Goal: Task Accomplishment & Management: Complete application form

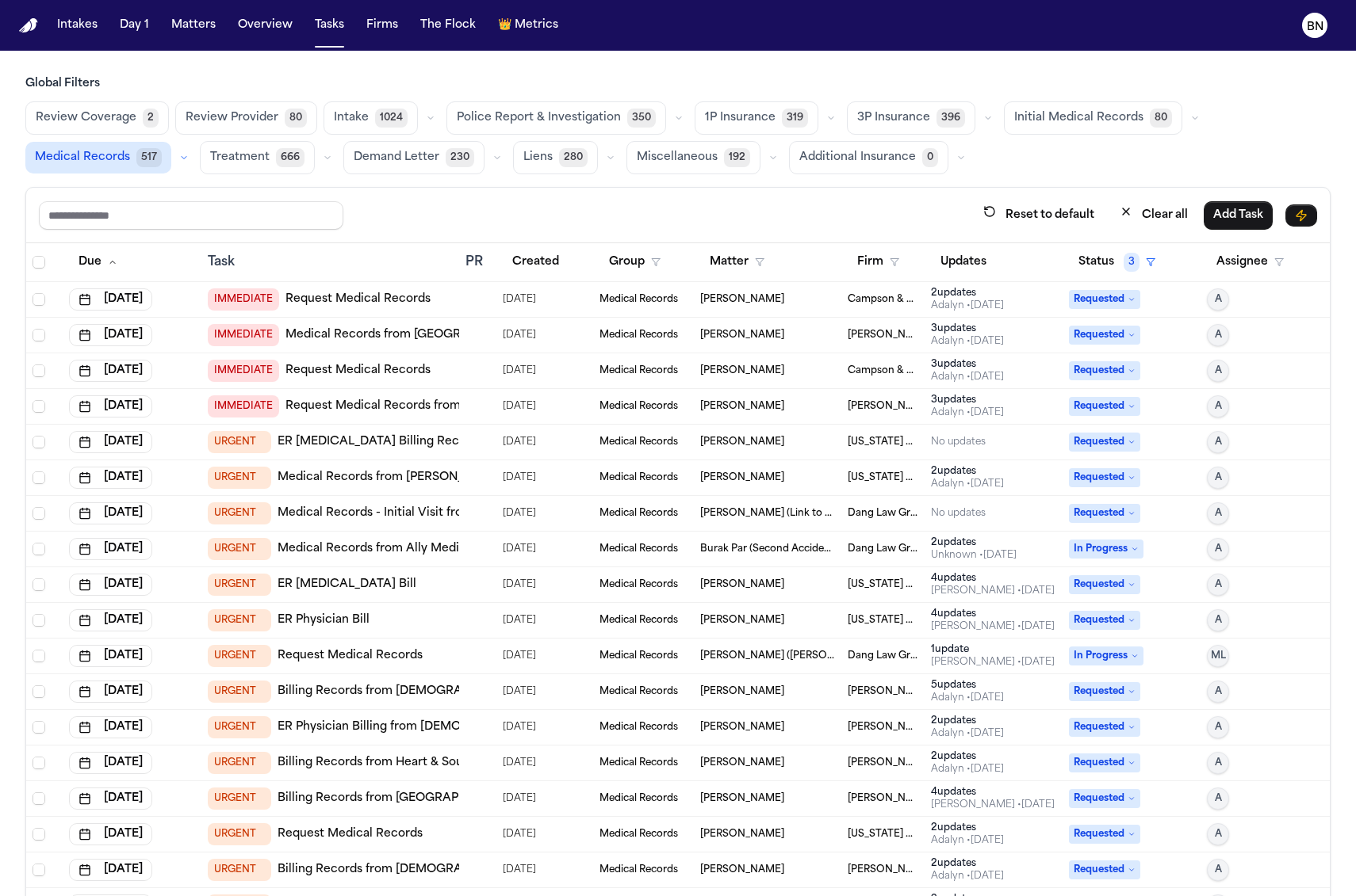
scroll to position [29, 0]
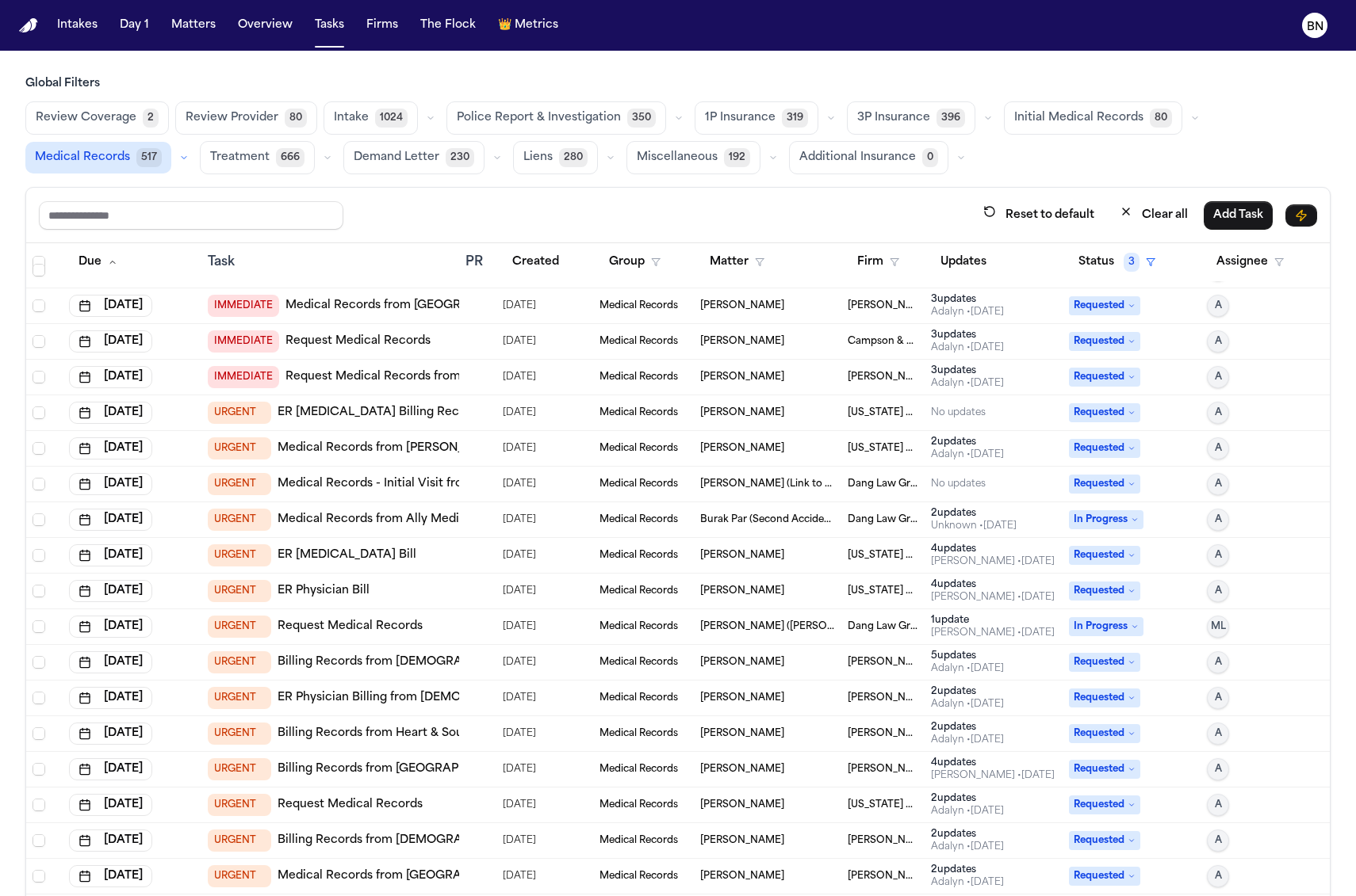
click at [442, 305] on div "IMMEDIATE Medical Records from OHSU" at bounding box center [330, 305] width 245 height 22
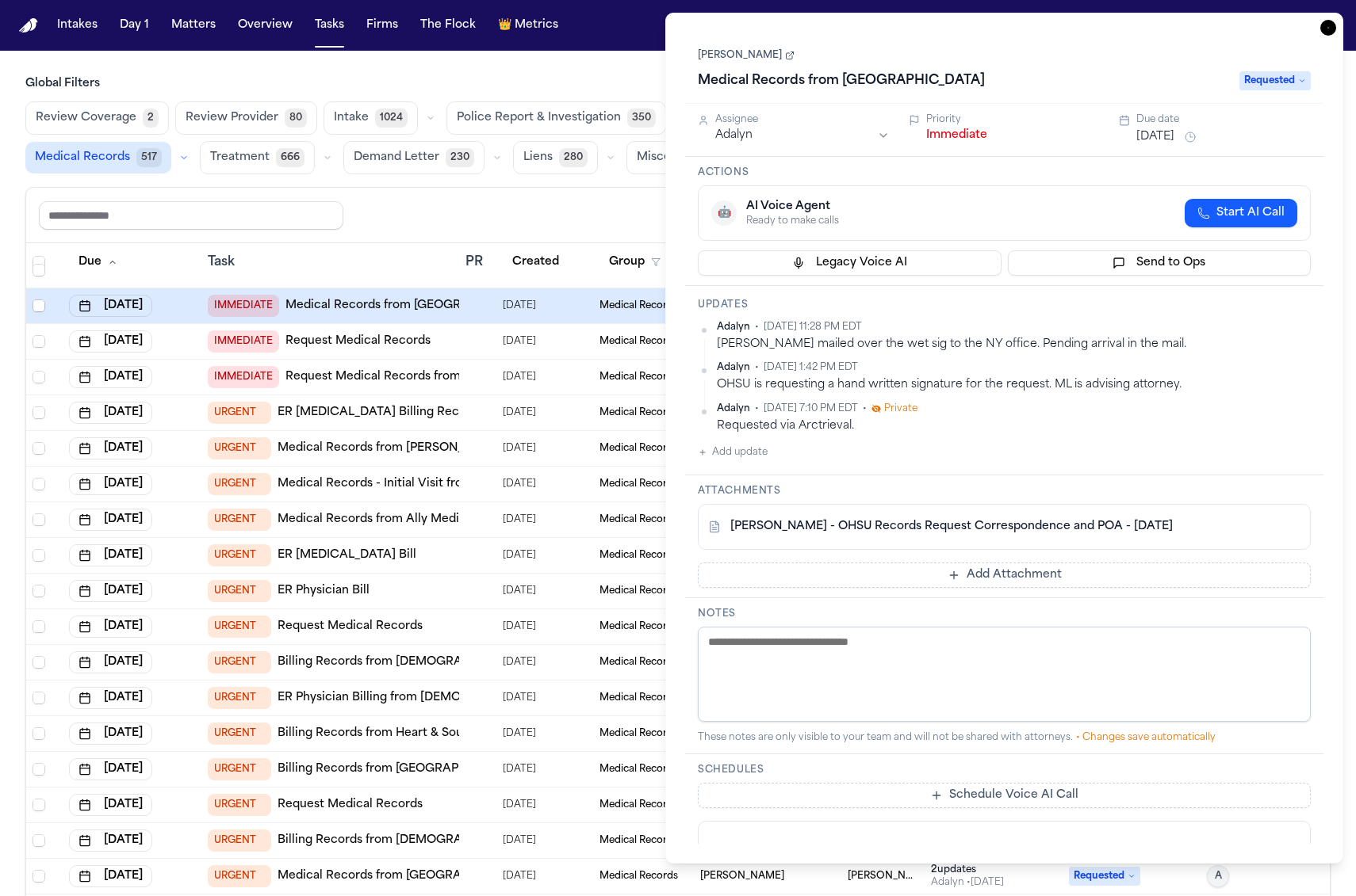
click at [744, 57] on link "Marcia Flynn" at bounding box center [746, 55] width 97 height 12
click at [728, 52] on link "Marcia Flynn" at bounding box center [746, 55] width 97 height 12
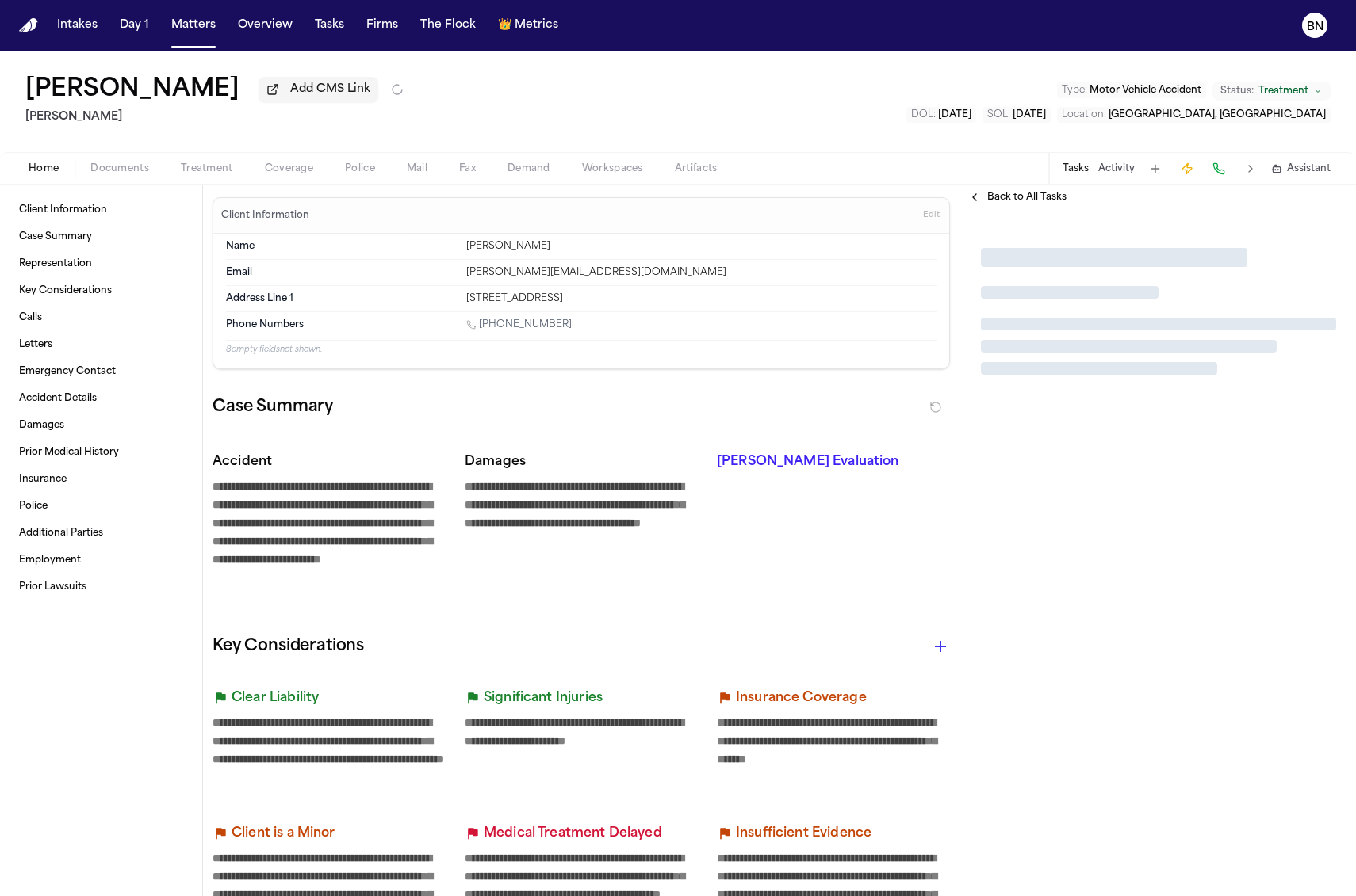
type textarea "*"
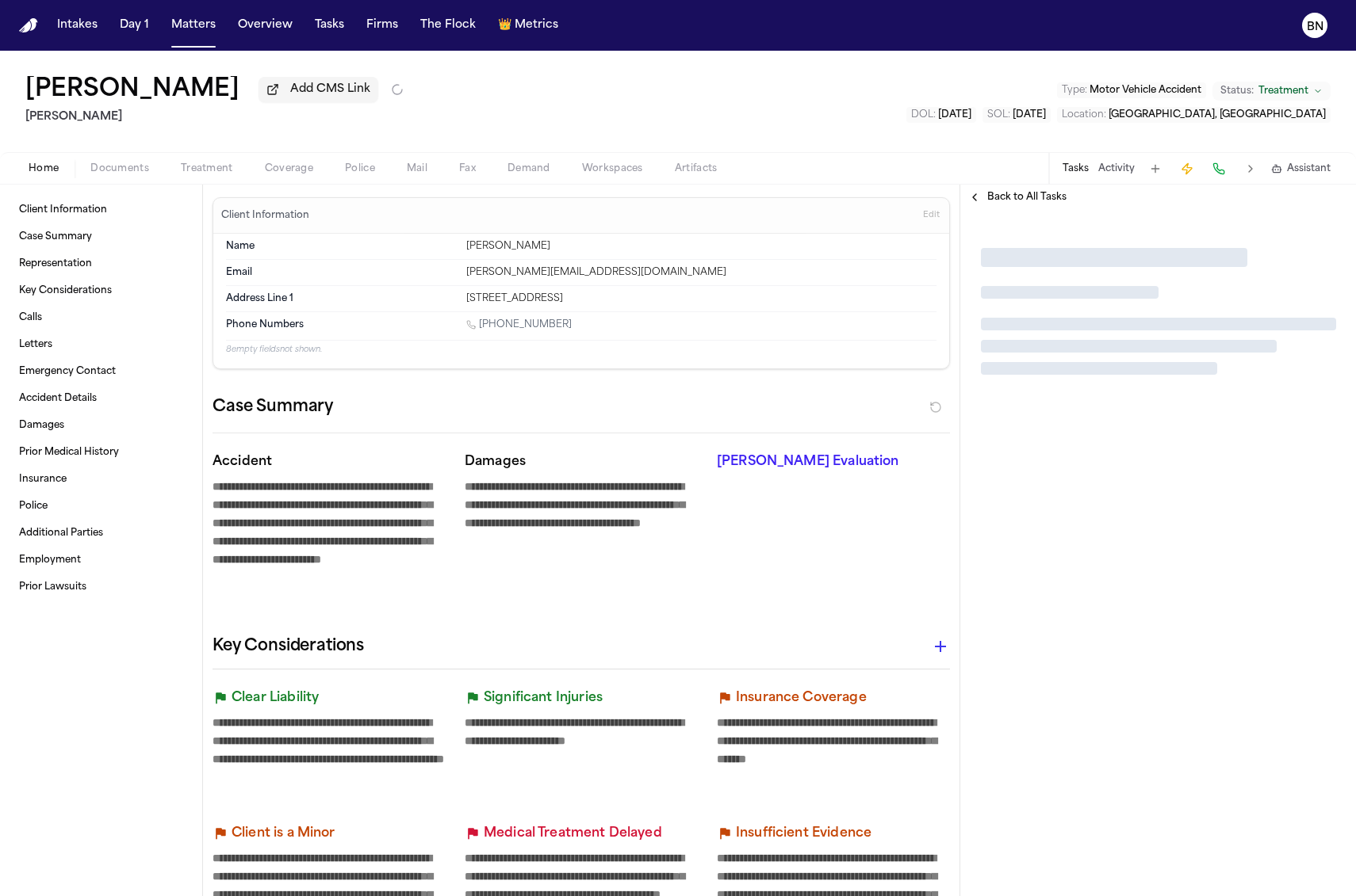
type textarea "*"
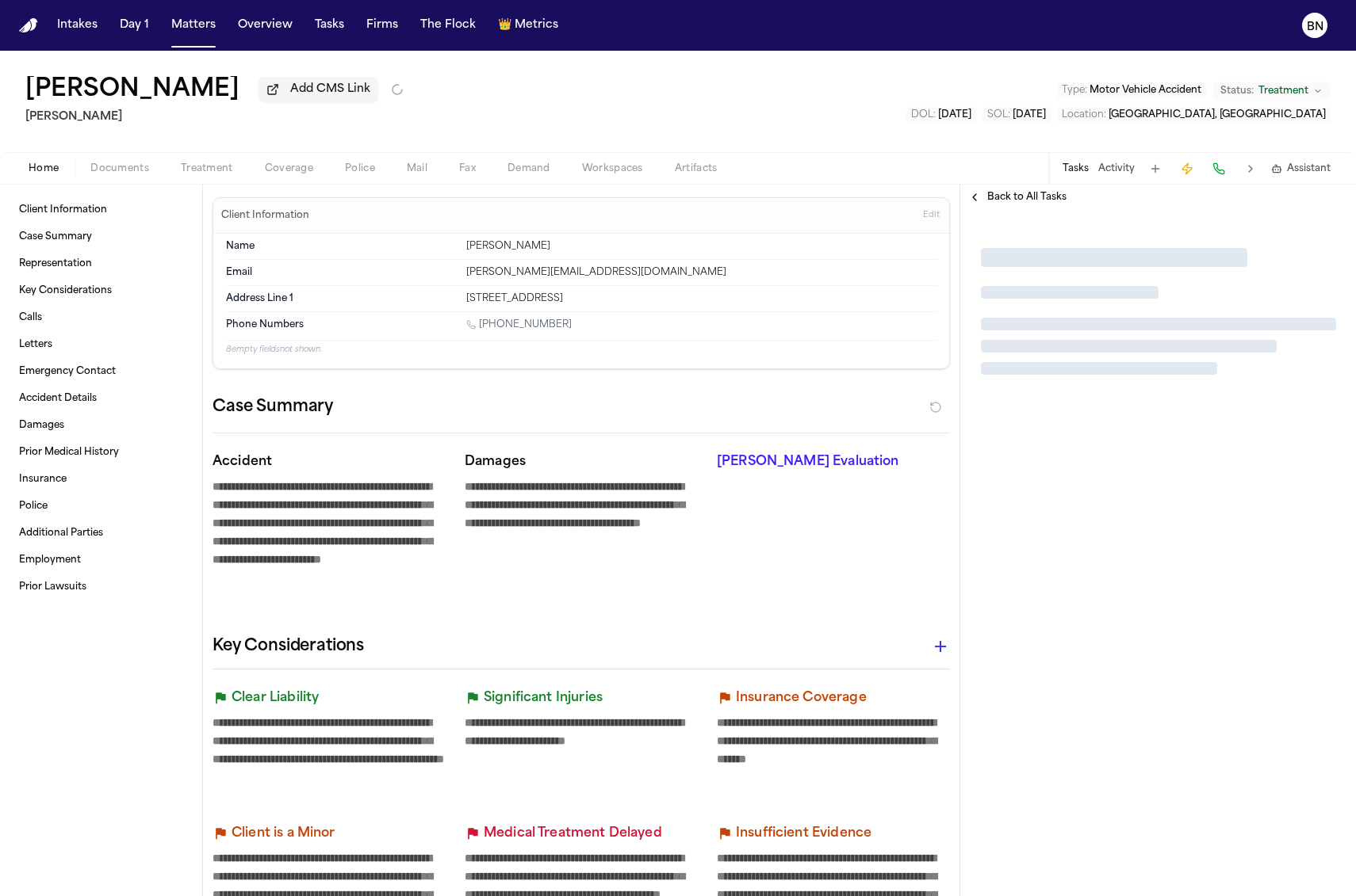
type textarea "*"
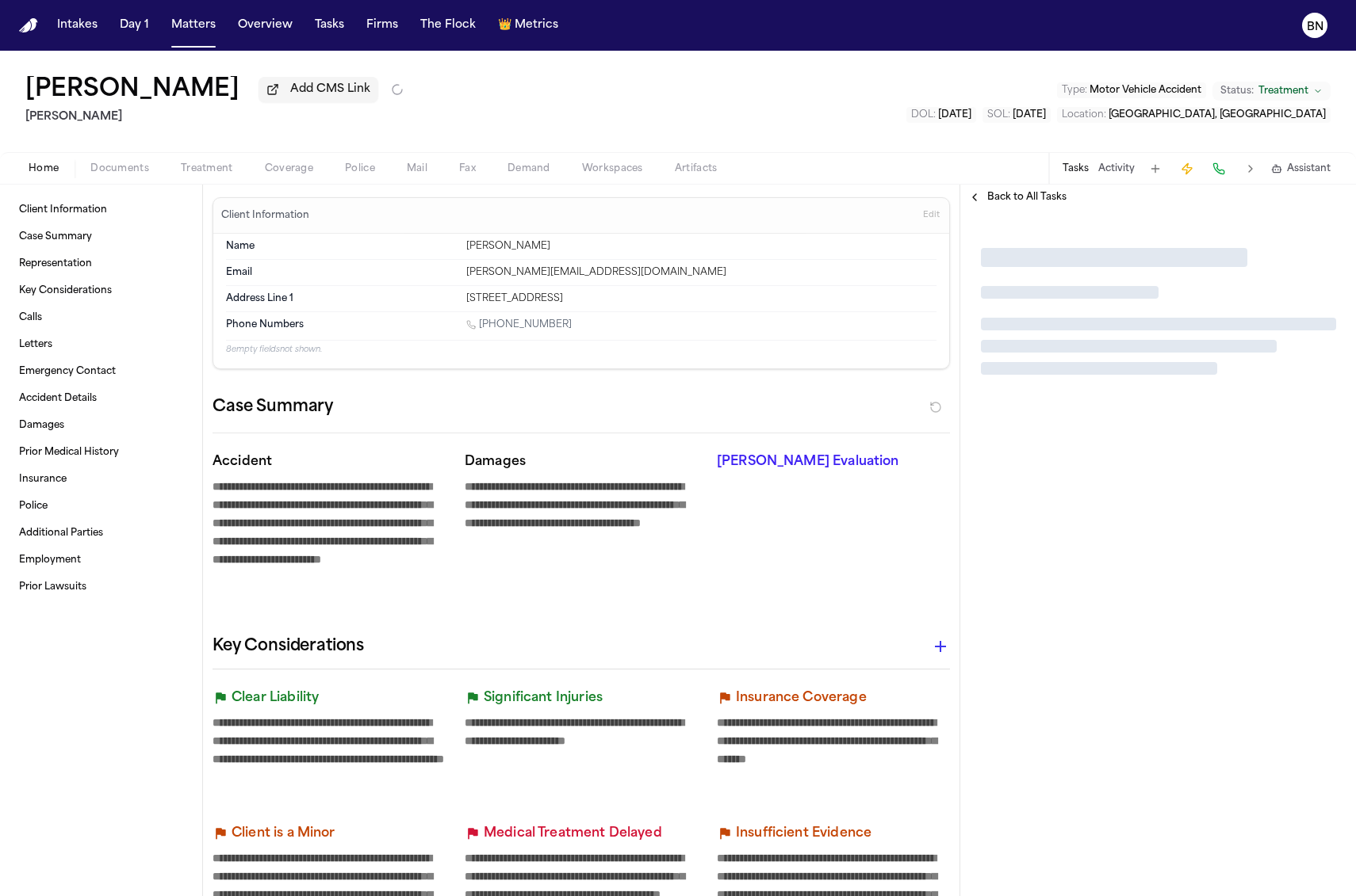
type textarea "*"
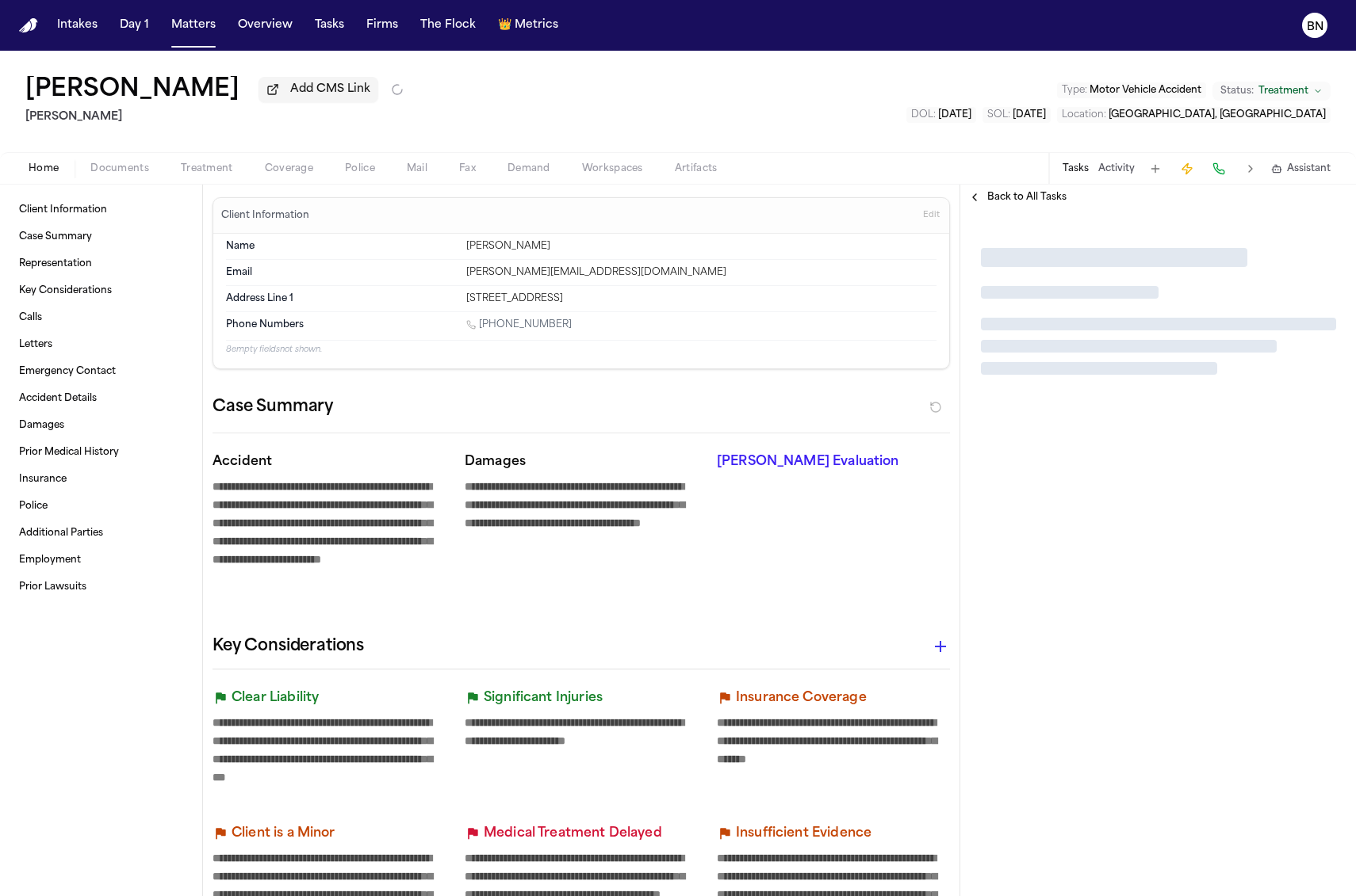
type textarea "*"
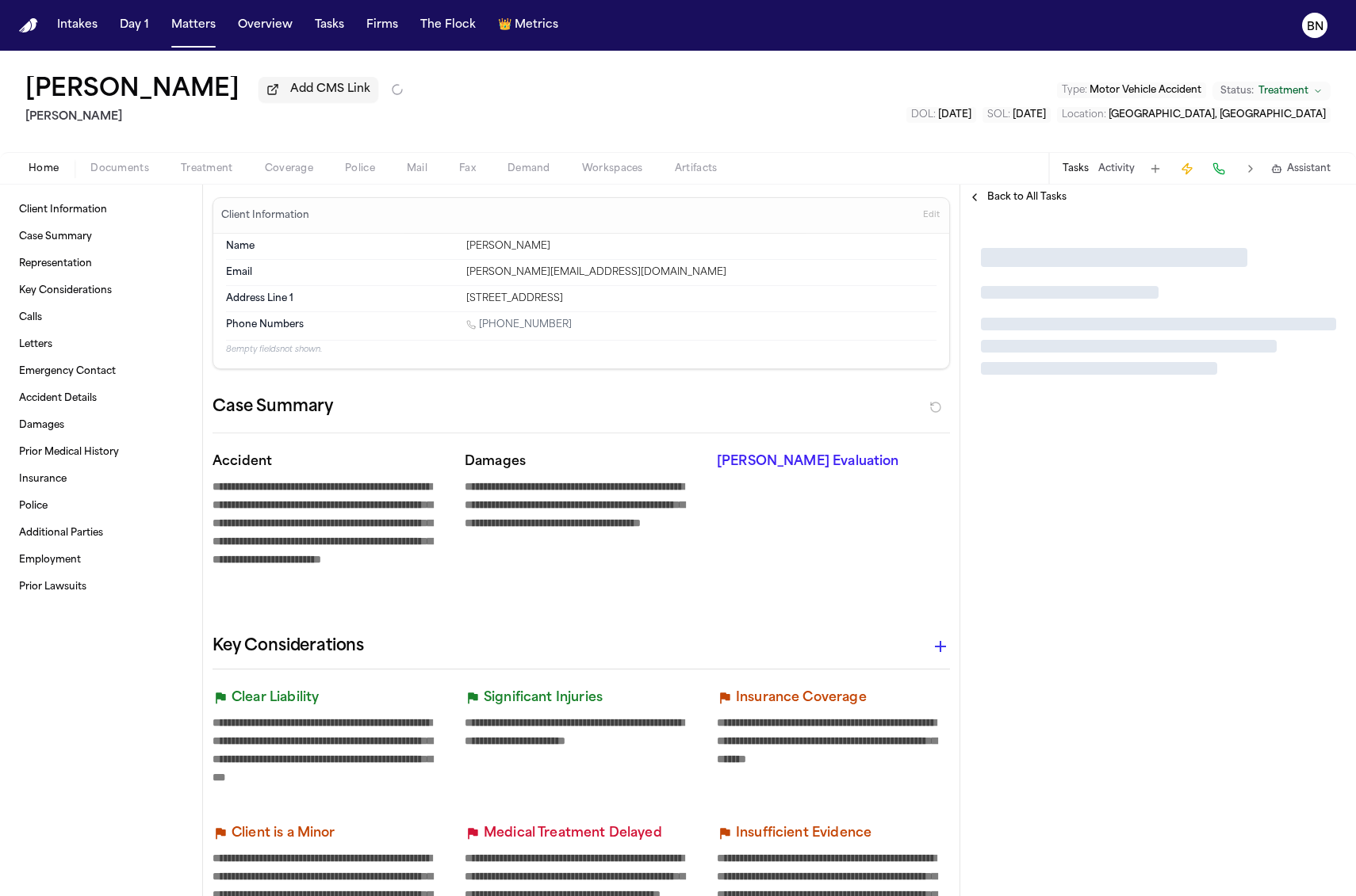
type textarea "*"
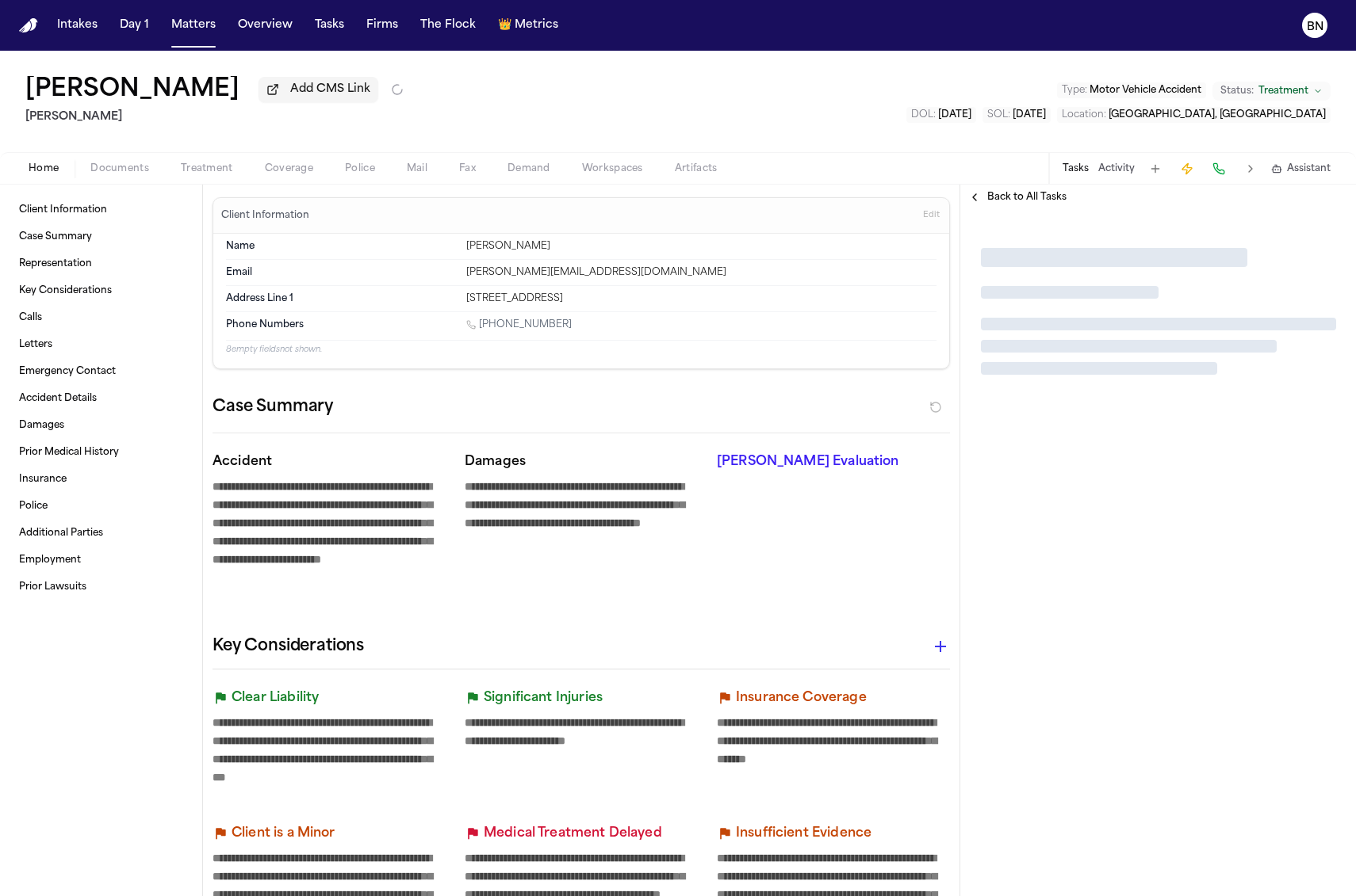
type textarea "*"
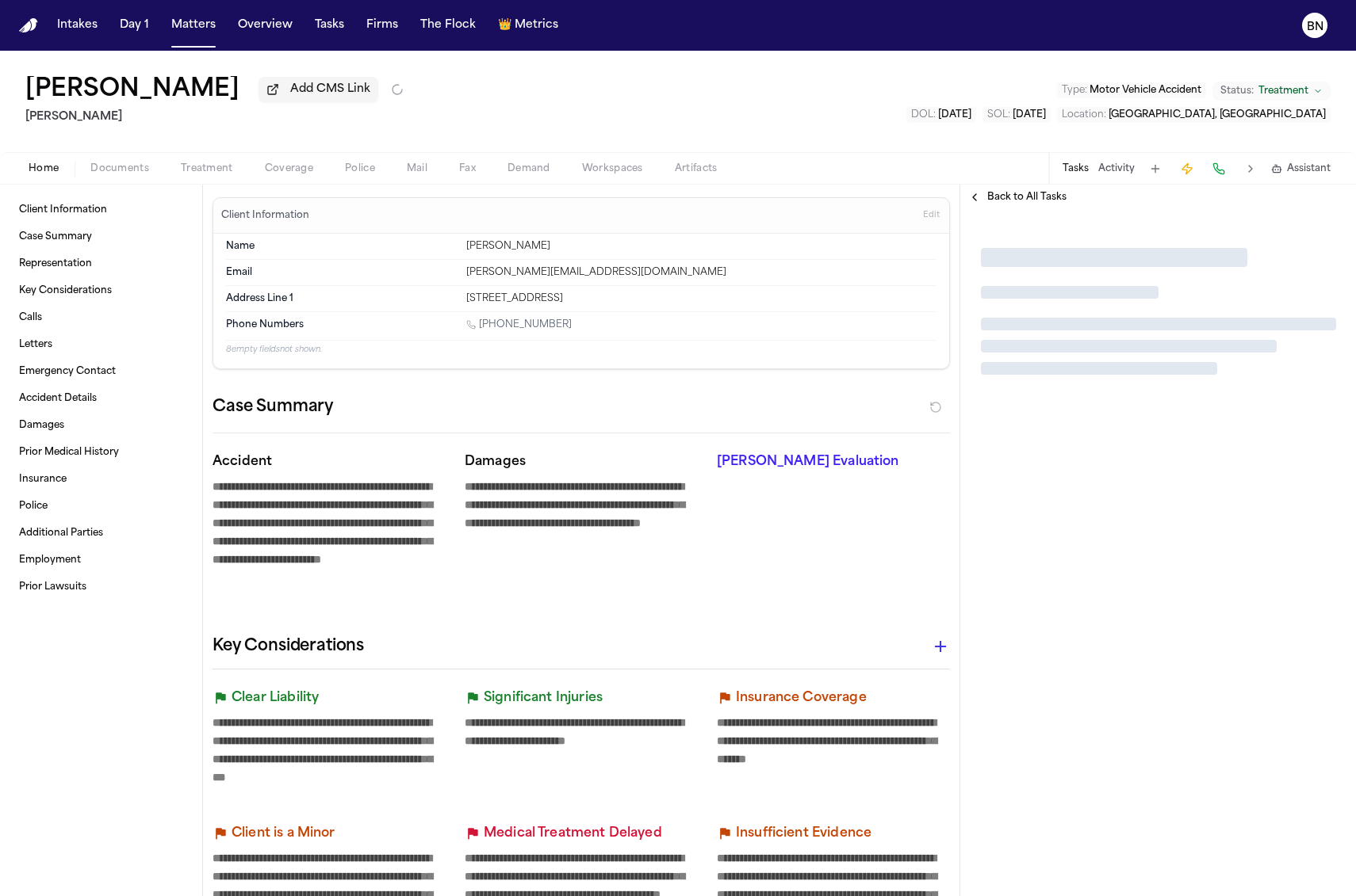
type textarea "*"
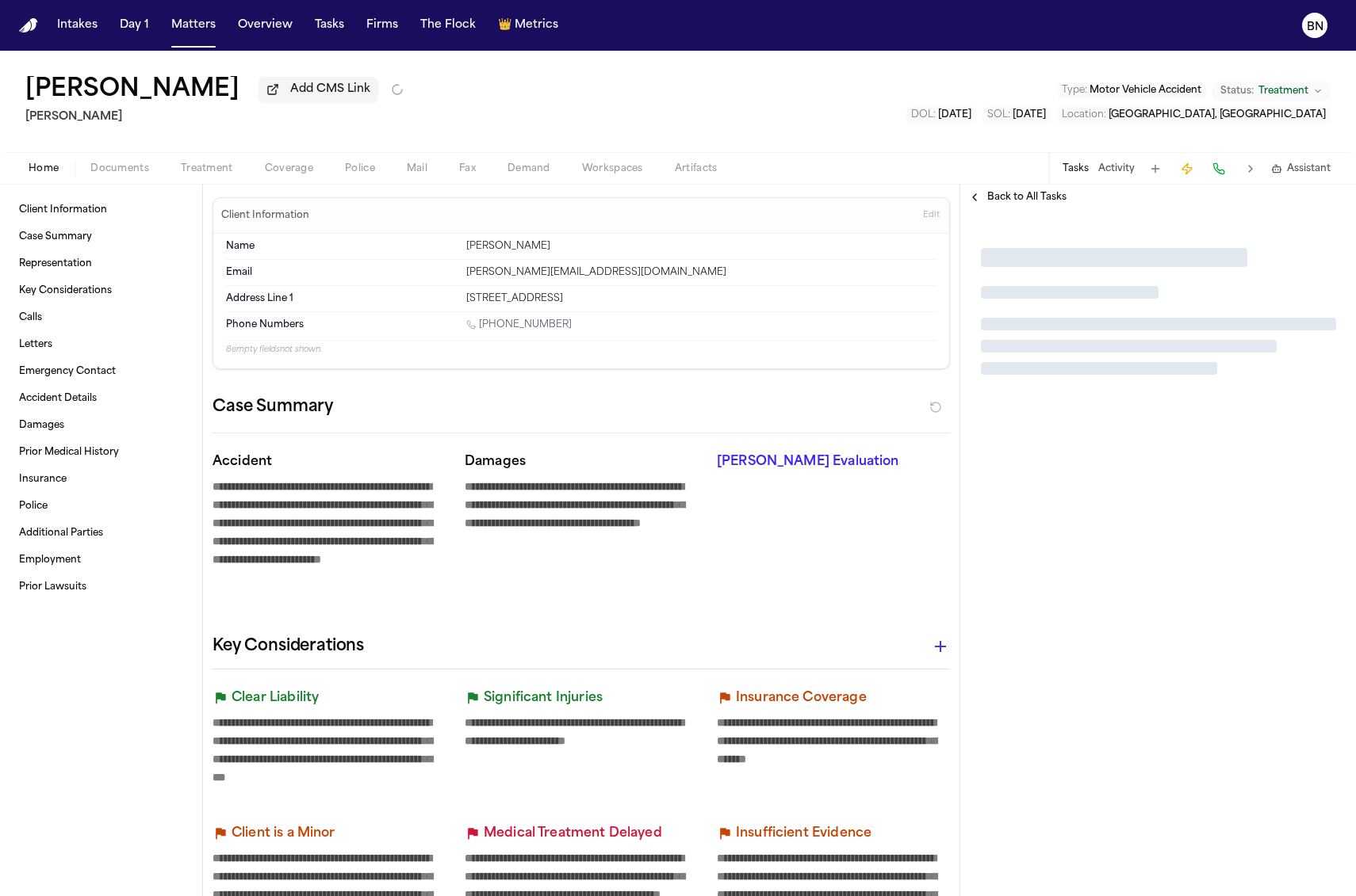
type textarea "*"
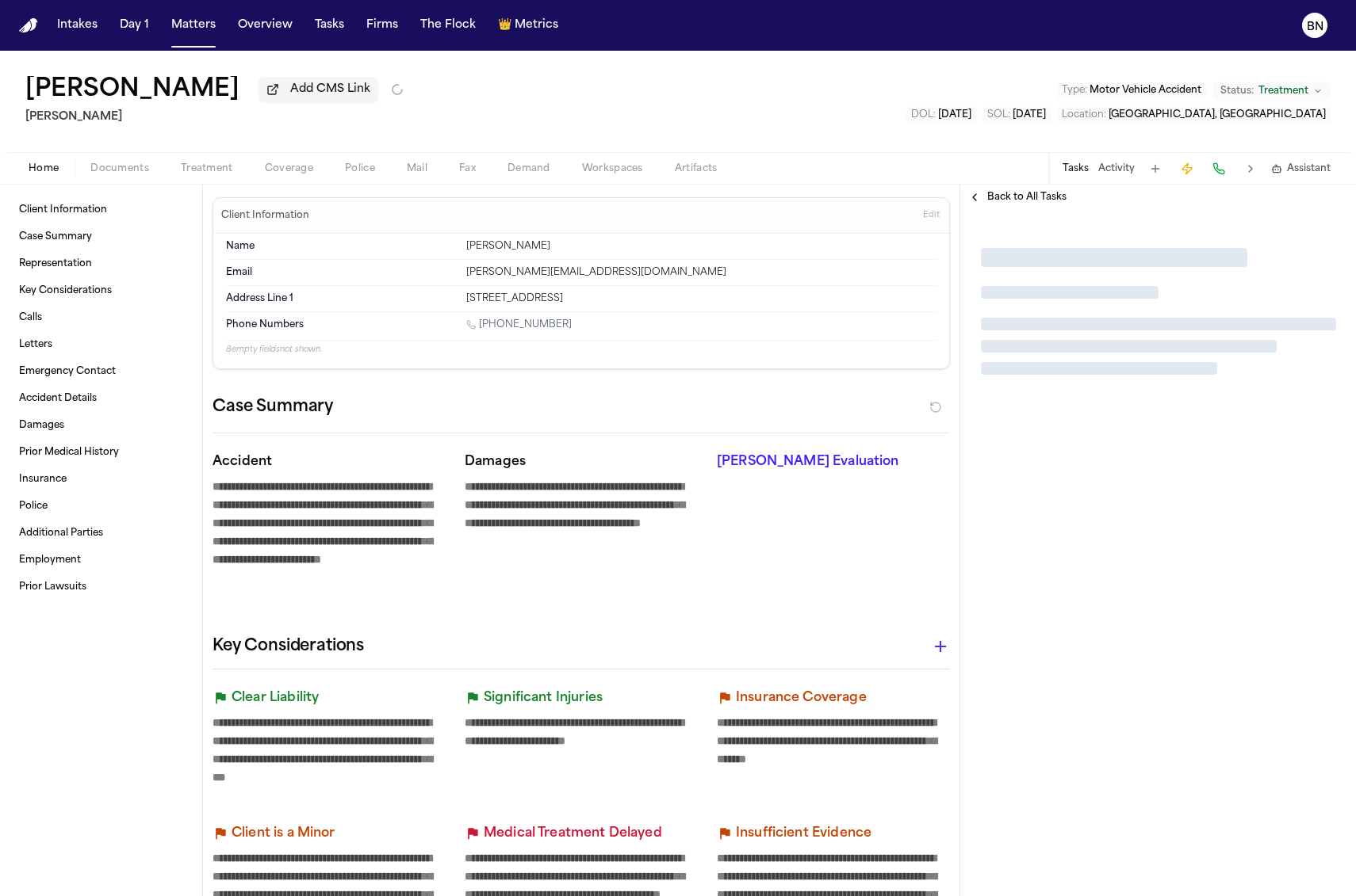
type textarea "*"
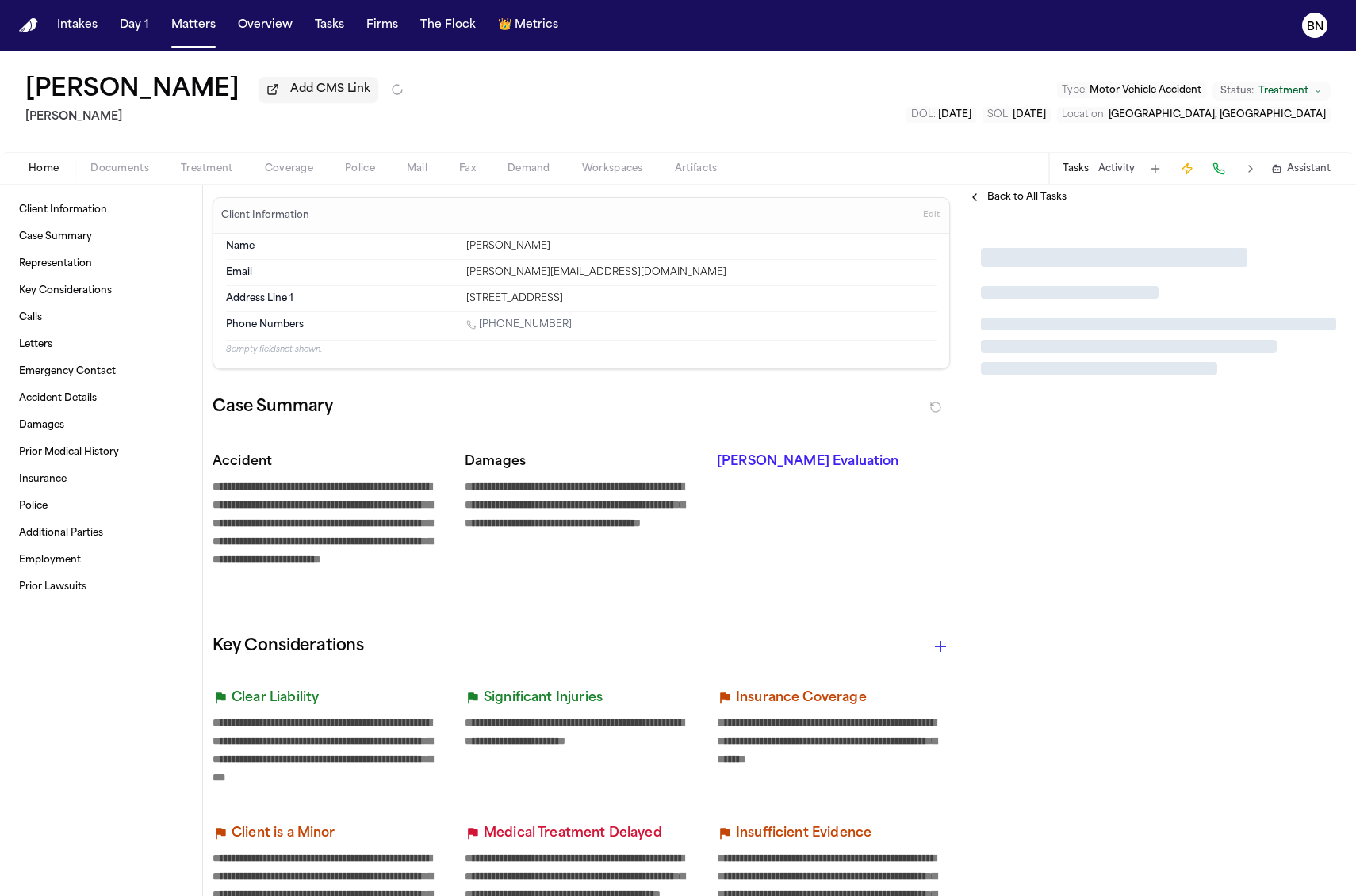
type textarea "*"
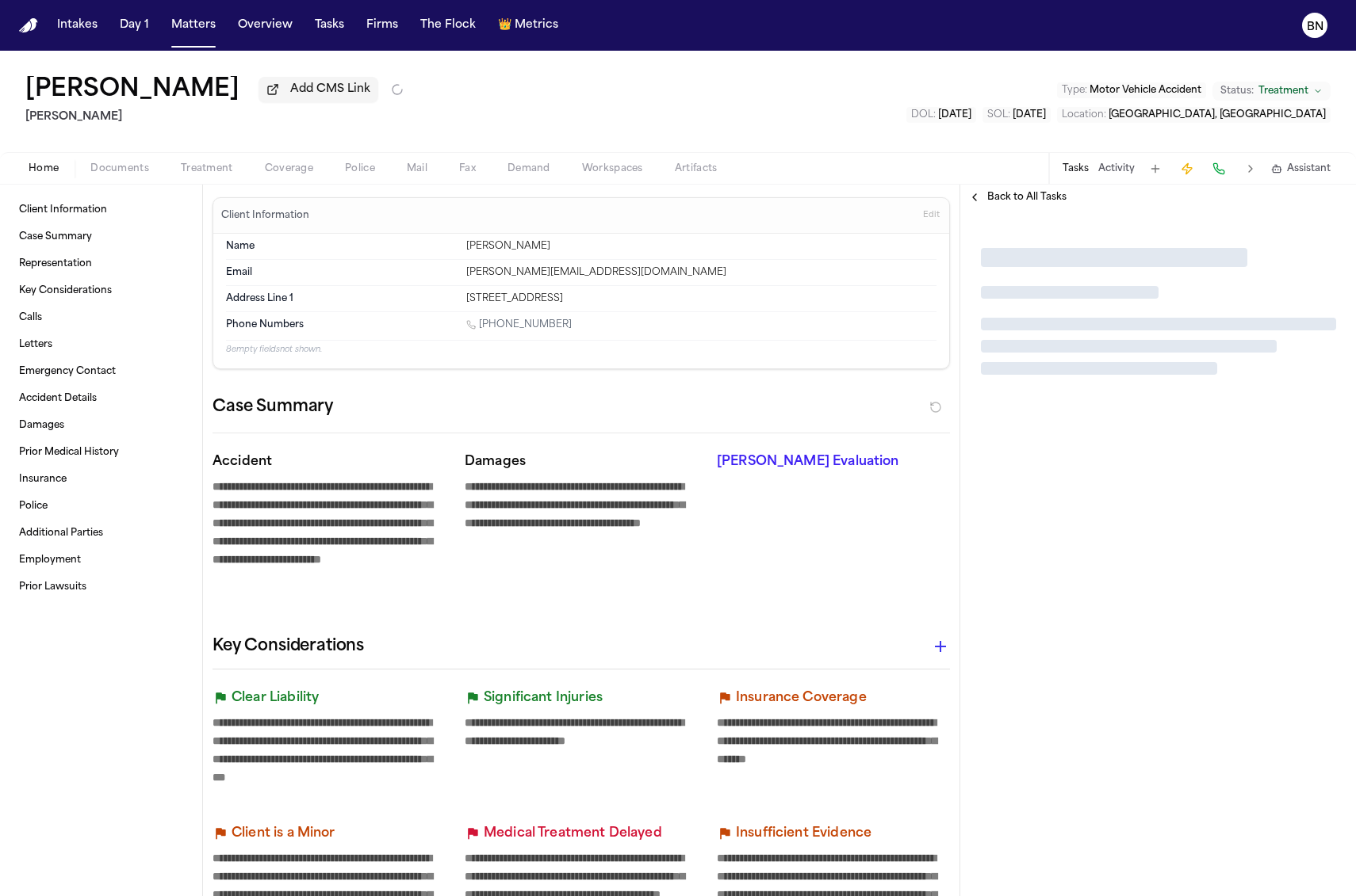
type textarea "*"
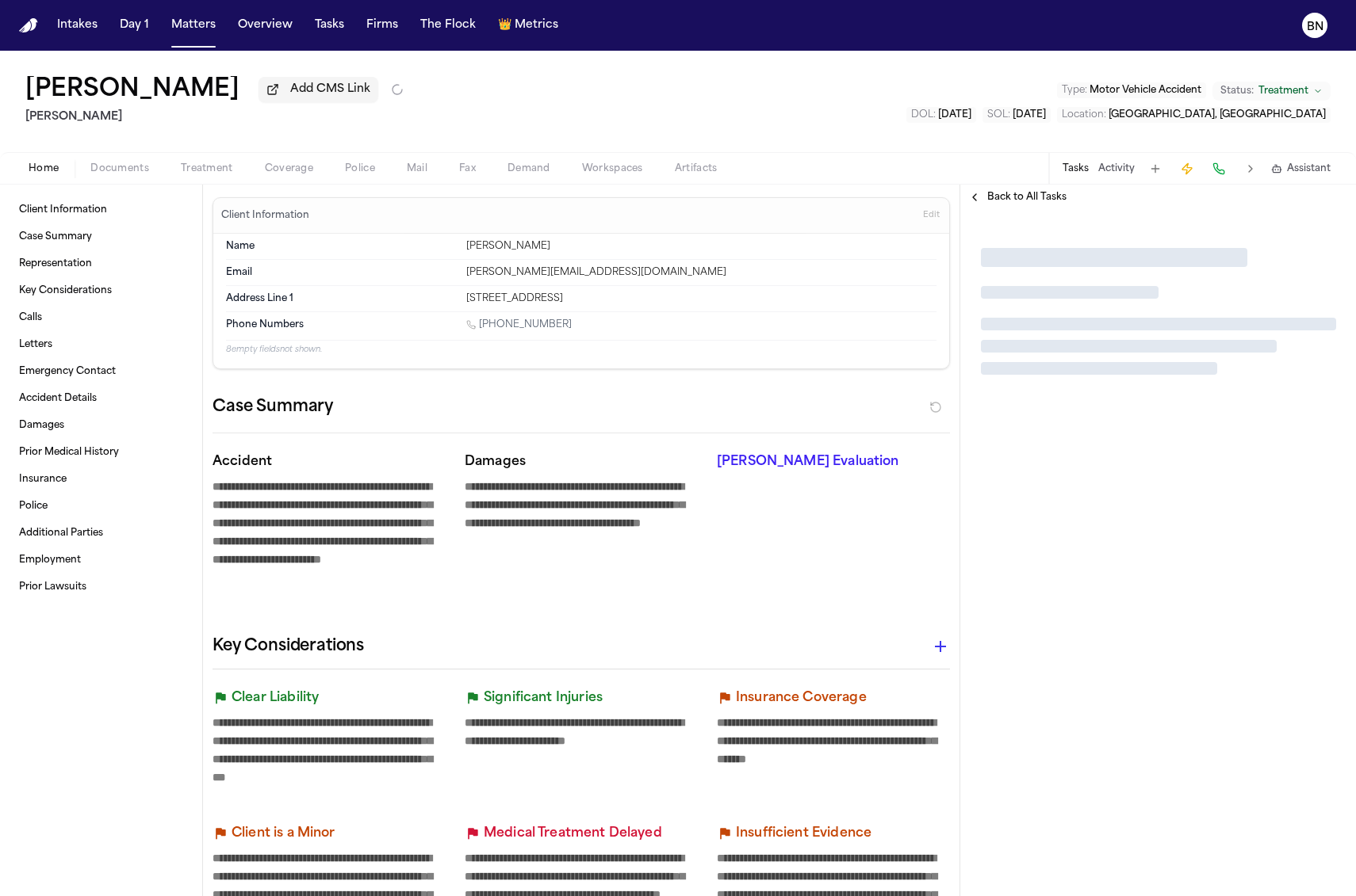
type textarea "*"
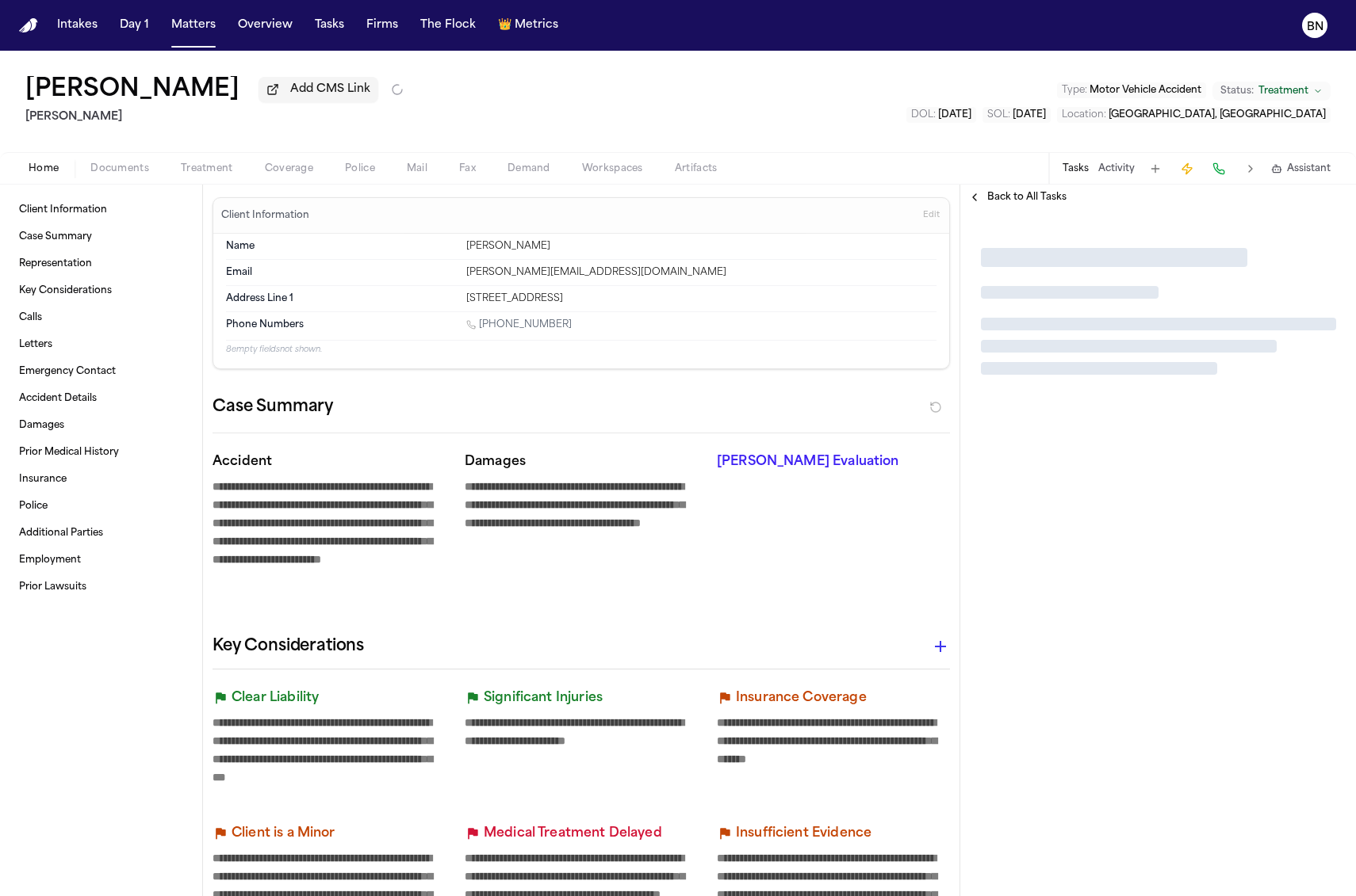
type textarea "*"
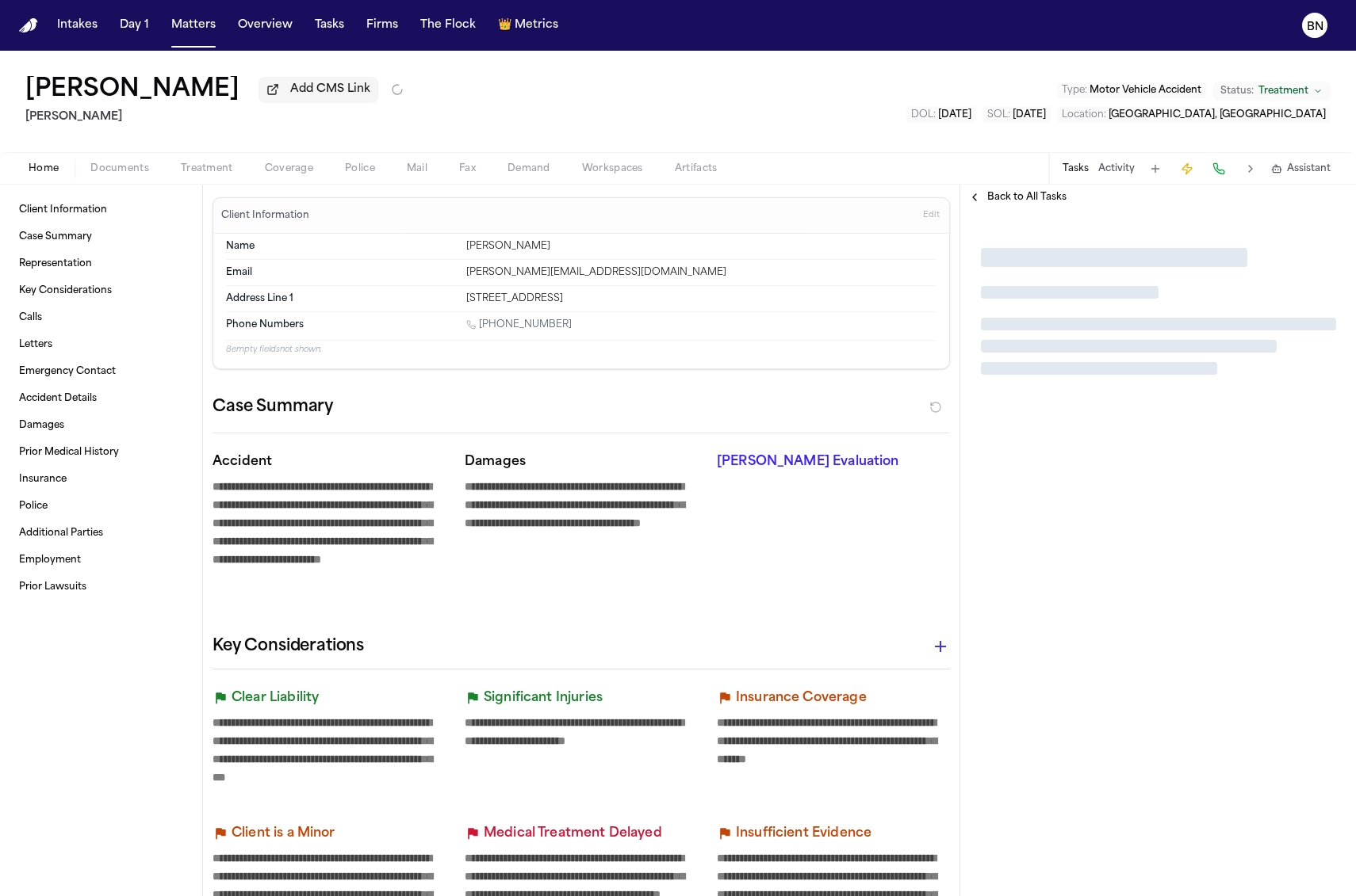
type textarea "*"
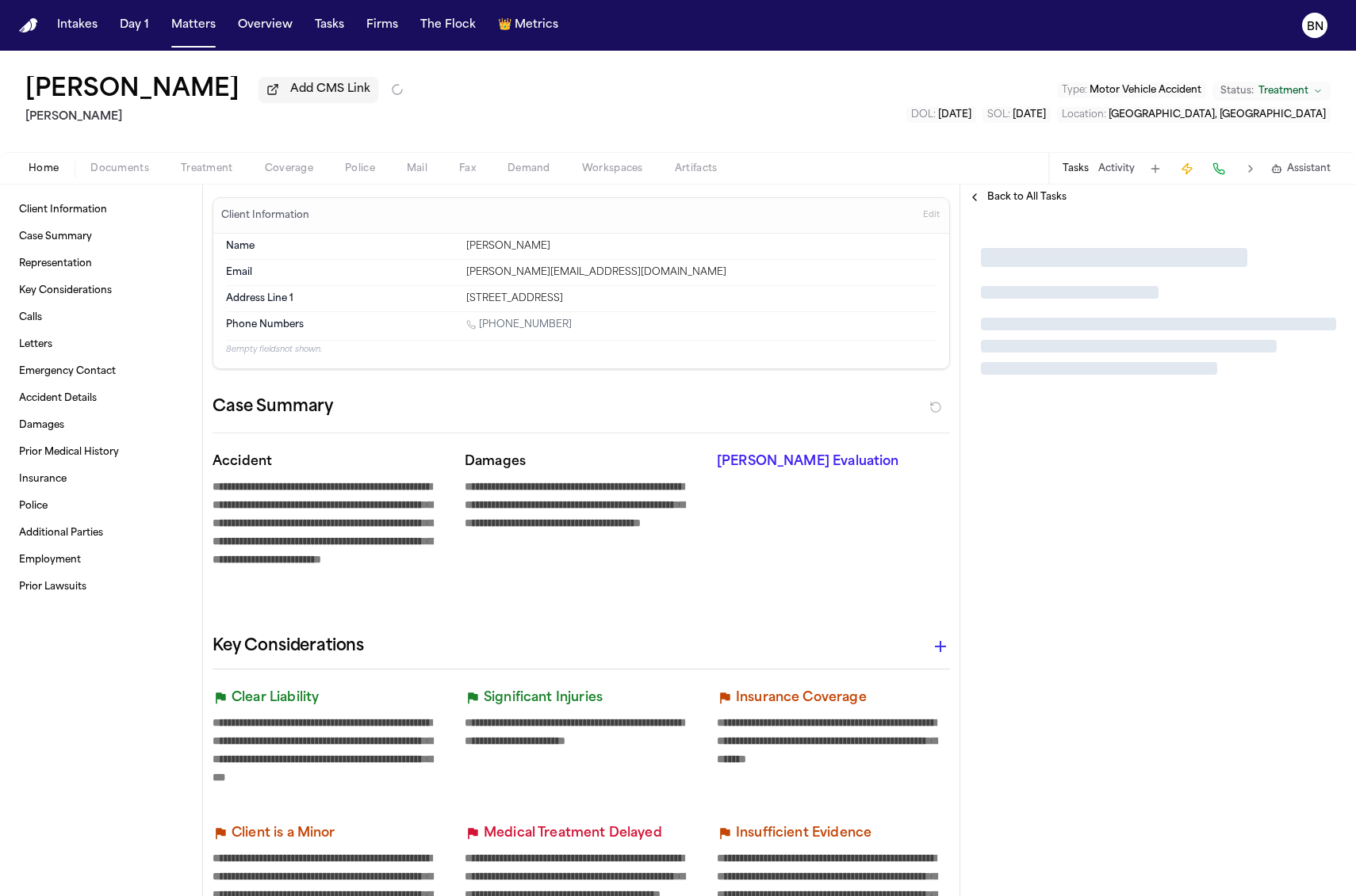
type textarea "*"
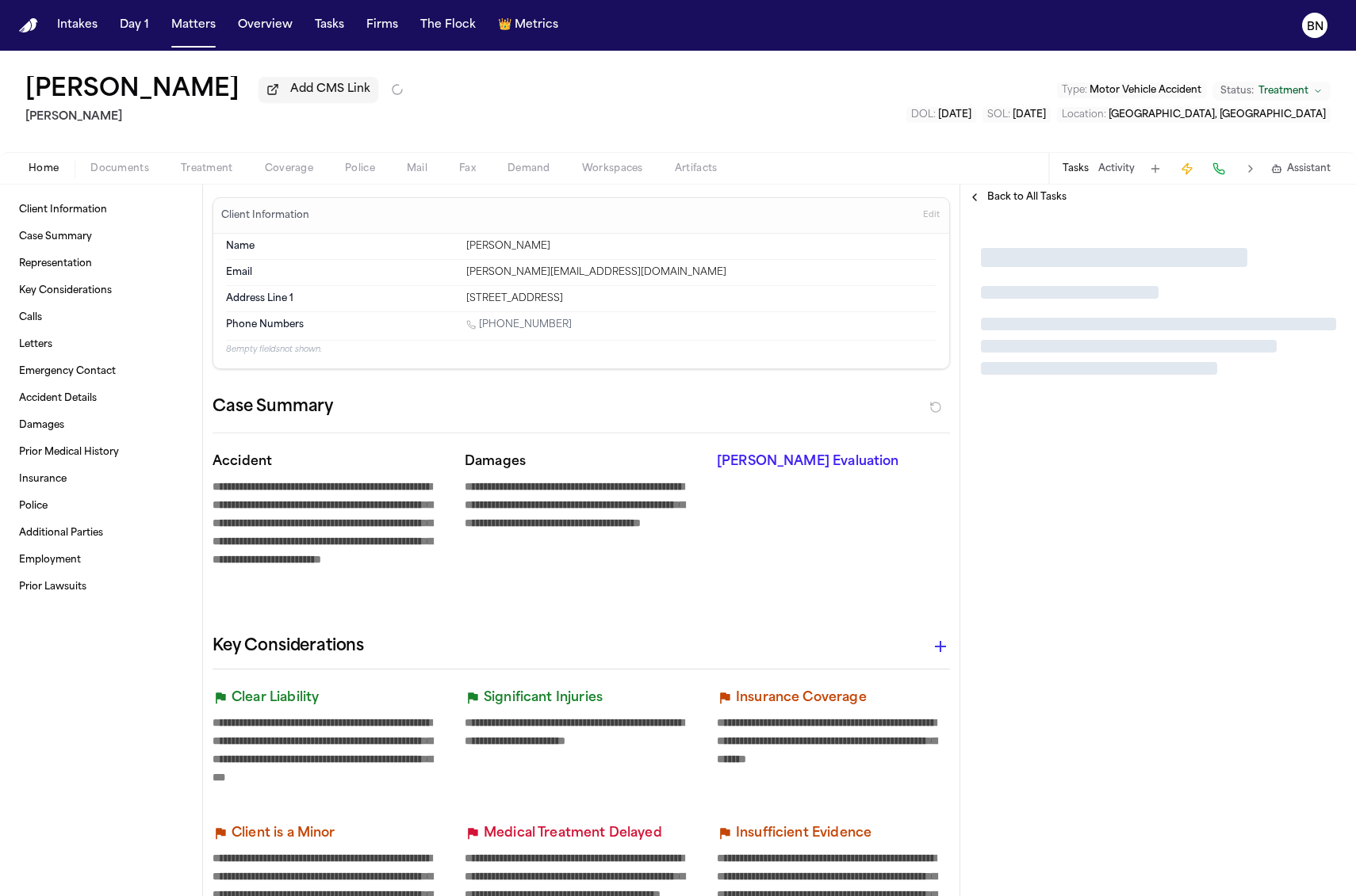
type textarea "*"
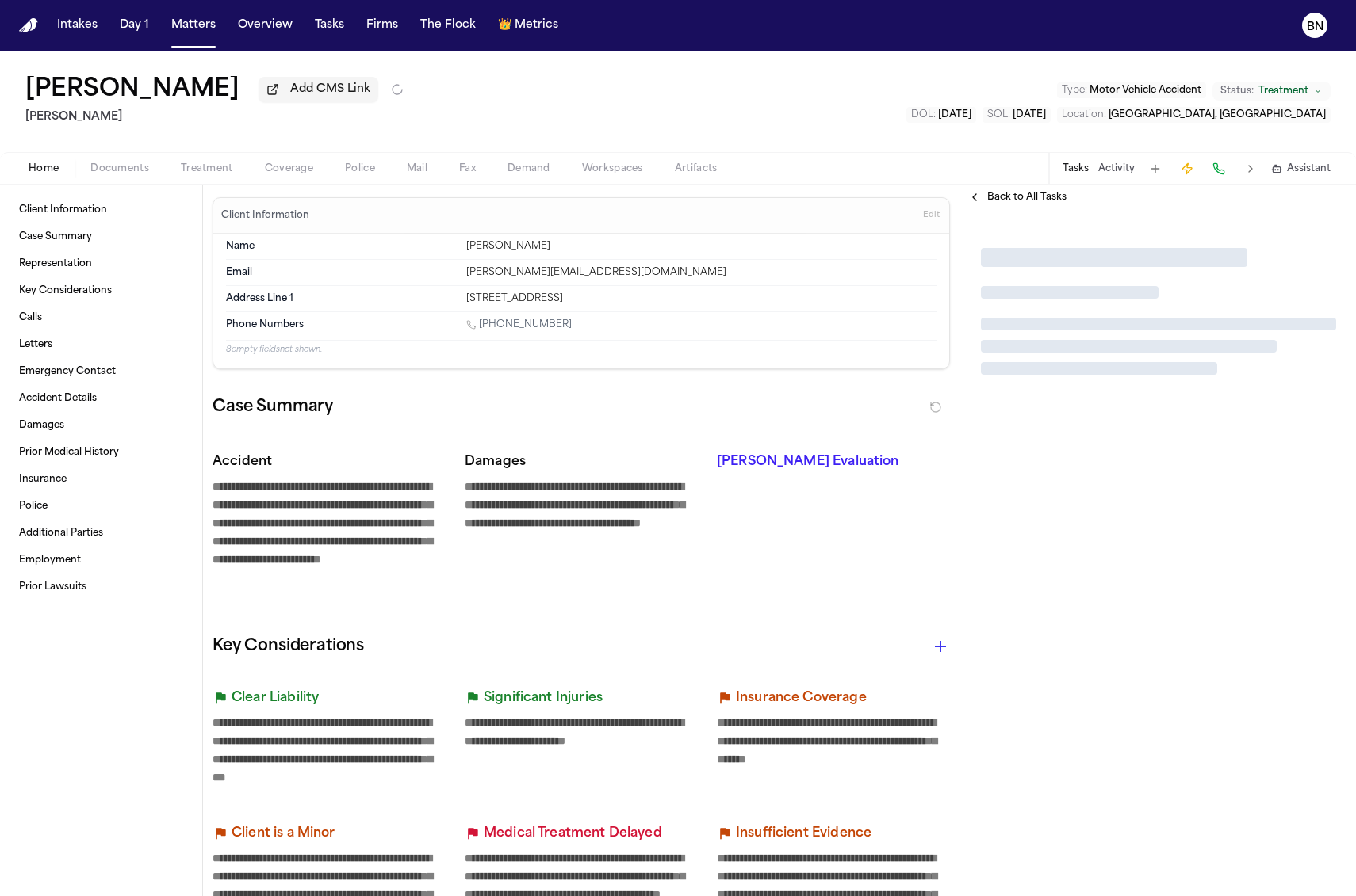
type textarea "*"
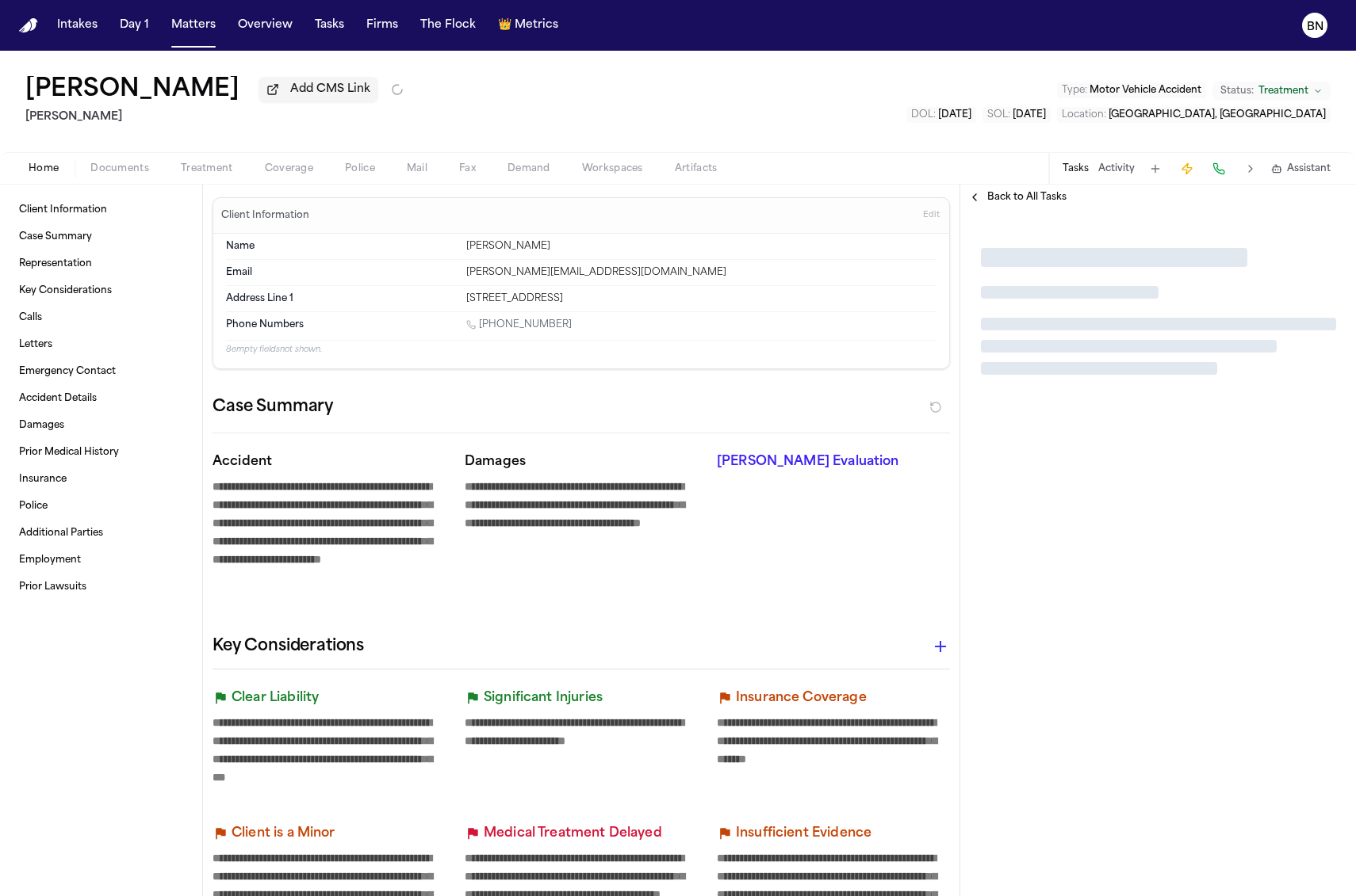
type textarea "*"
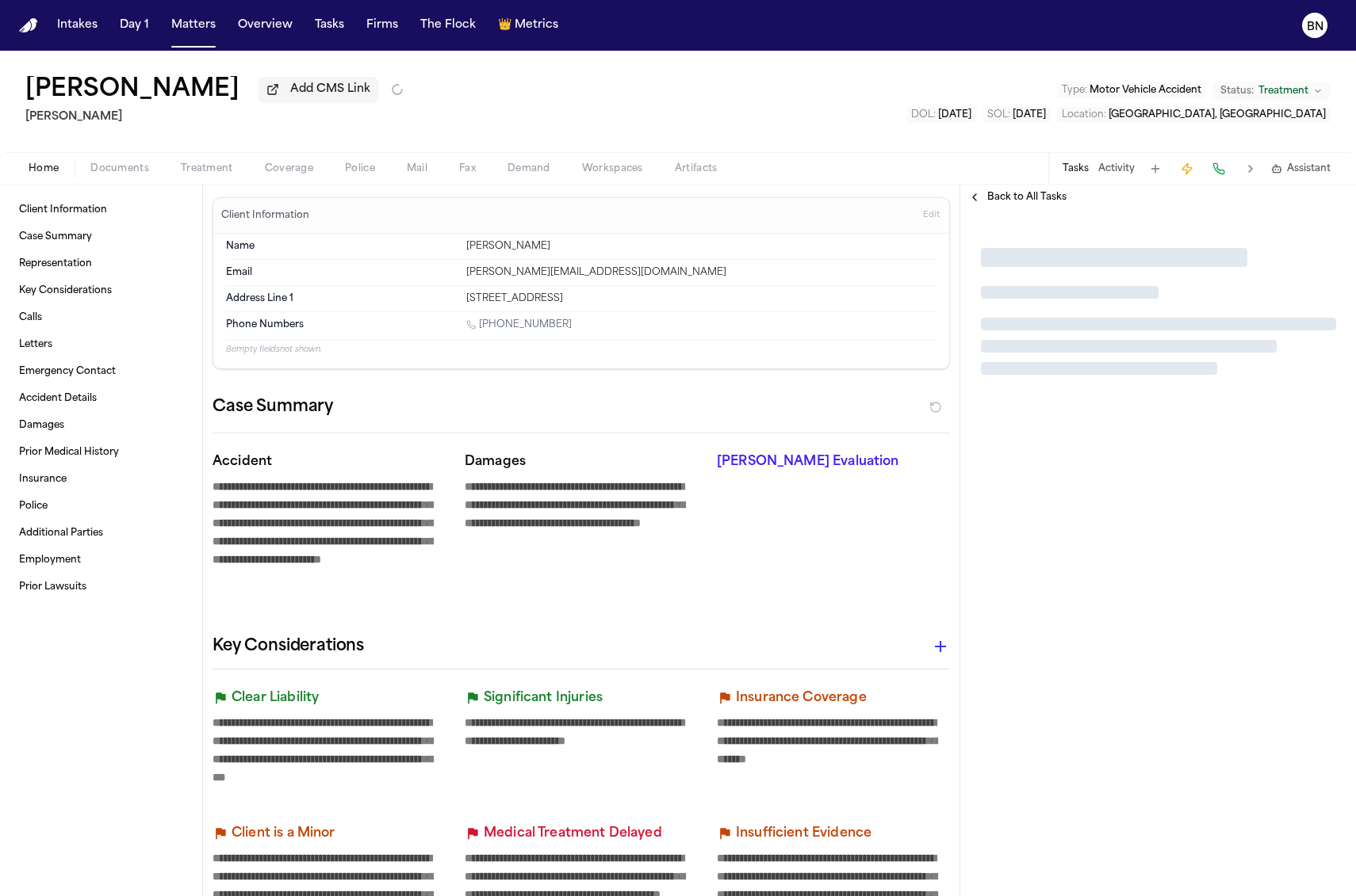
type textarea "*"
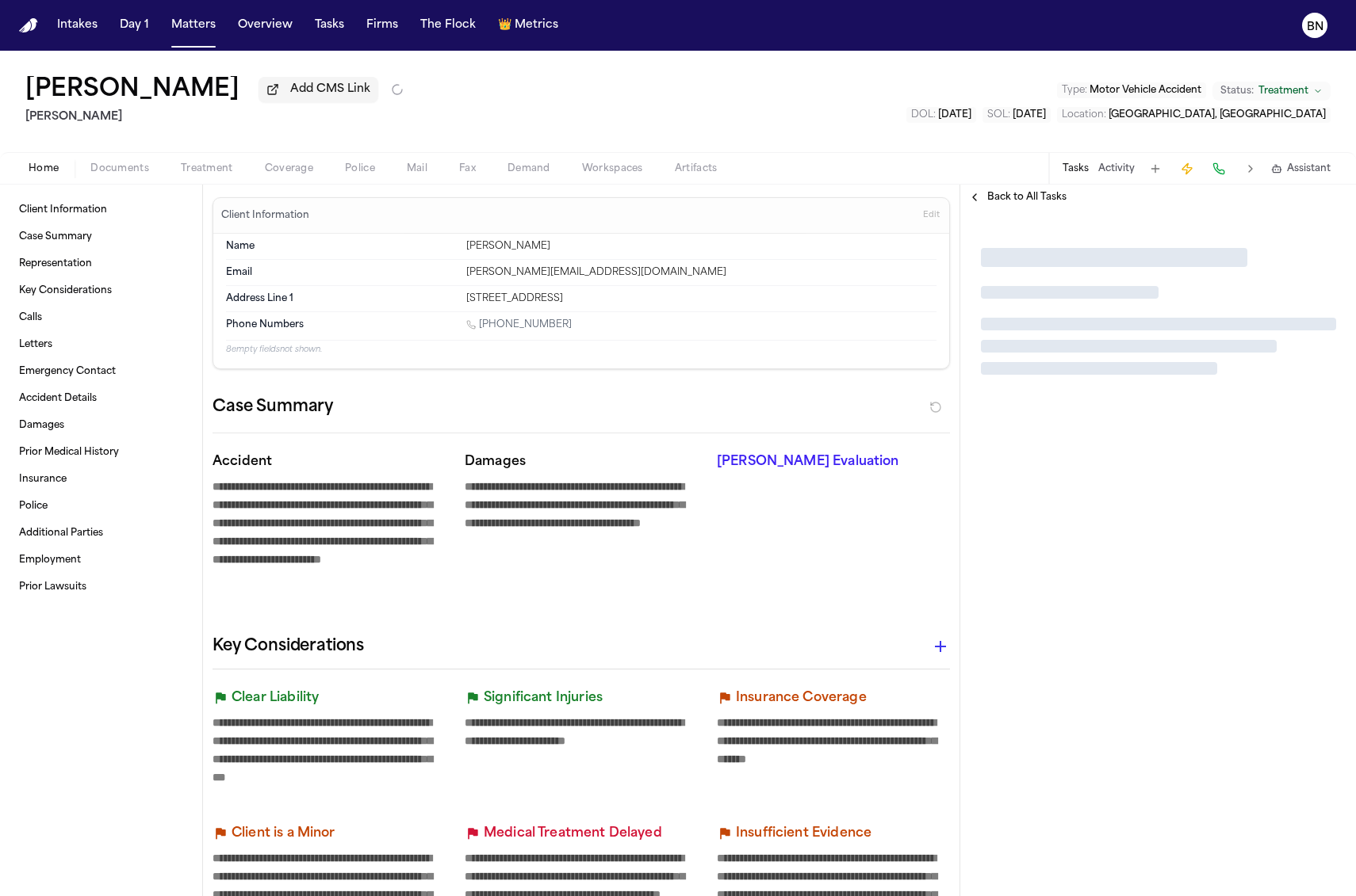
type textarea "*"
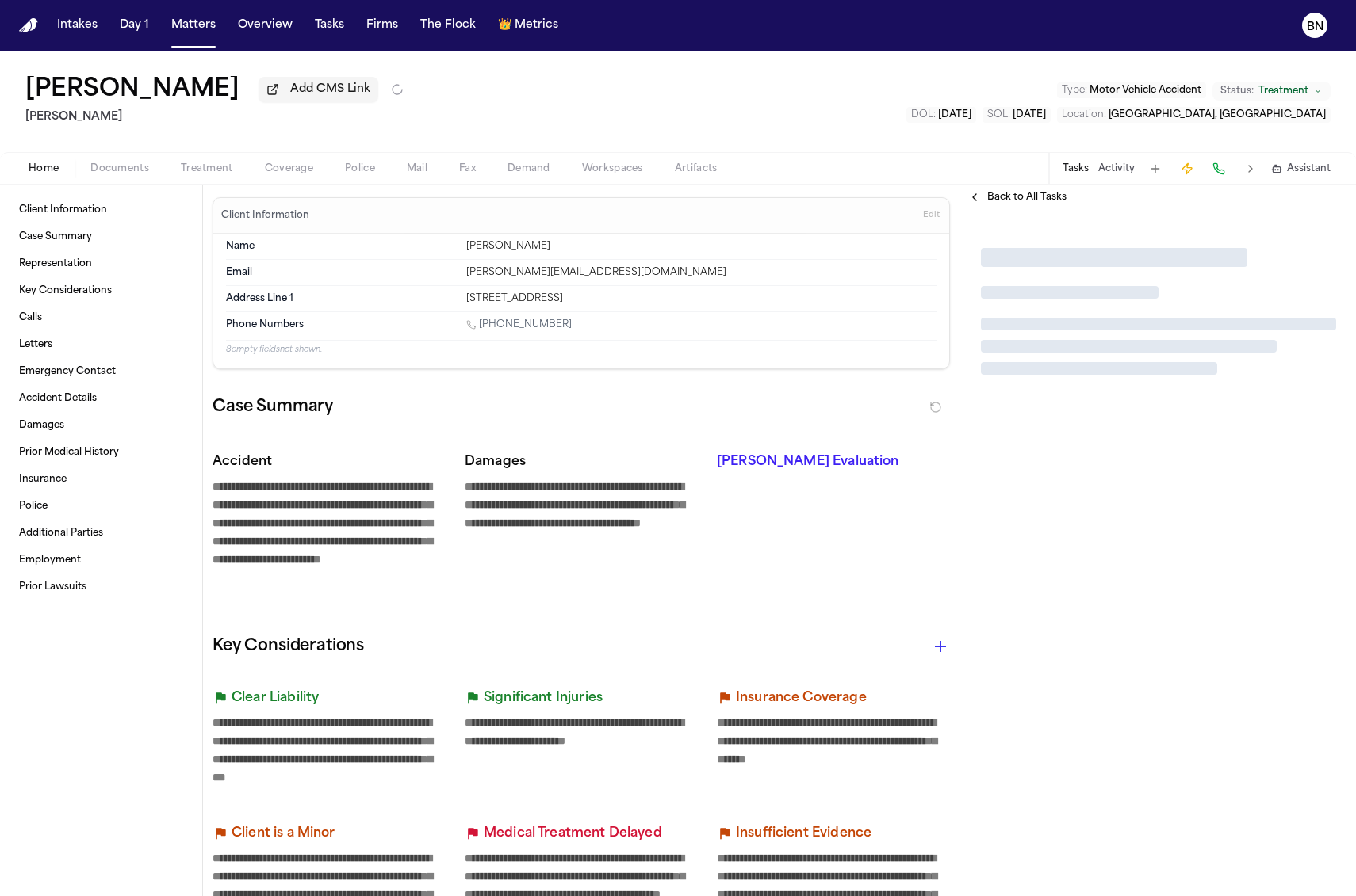
type textarea "*"
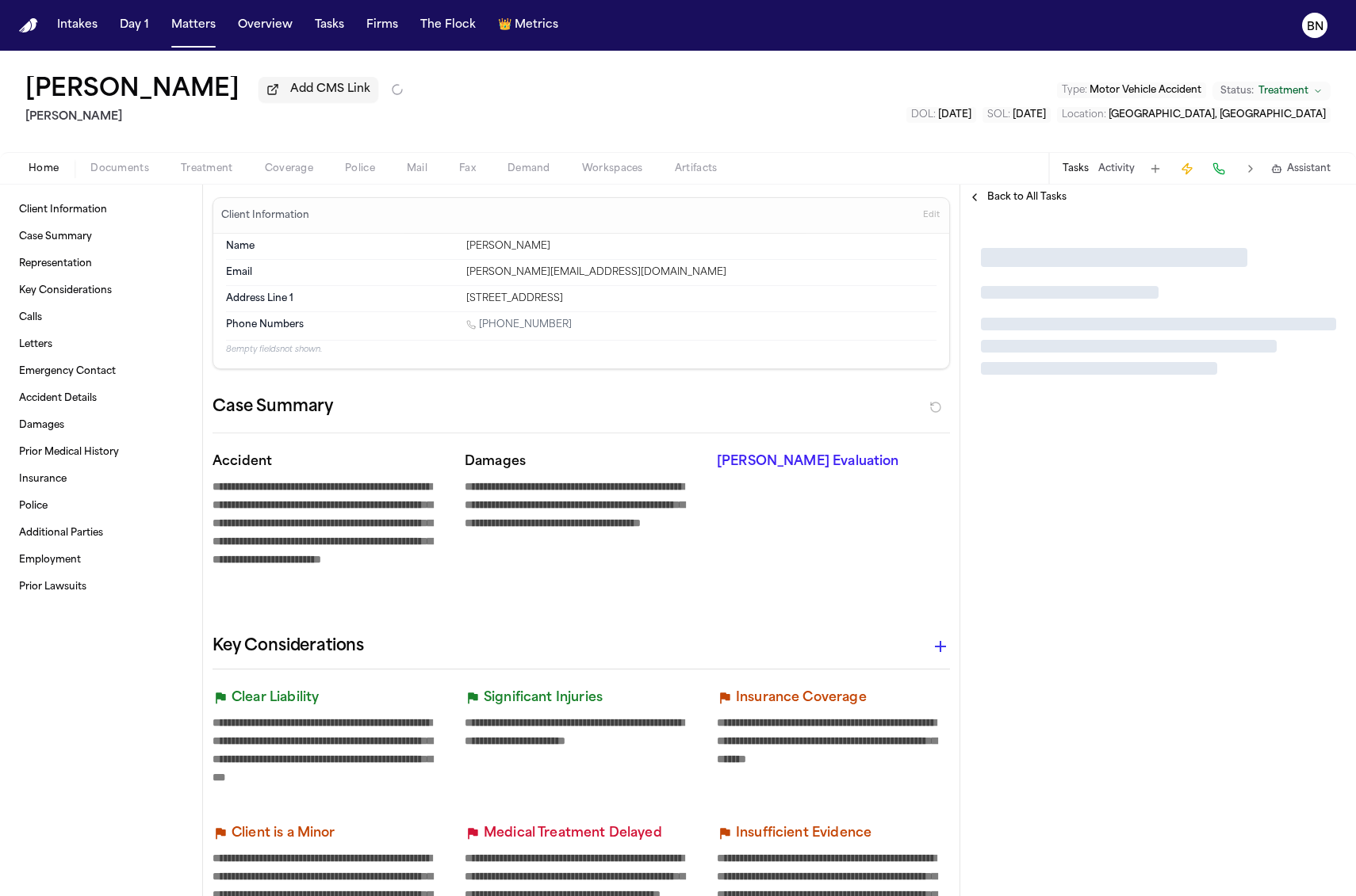
type textarea "*"
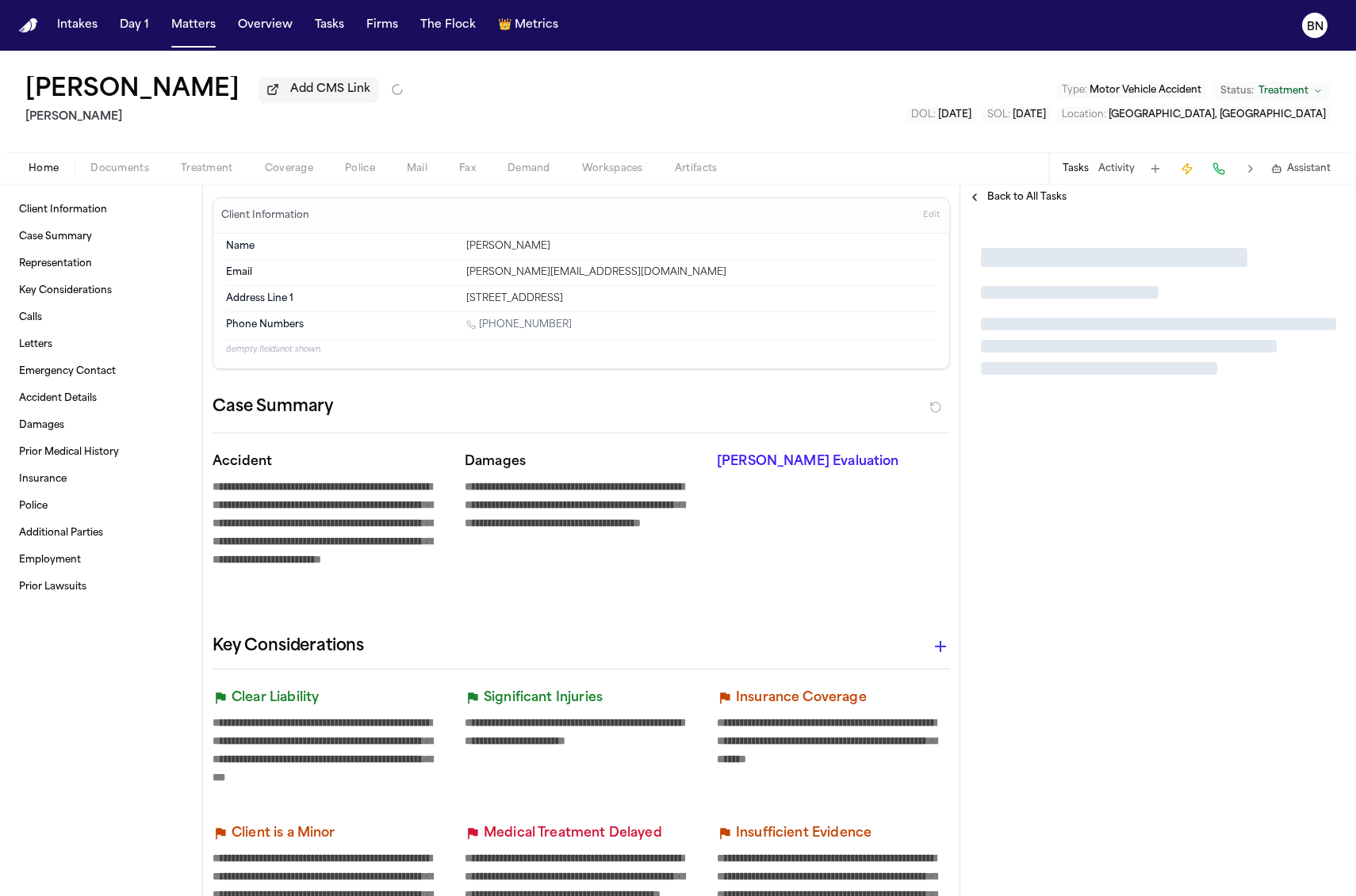
type textarea "*"
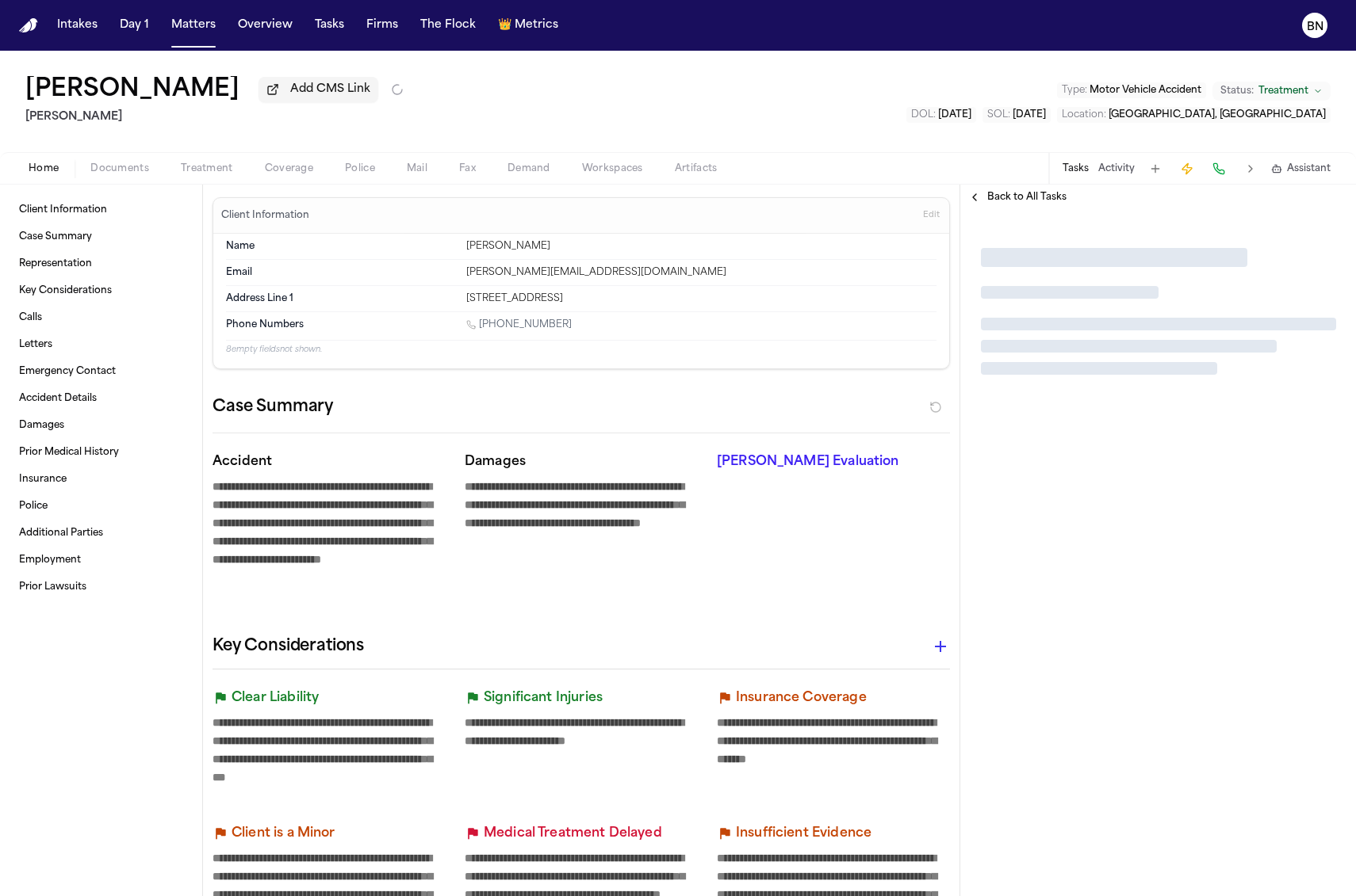
type textarea "*"
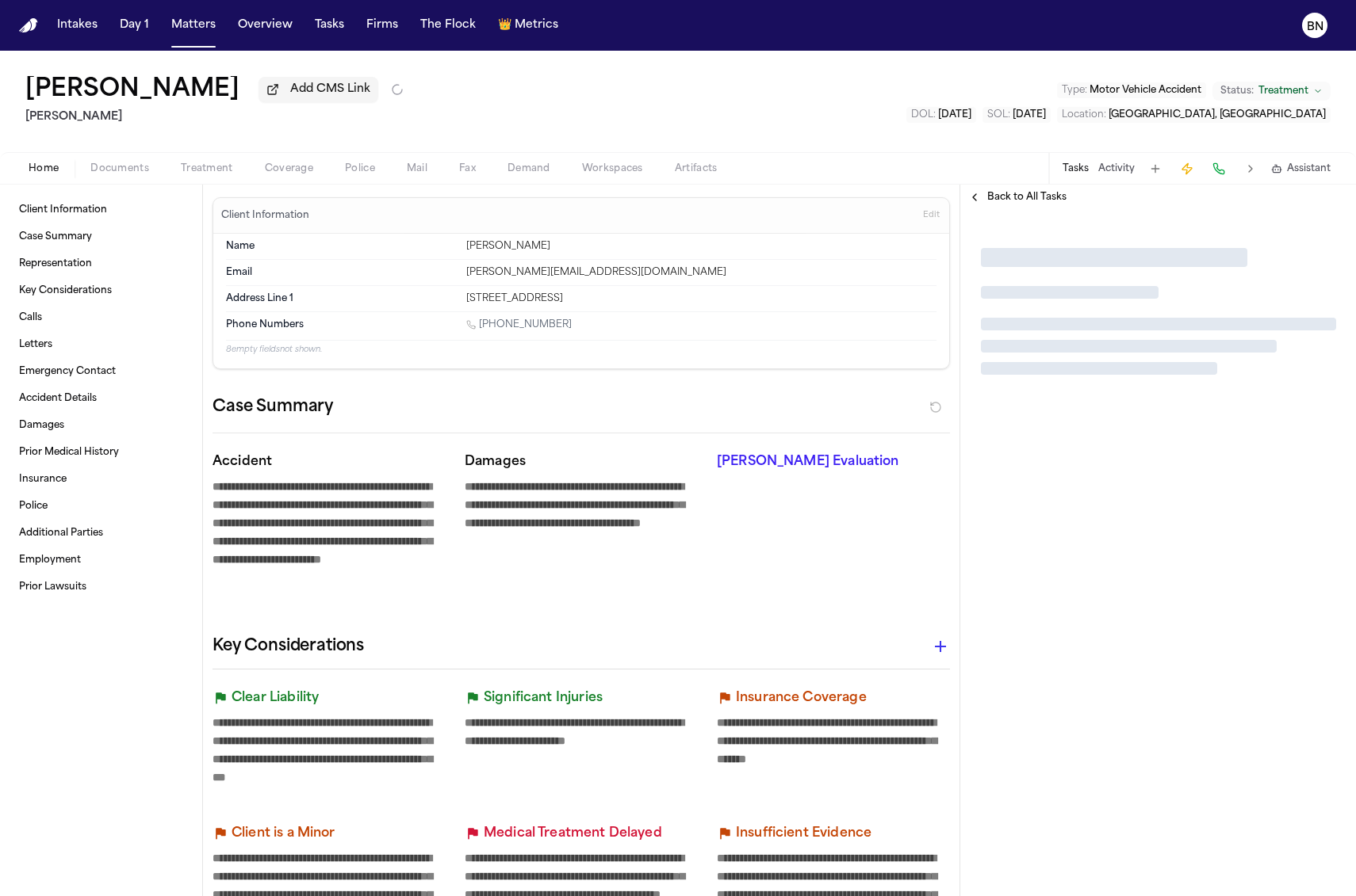
type textarea "*"
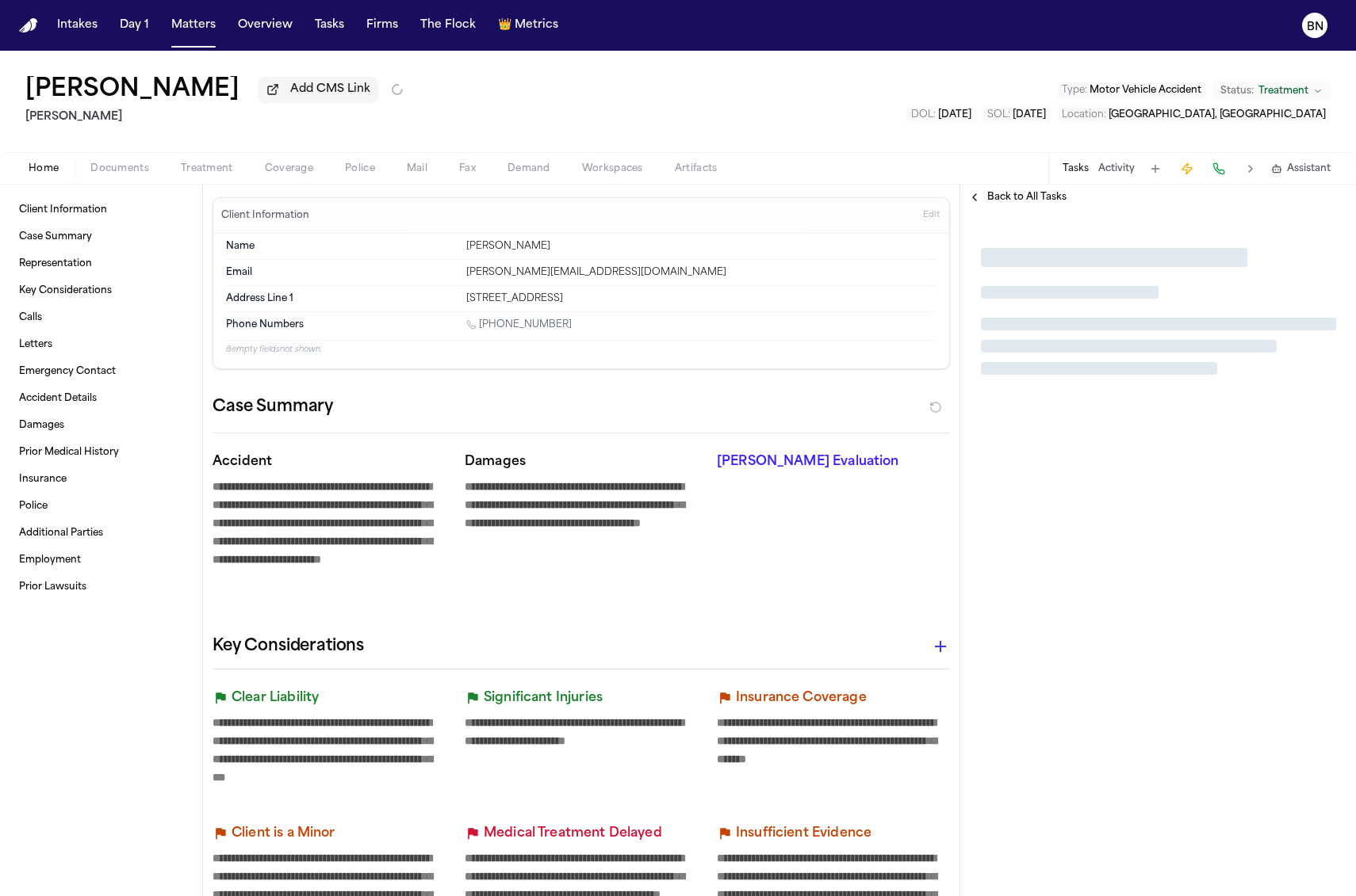
type textarea "*"
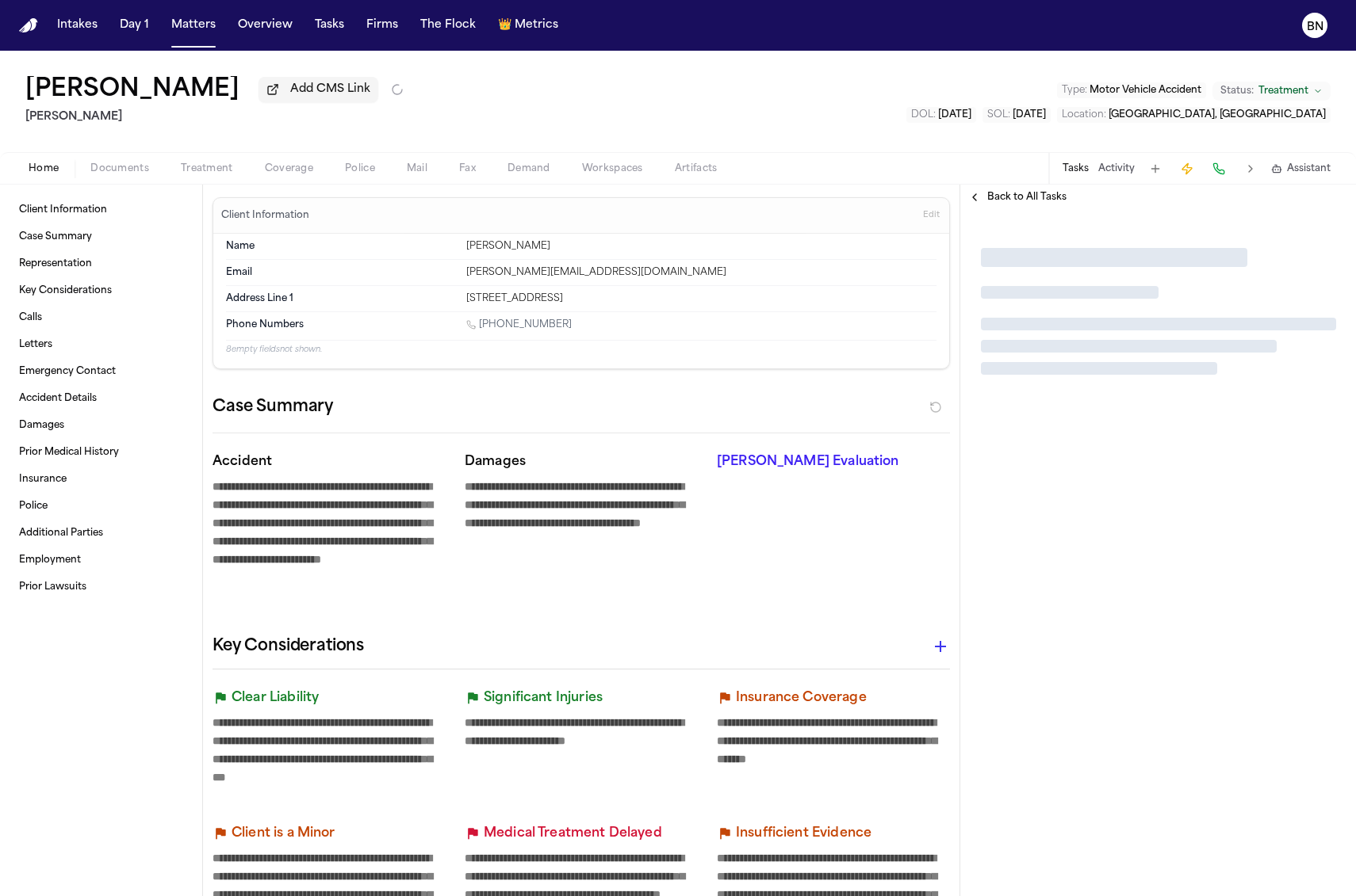
type textarea "*"
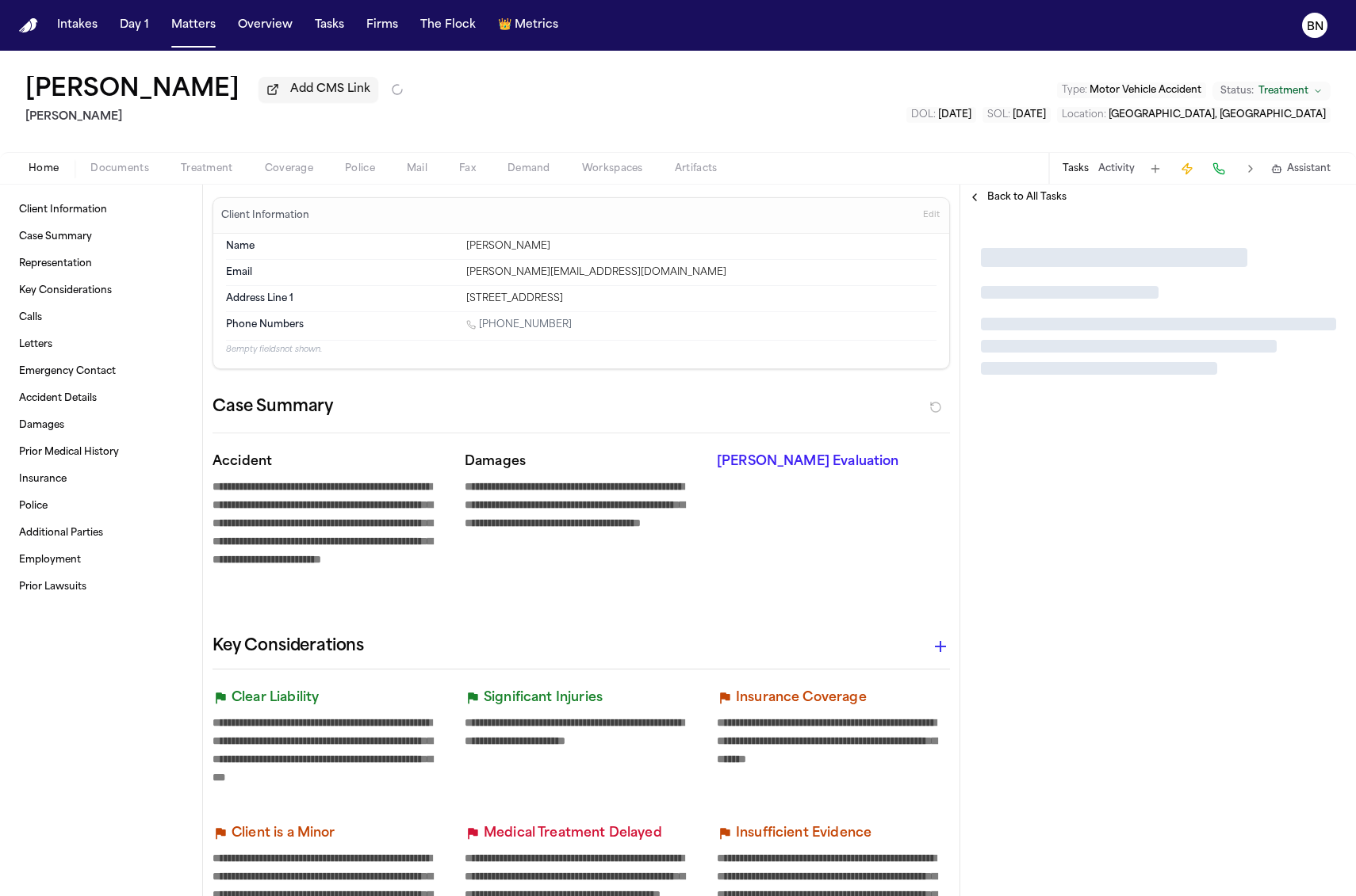
type textarea "*"
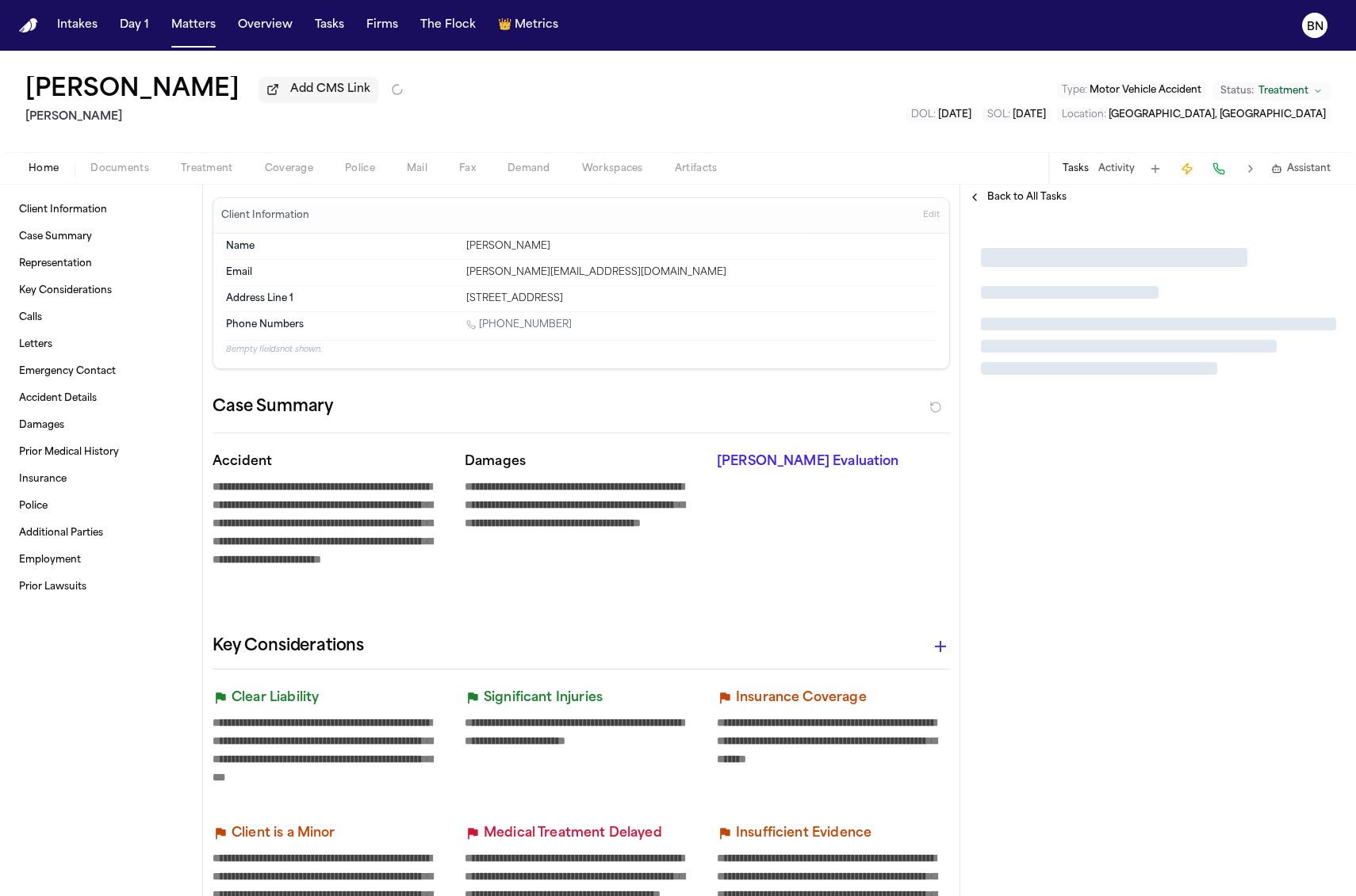
type textarea "*"
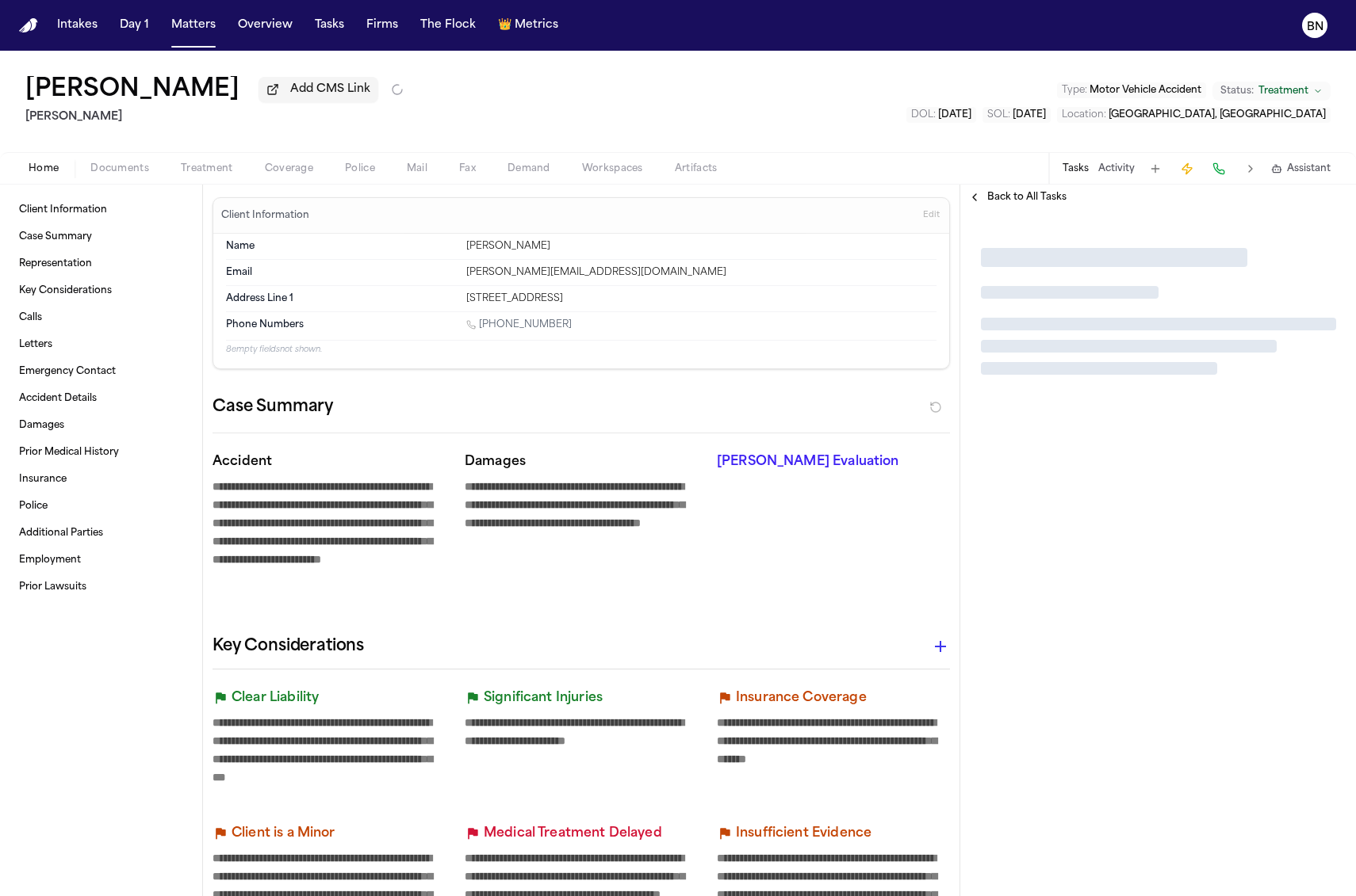
type textarea "*"
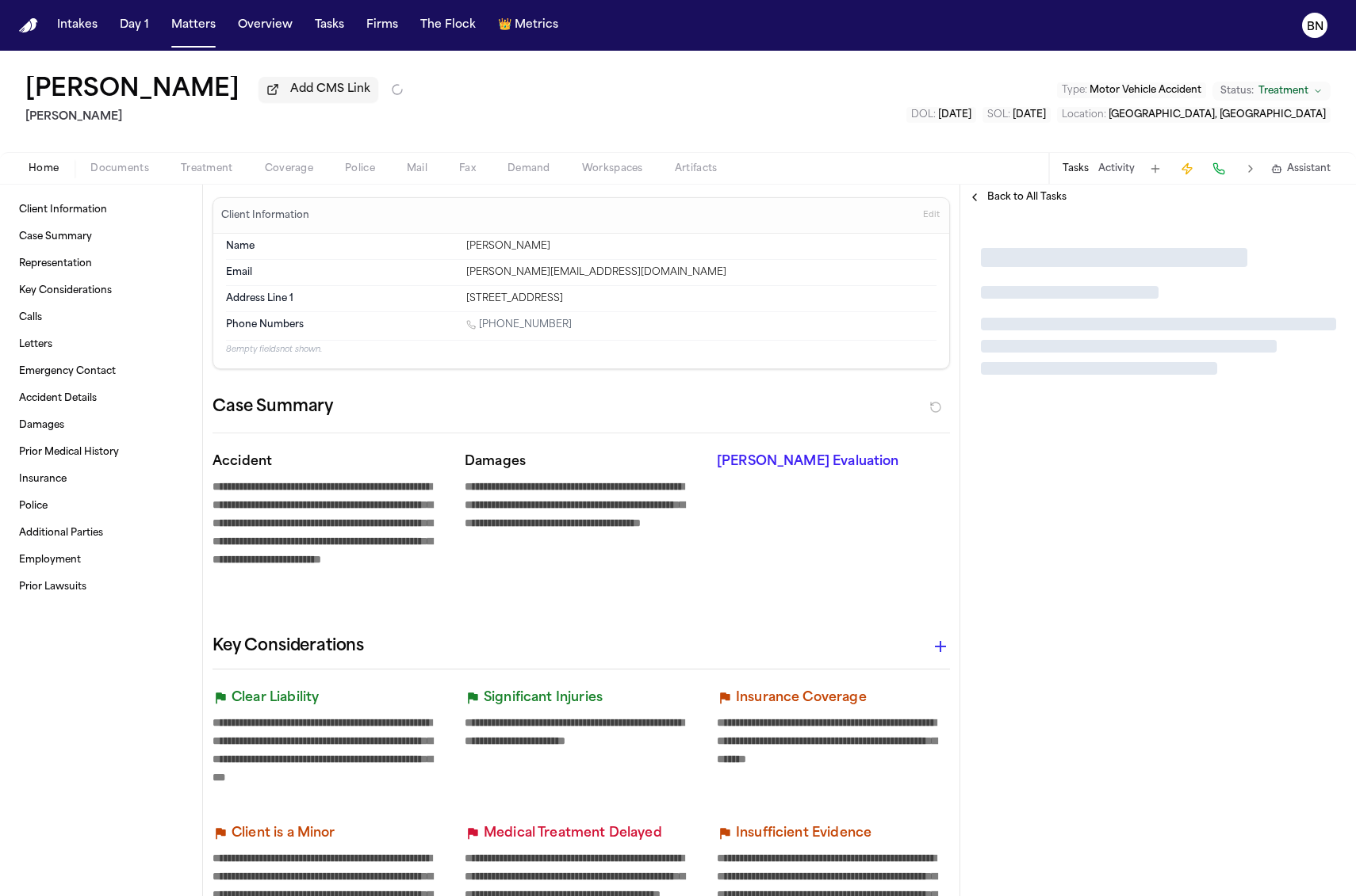
type textarea "*"
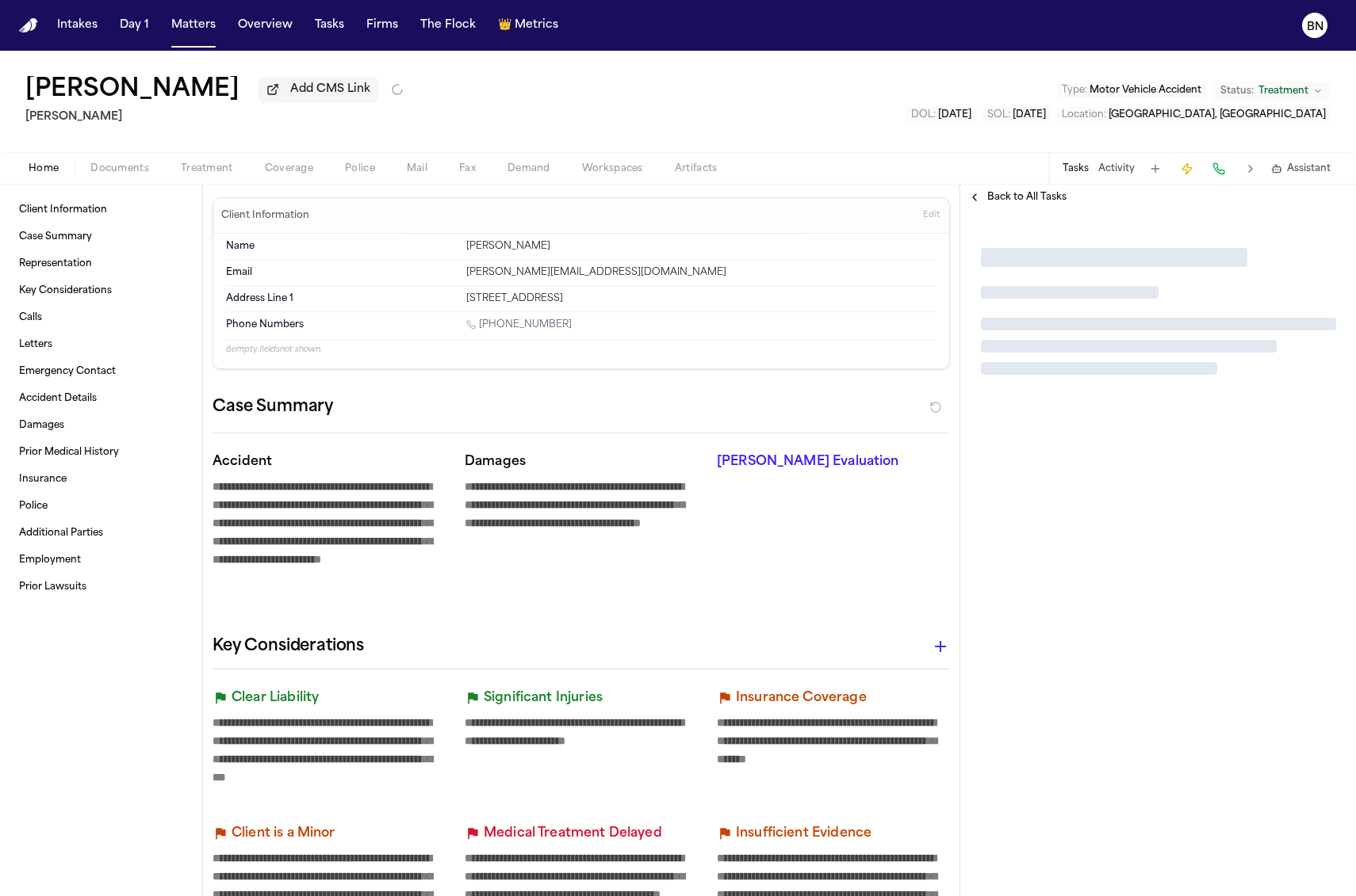
type textarea "*"
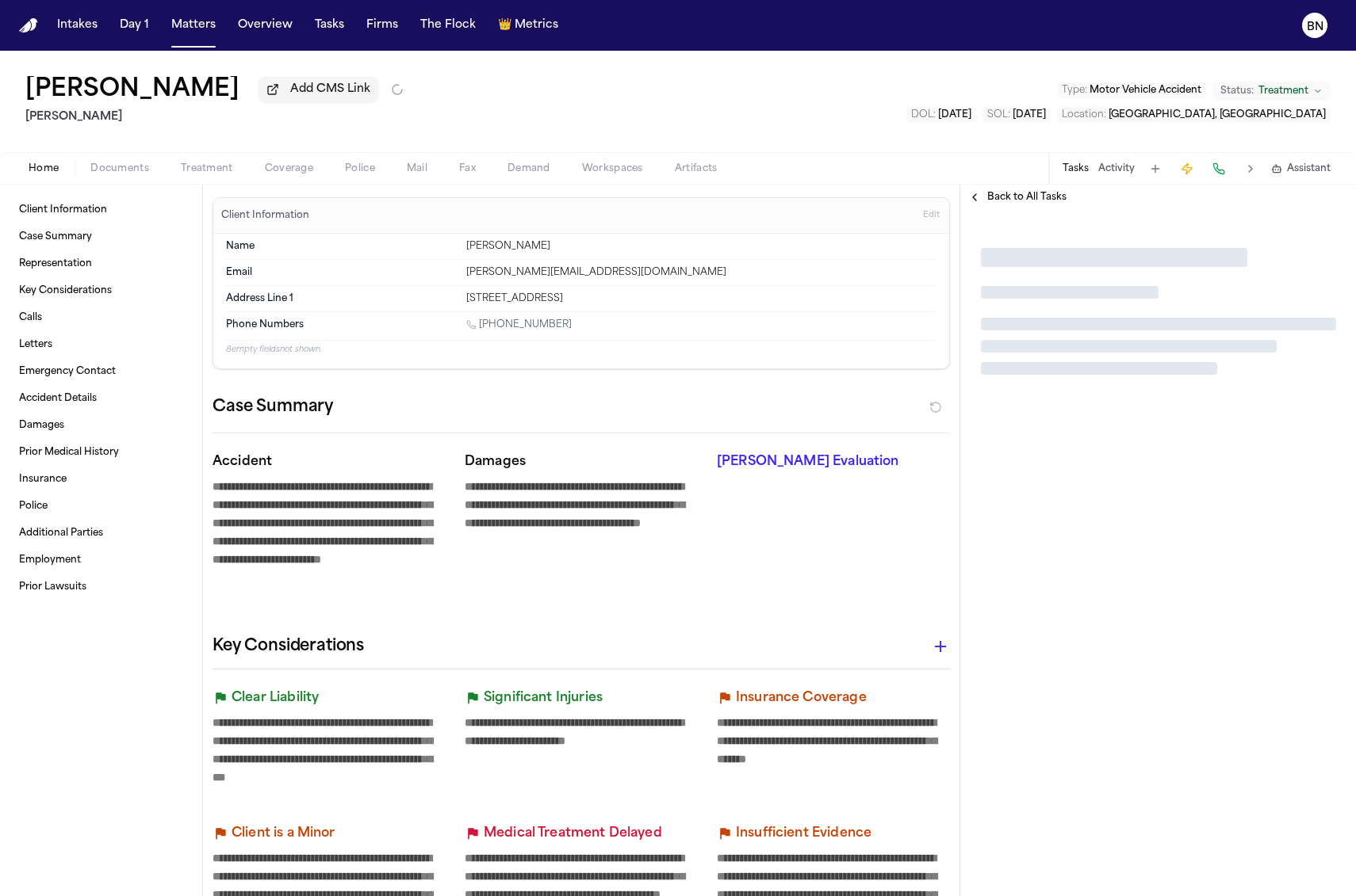
type textarea "*"
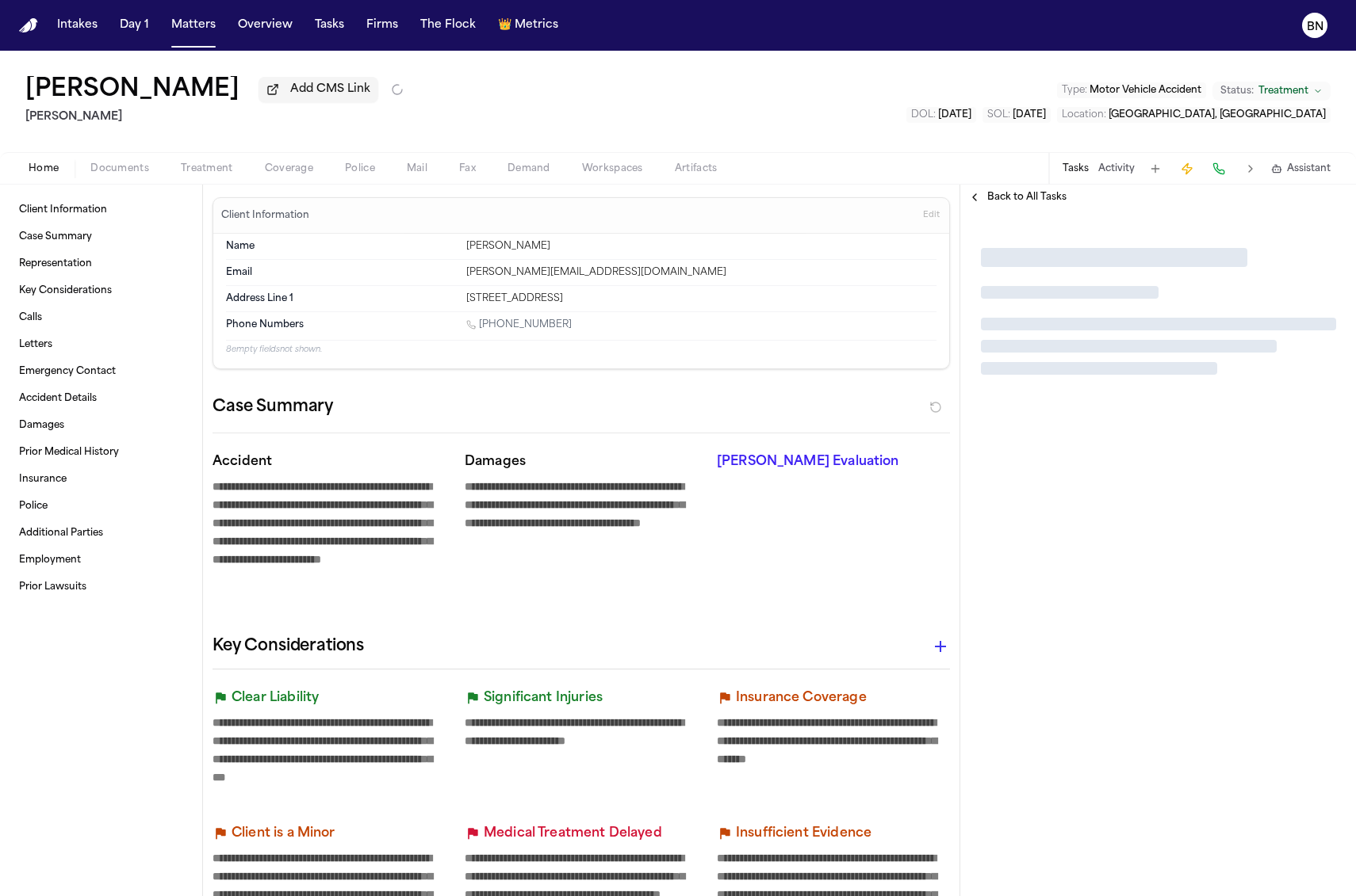
type textarea "*"
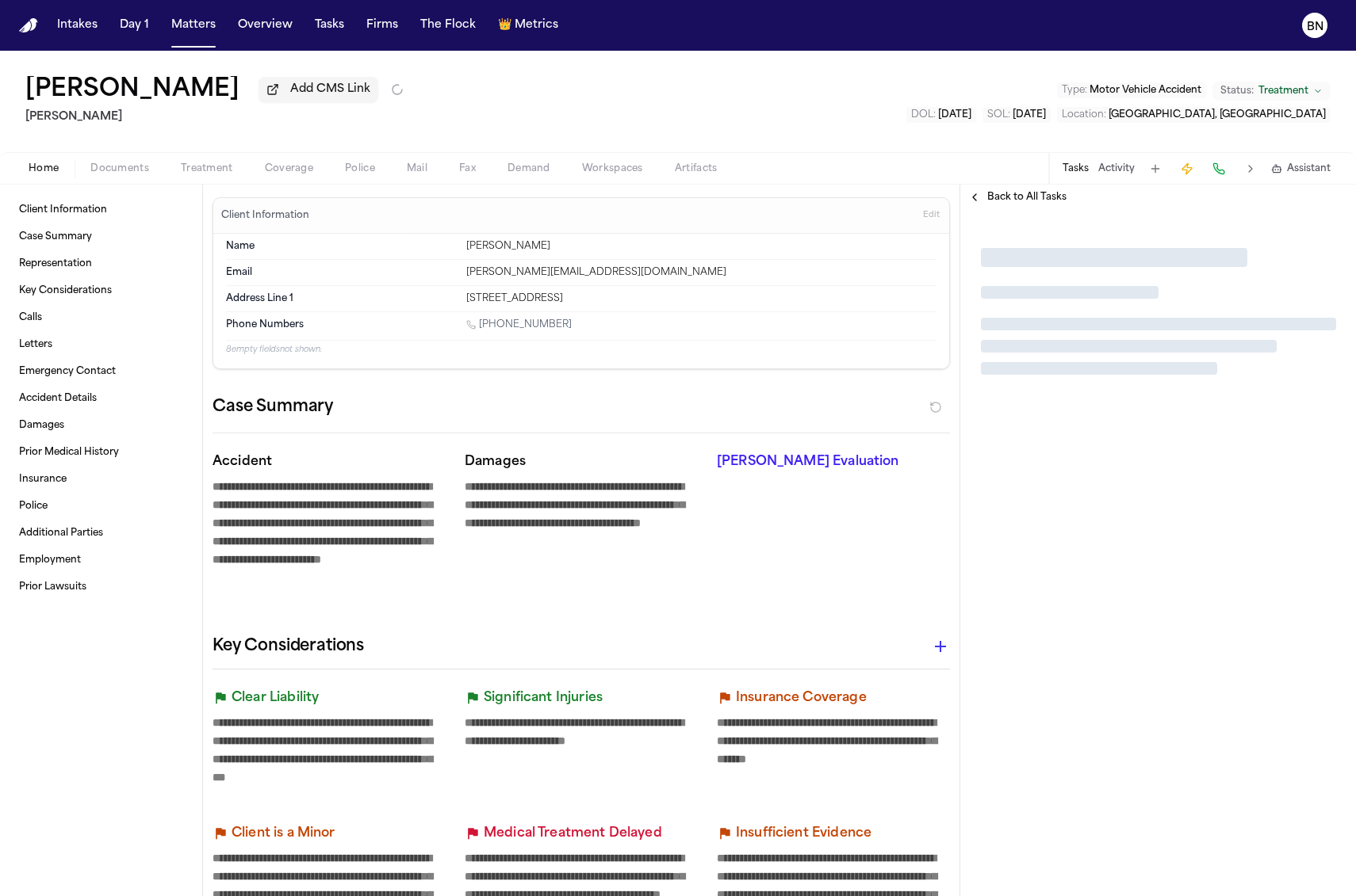
type textarea "*"
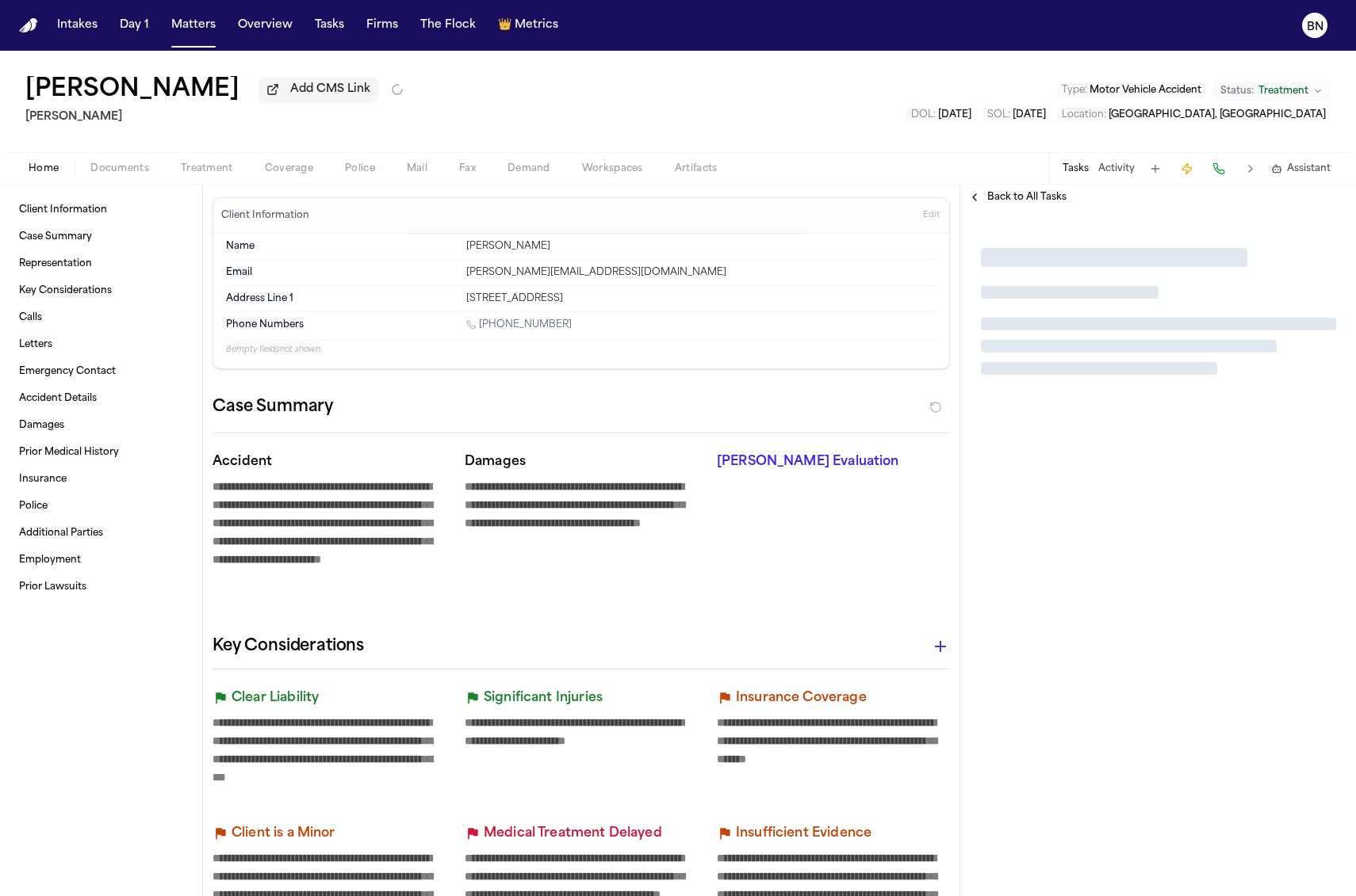
type textarea "*"
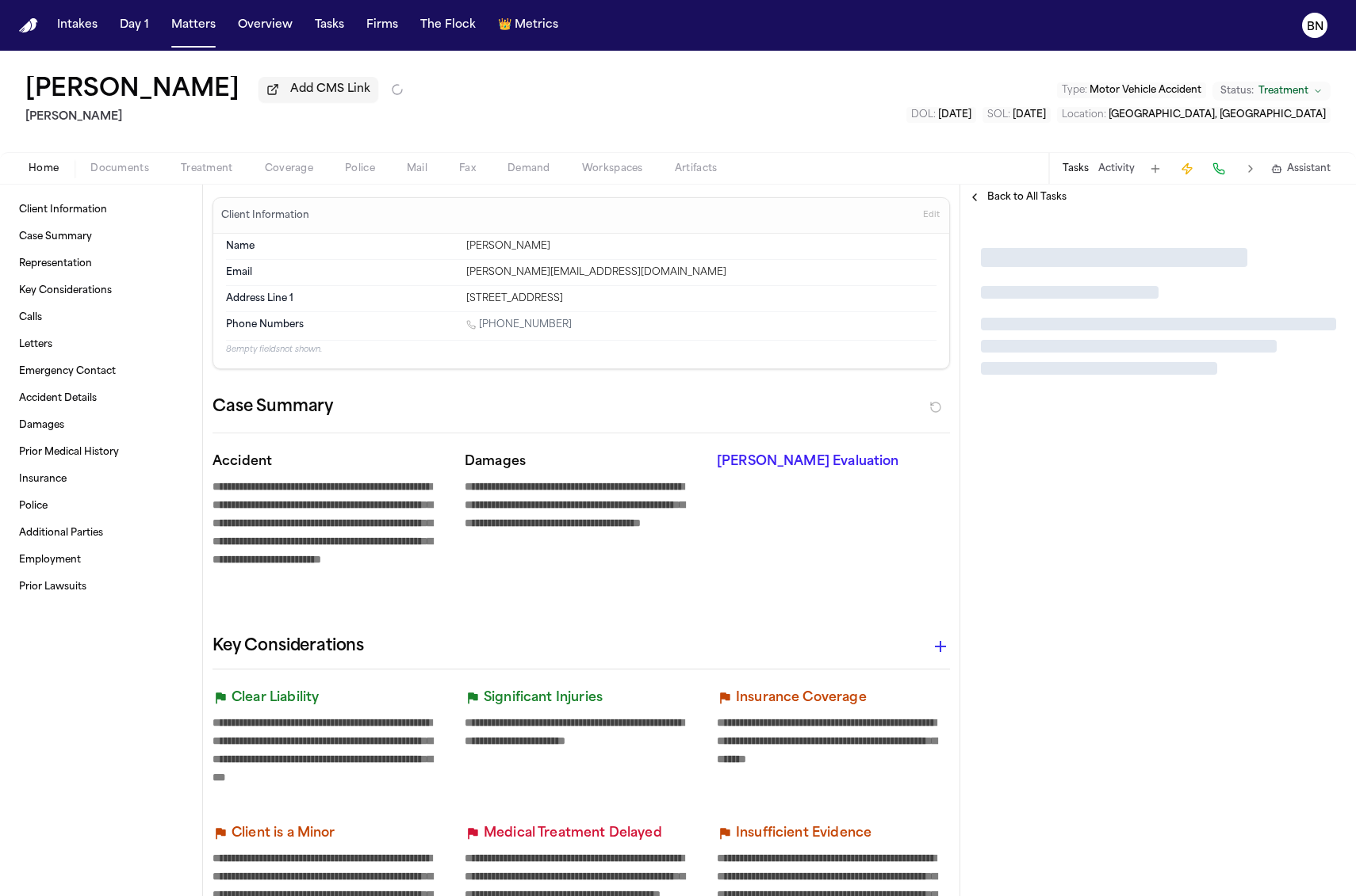
type textarea "*"
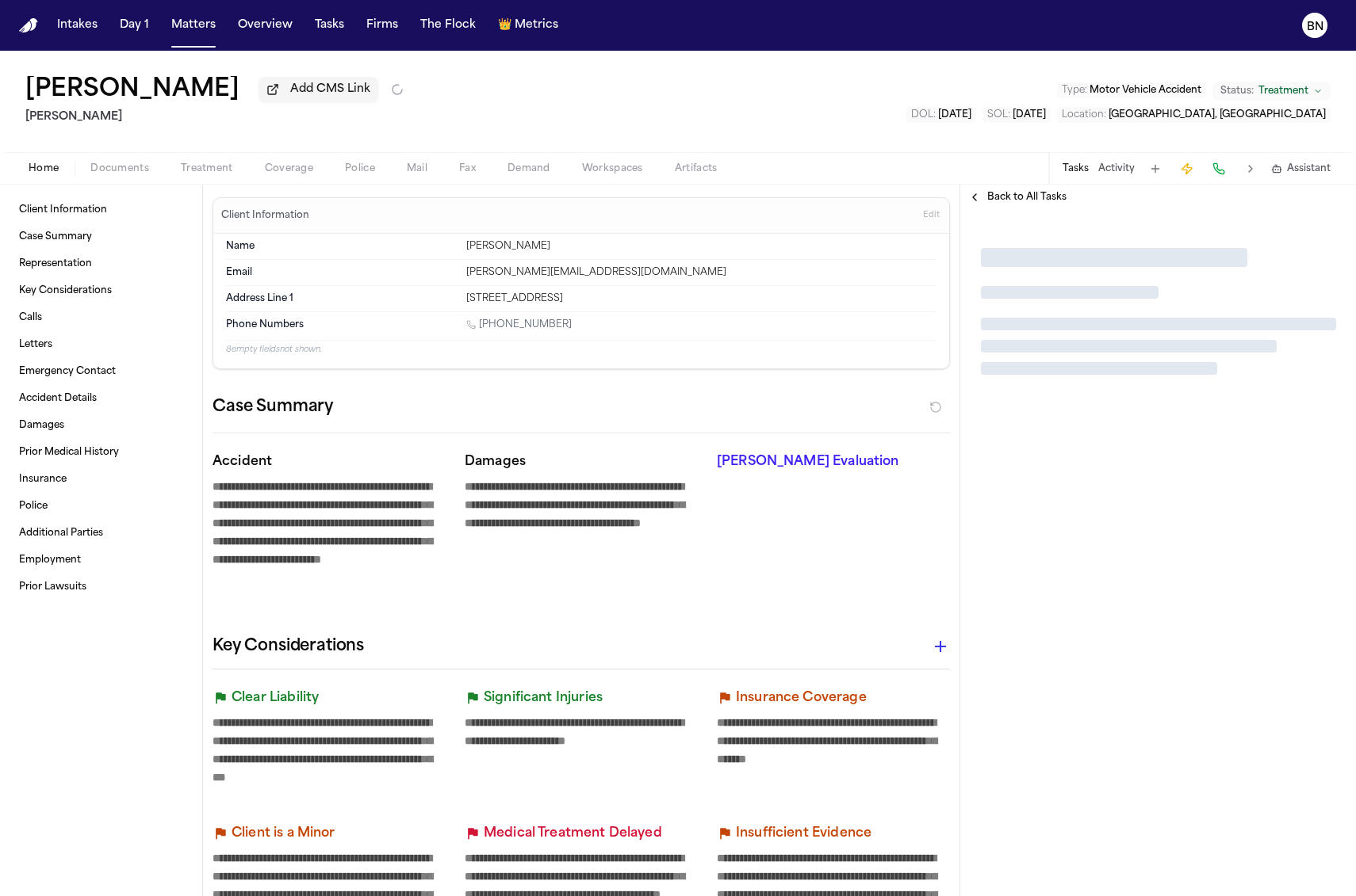
type textarea "*"
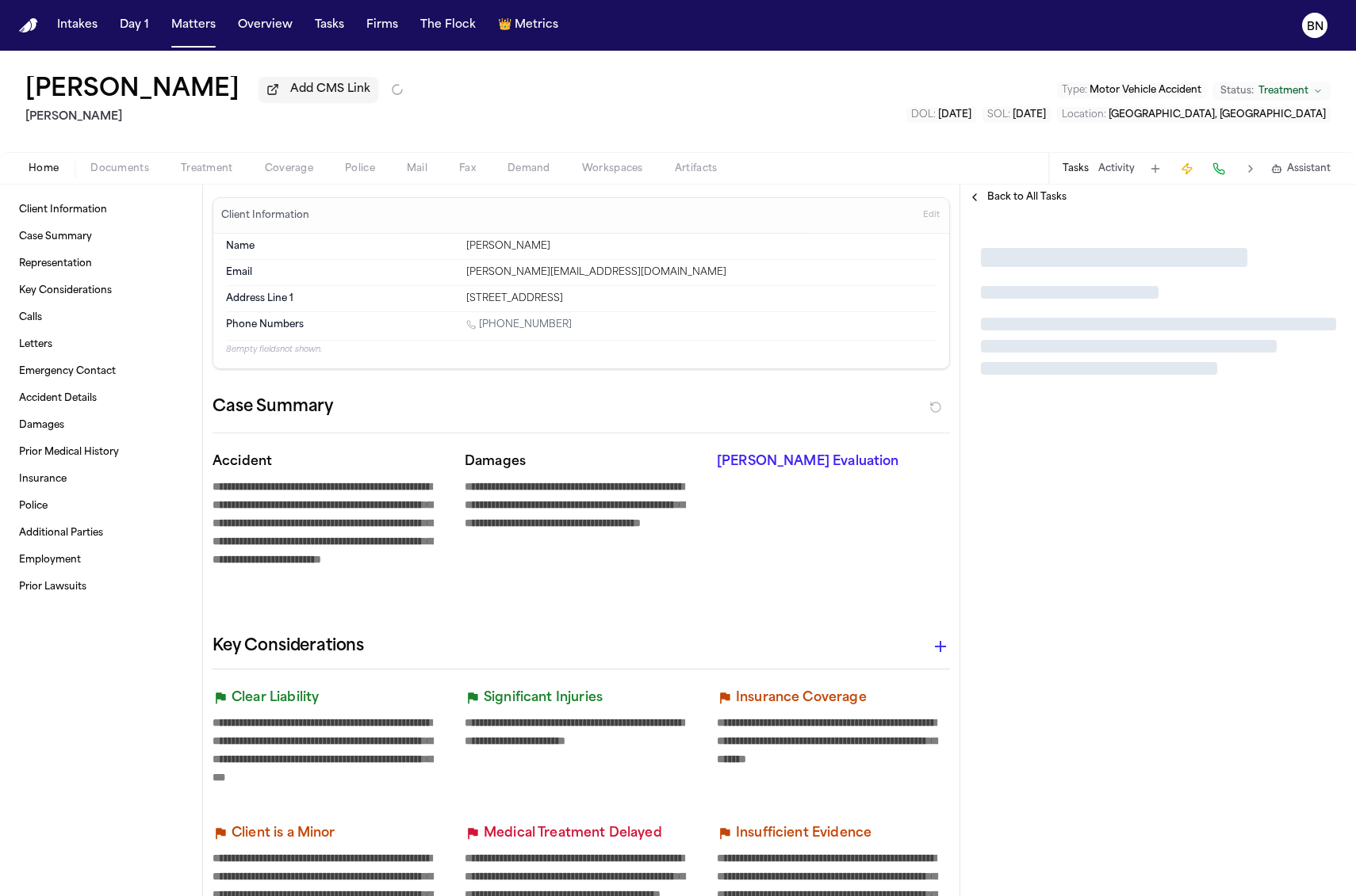
type textarea "*"
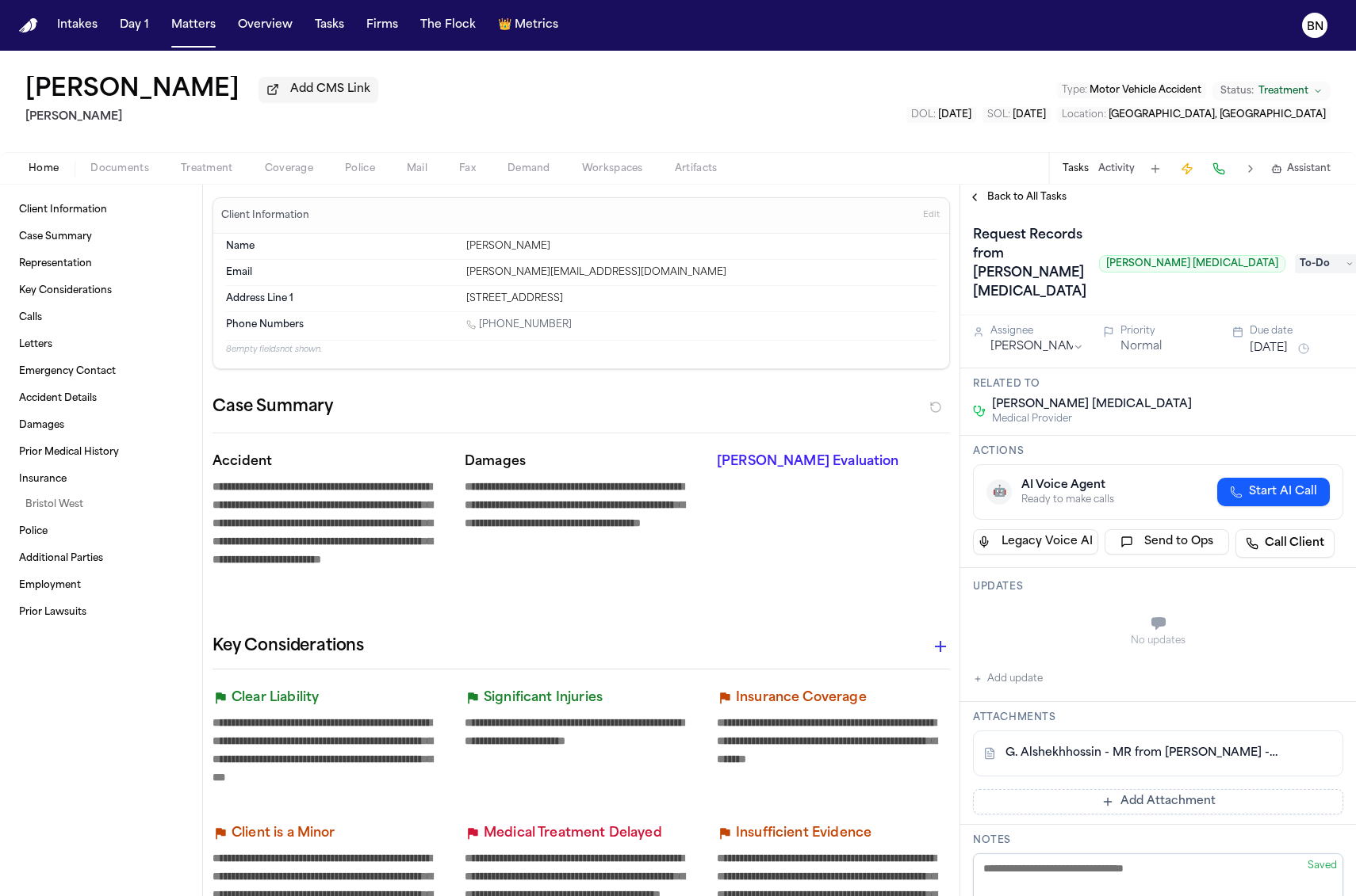
click at [1011, 195] on span "Back to All Tasks" at bounding box center [1027, 197] width 80 height 12
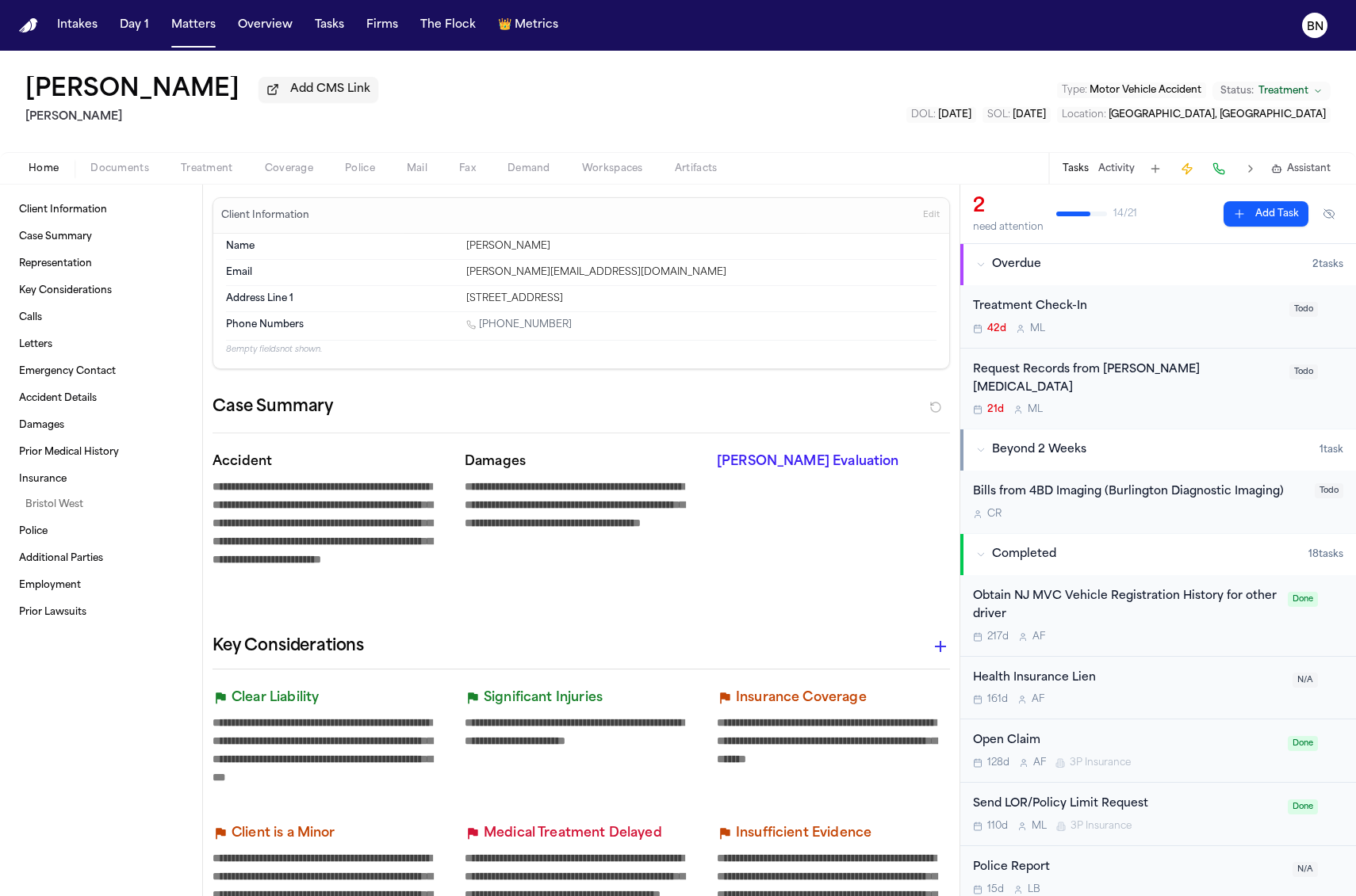
click at [1066, 484] on div "Bills from 4BD Imaging (Burlington Diagnostic Imaging)" at bounding box center [1138, 492] width 332 height 19
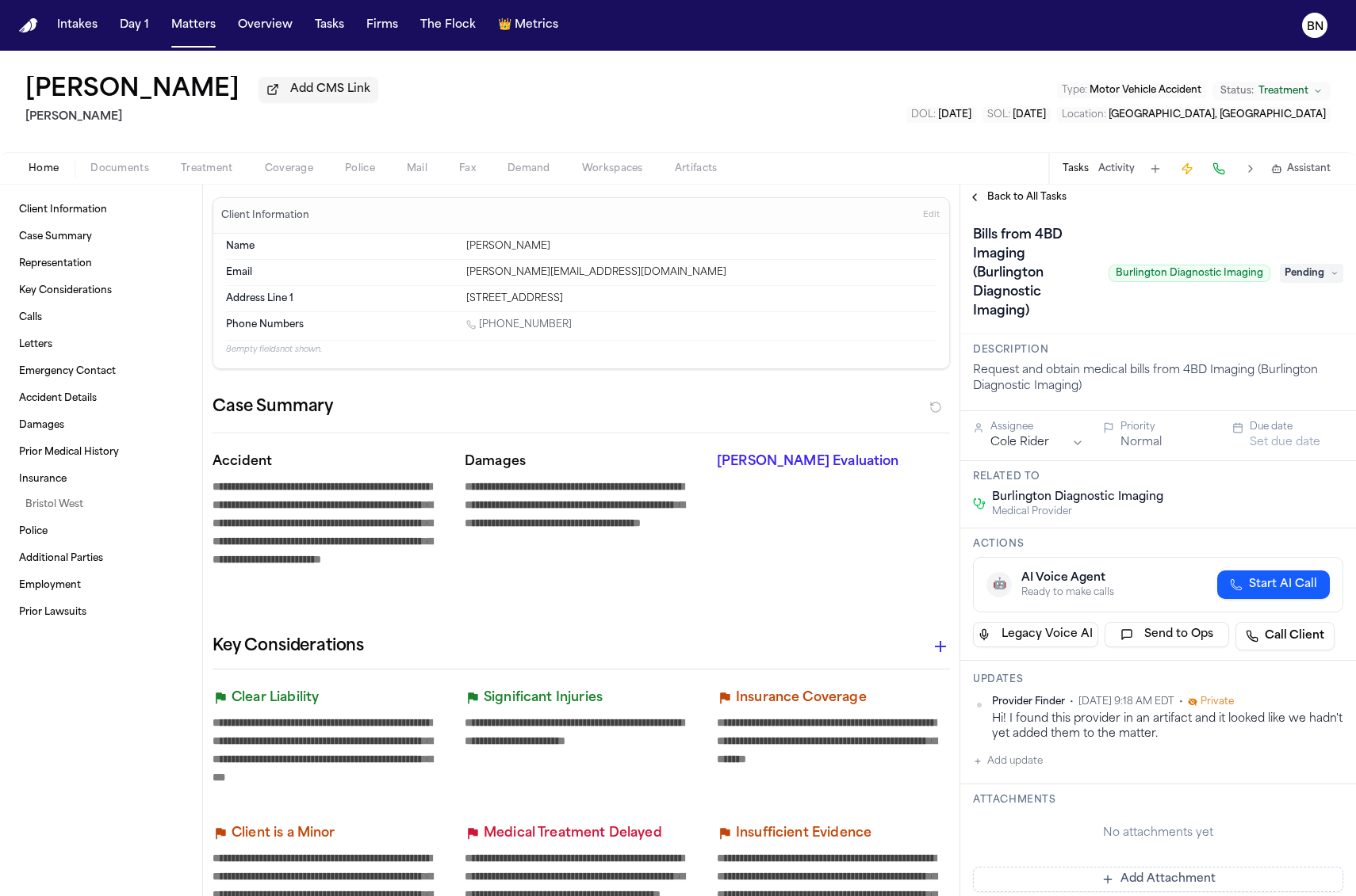
click at [992, 204] on span "Back to All Tasks" at bounding box center [1027, 197] width 80 height 12
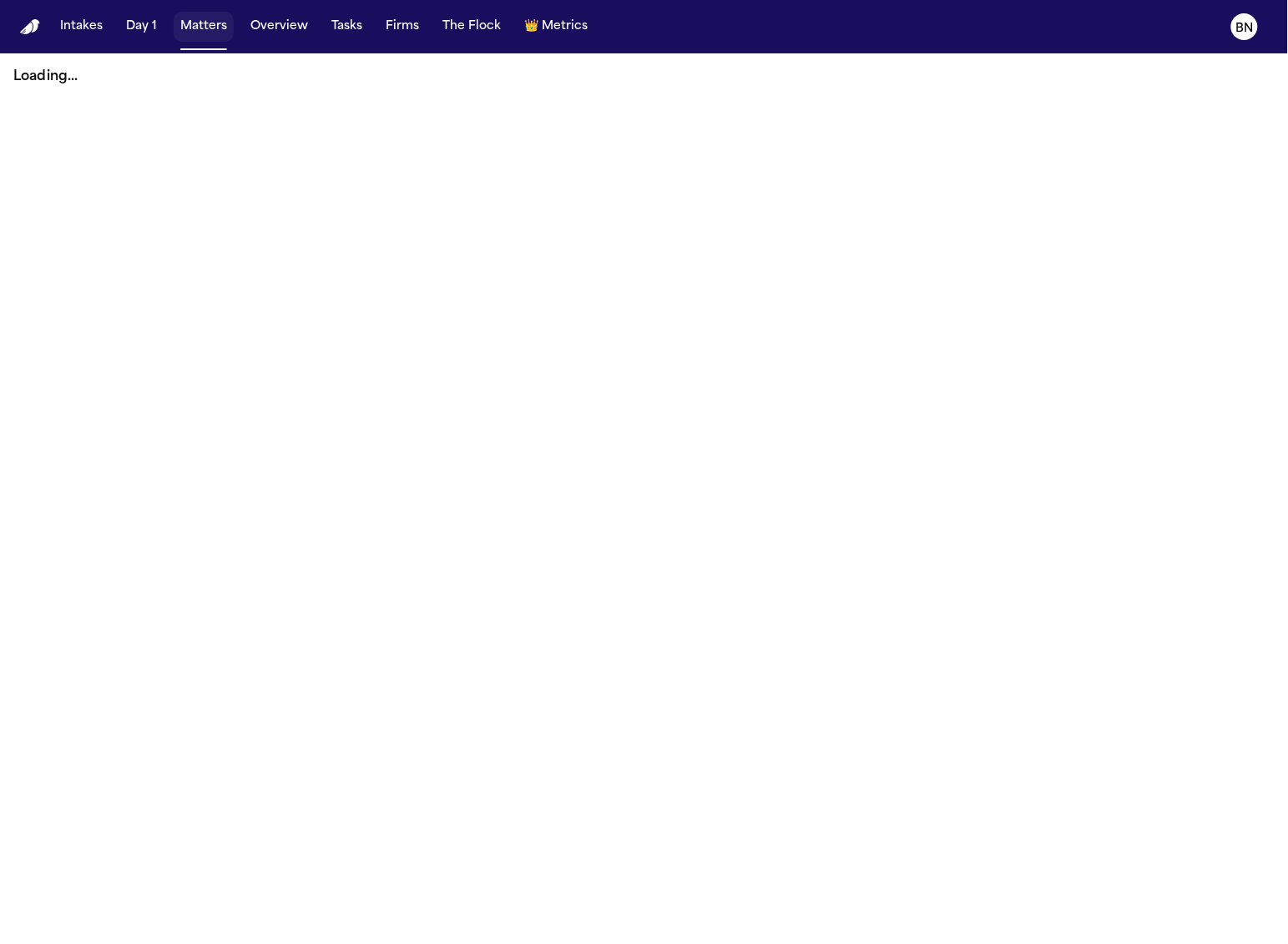
click at [211, 28] on button "Matters" at bounding box center [203, 27] width 60 height 30
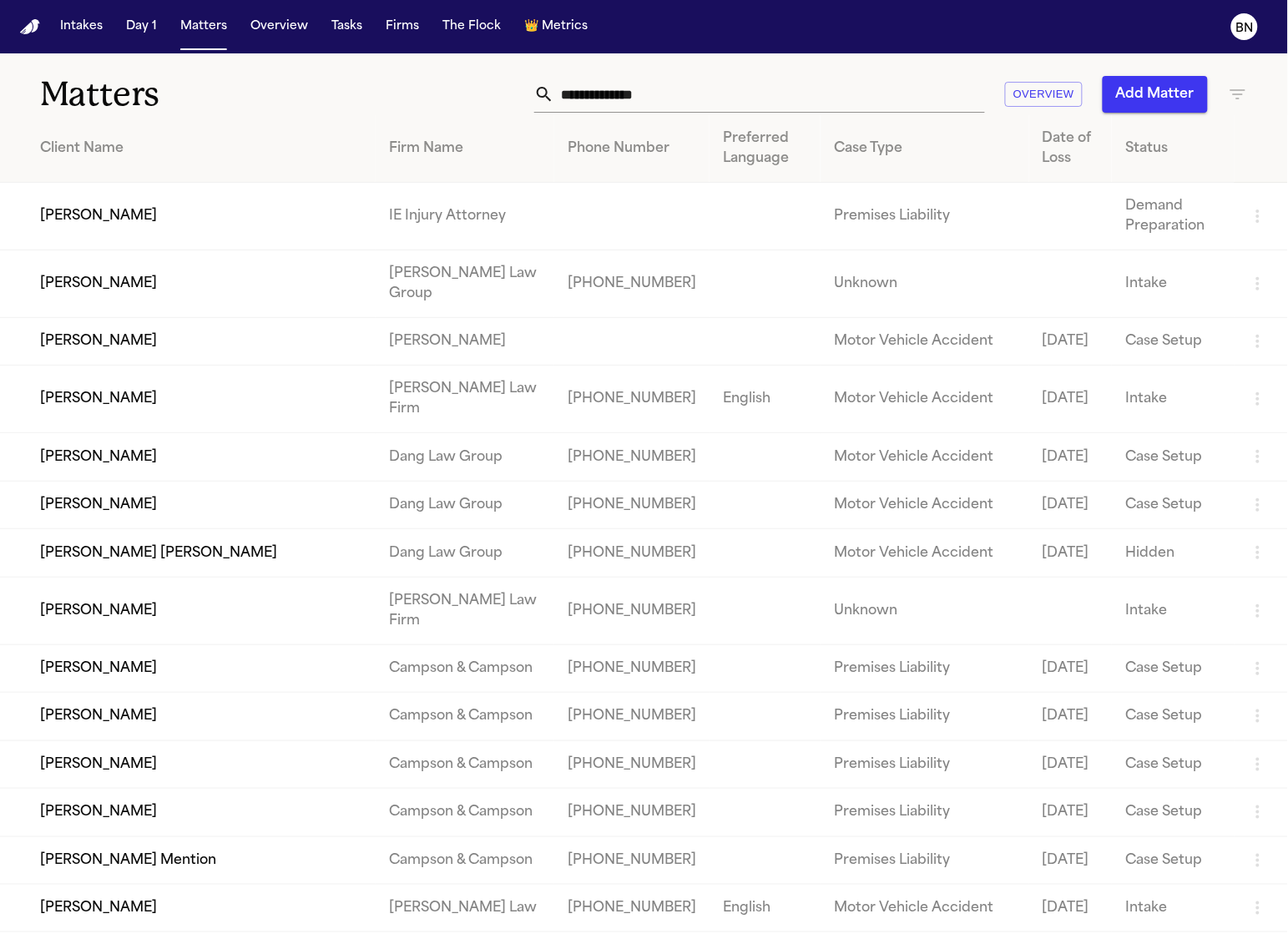
click at [591, 99] on input "text" at bounding box center [769, 93] width 431 height 36
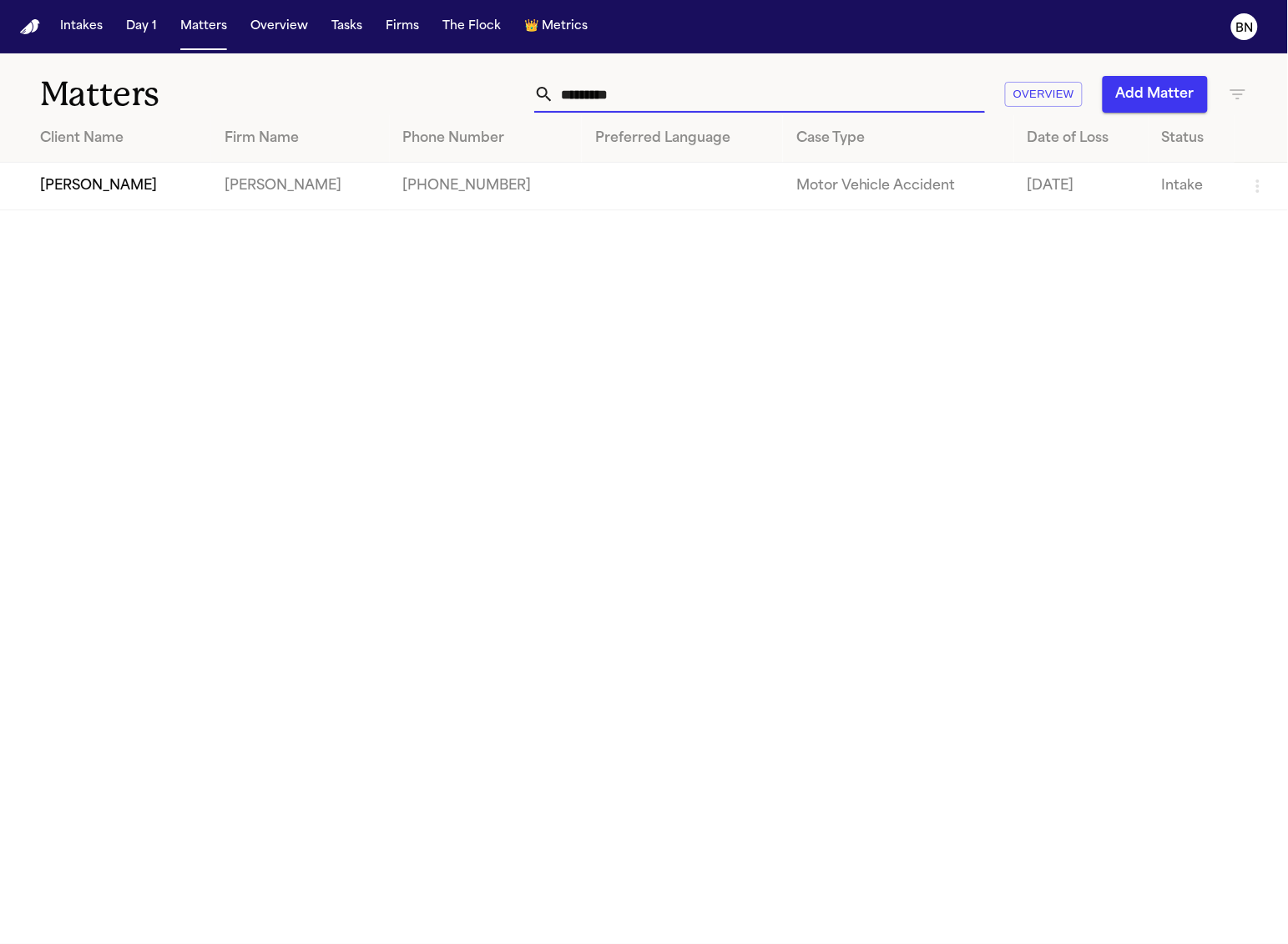
type input "*********"
click at [211, 164] on td "Stephanie Timmerman" at bounding box center [105, 187] width 211 height 48
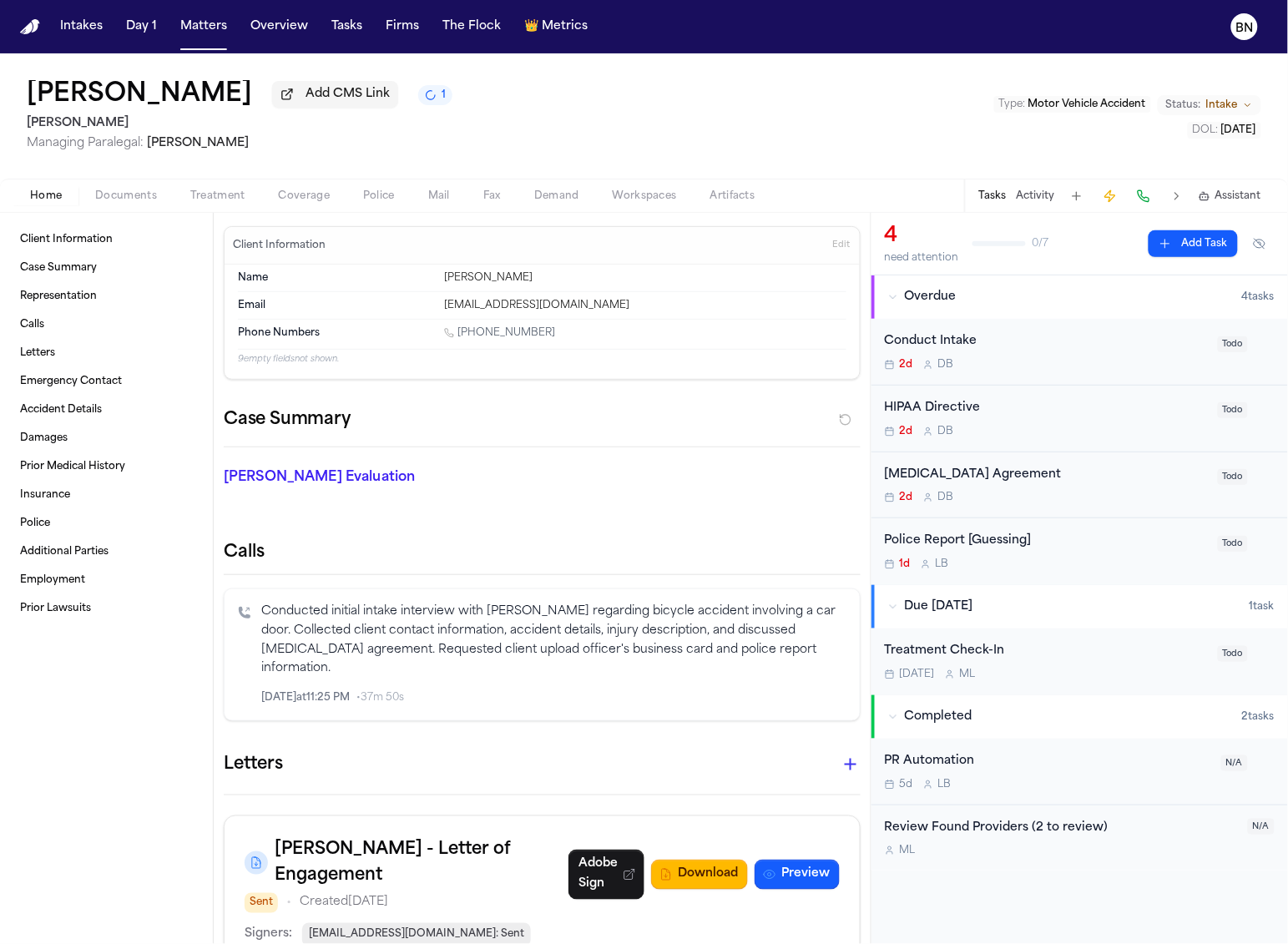
click at [725, 199] on span "Artifacts" at bounding box center [733, 196] width 45 height 13
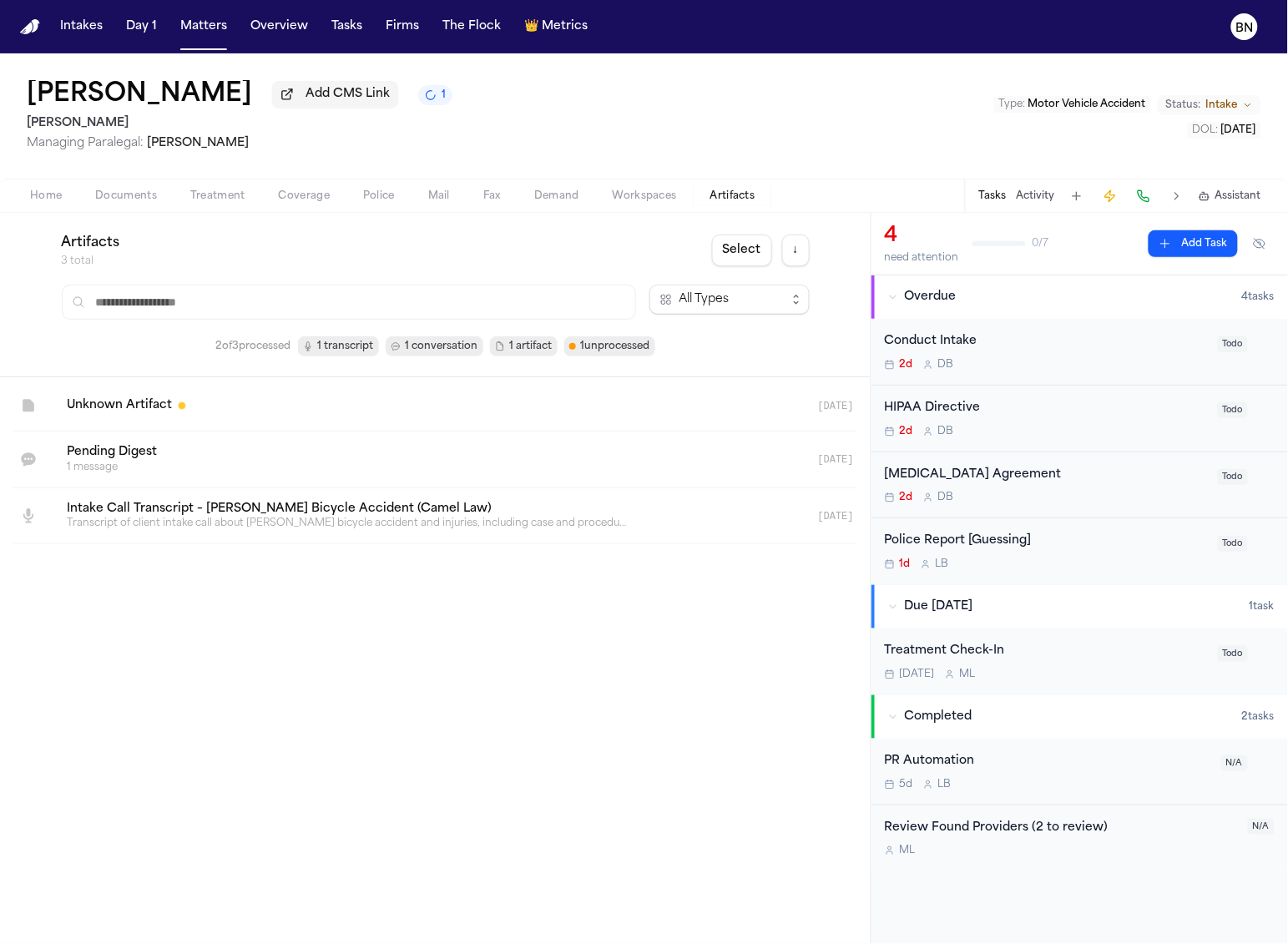
click at [294, 456] on link at bounding box center [415, 460] width 724 height 56
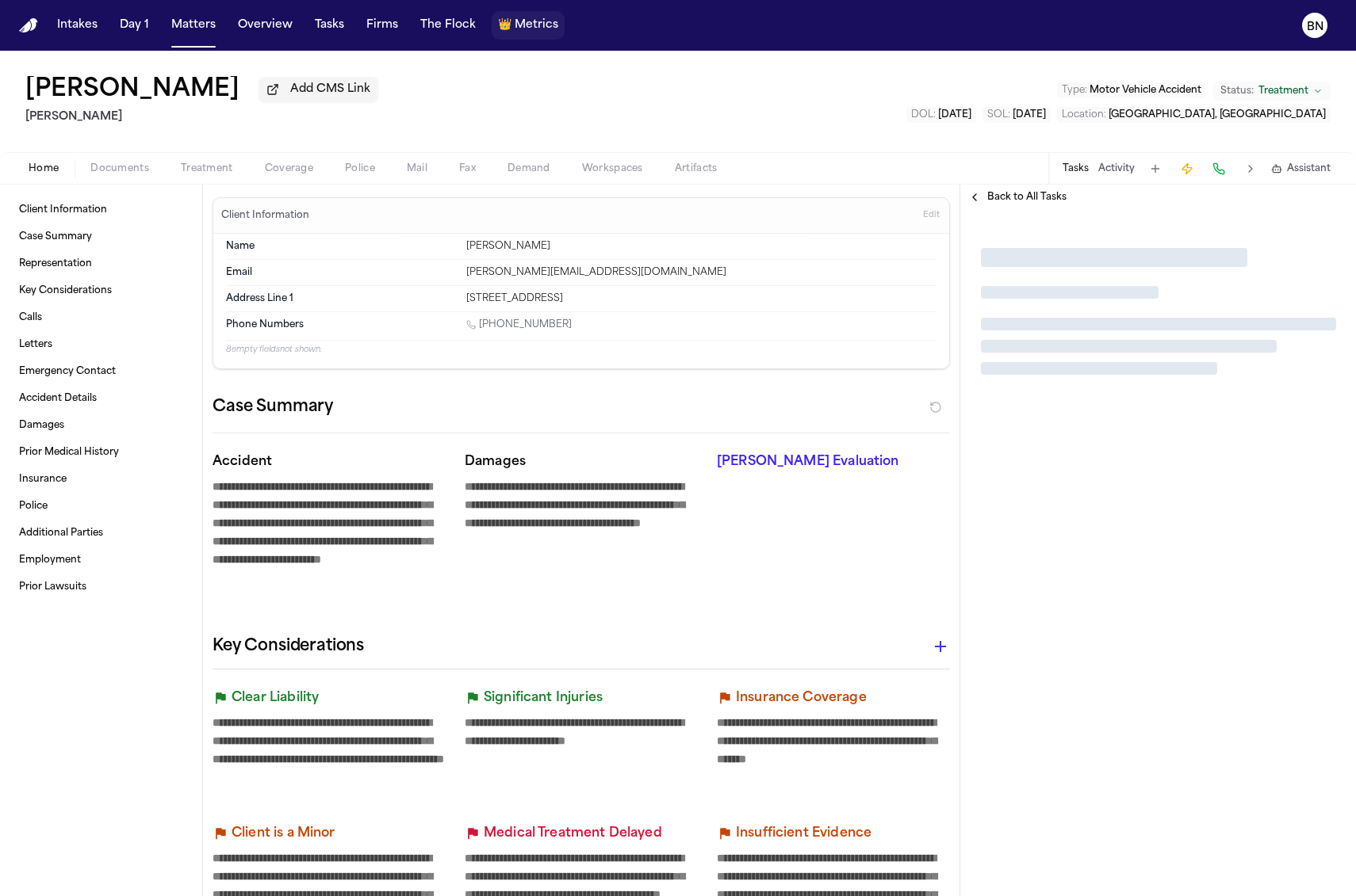
type textarea "*"
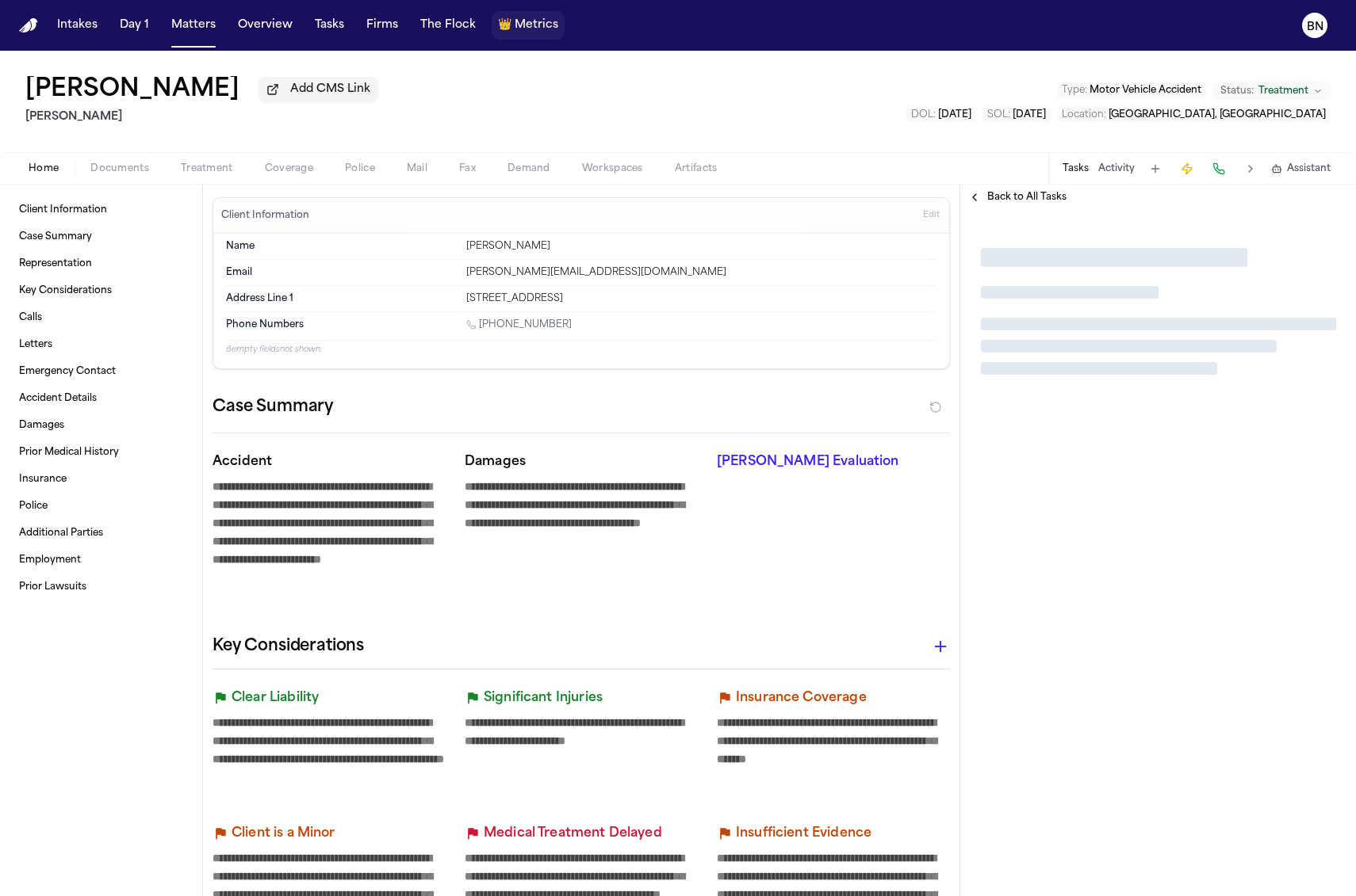
type textarea "*"
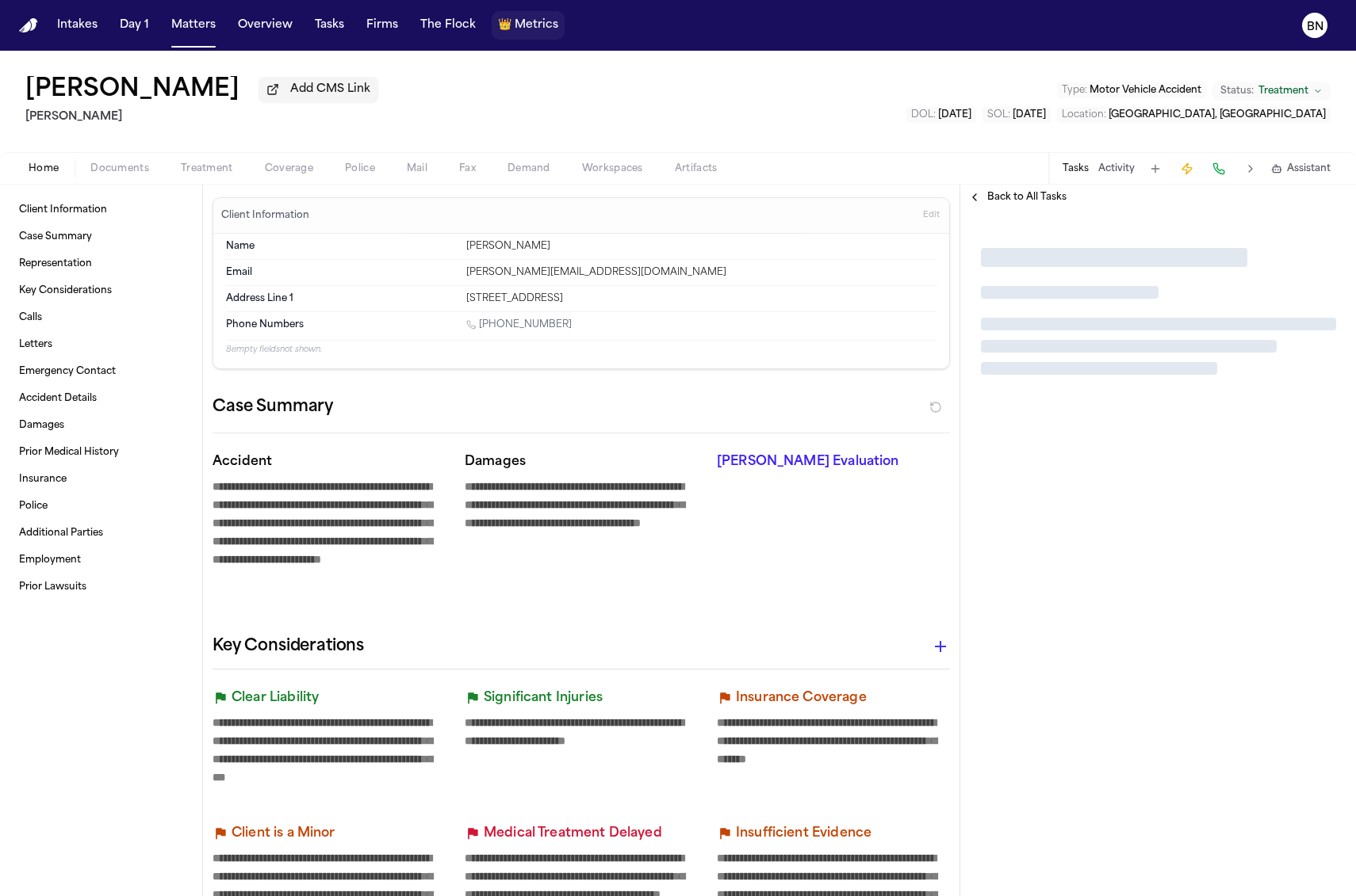
type textarea "*"
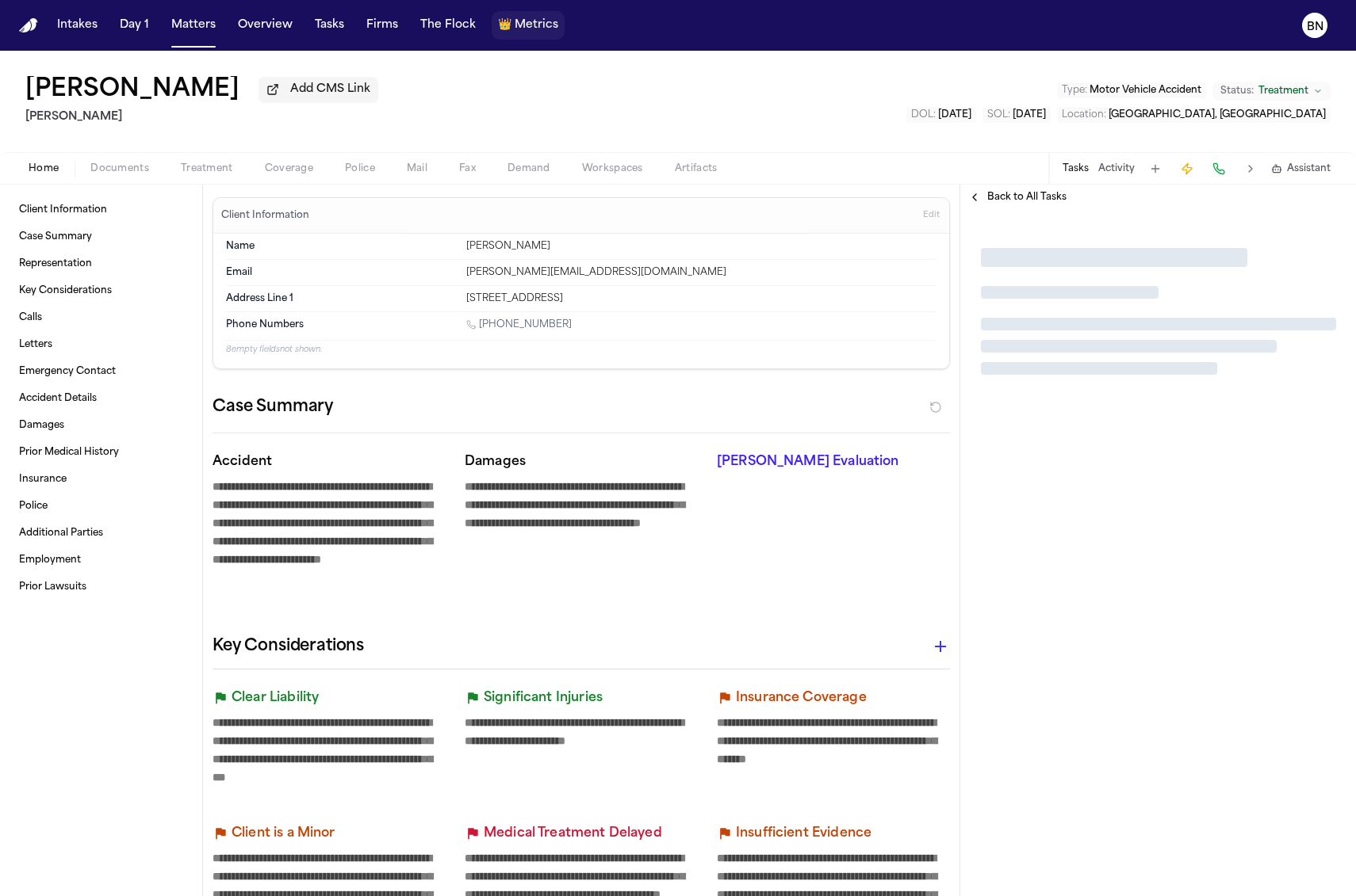
type textarea "*"
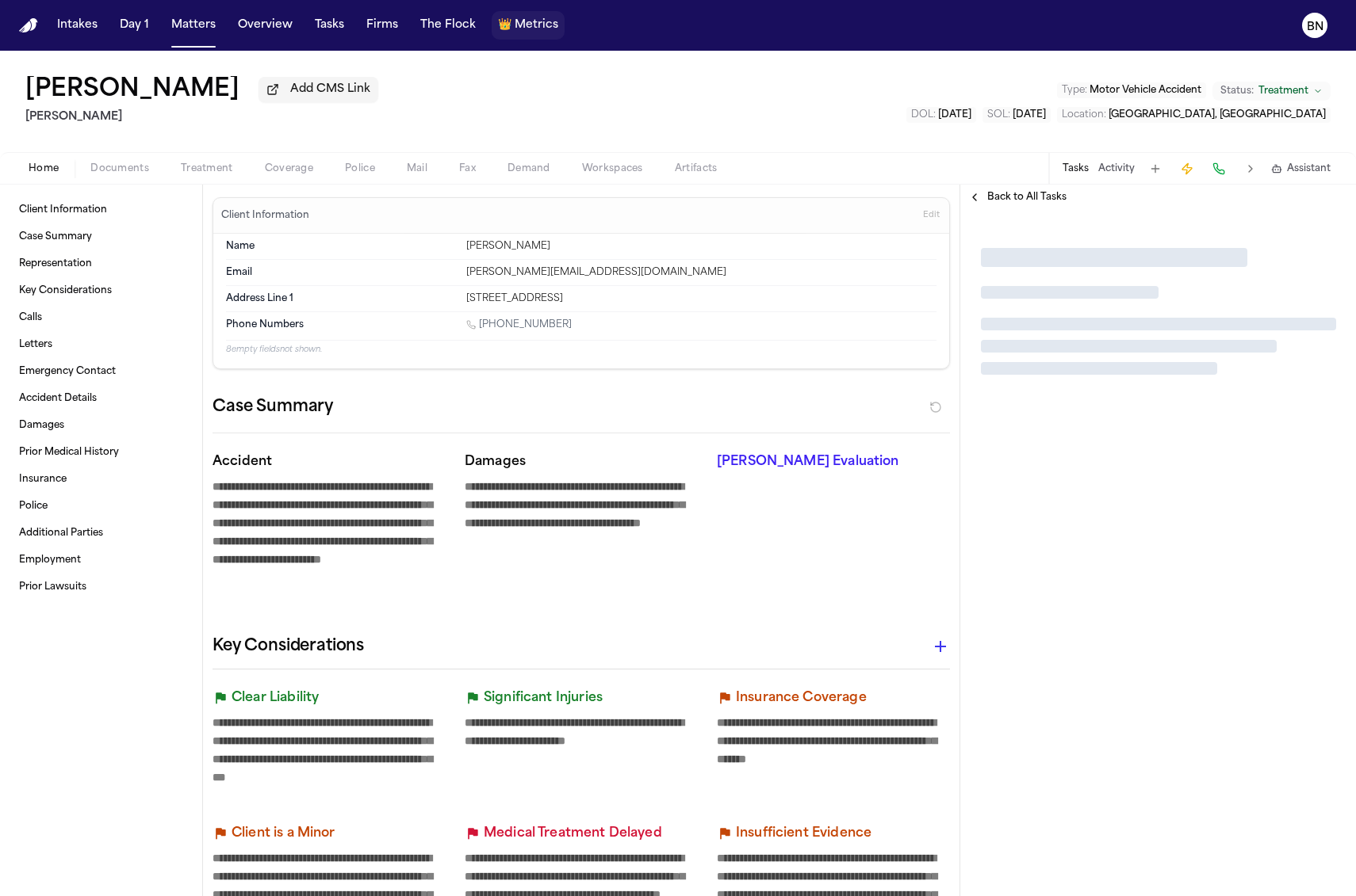
type textarea "*"
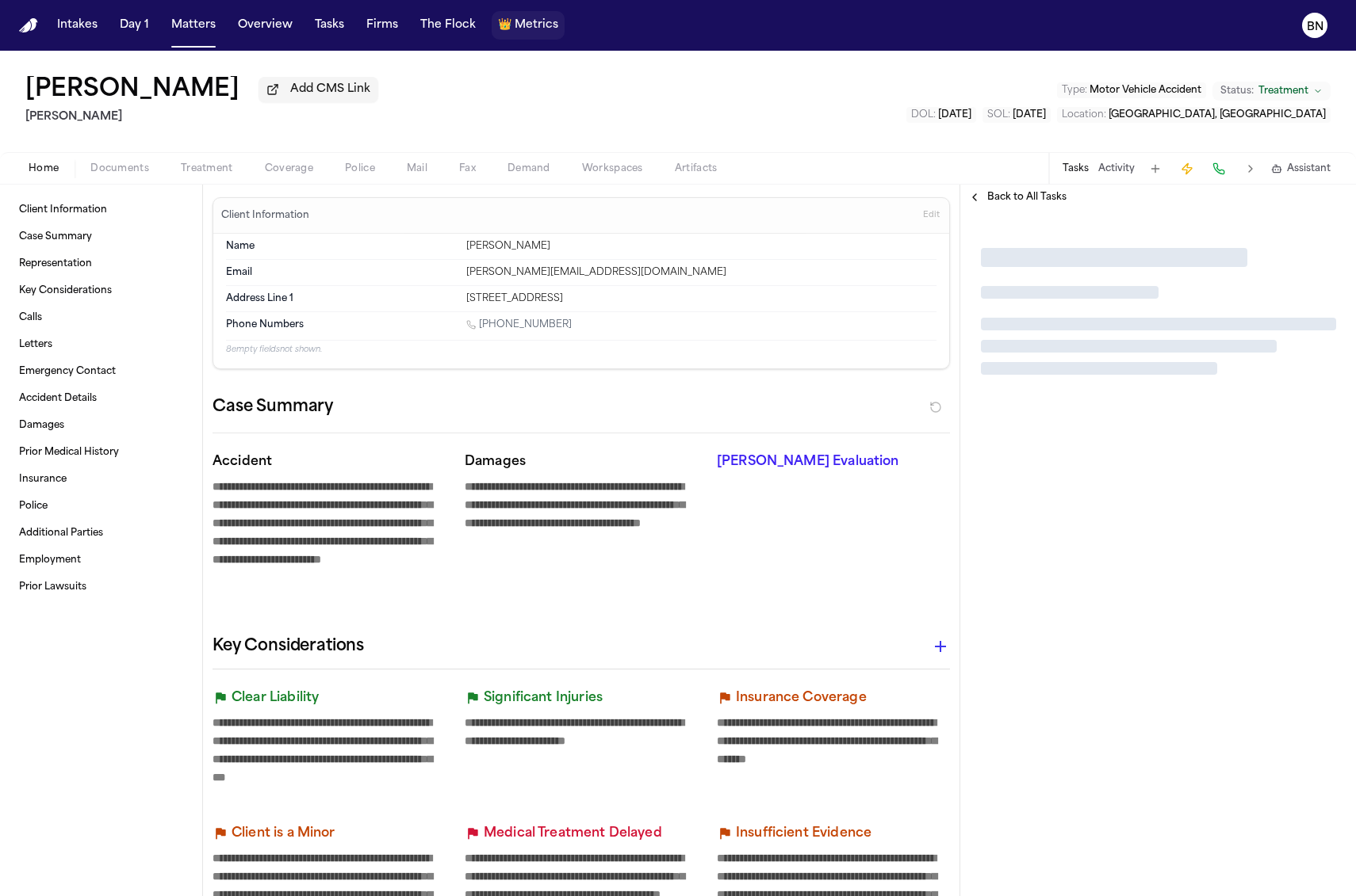
type textarea "*"
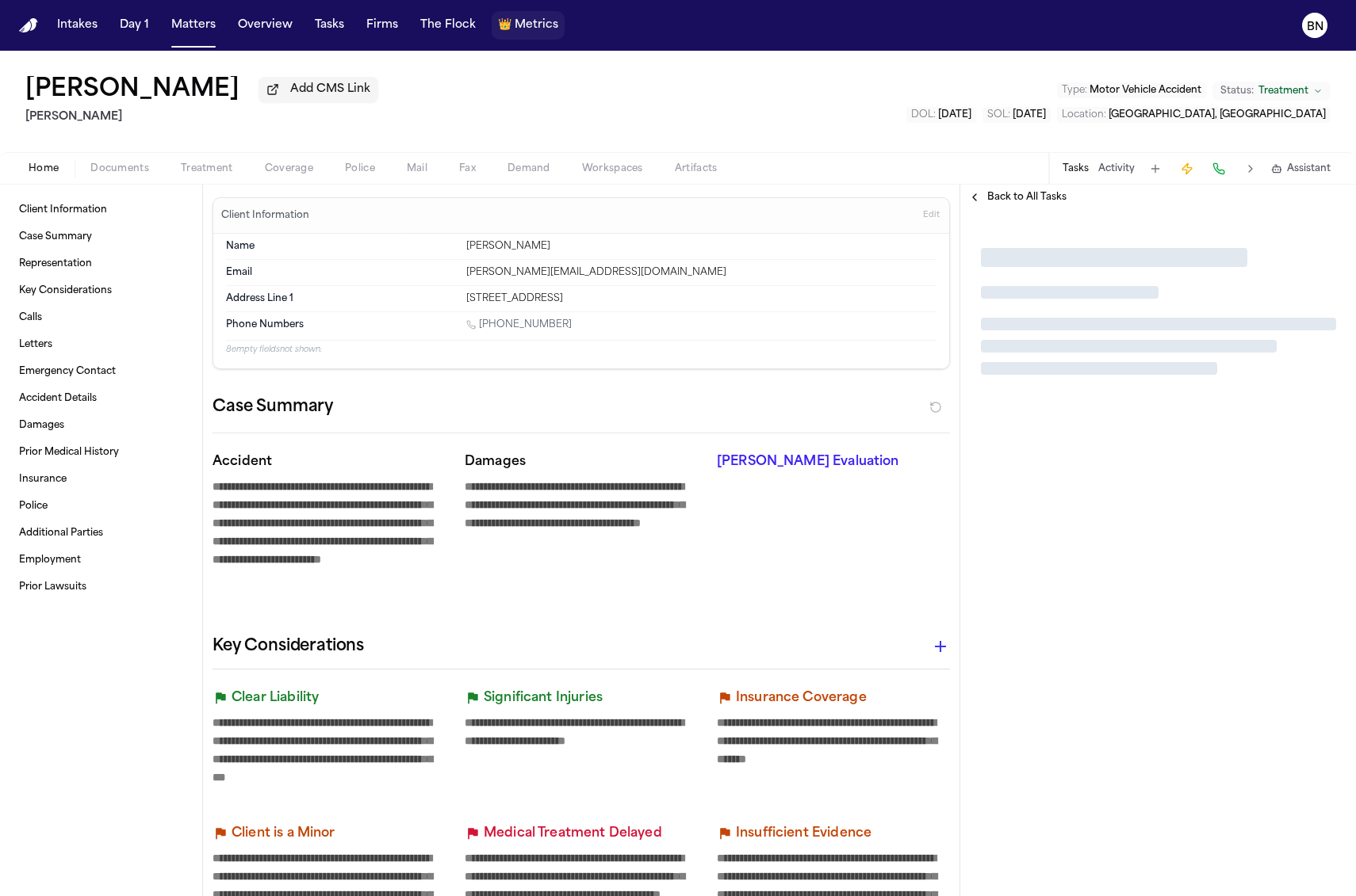
type textarea "*"
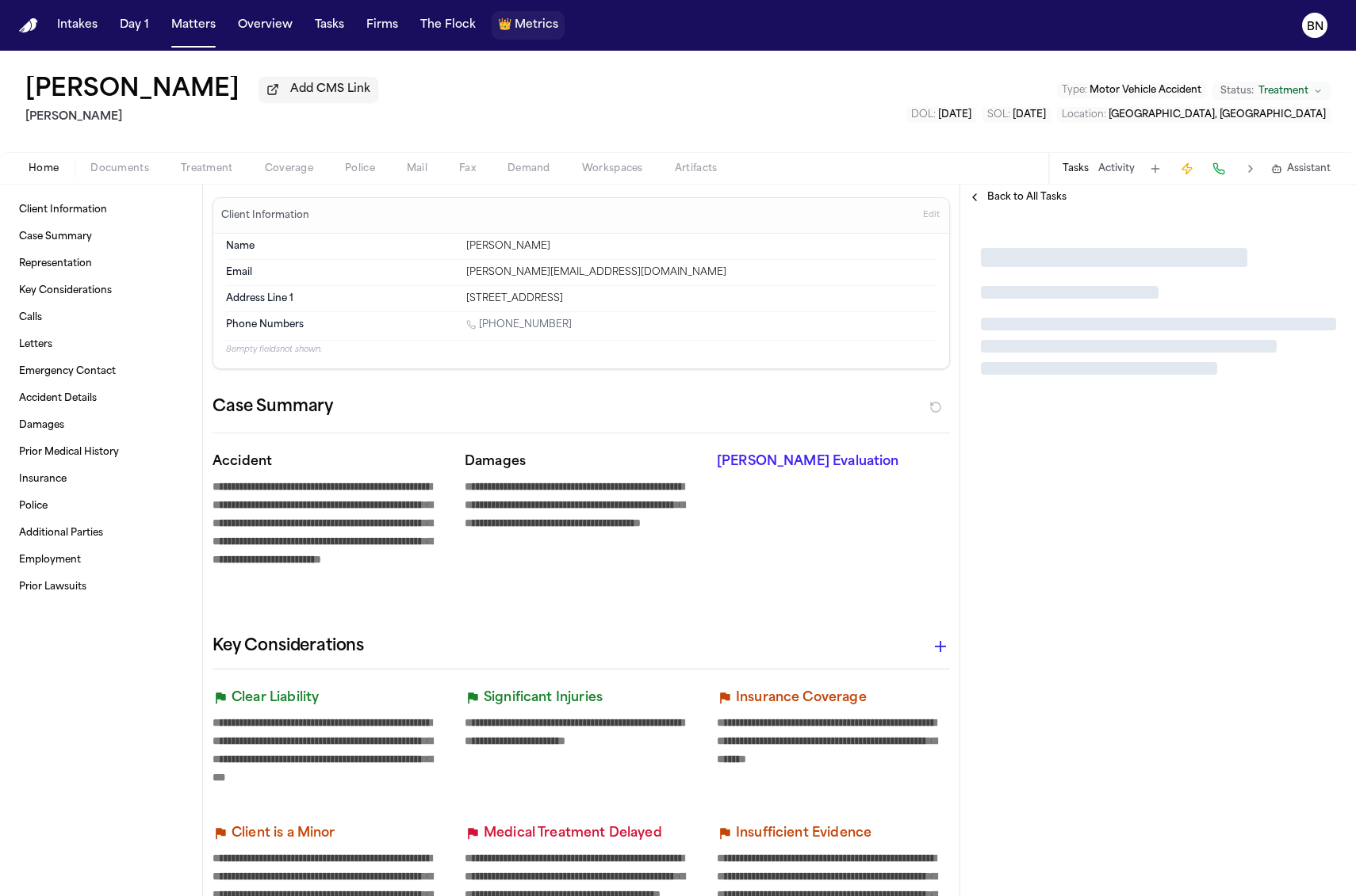
type textarea "*"
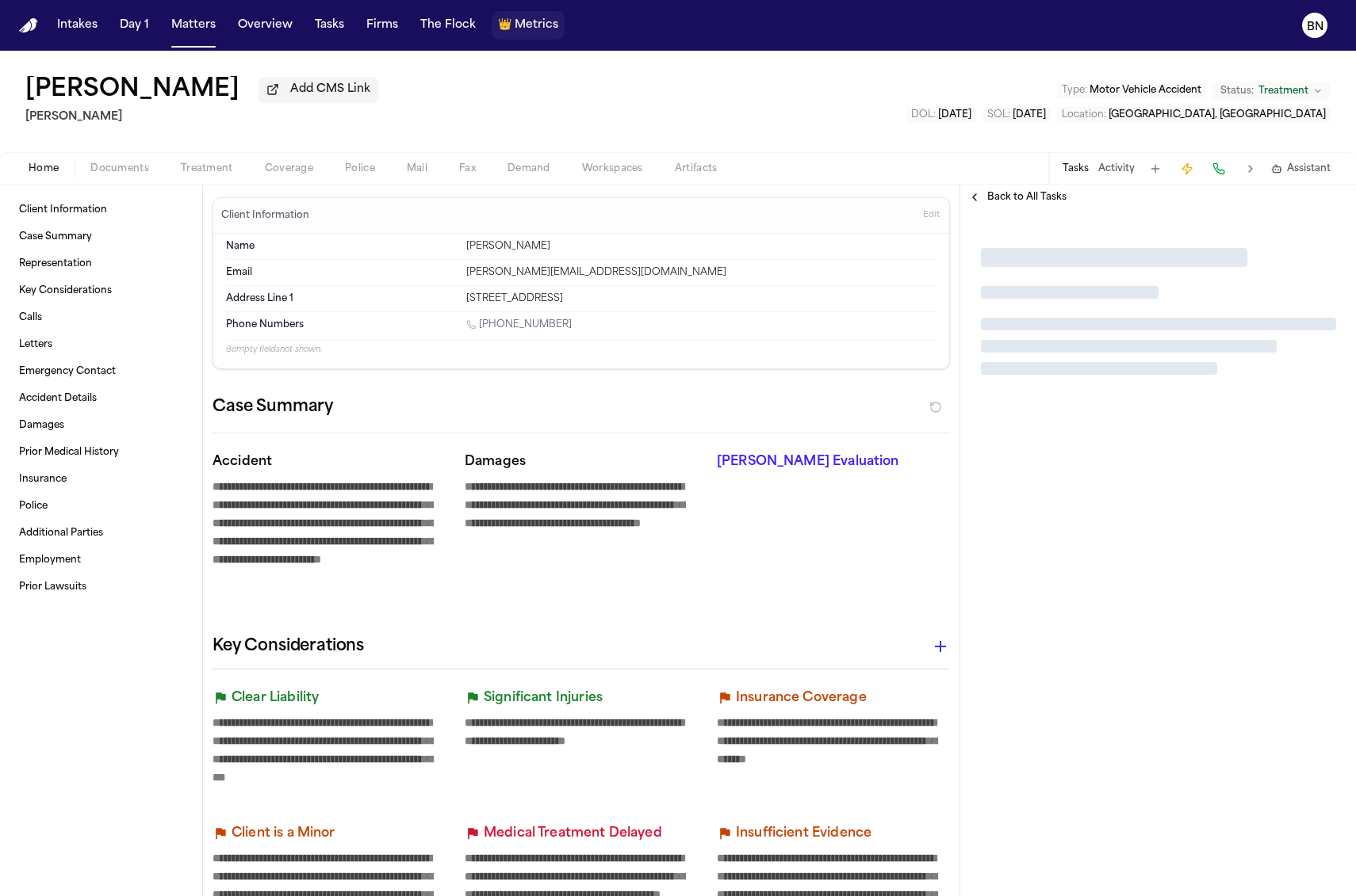
type textarea "*"
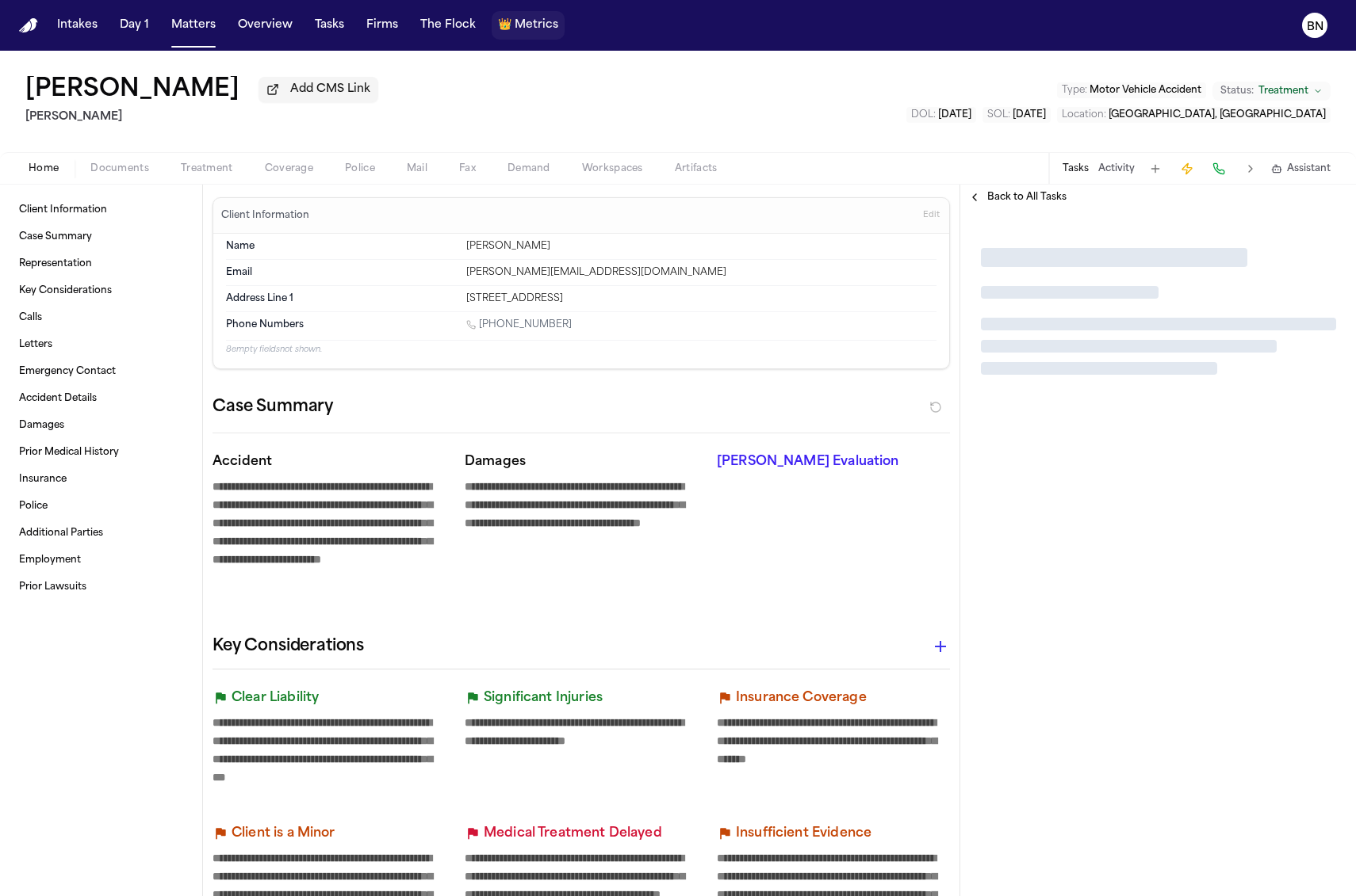
type textarea "*"
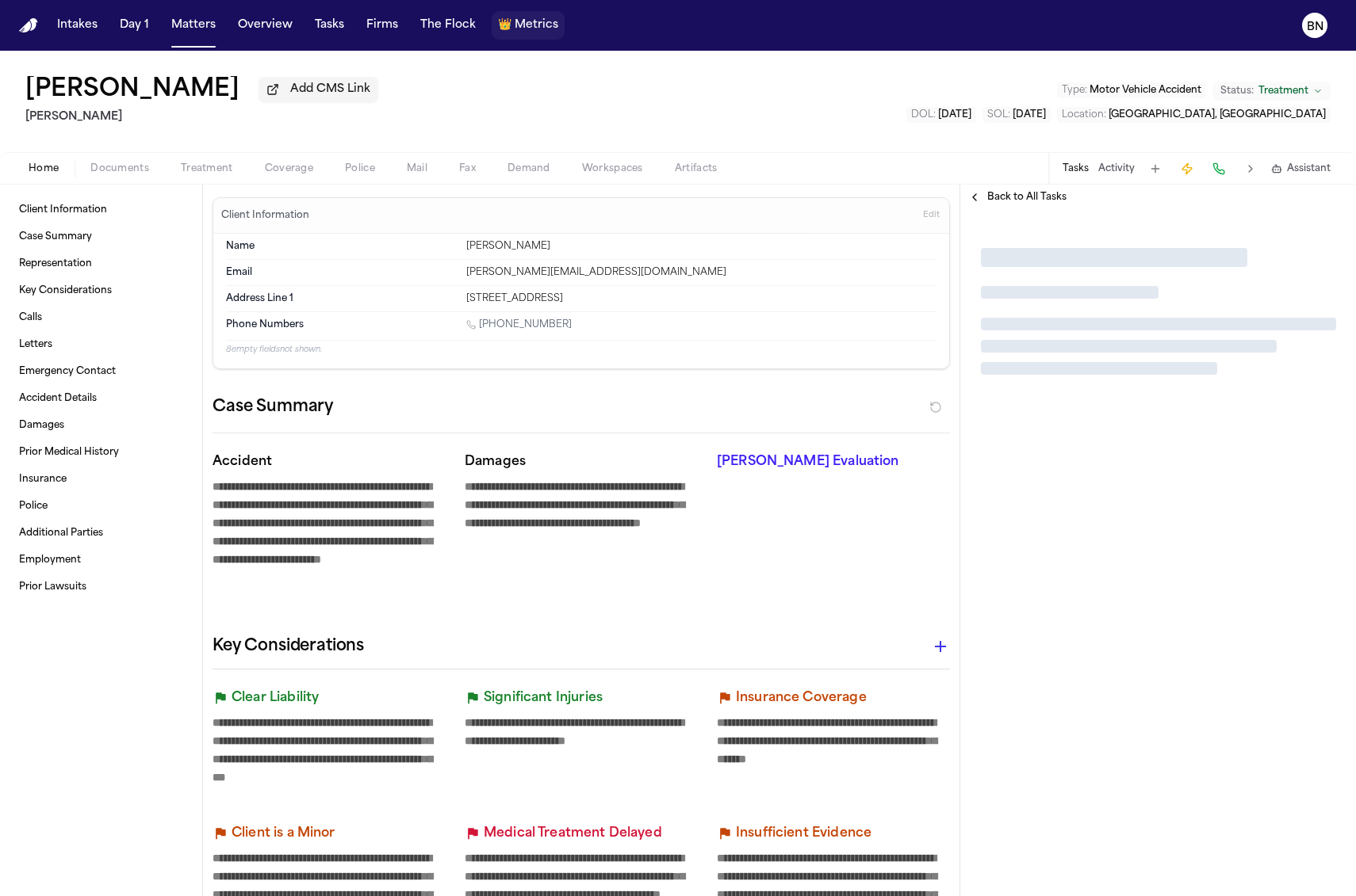
type textarea "*"
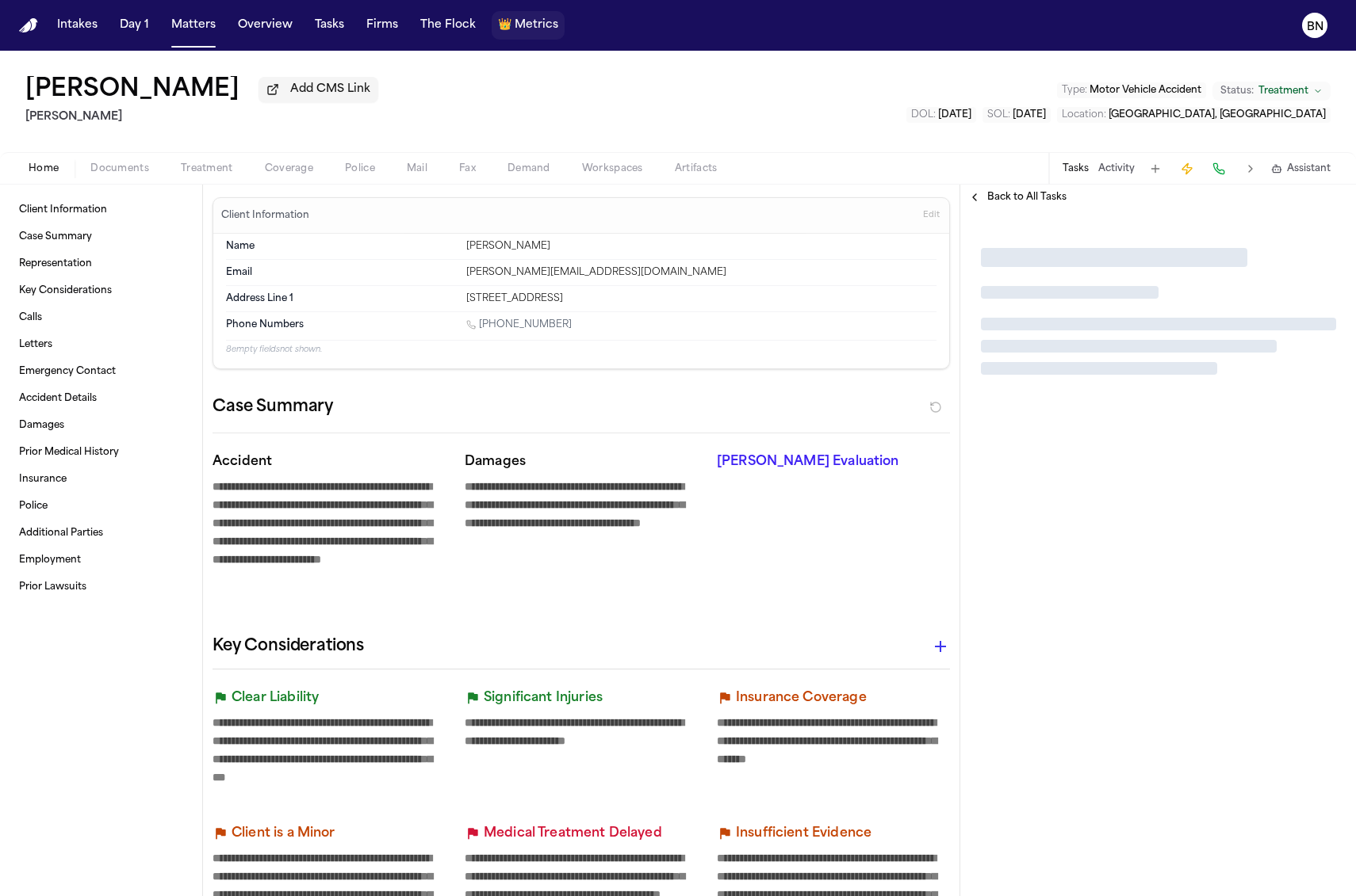
type textarea "*"
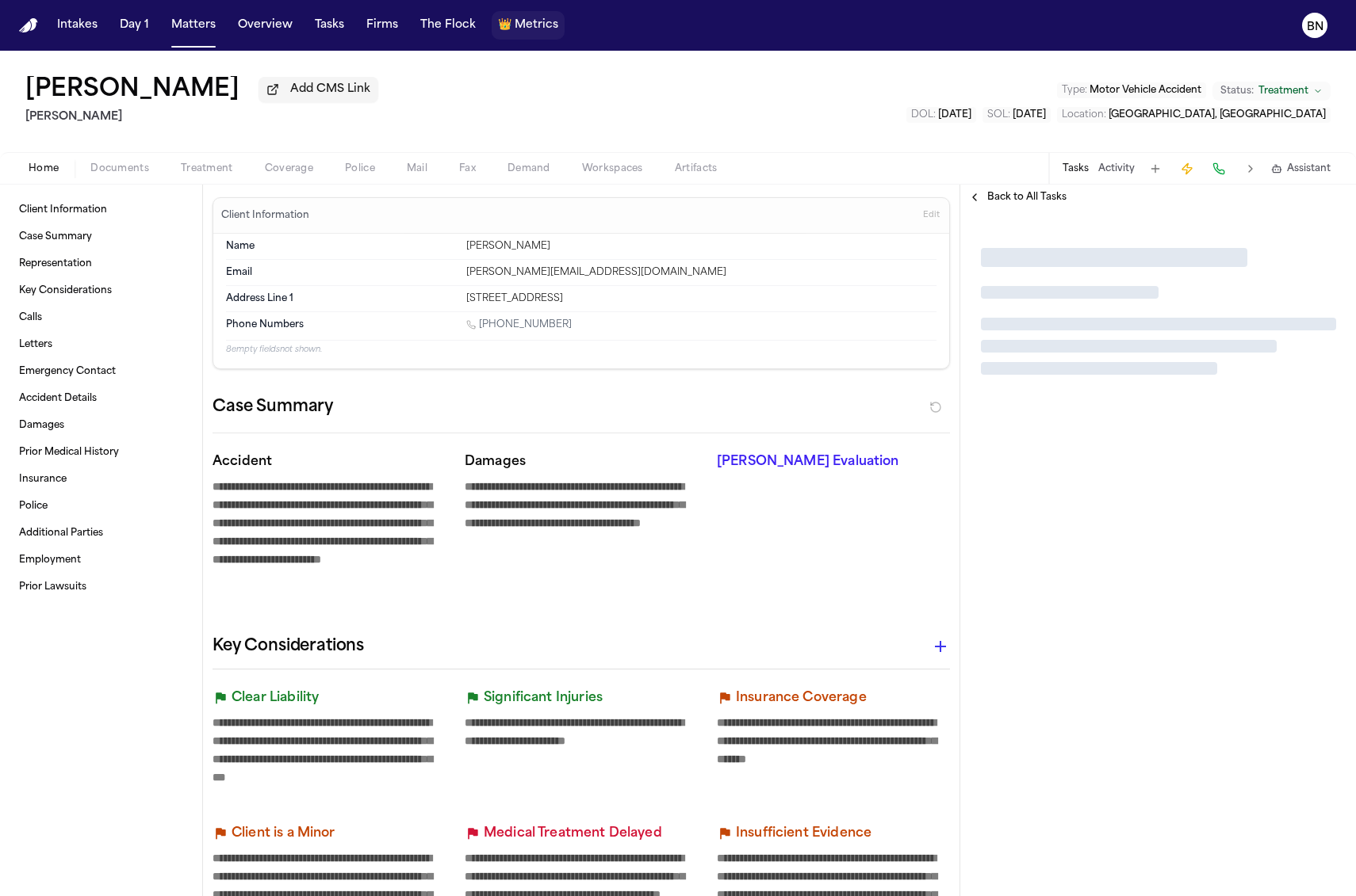
type textarea "*"
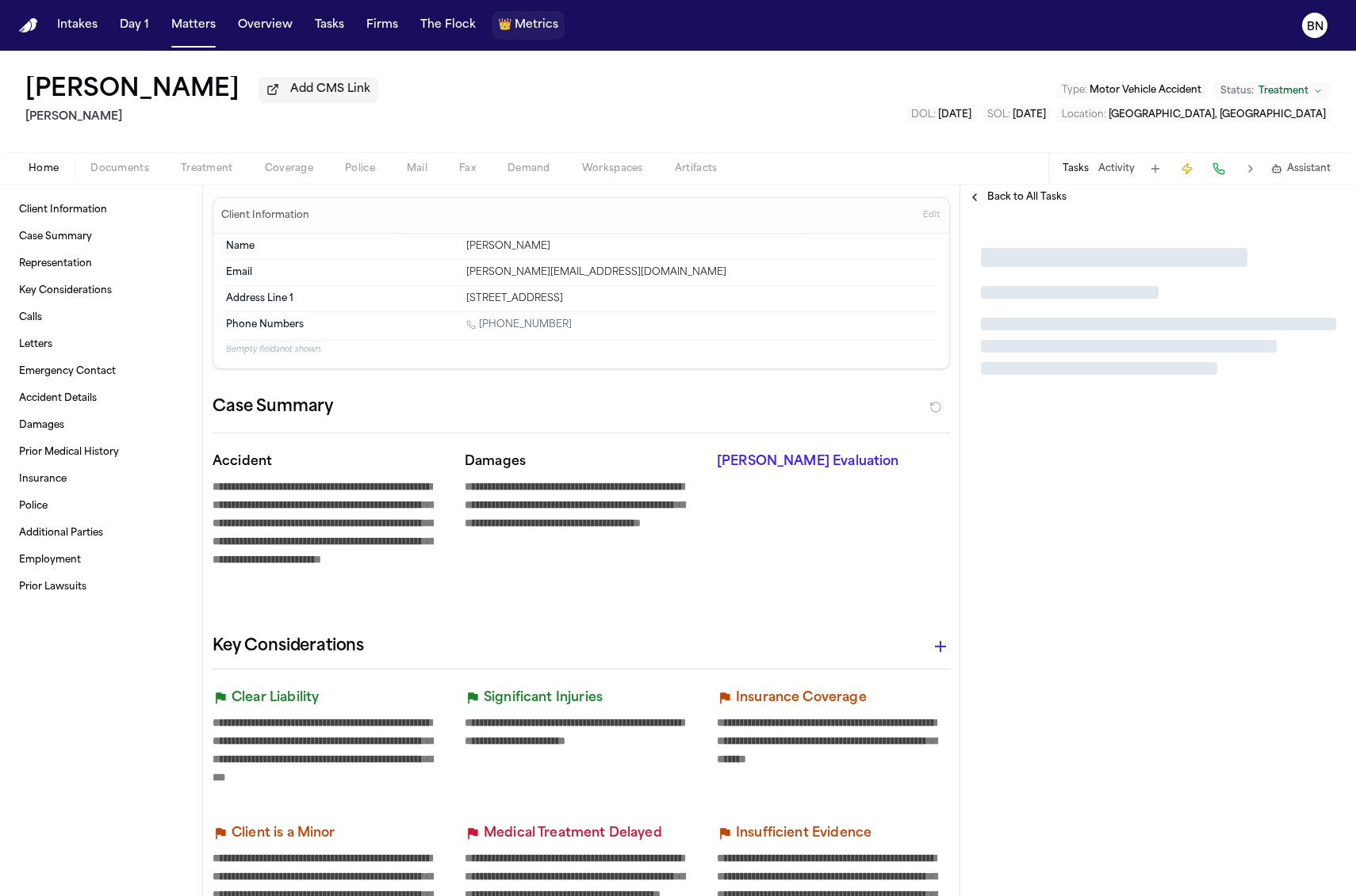
type textarea "*"
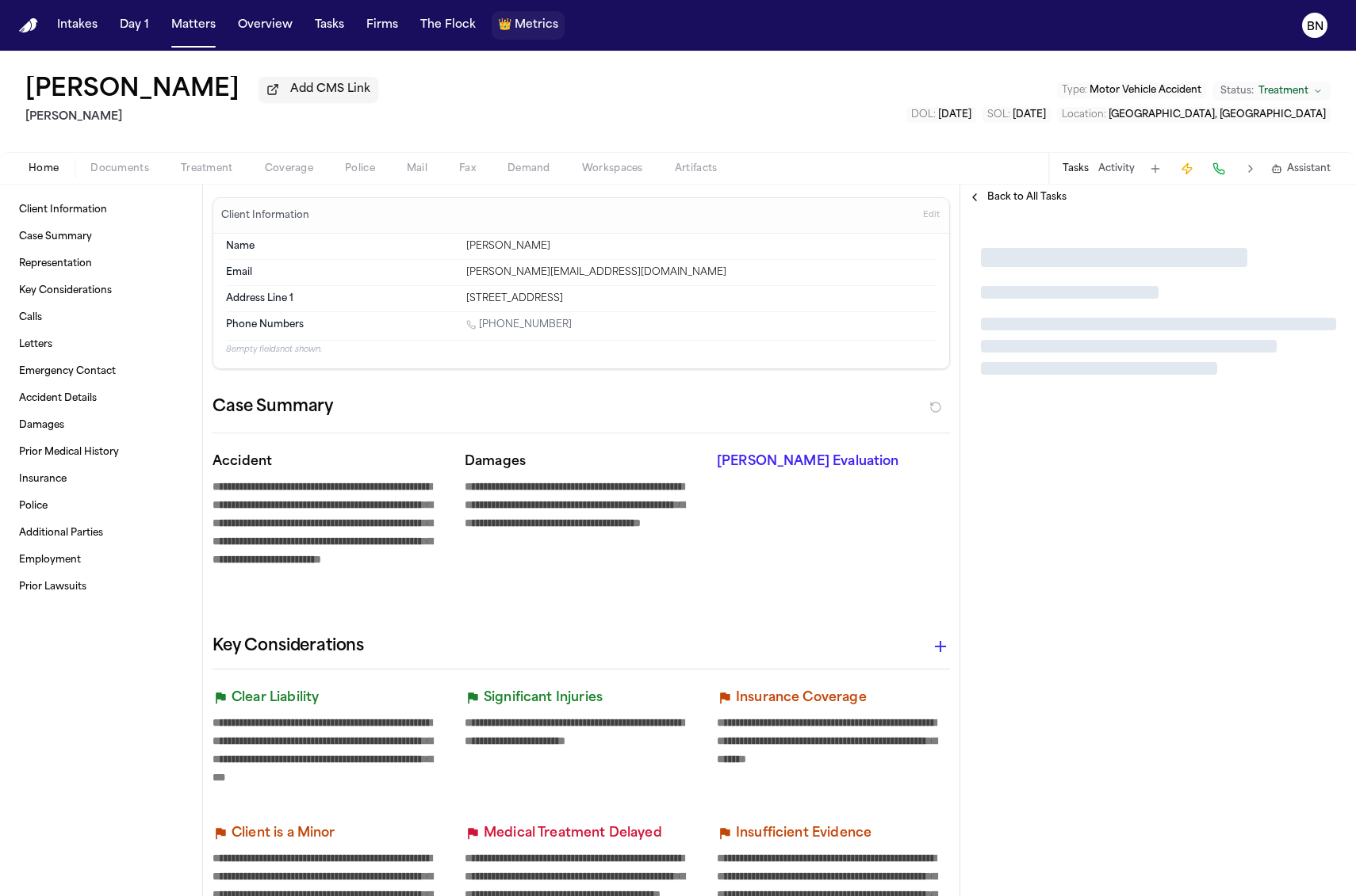
type textarea "*"
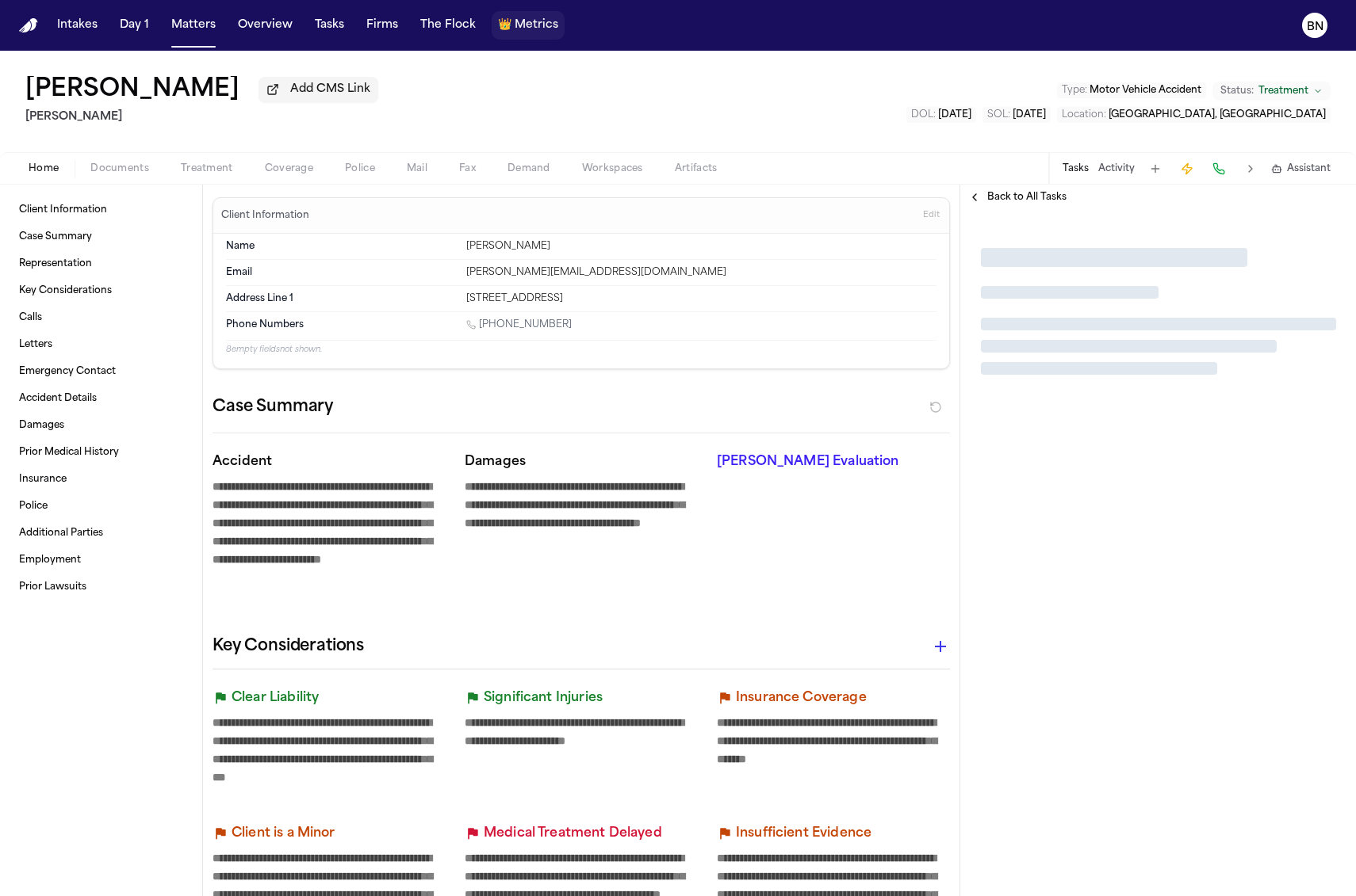
type textarea "*"
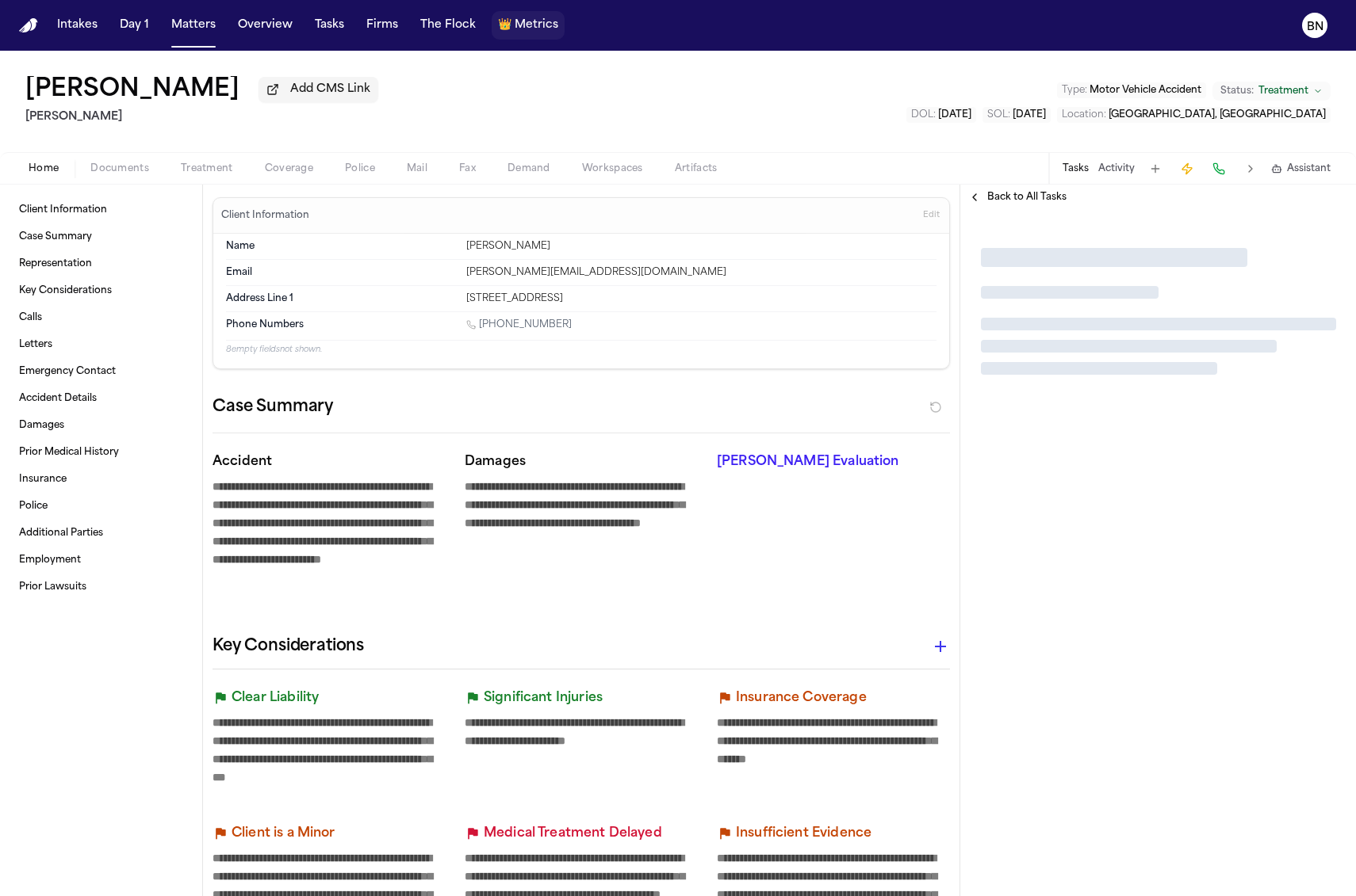
type textarea "*"
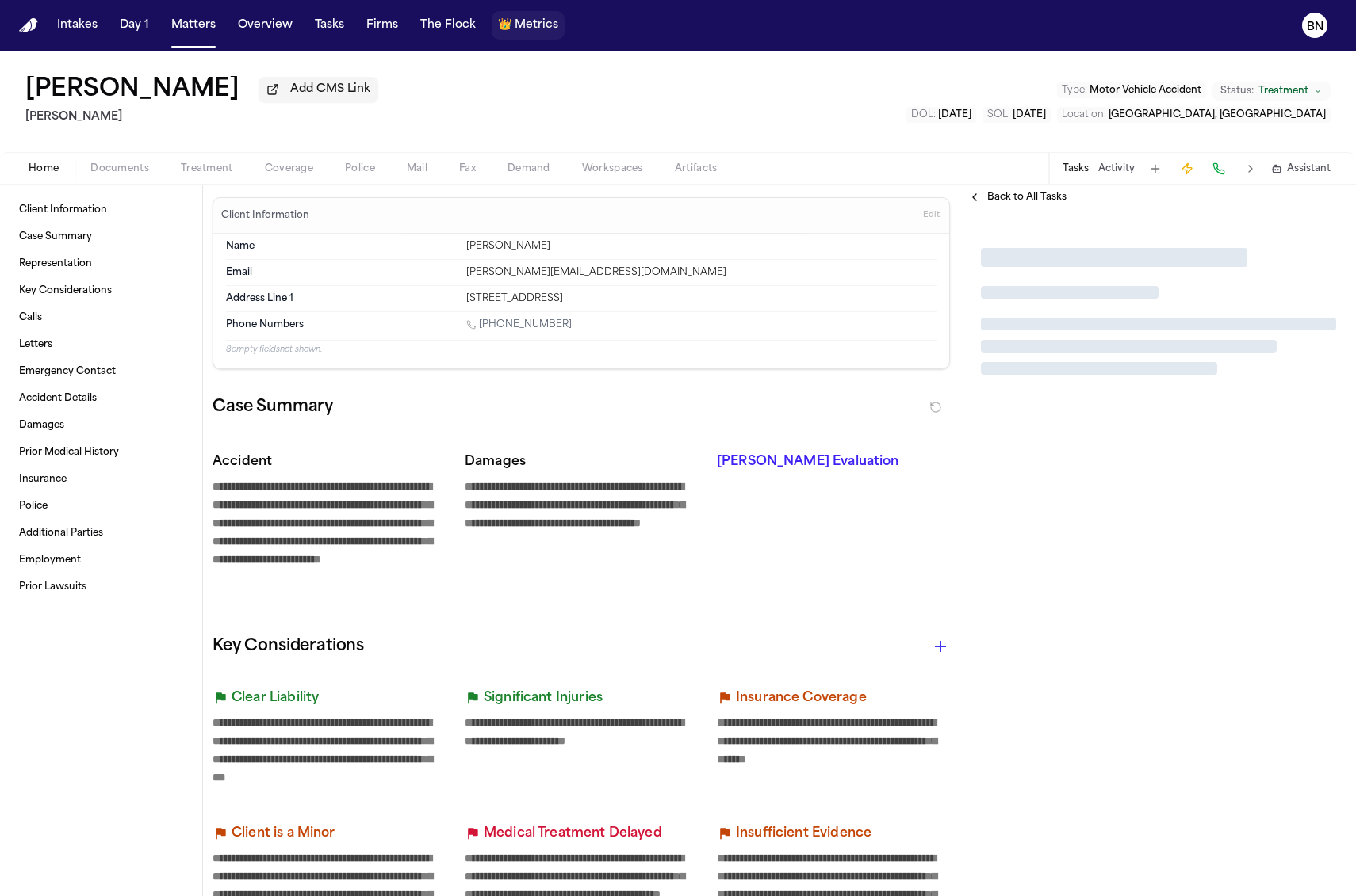
type textarea "*"
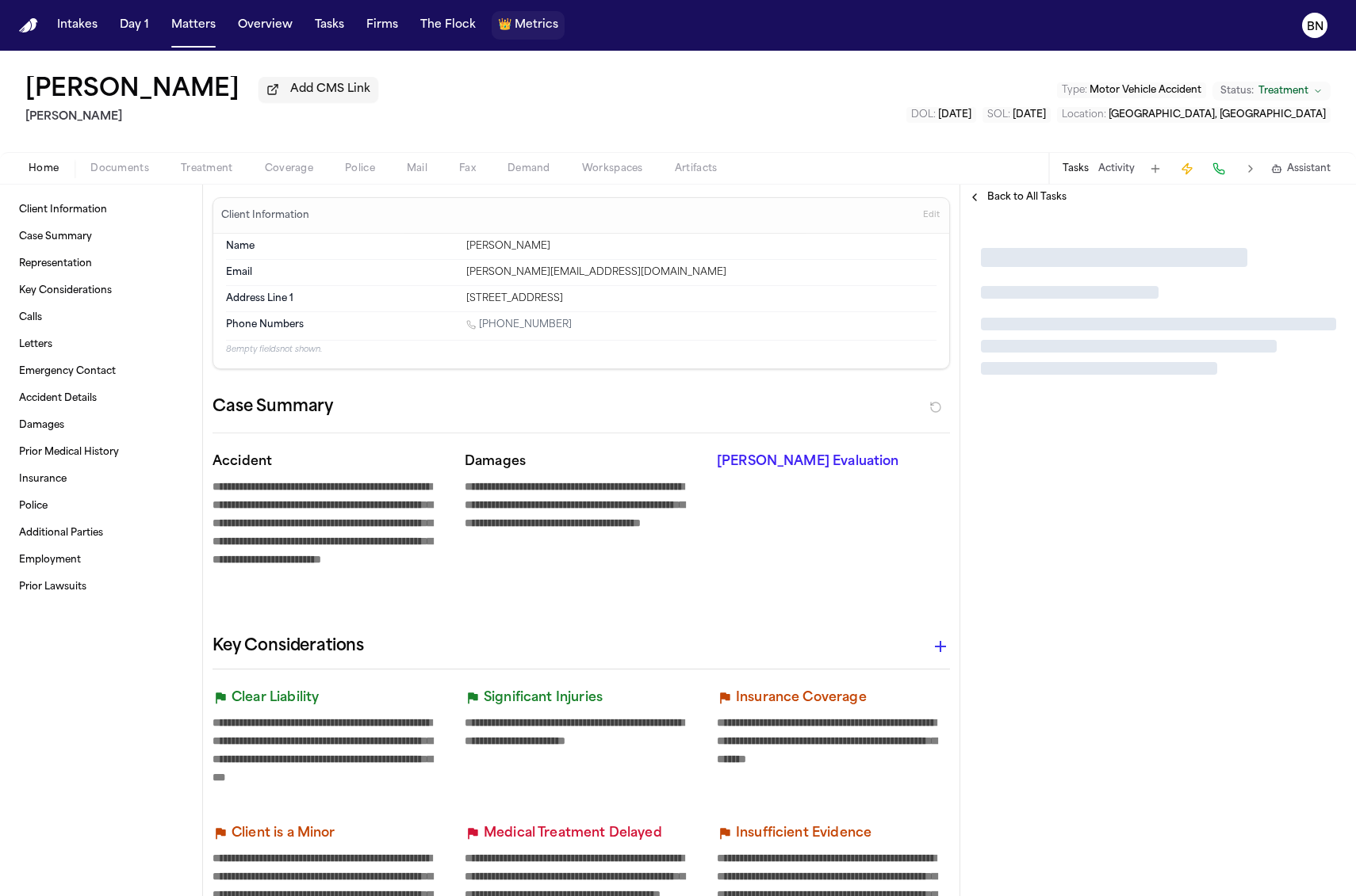
type textarea "*"
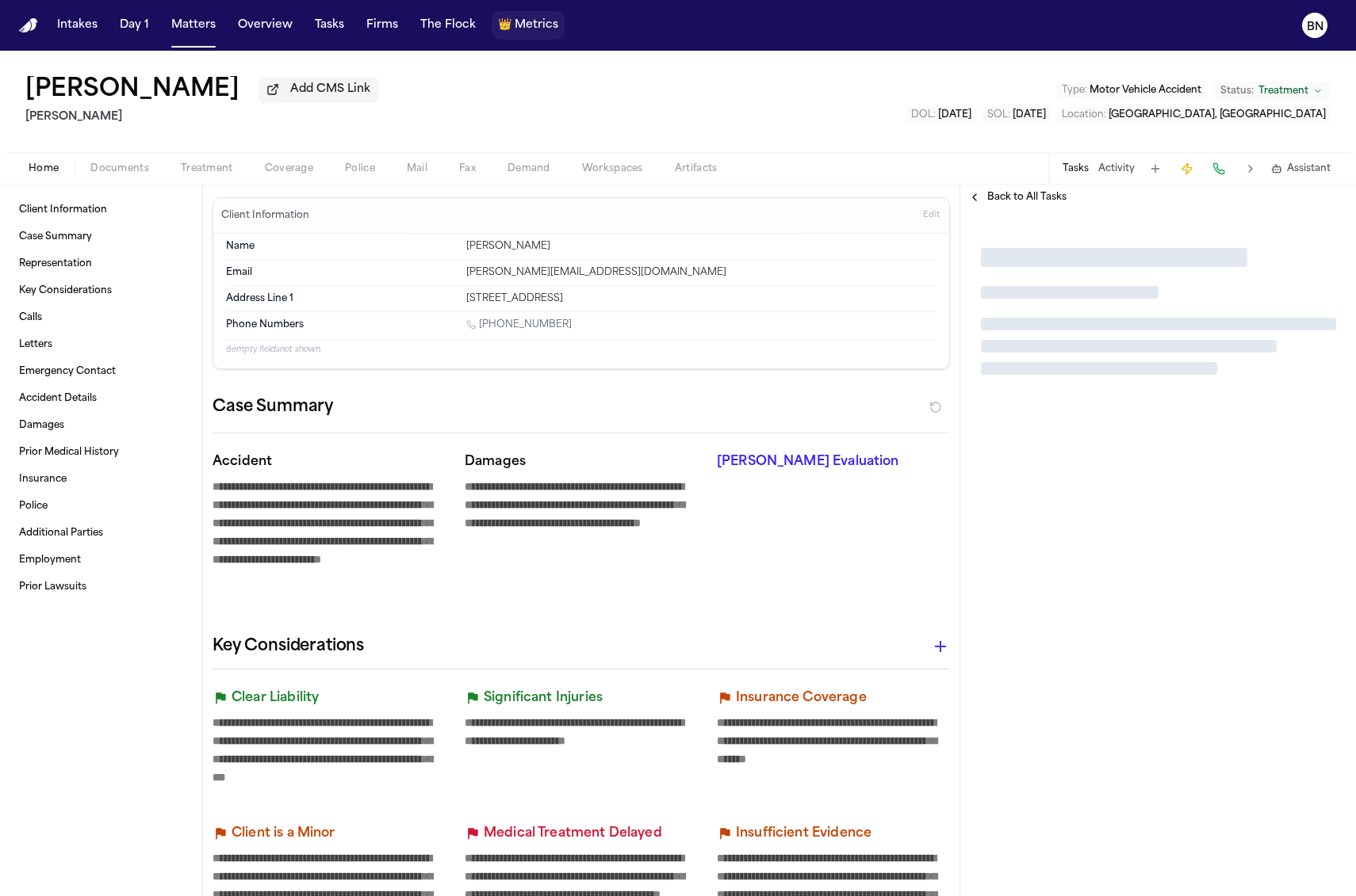
type textarea "*"
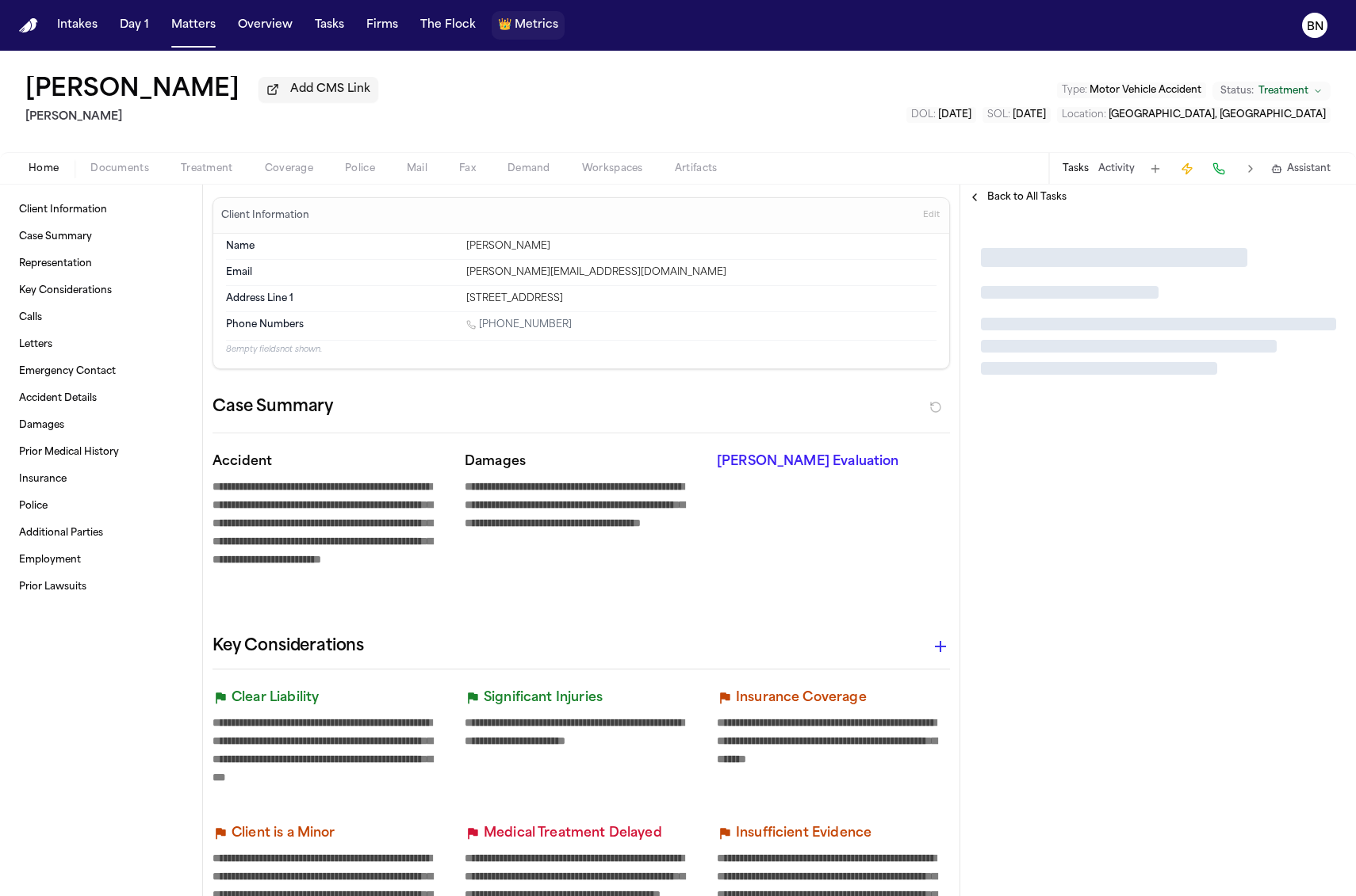
type textarea "*"
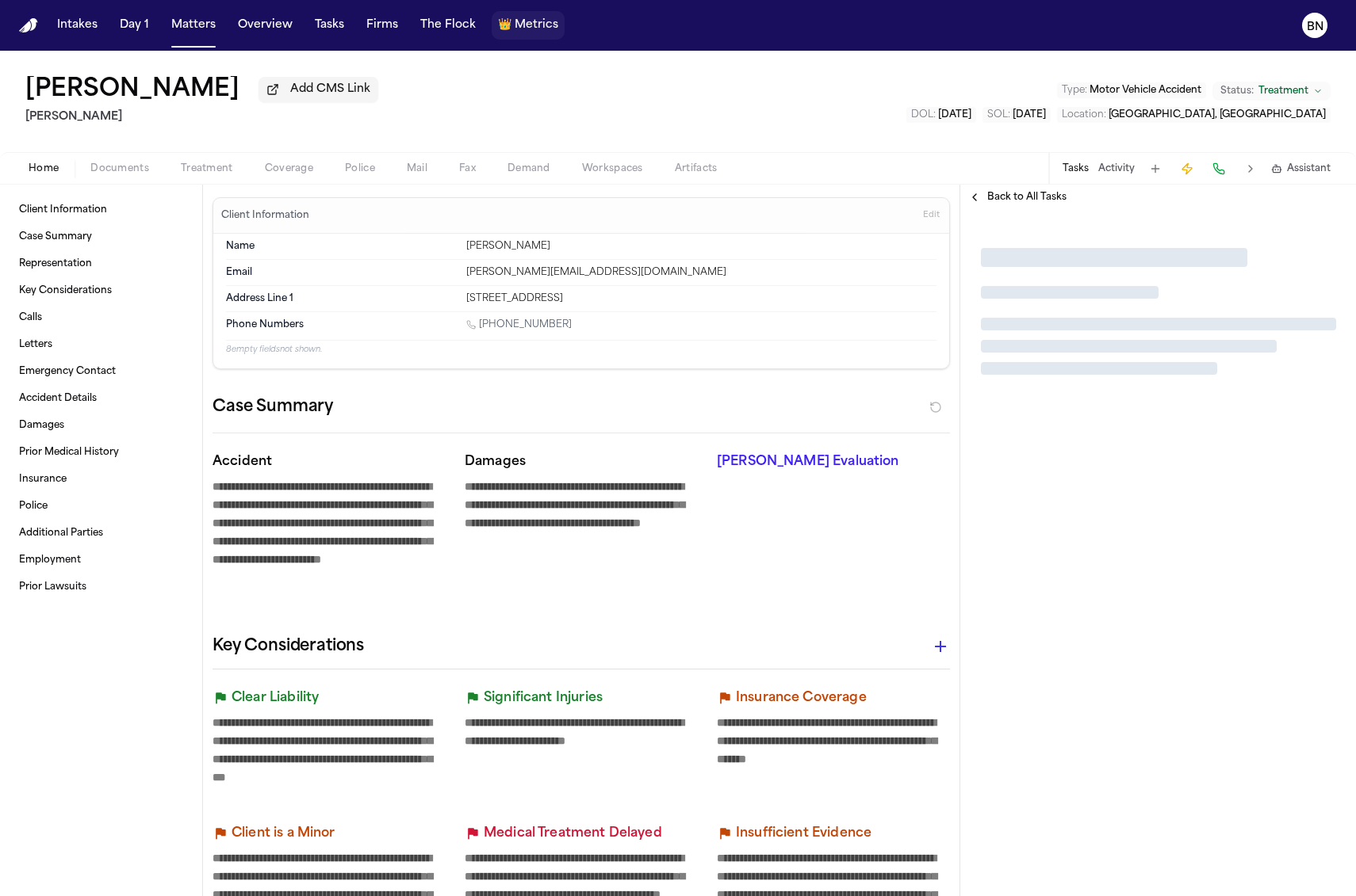
type textarea "*"
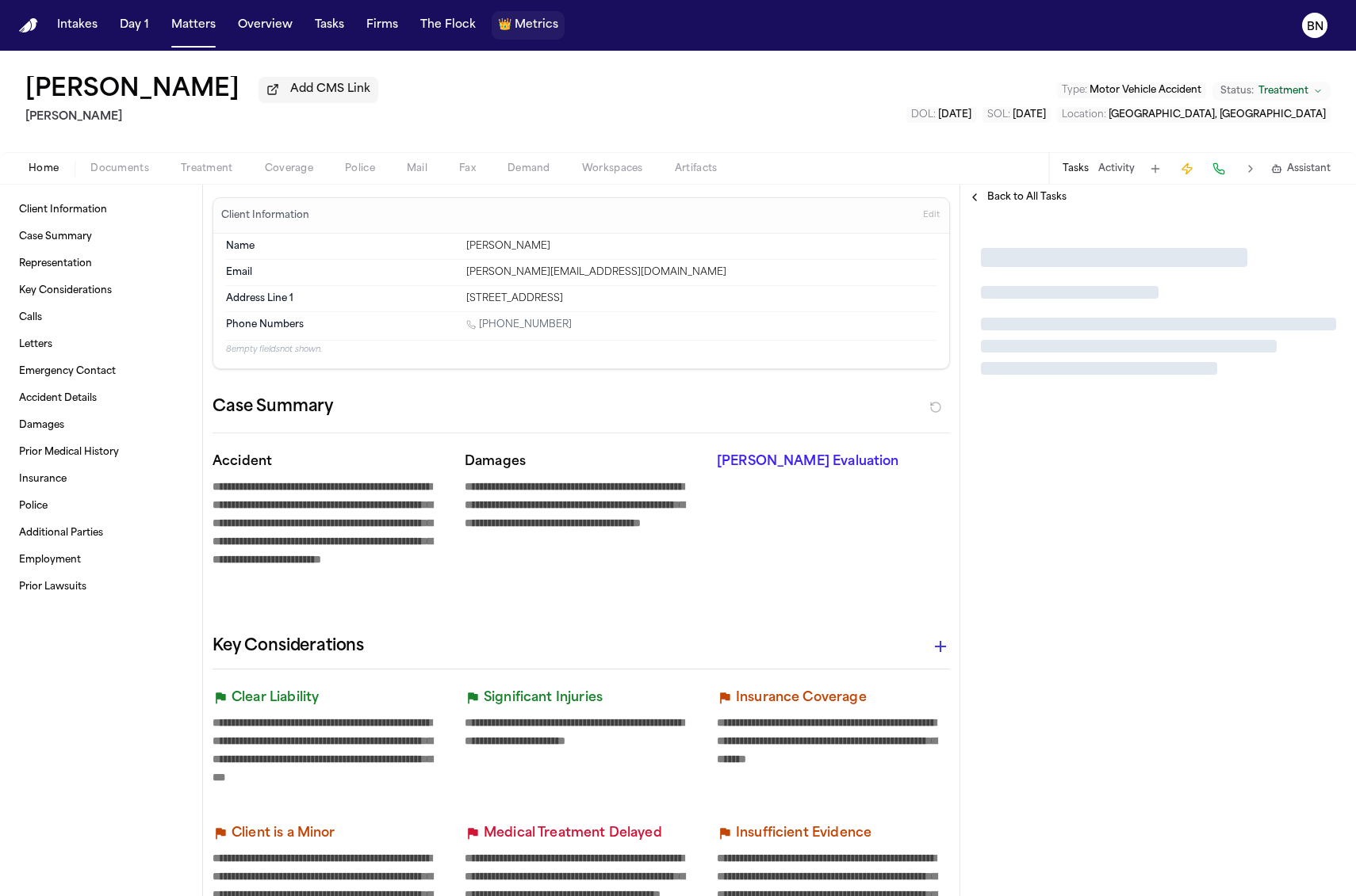
type textarea "*"
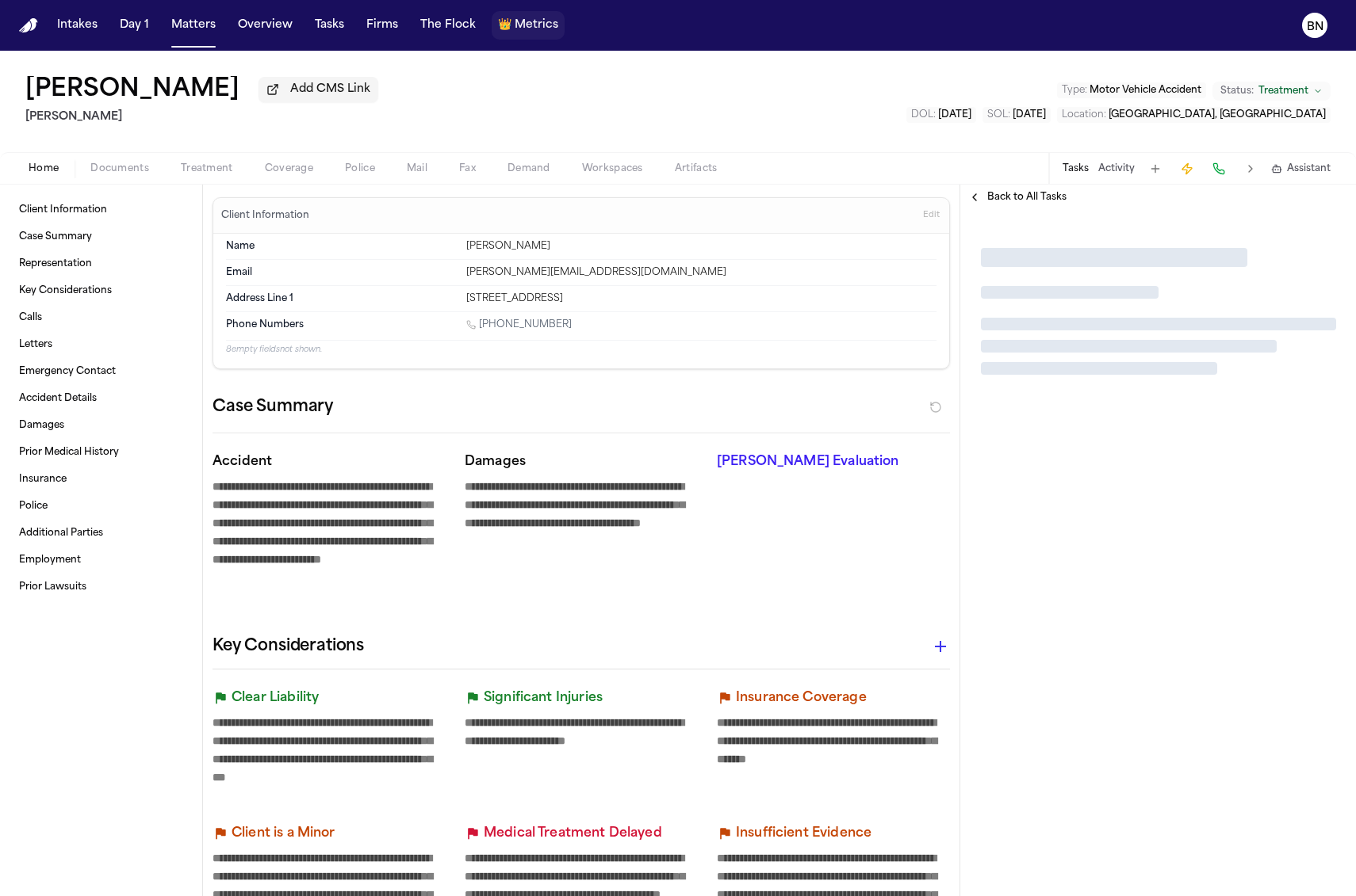
type textarea "*"
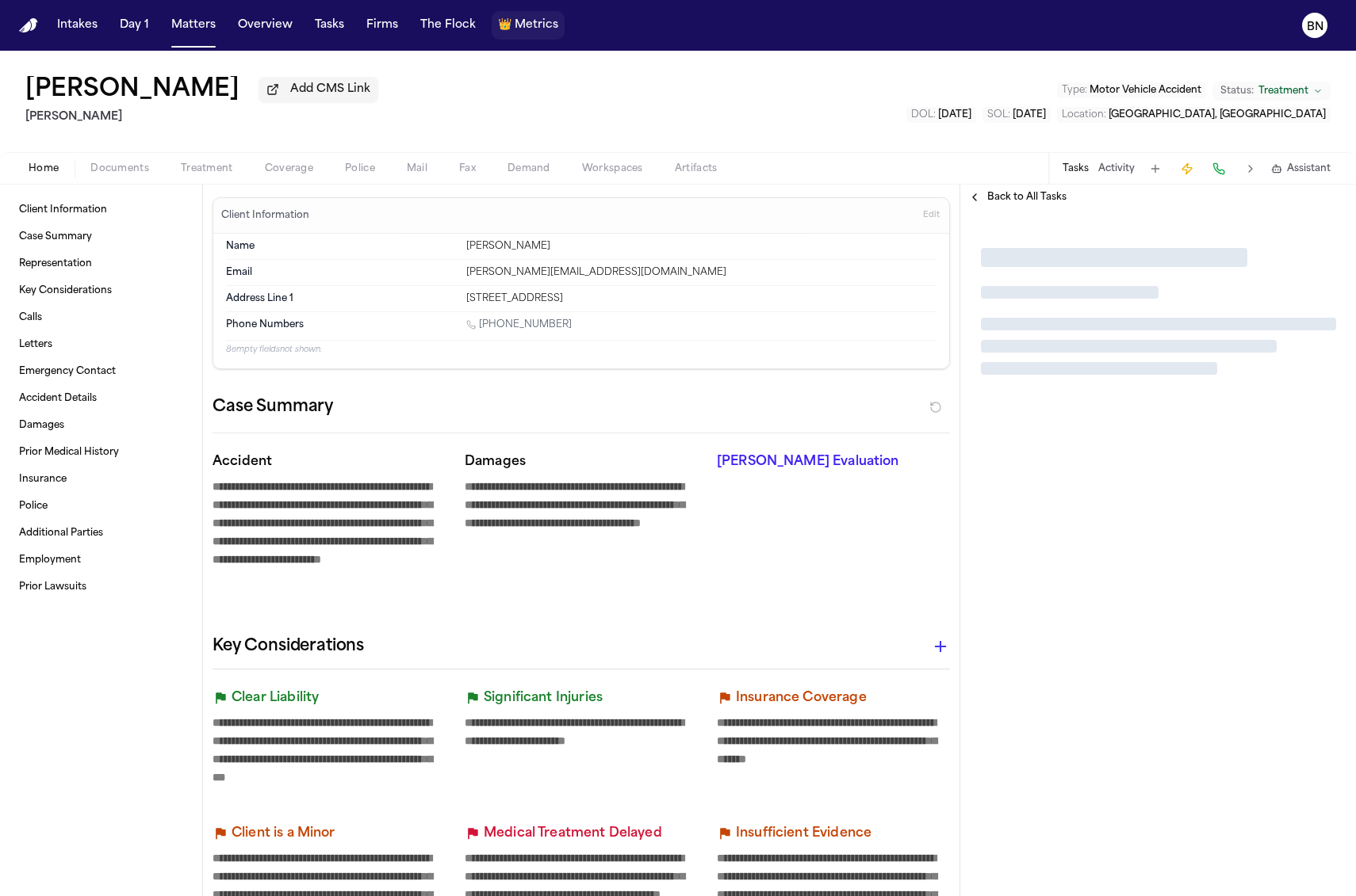
type textarea "*"
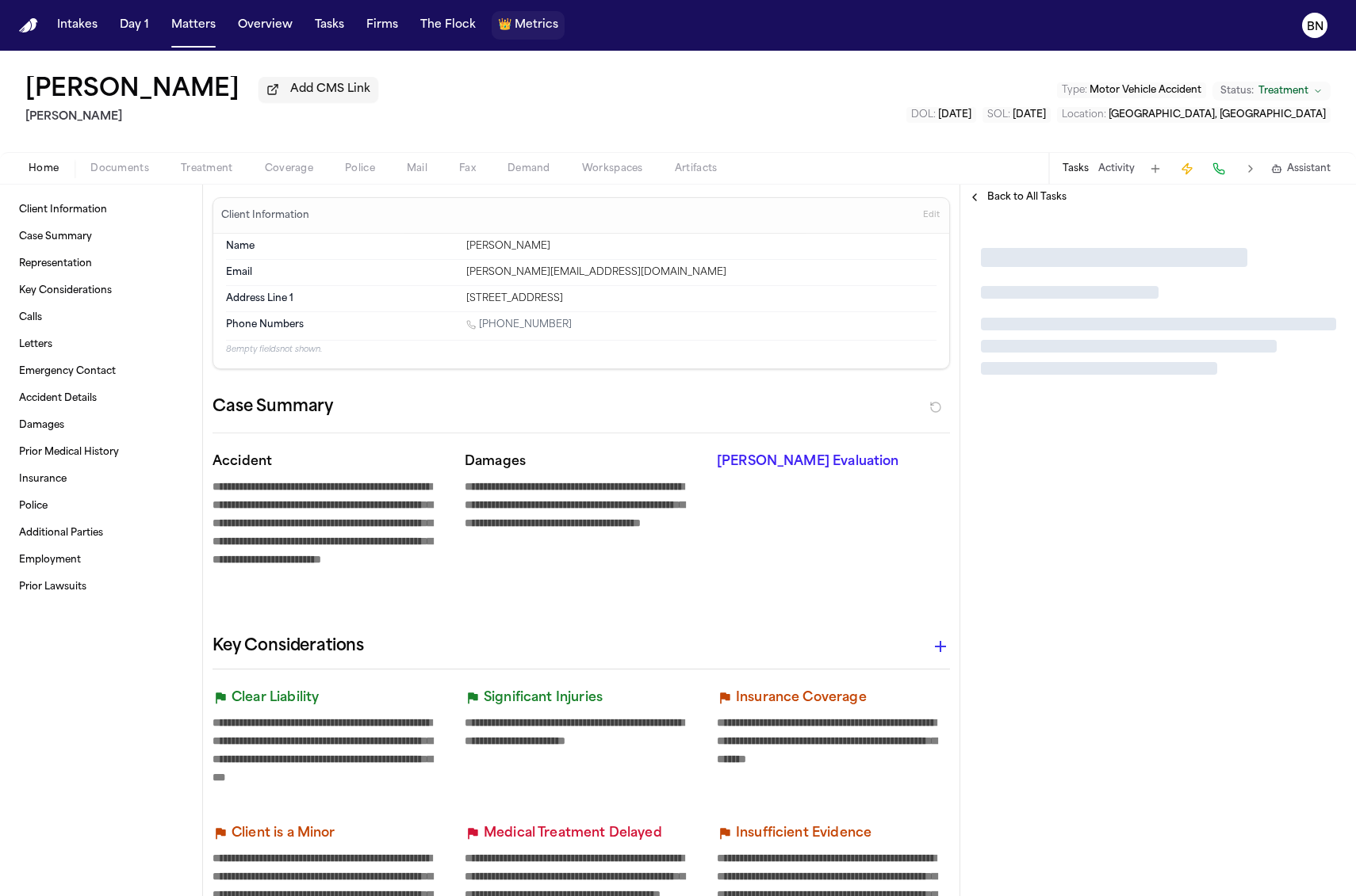
type textarea "*"
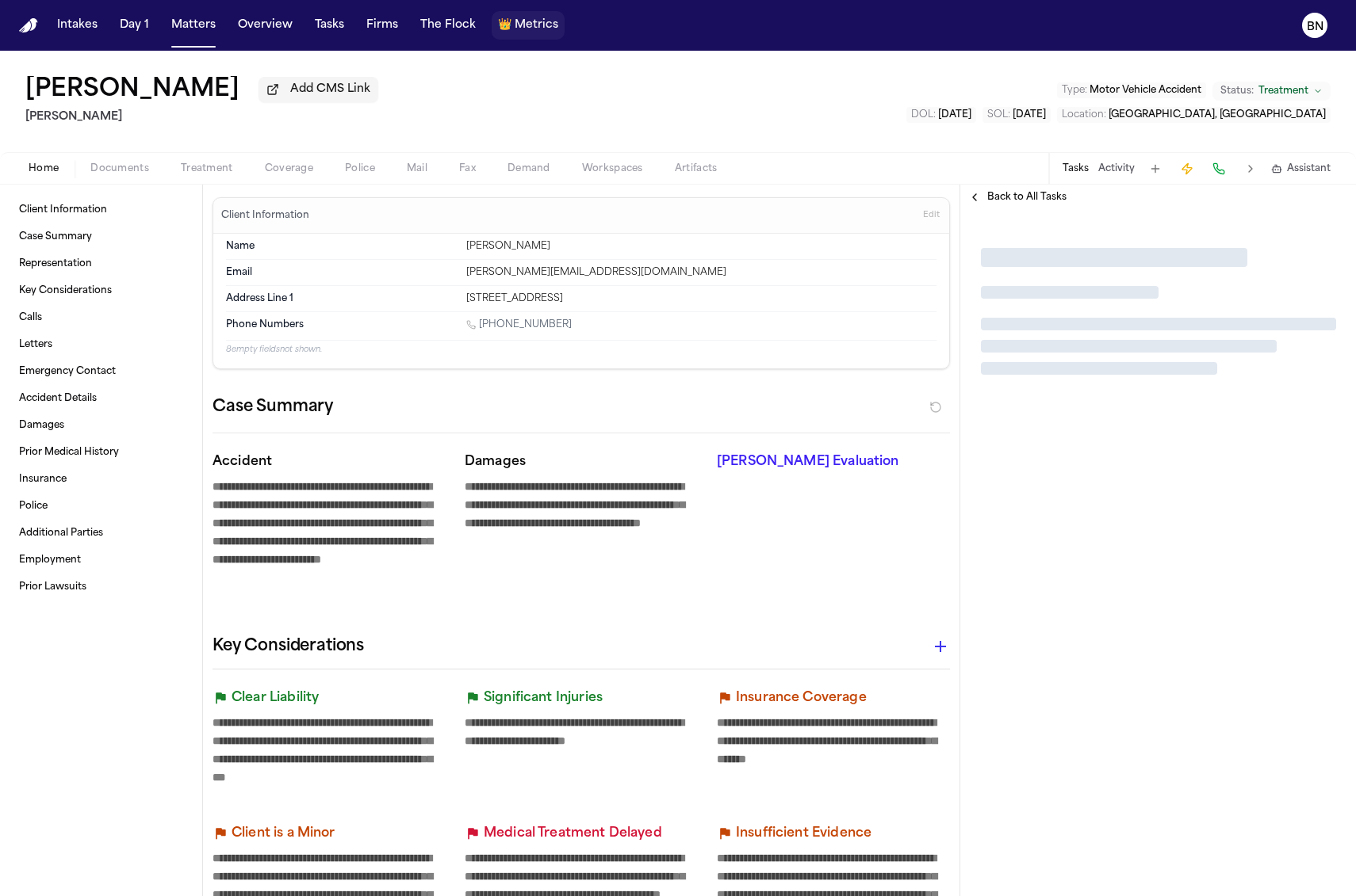
type textarea "*"
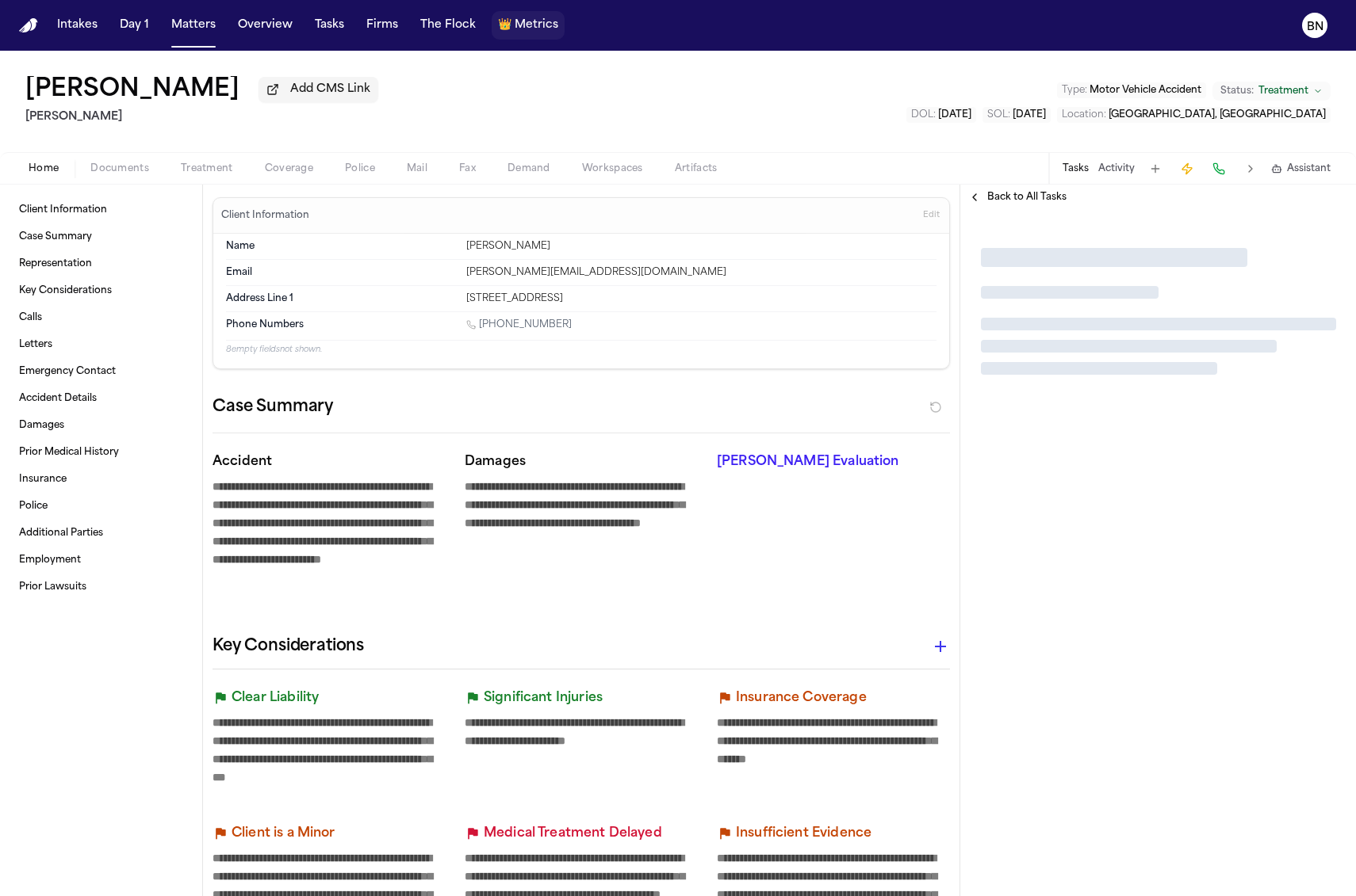
type textarea "*"
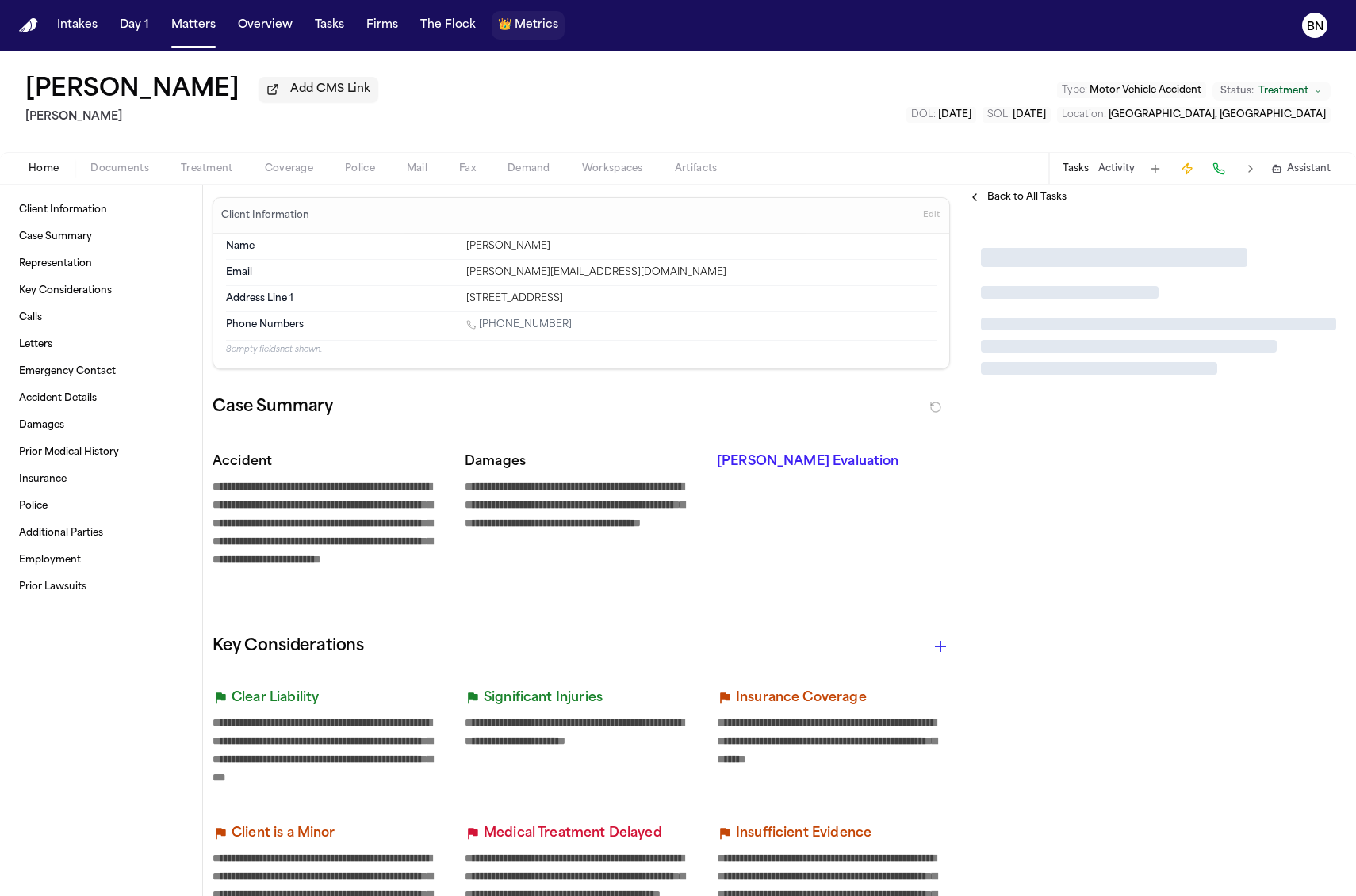
type textarea "*"
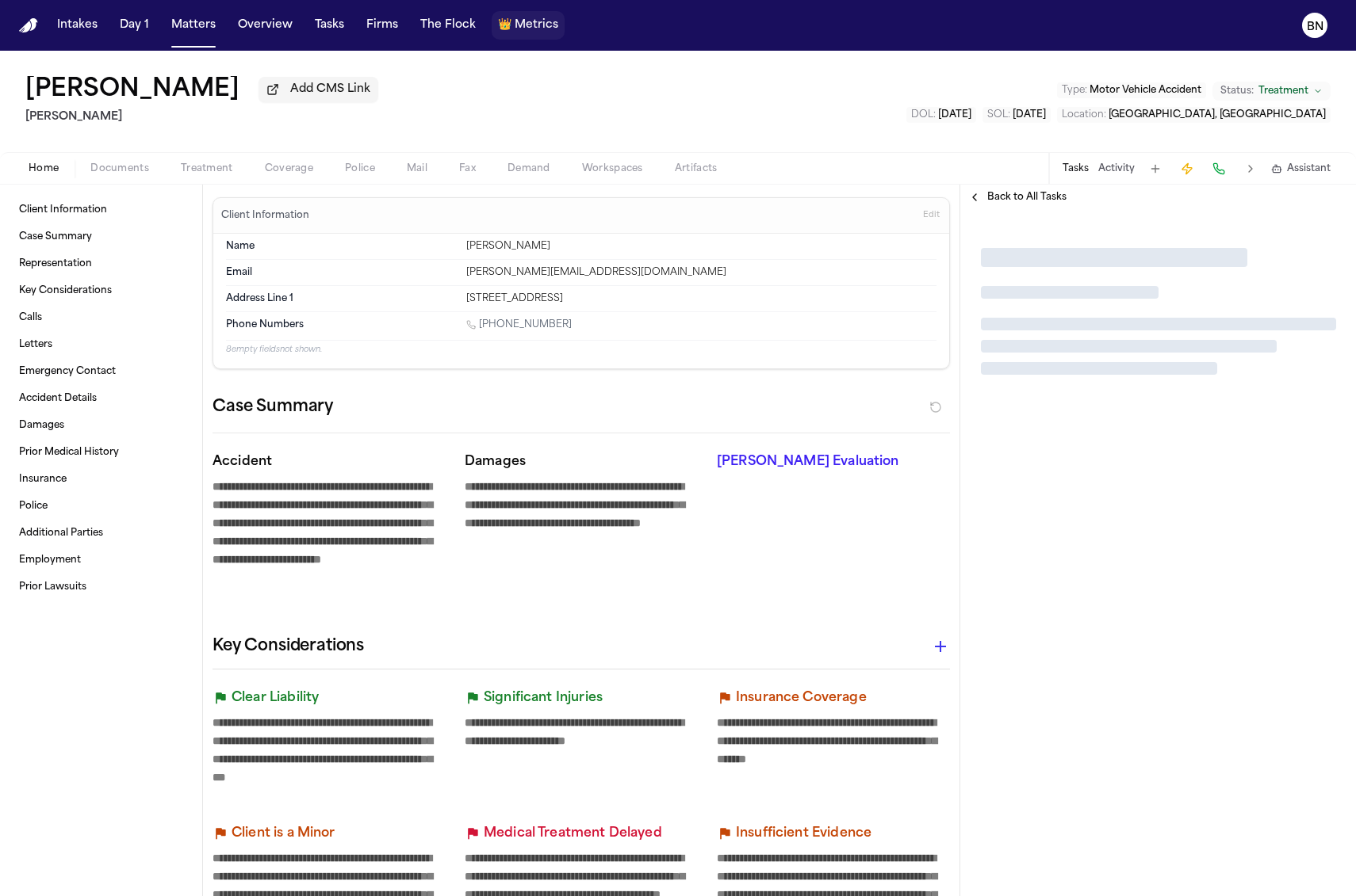
type textarea "*"
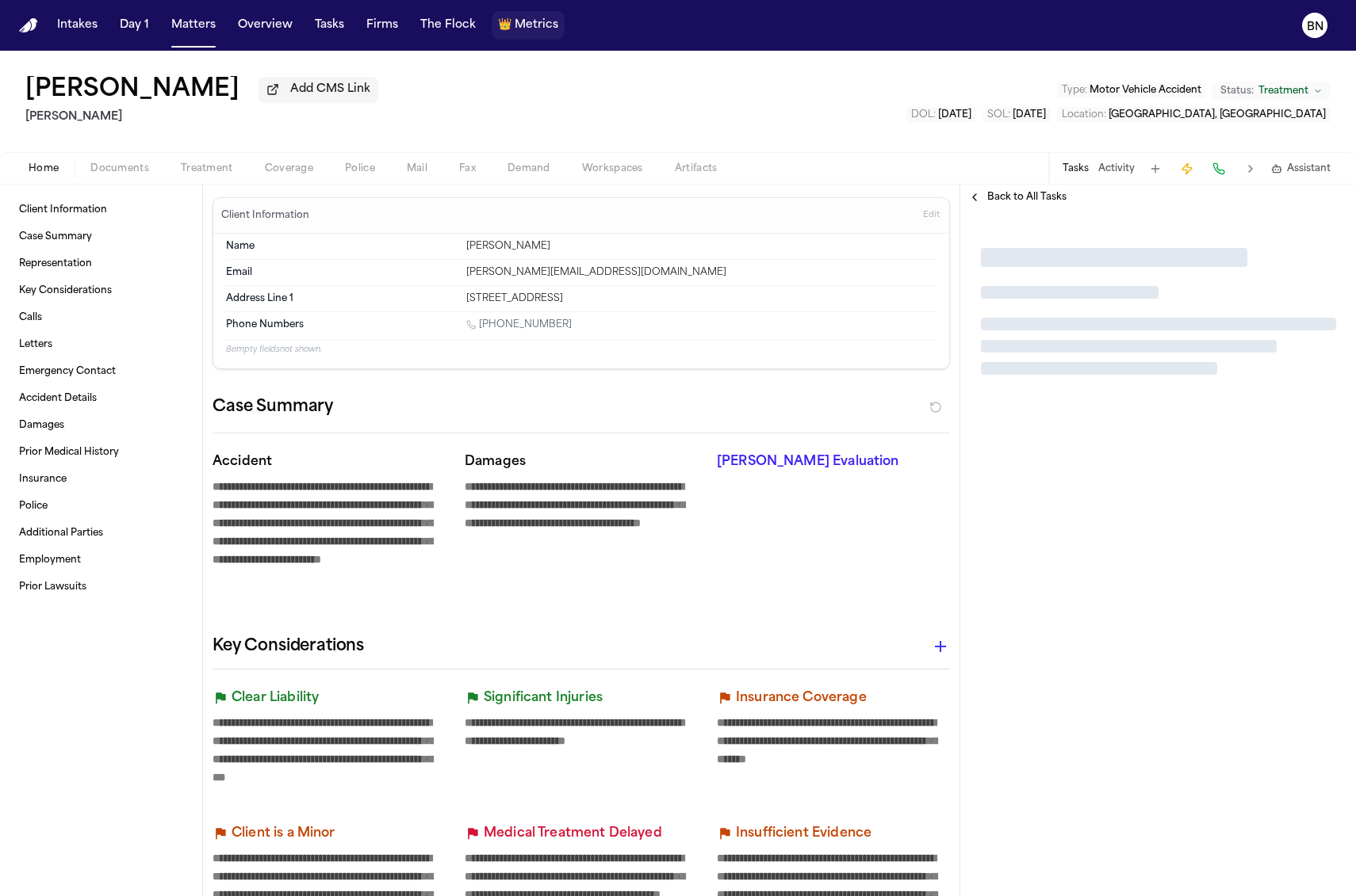
type textarea "*"
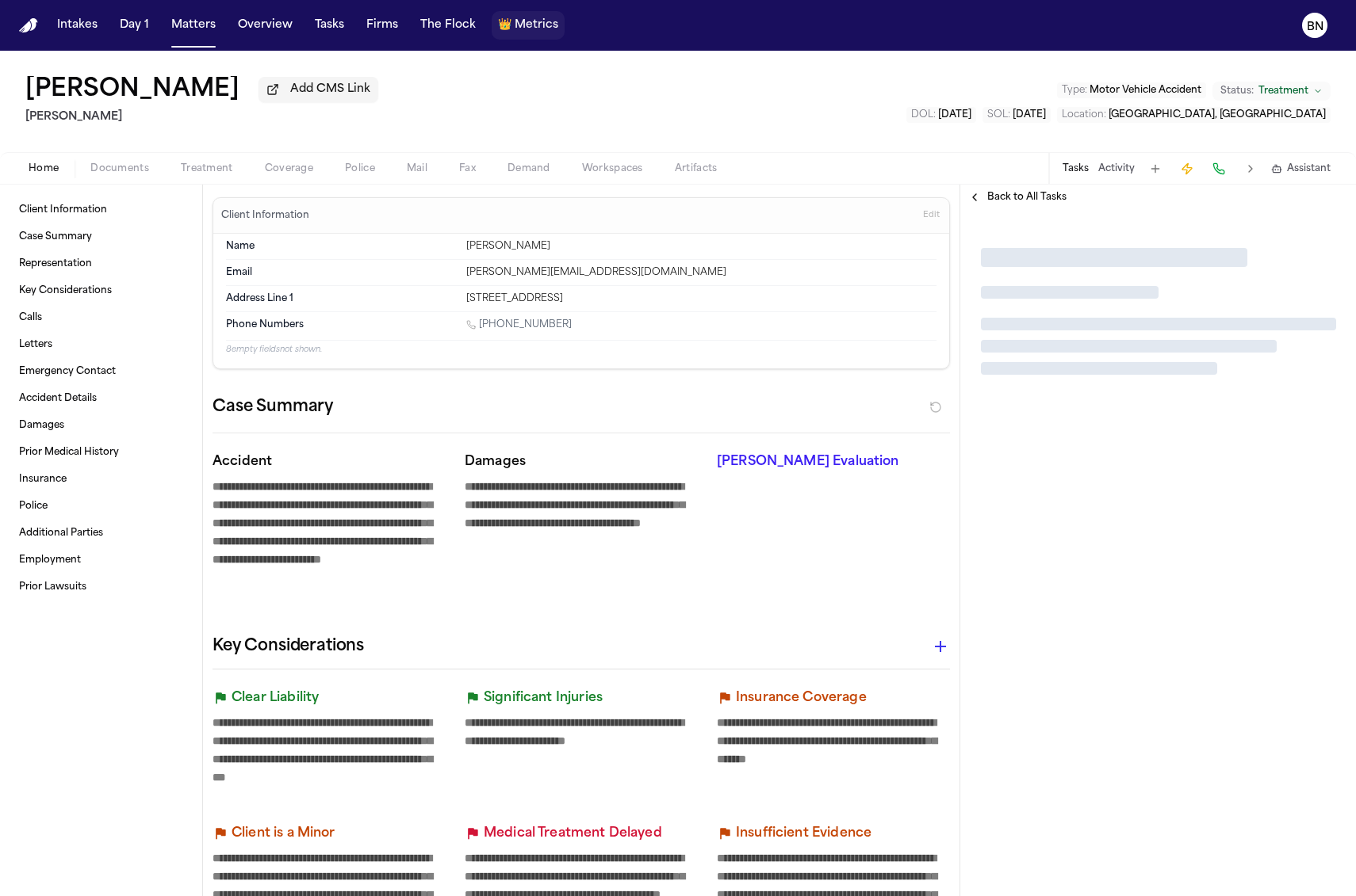
type textarea "*"
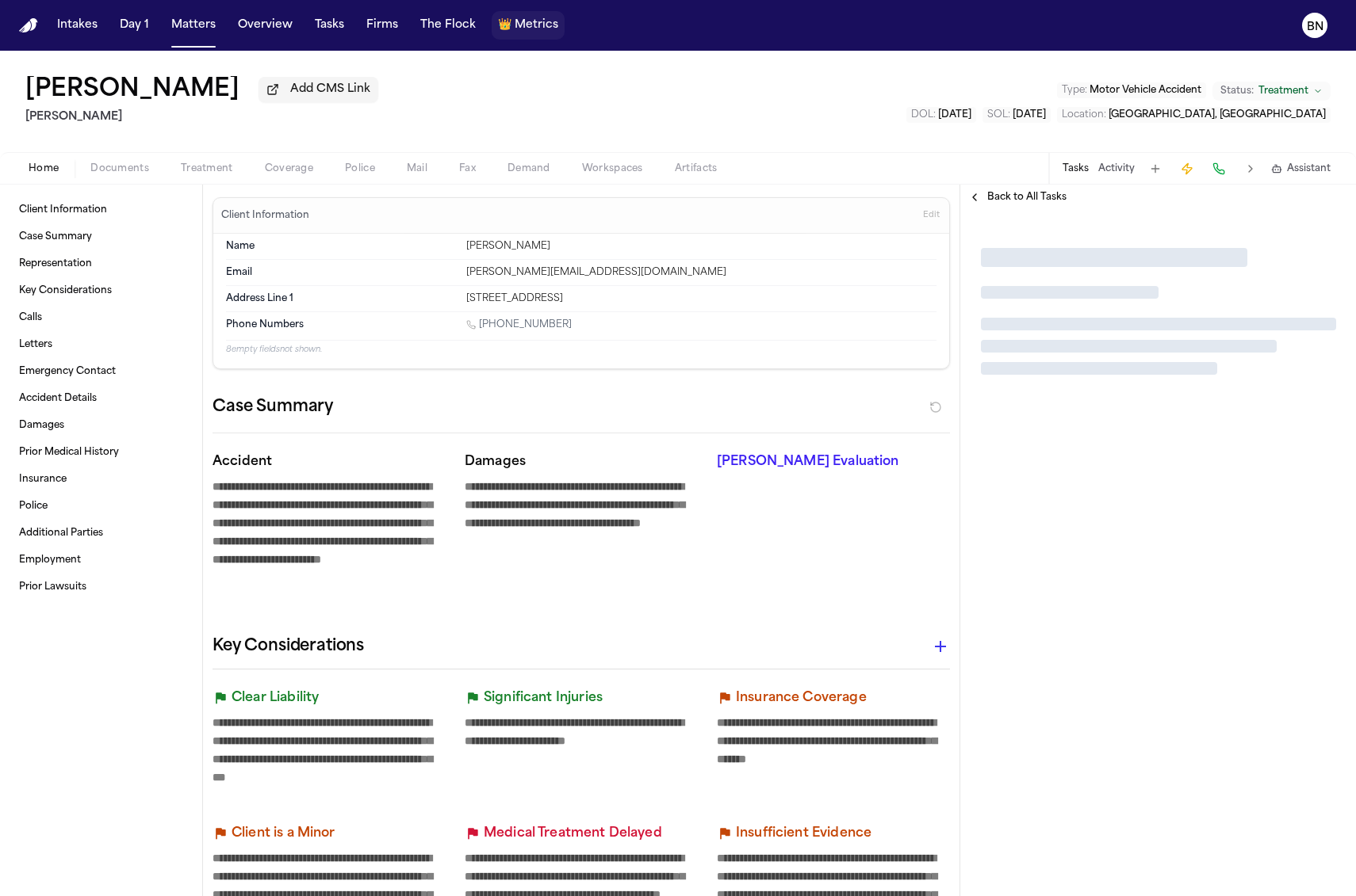
type textarea "*"
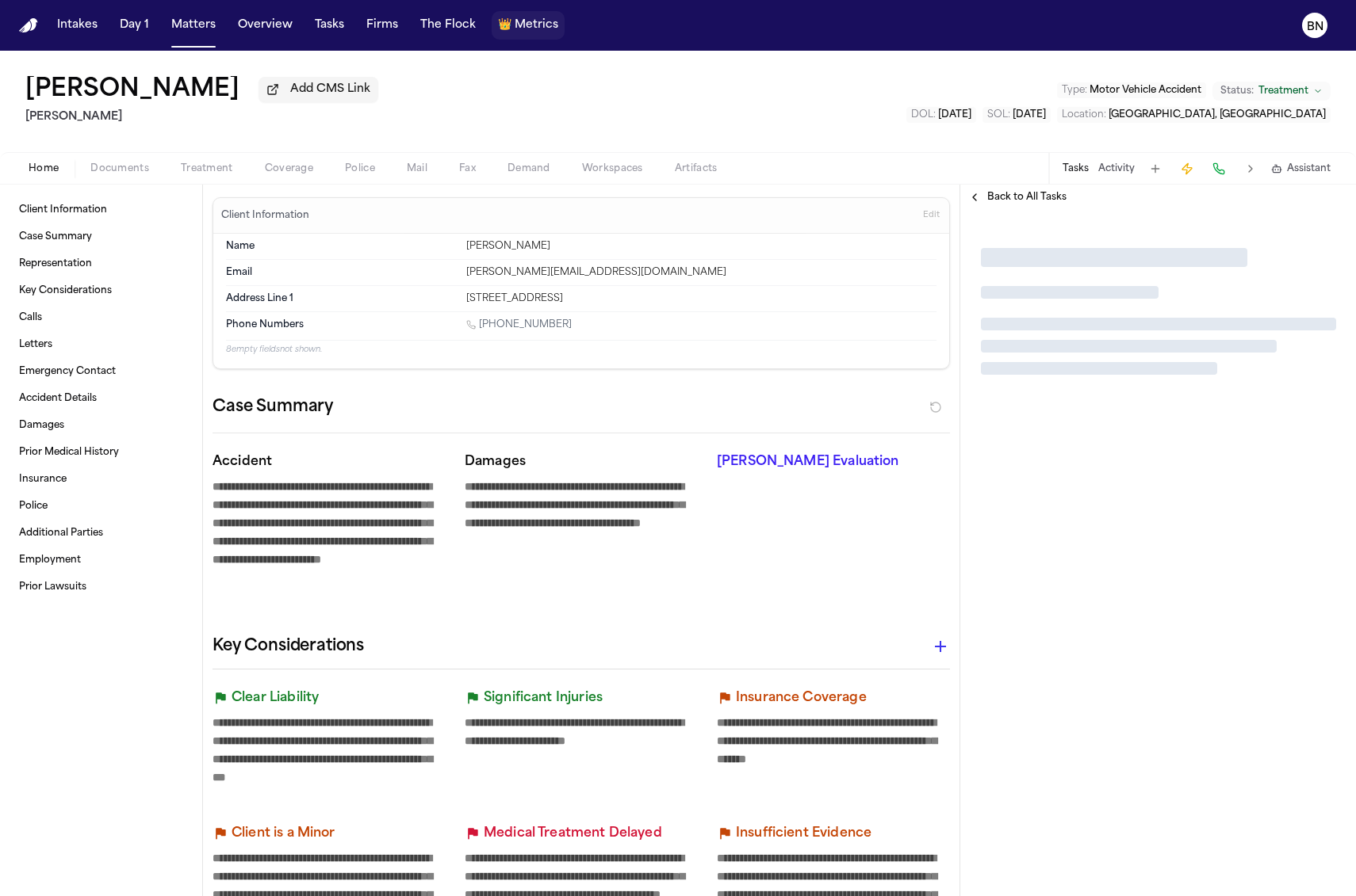
type textarea "*"
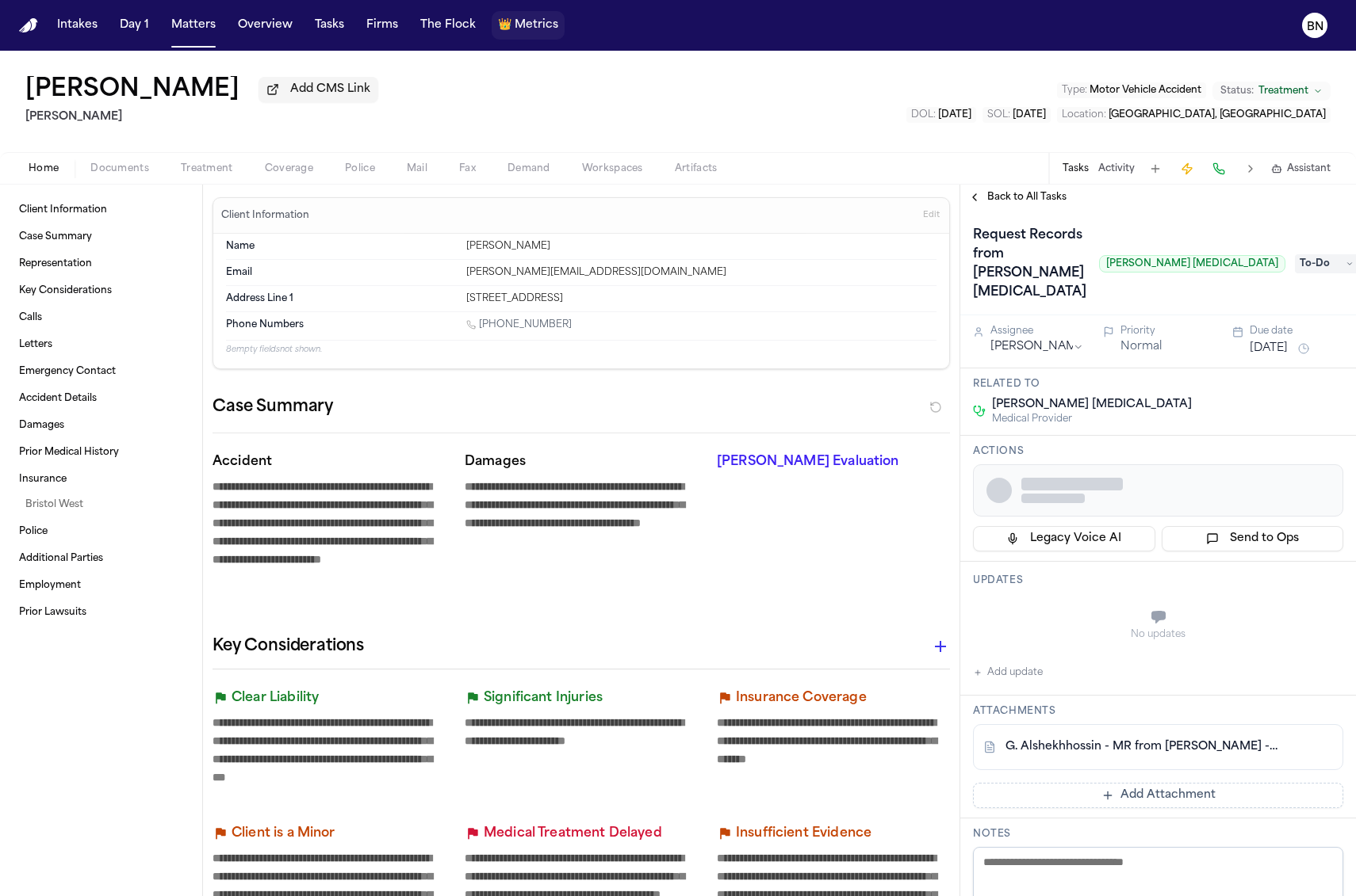
type textarea "*"
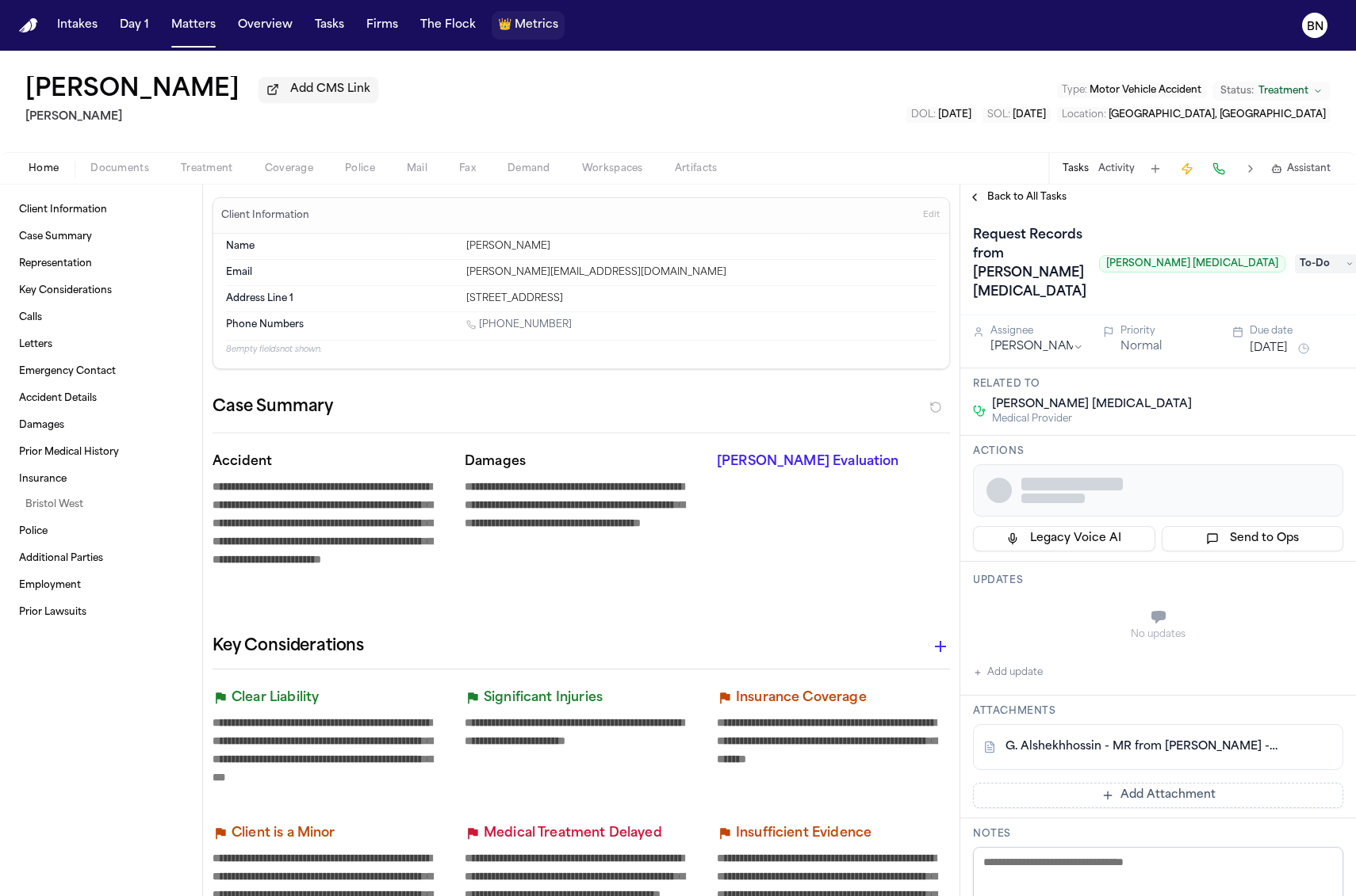
type textarea "*"
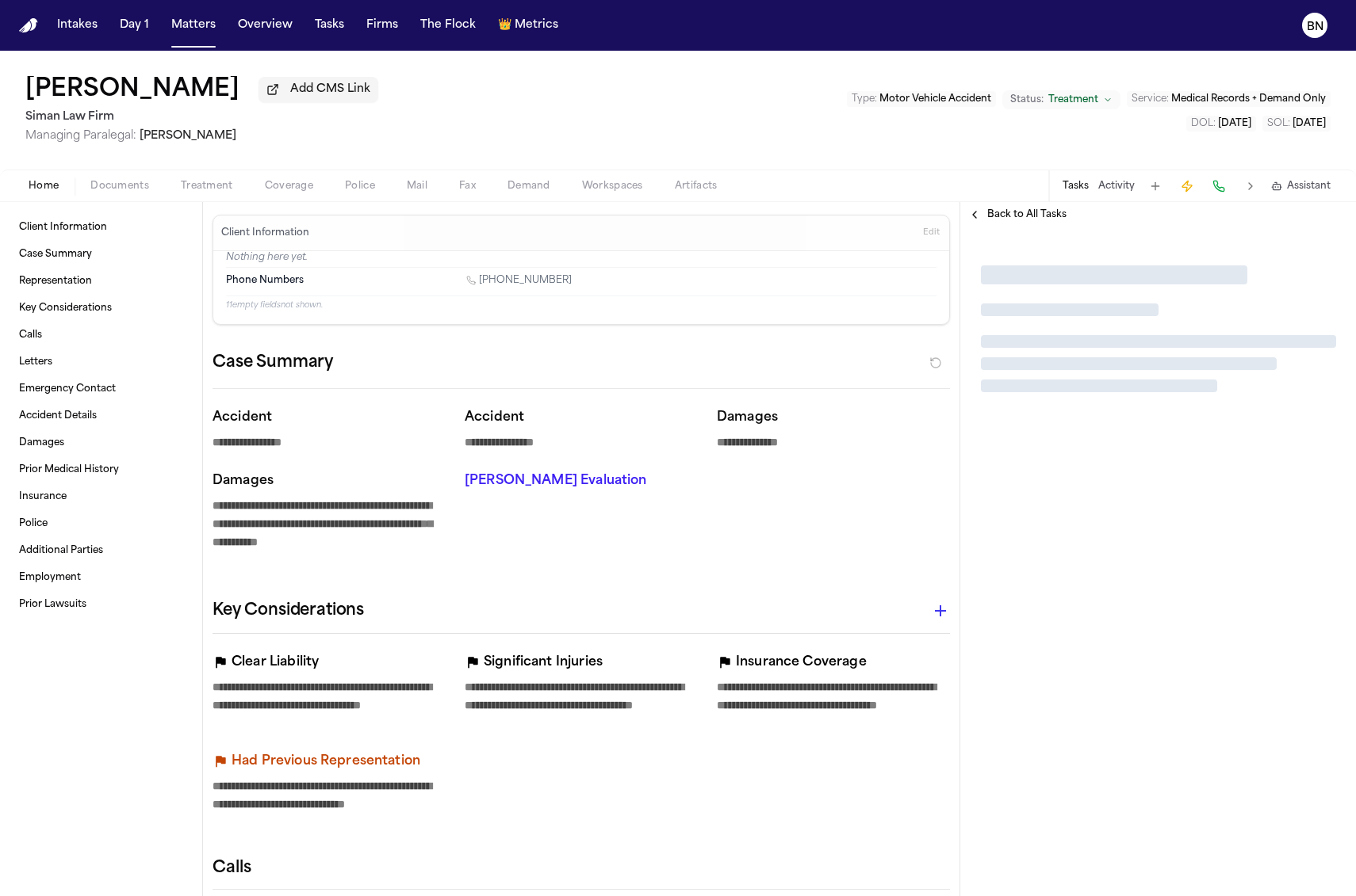
type textarea "*"
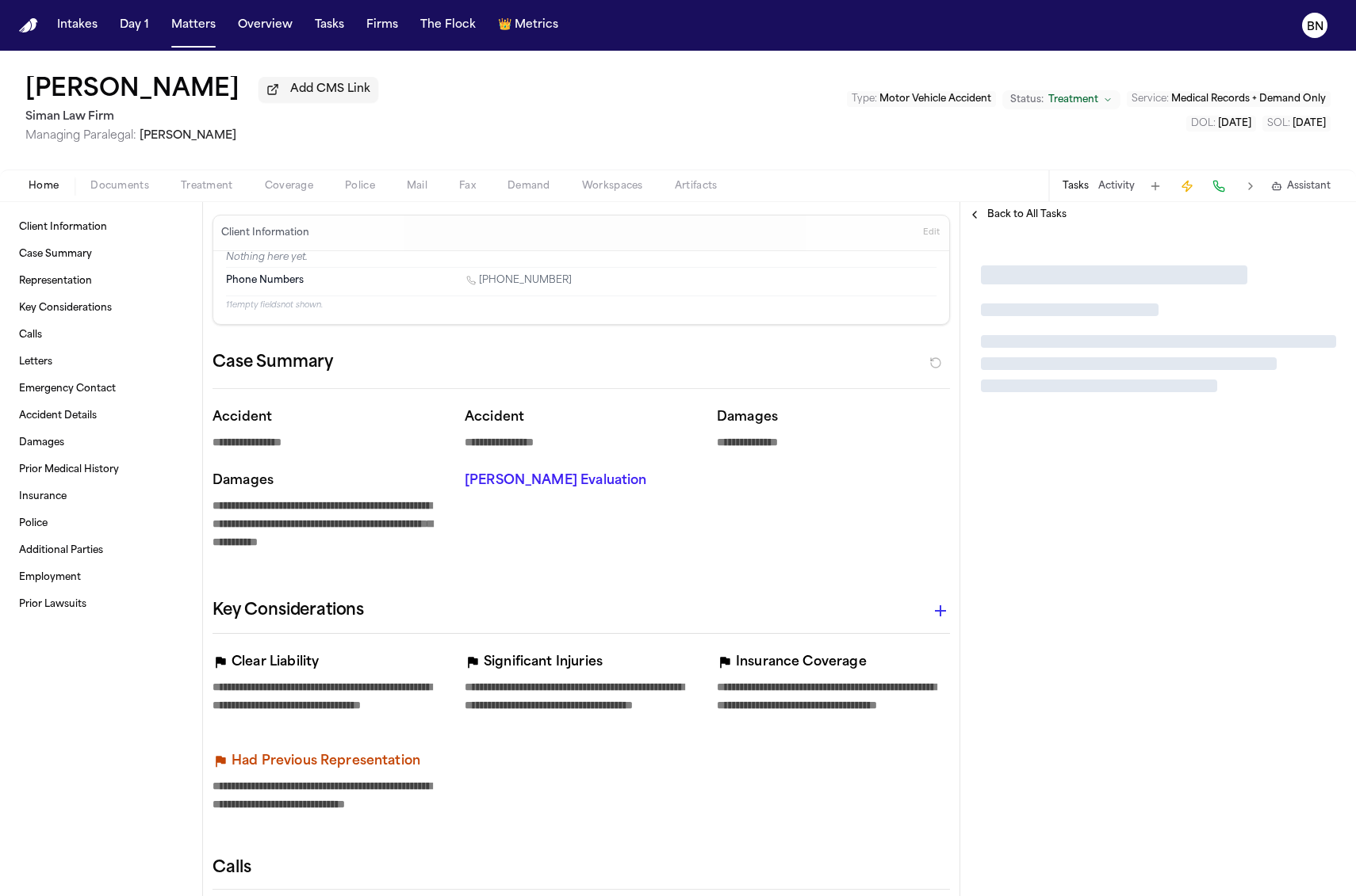
type textarea "*"
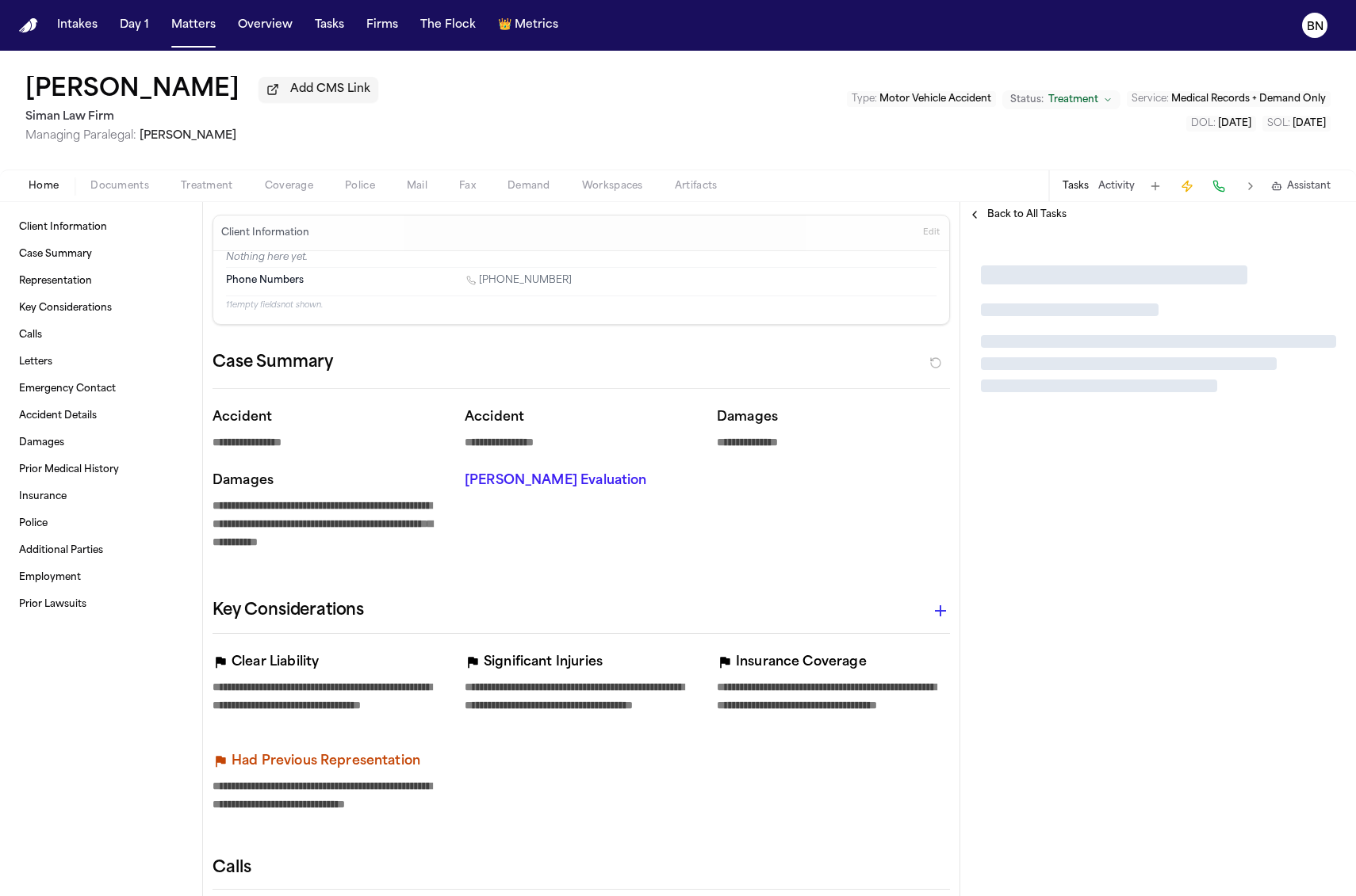
type textarea "*"
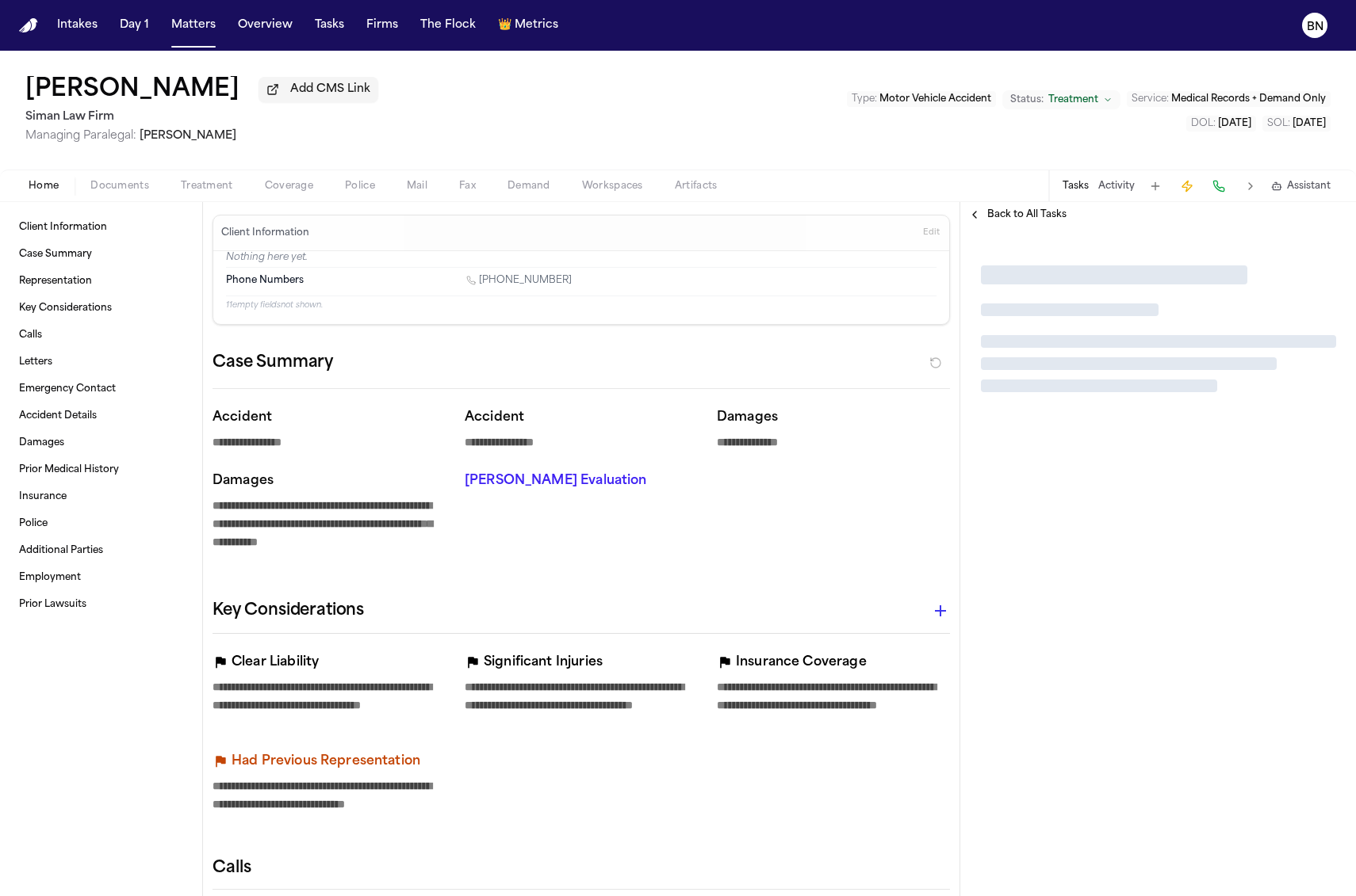
type textarea "*"
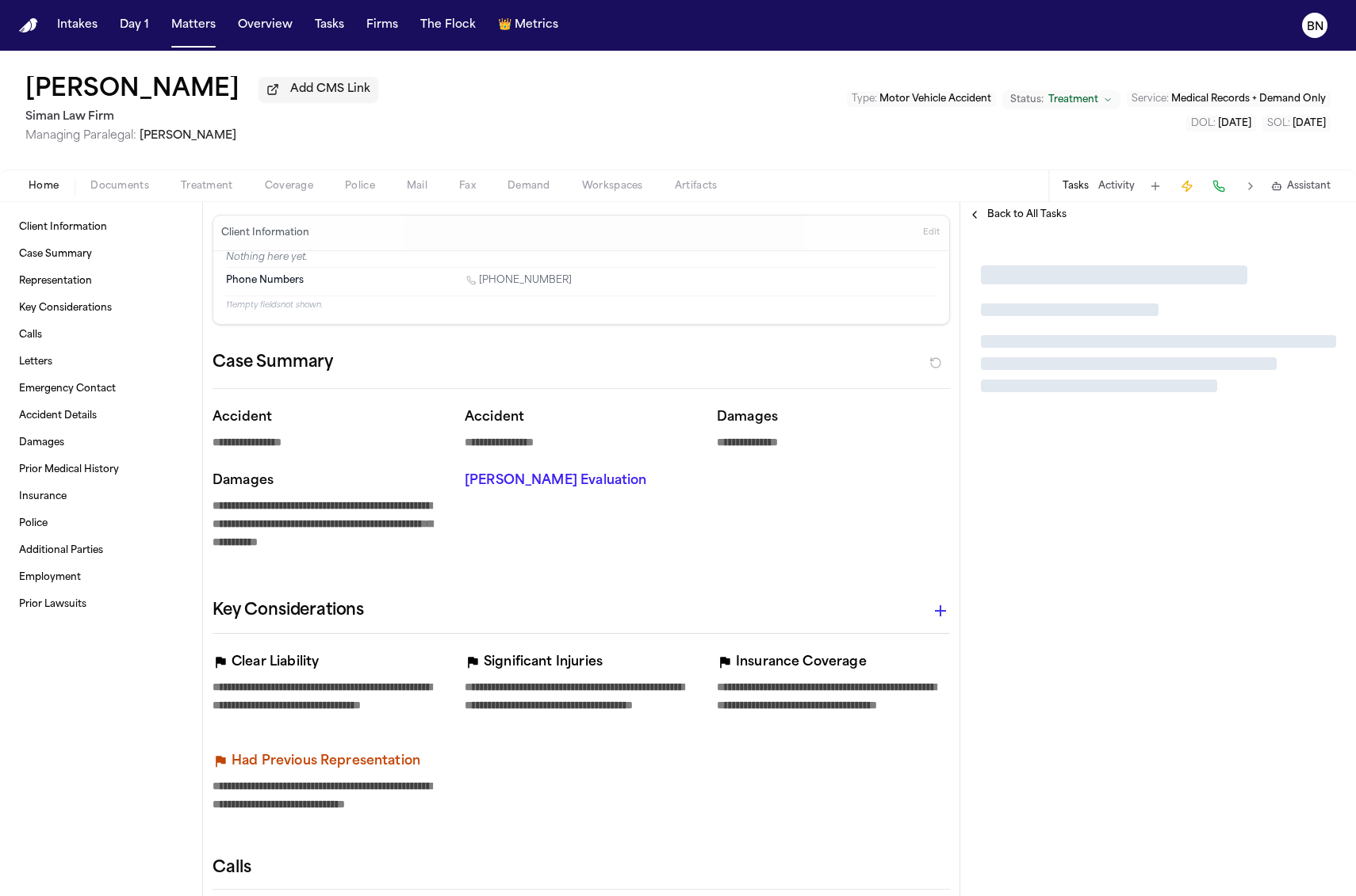
type textarea "*"
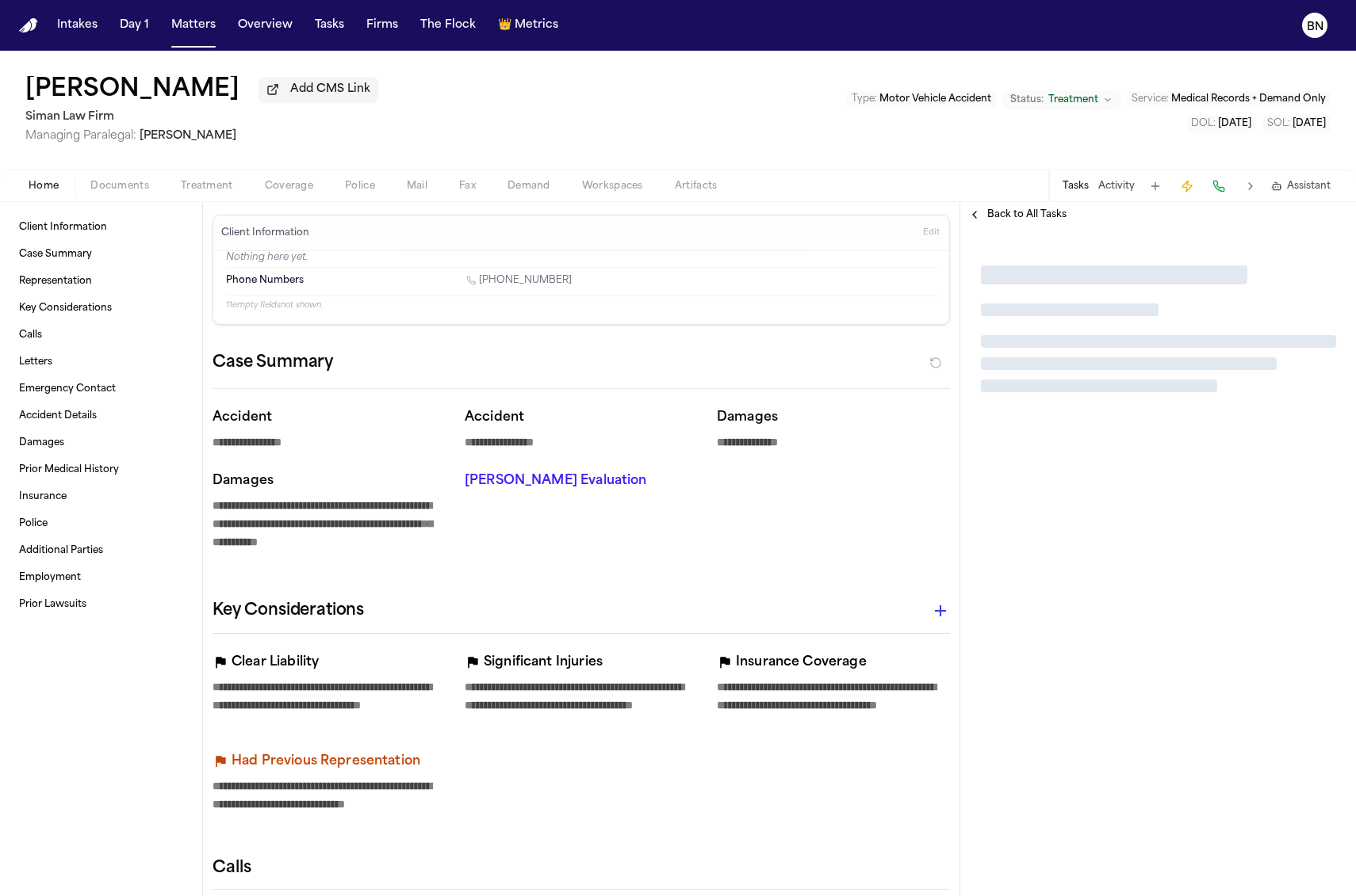
type textarea "*"
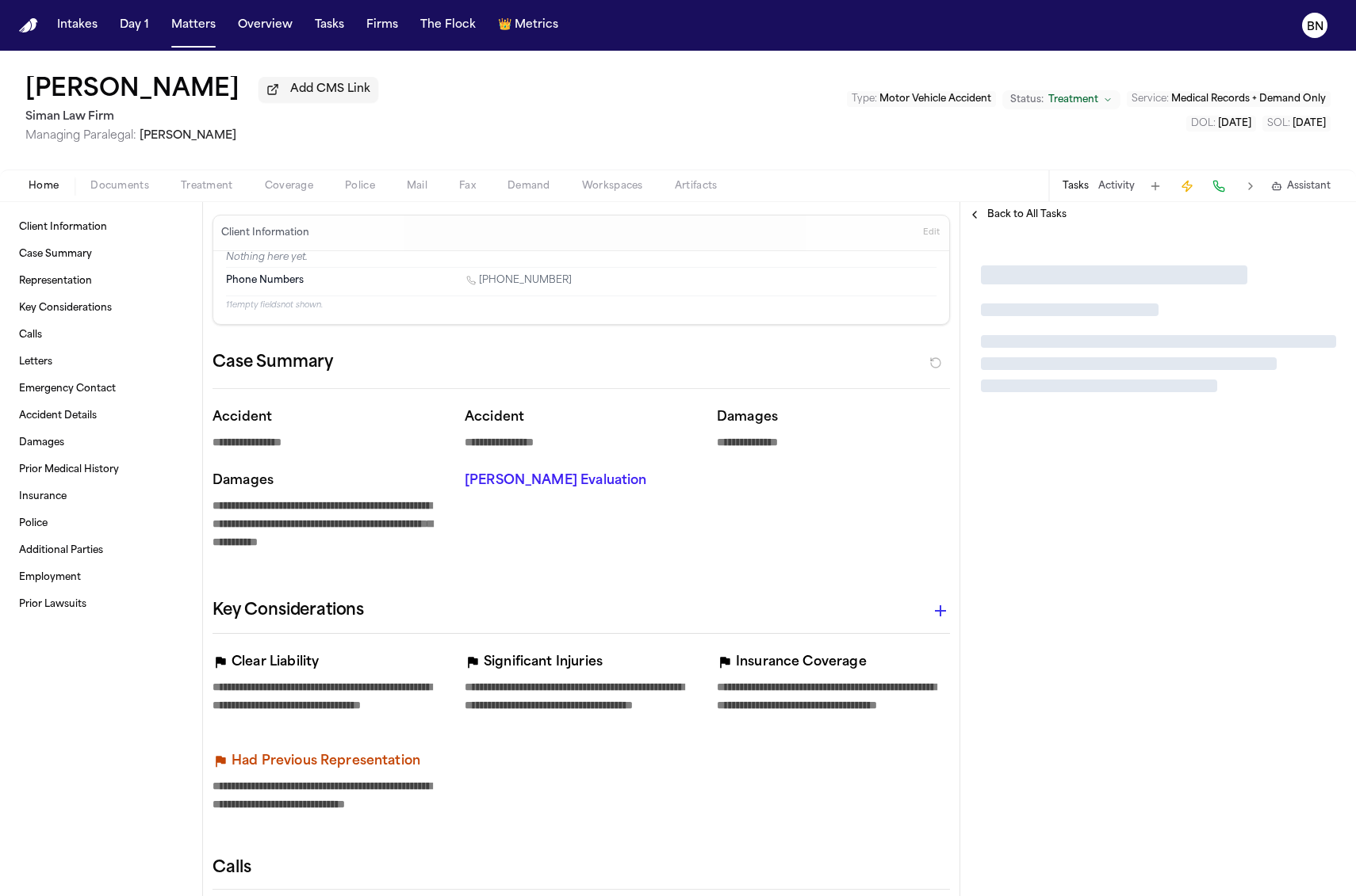
type textarea "*"
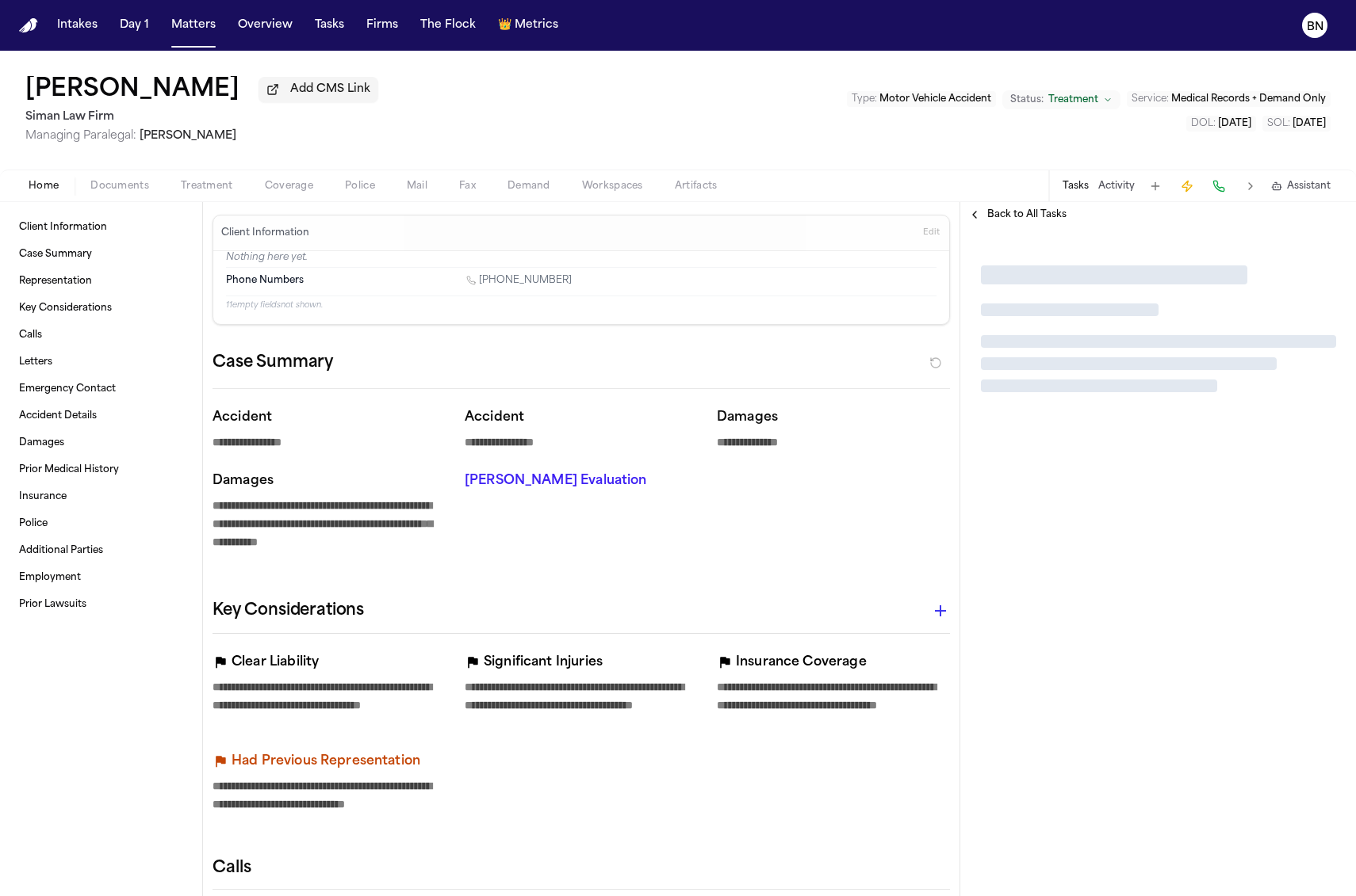
type textarea "*"
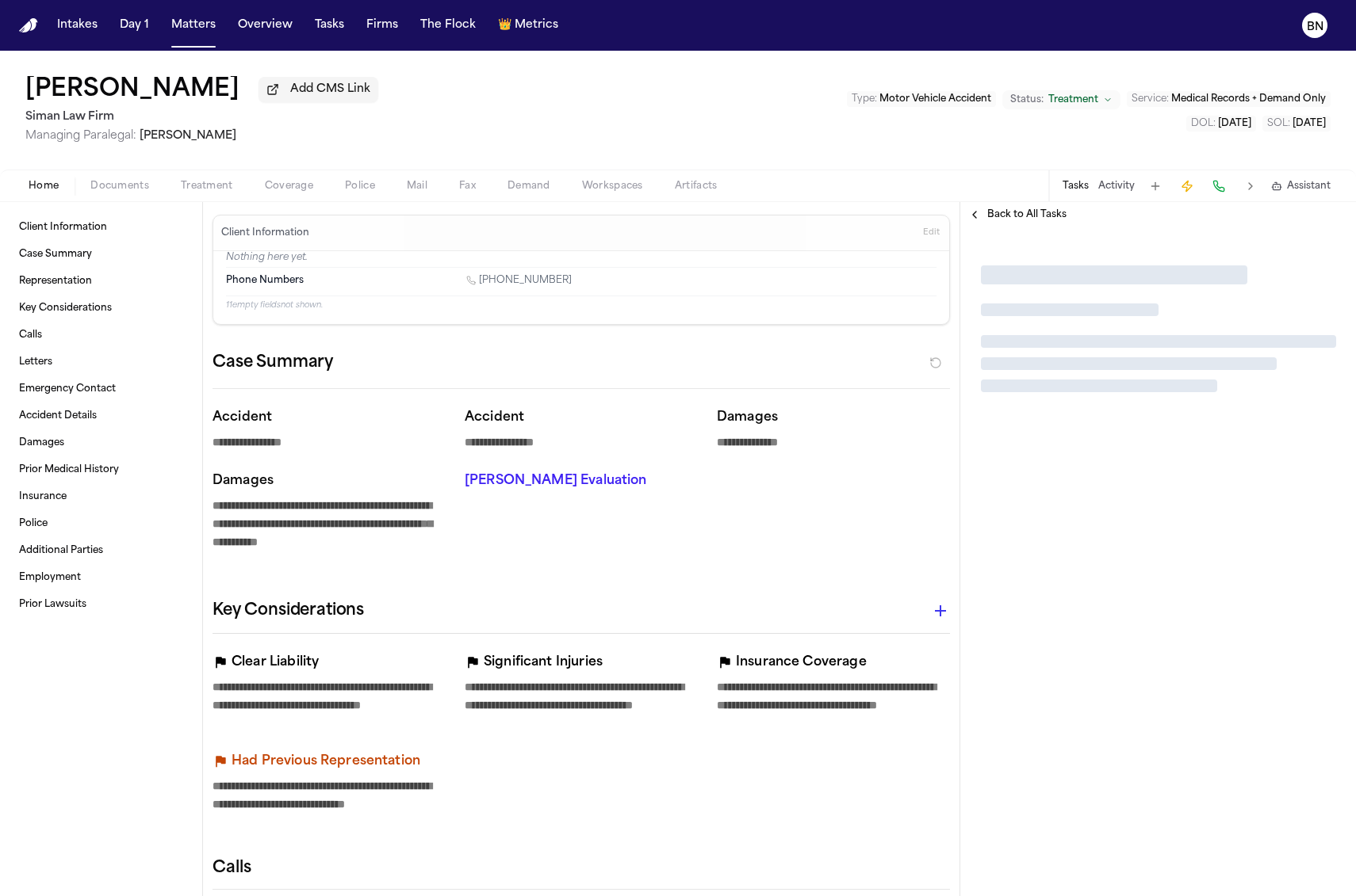
type textarea "*"
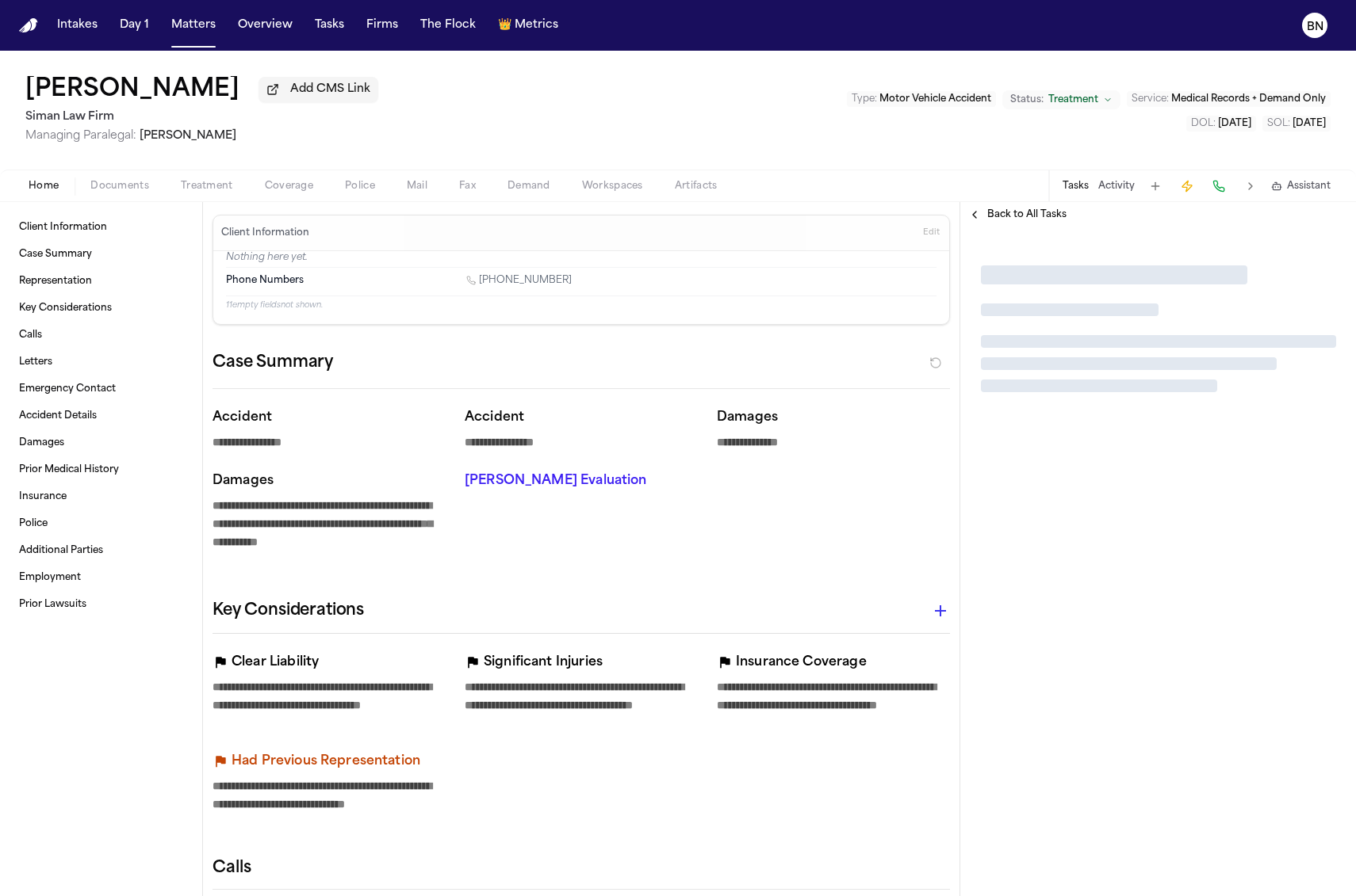
type textarea "*"
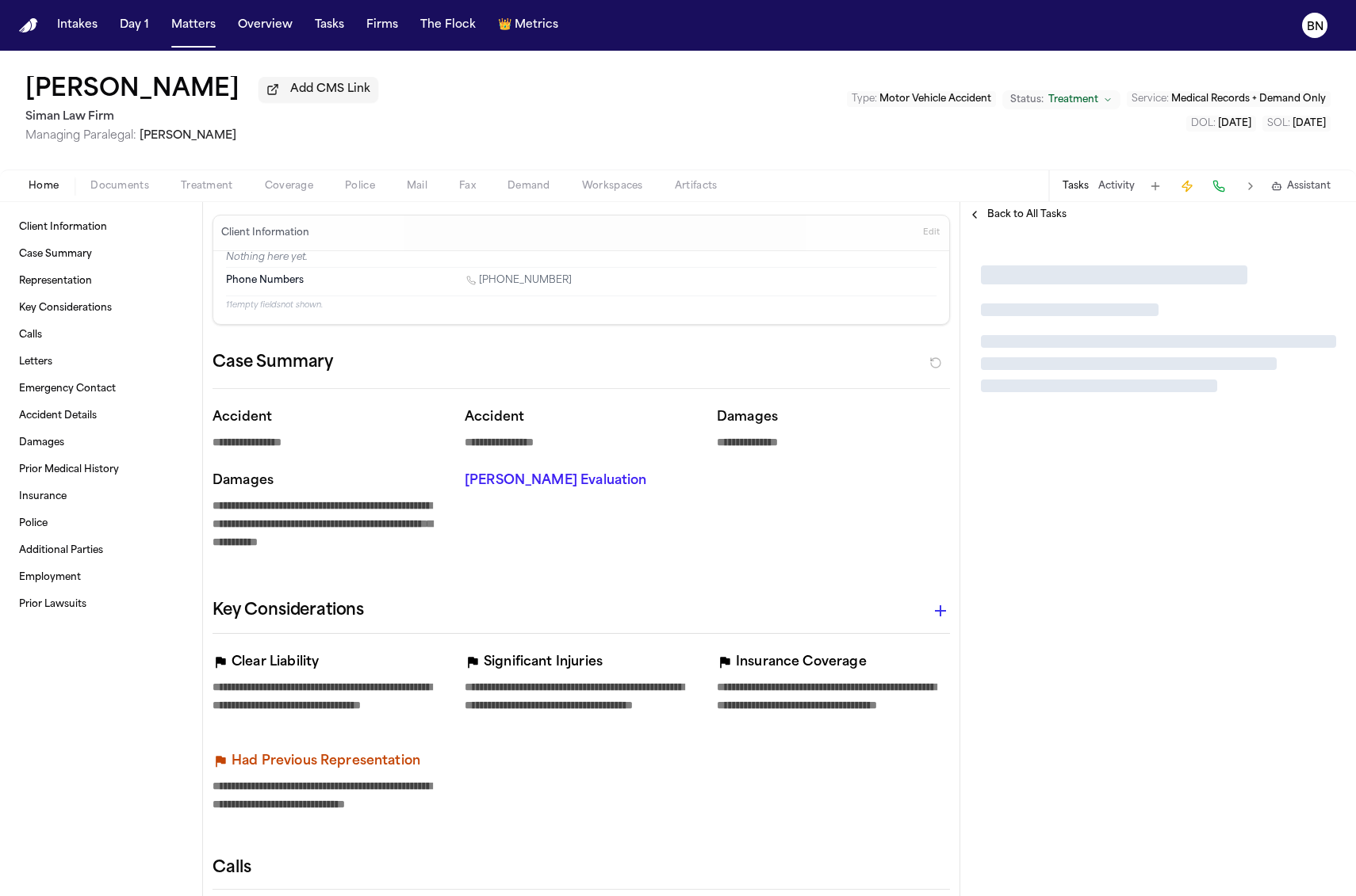
type textarea "*"
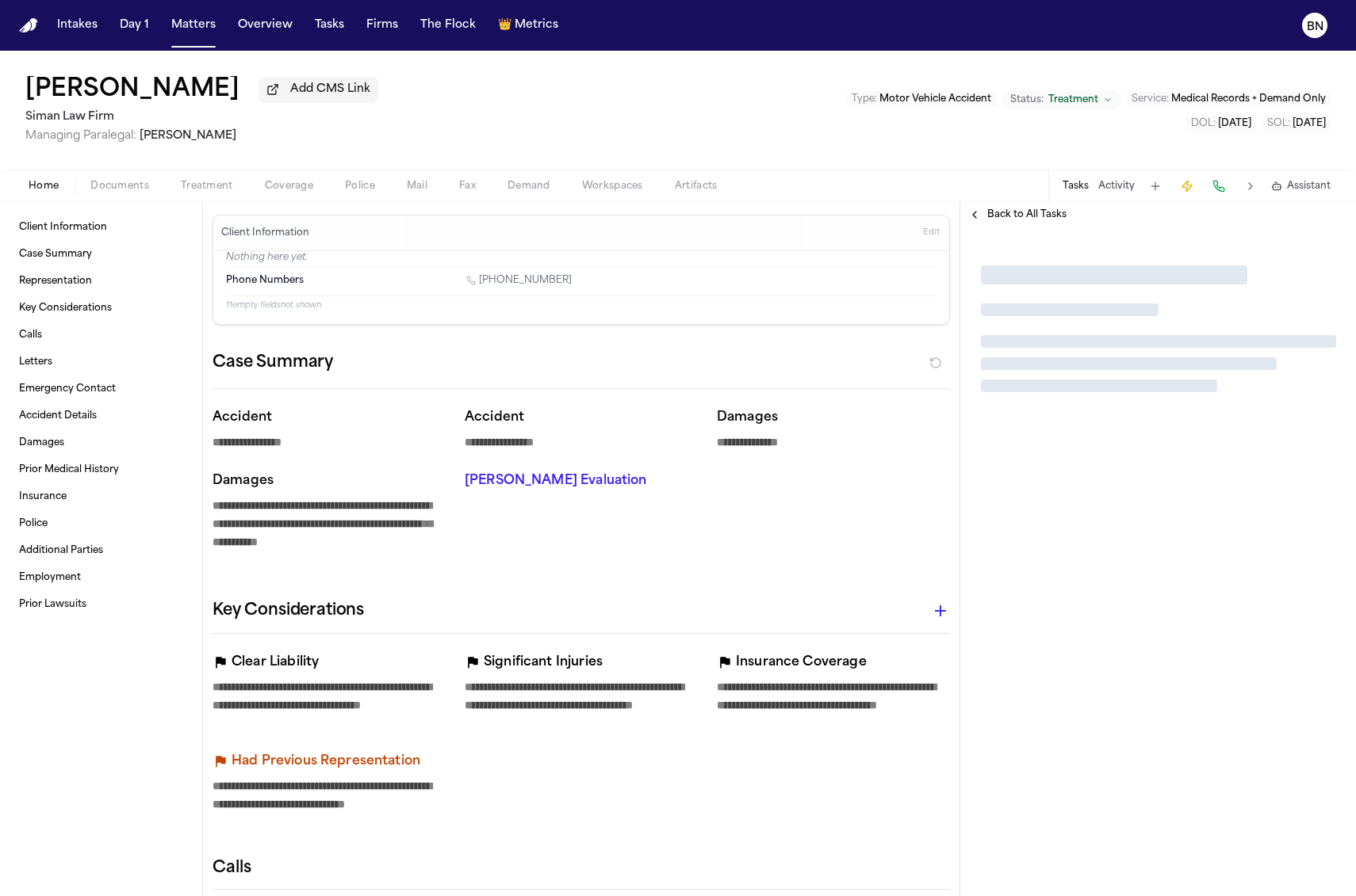
type textarea "*"
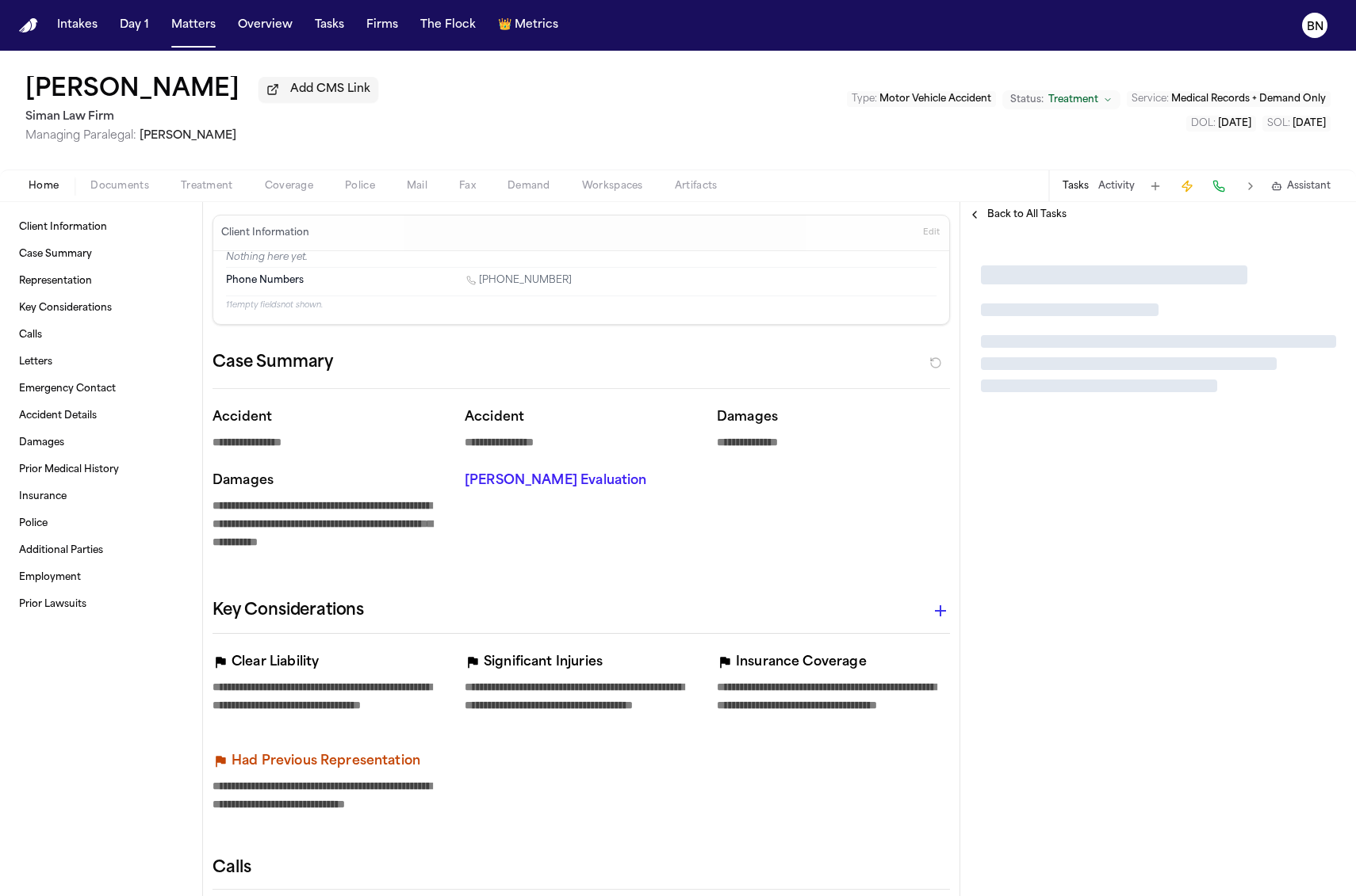
type textarea "*"
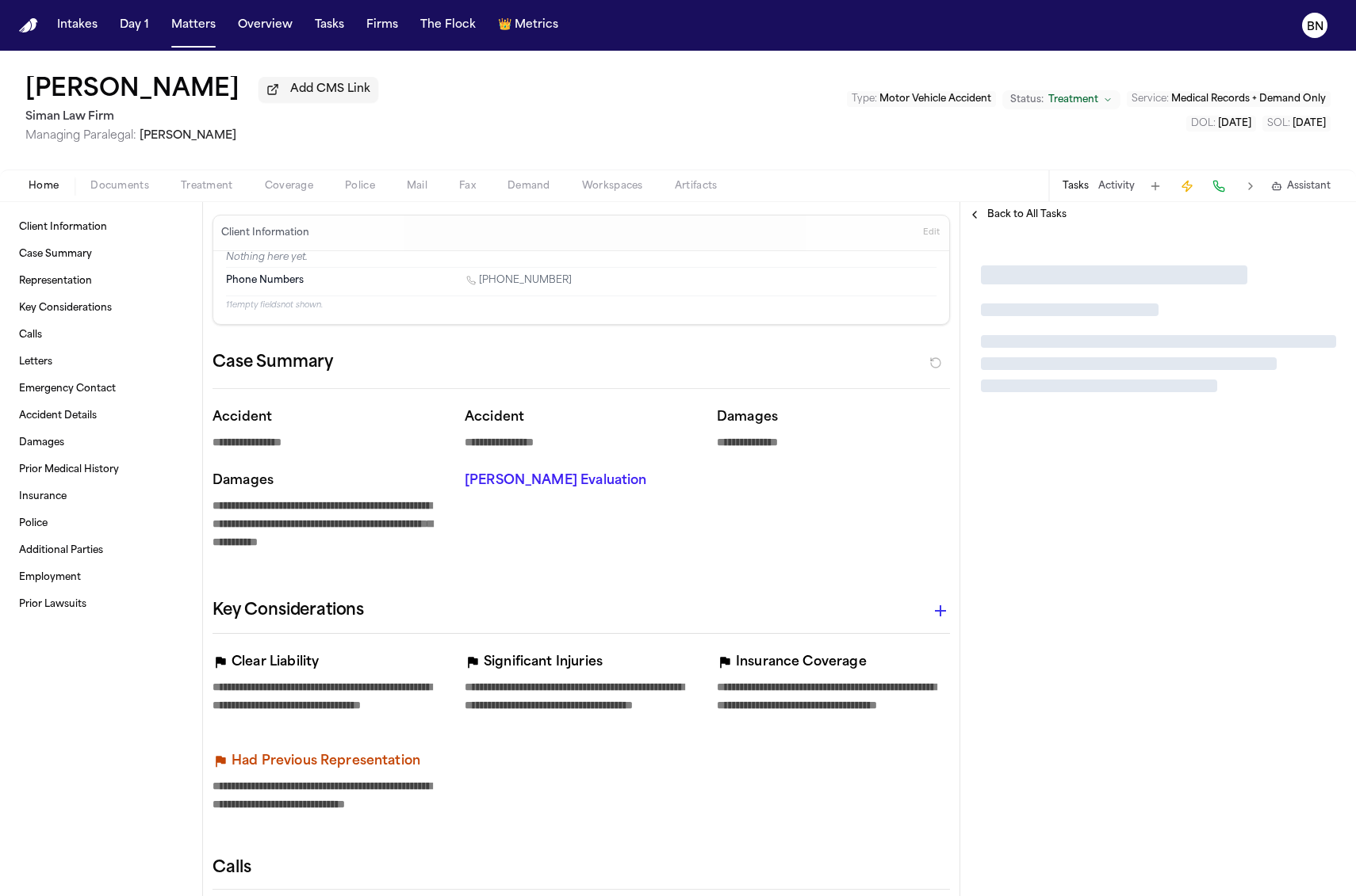
type textarea "*"
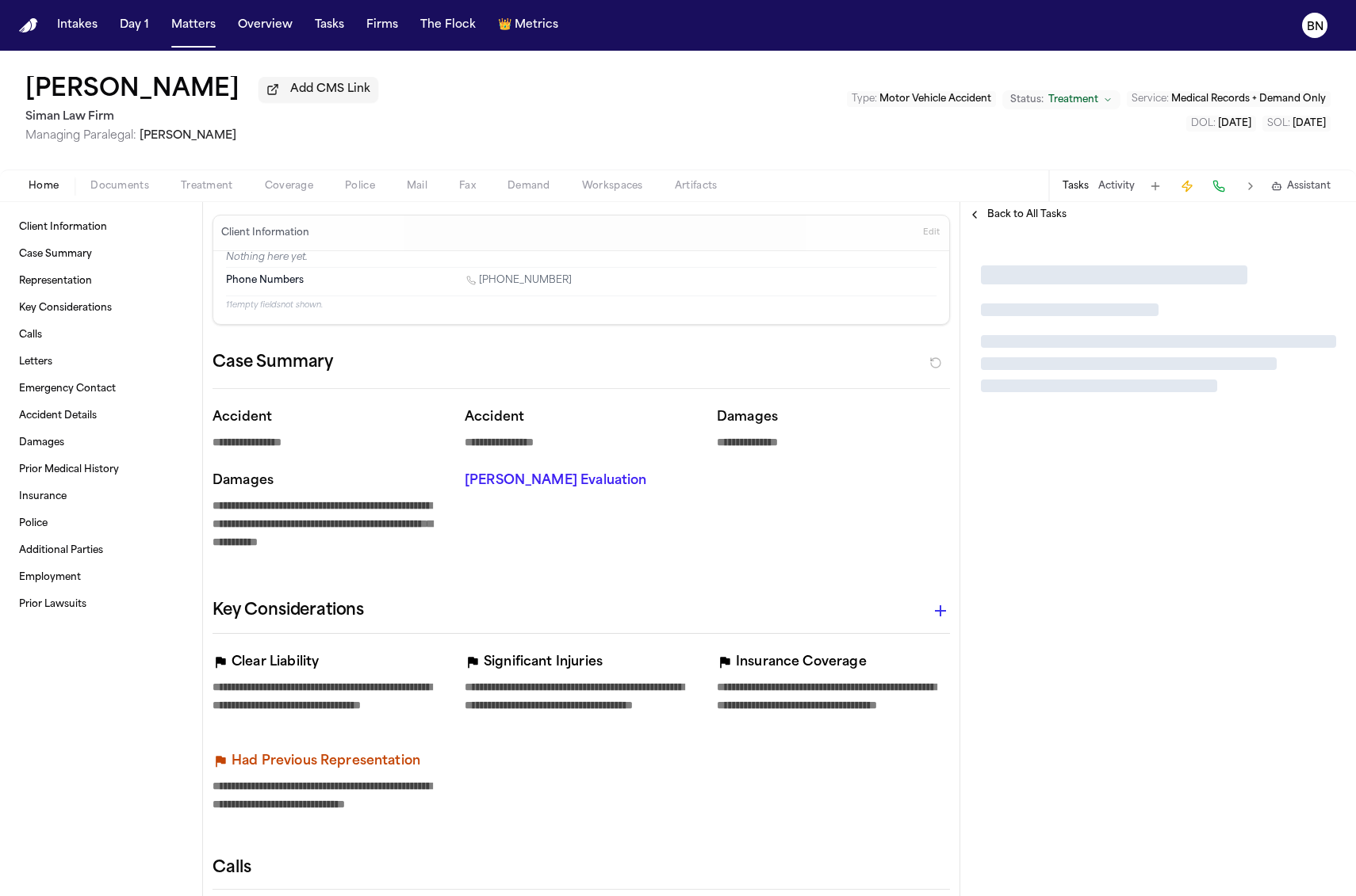
type textarea "*"
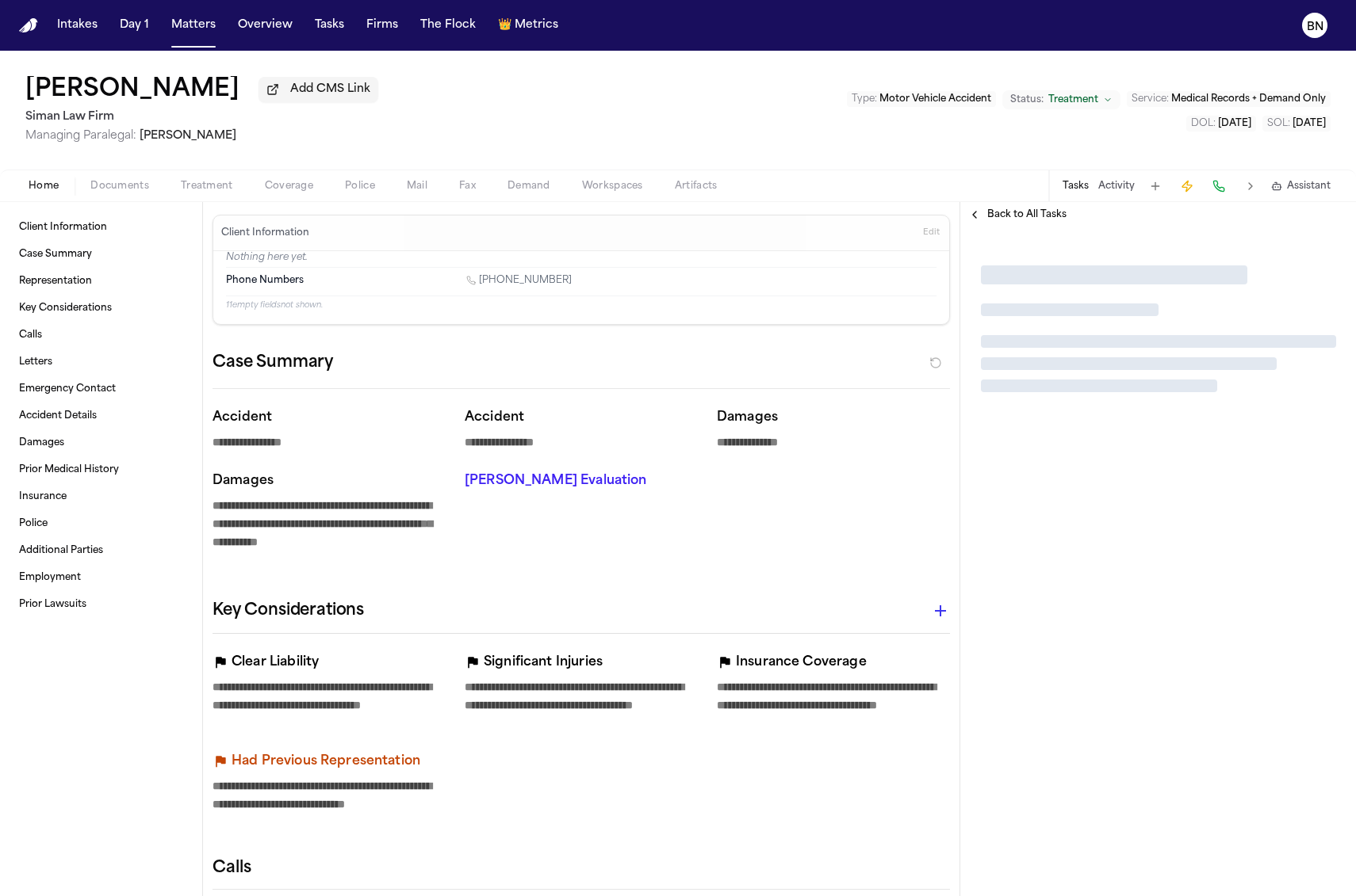
type textarea "*"
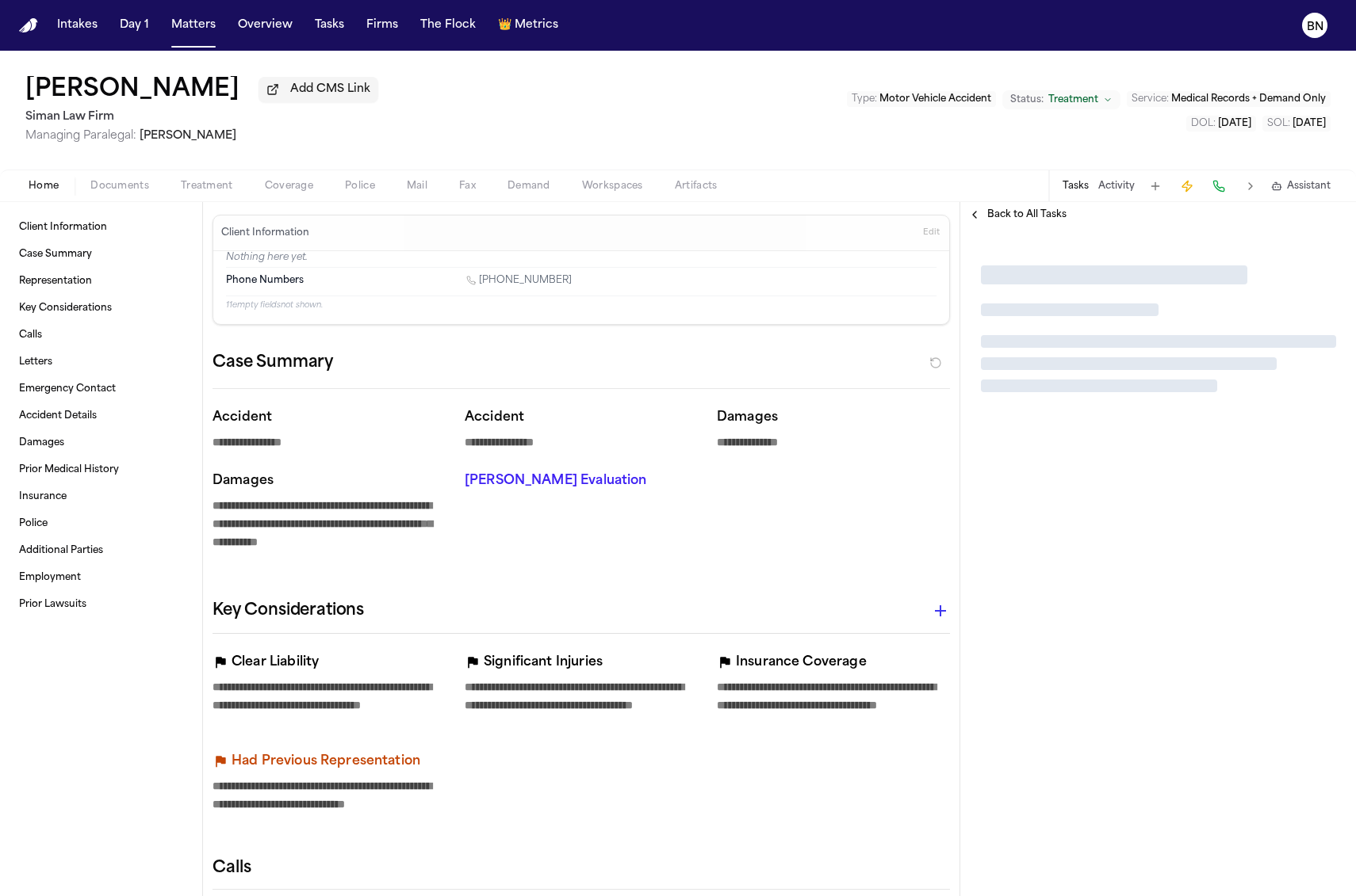
type textarea "*"
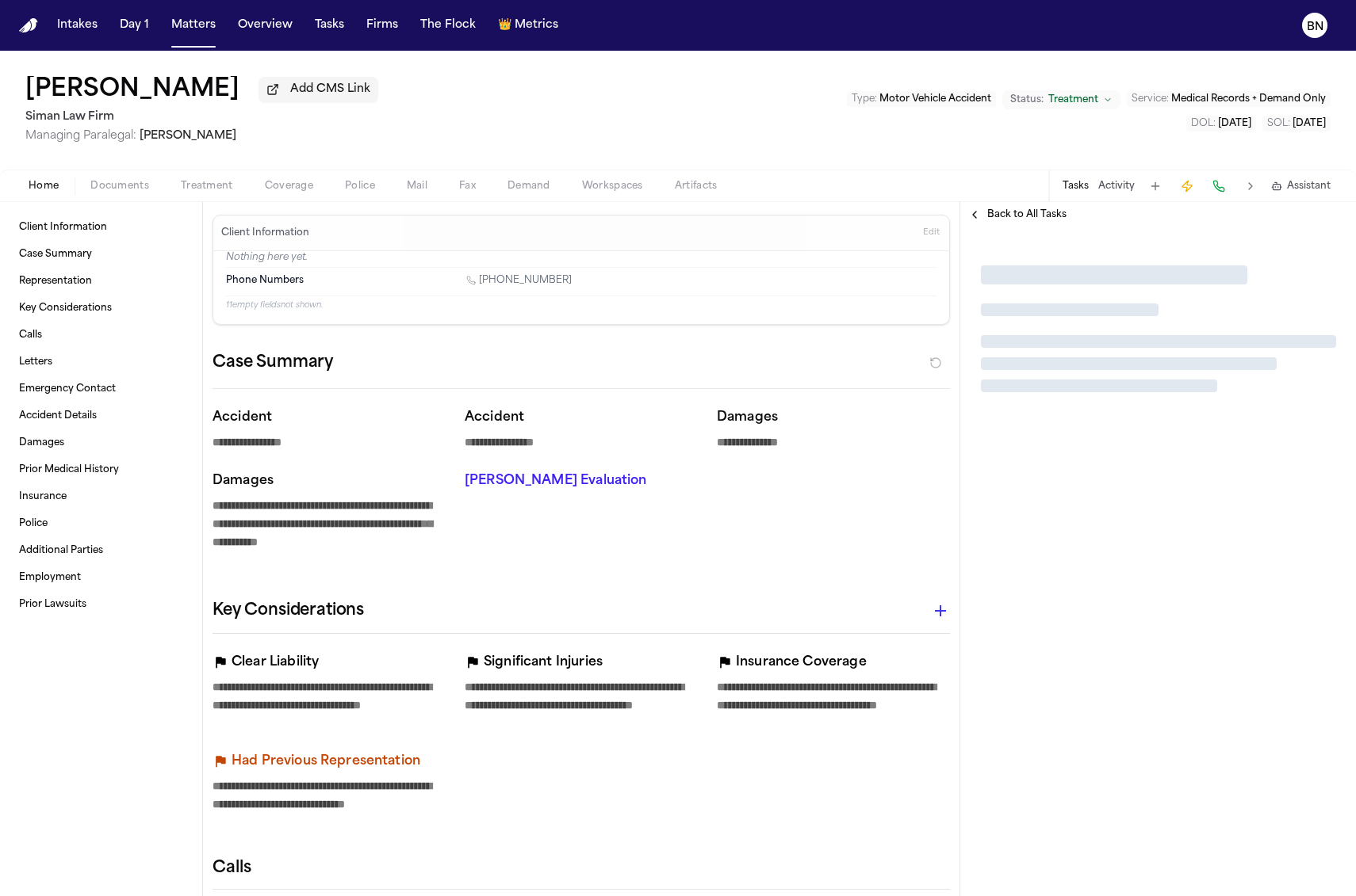
type textarea "*"
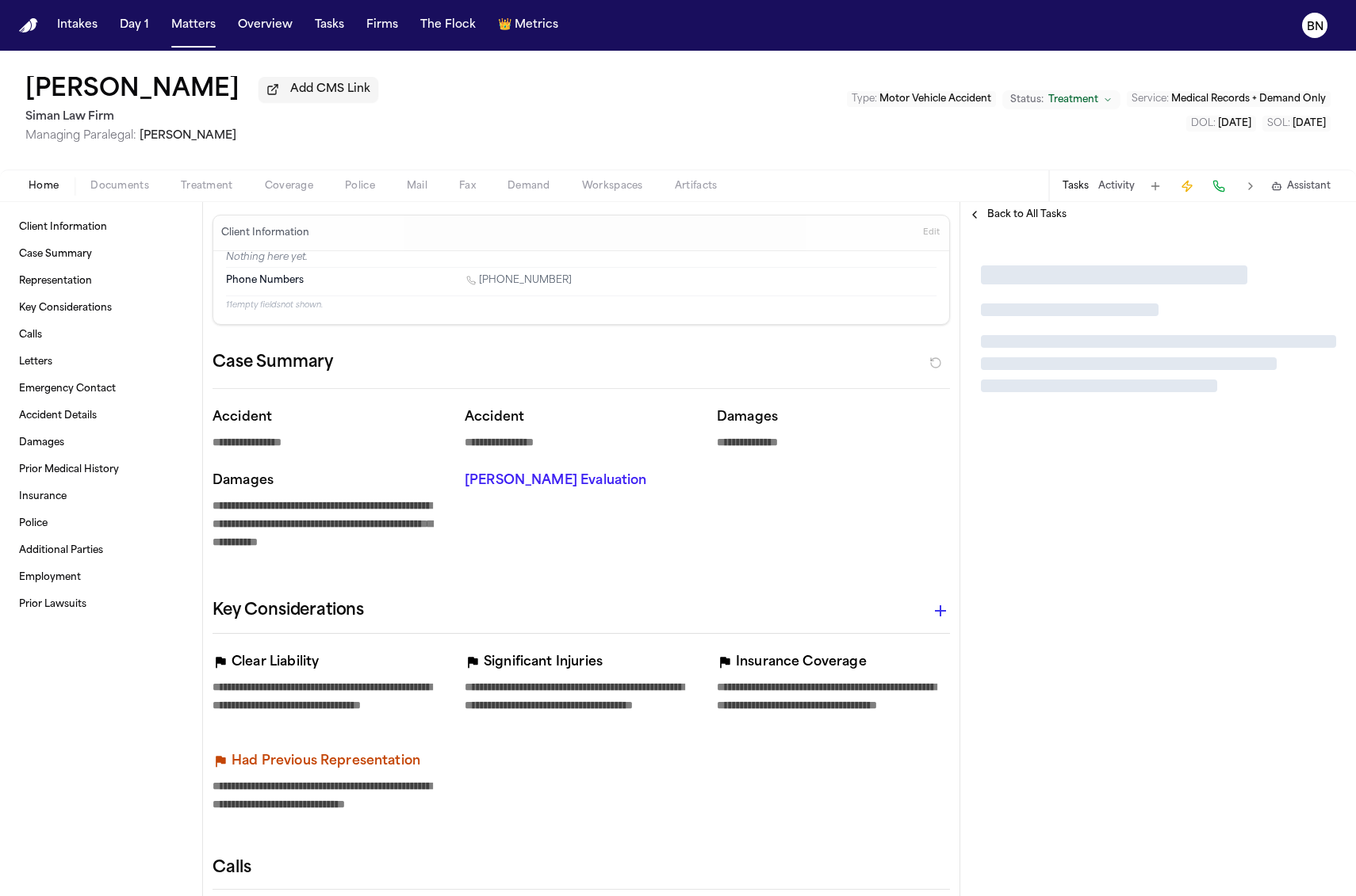
type textarea "*"
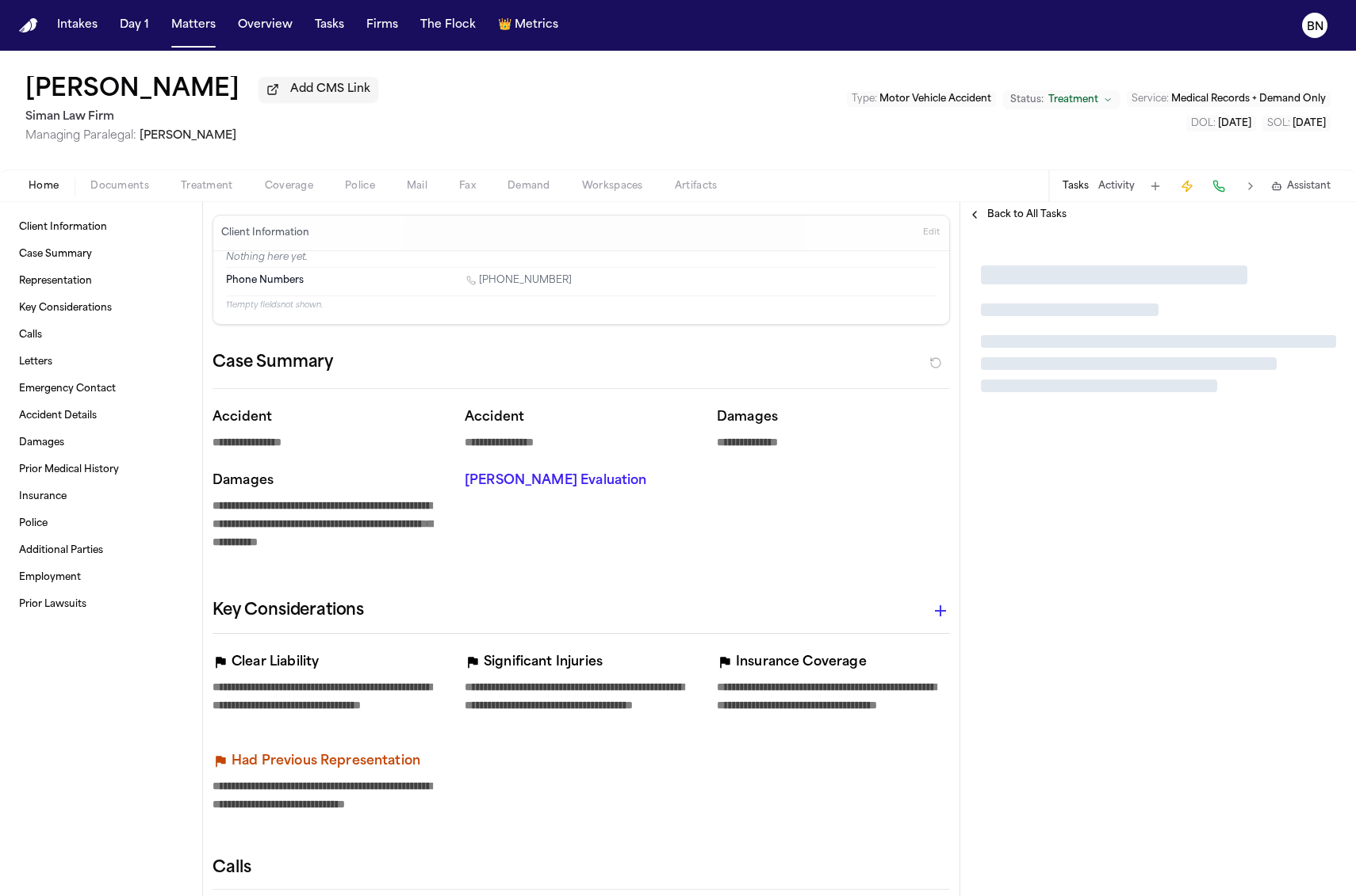
type textarea "*"
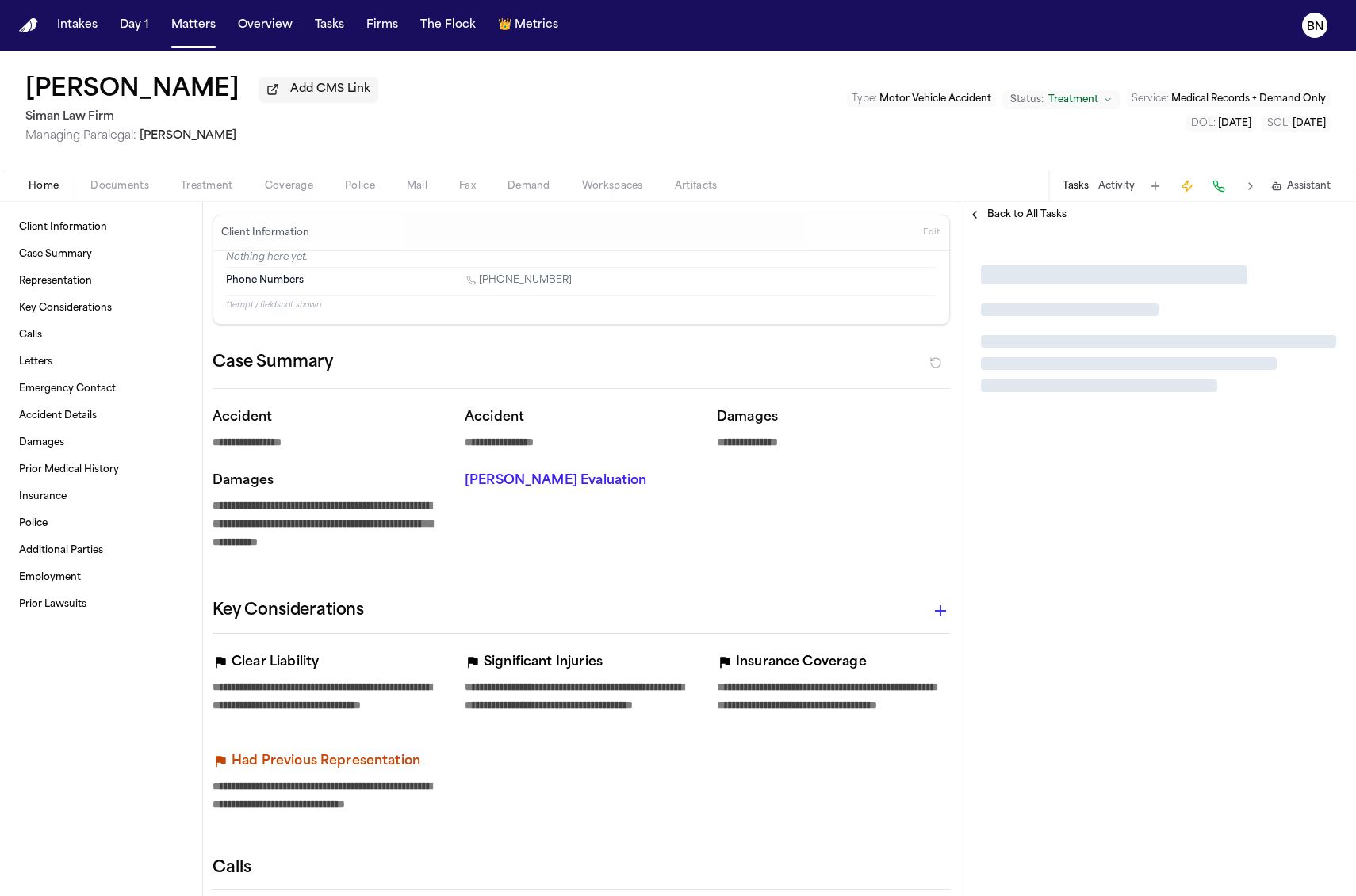
type textarea "*"
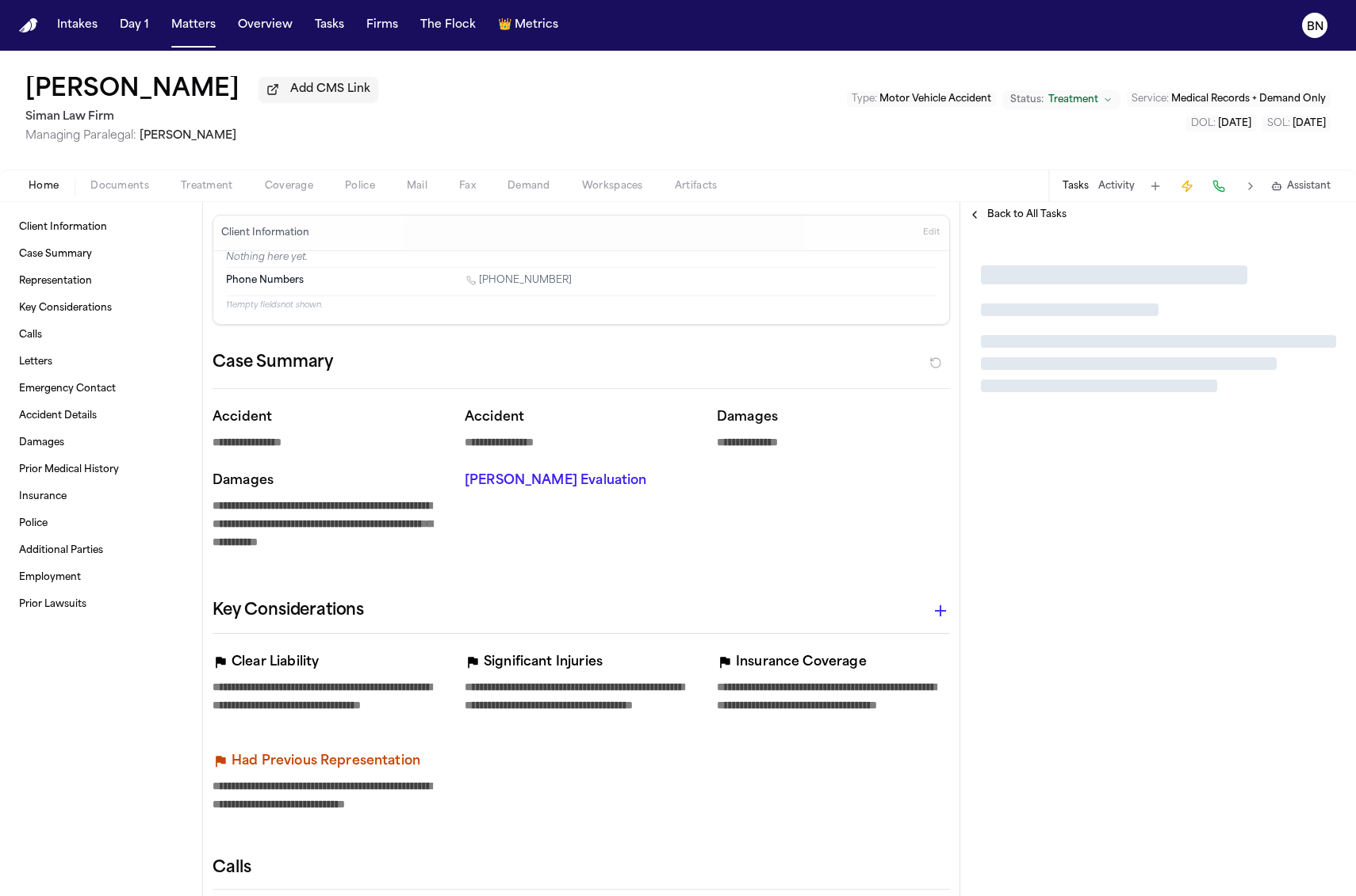
type textarea "*"
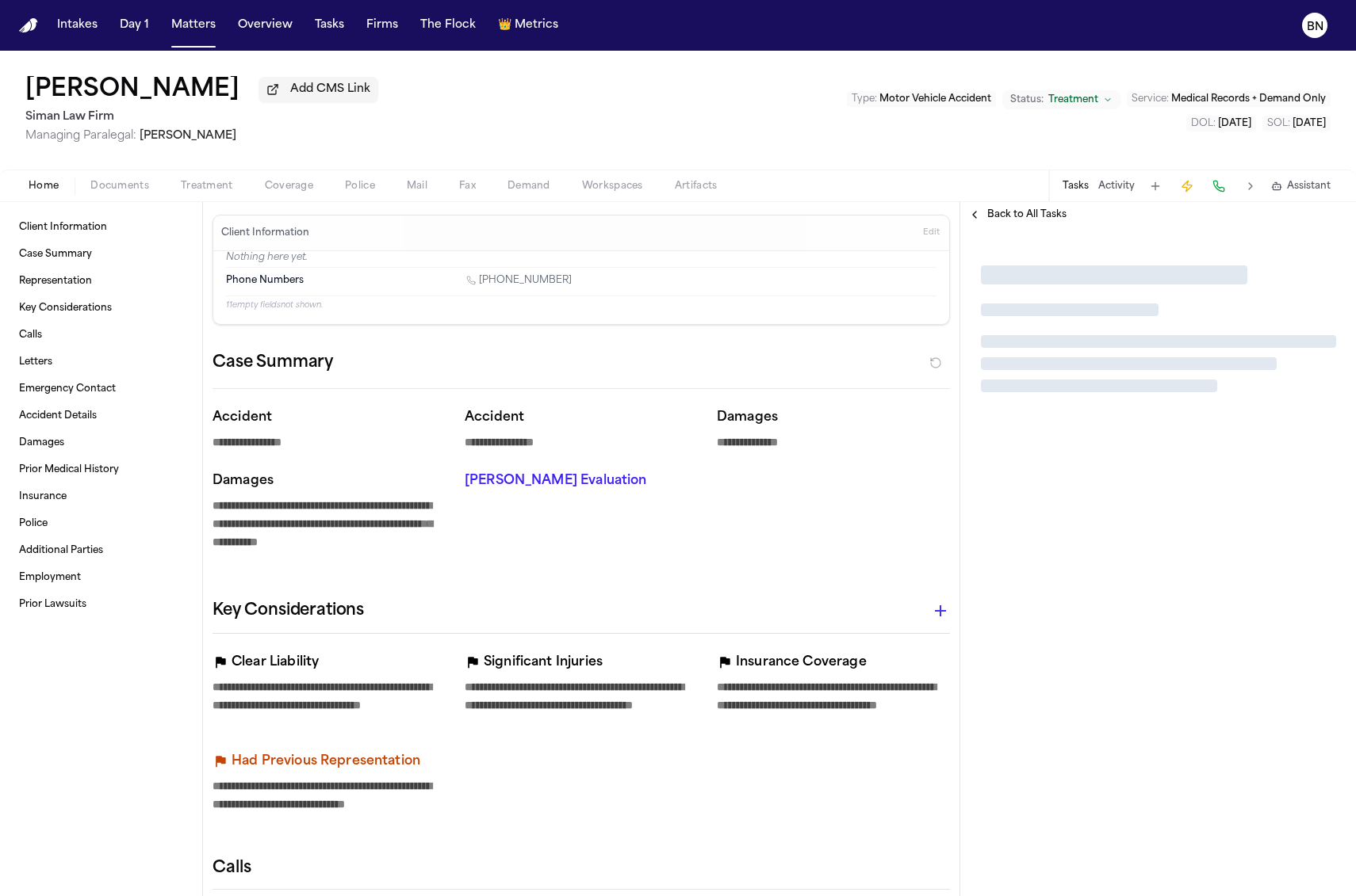
type textarea "*"
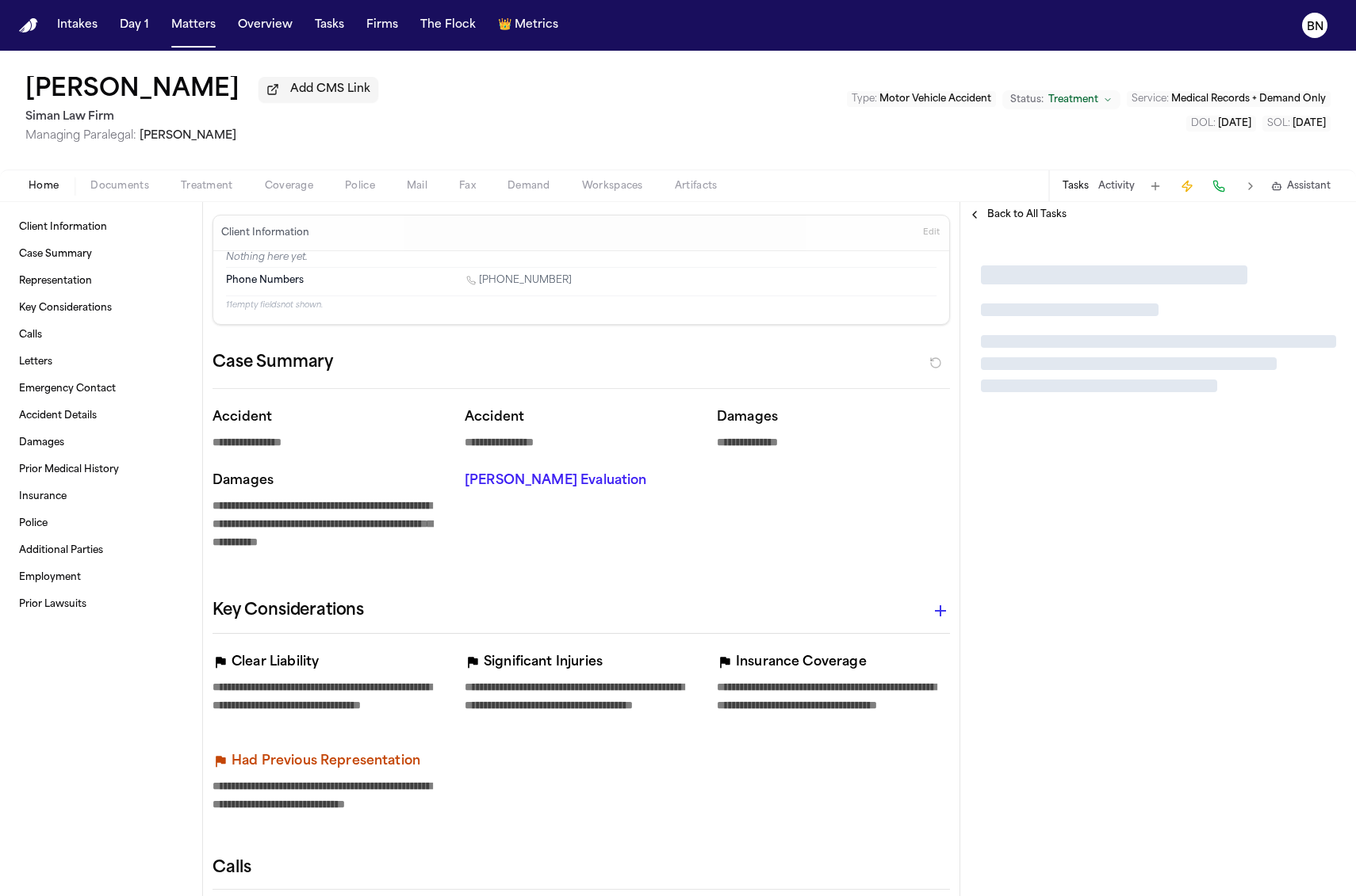
type textarea "*"
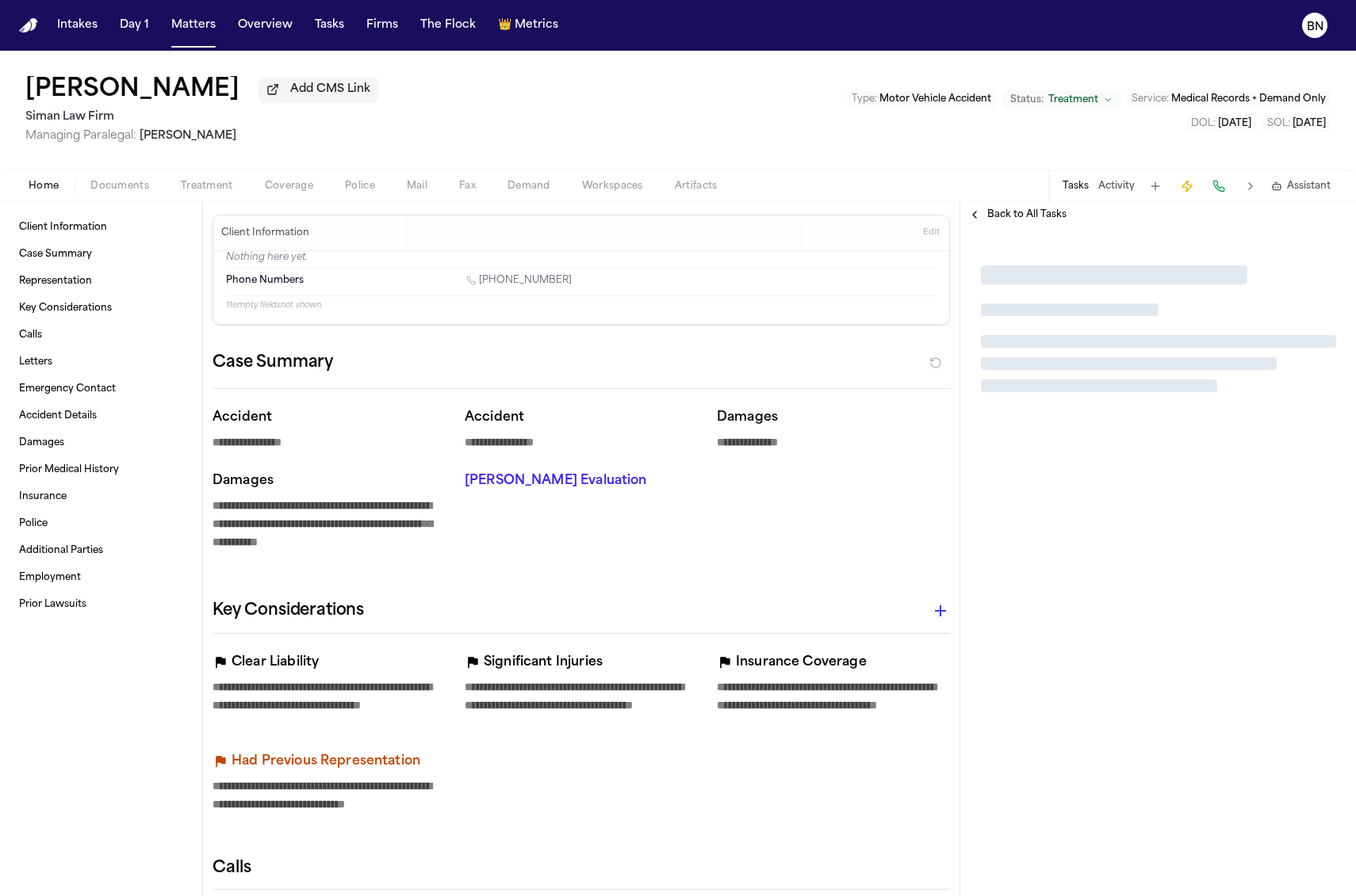
type textarea "*"
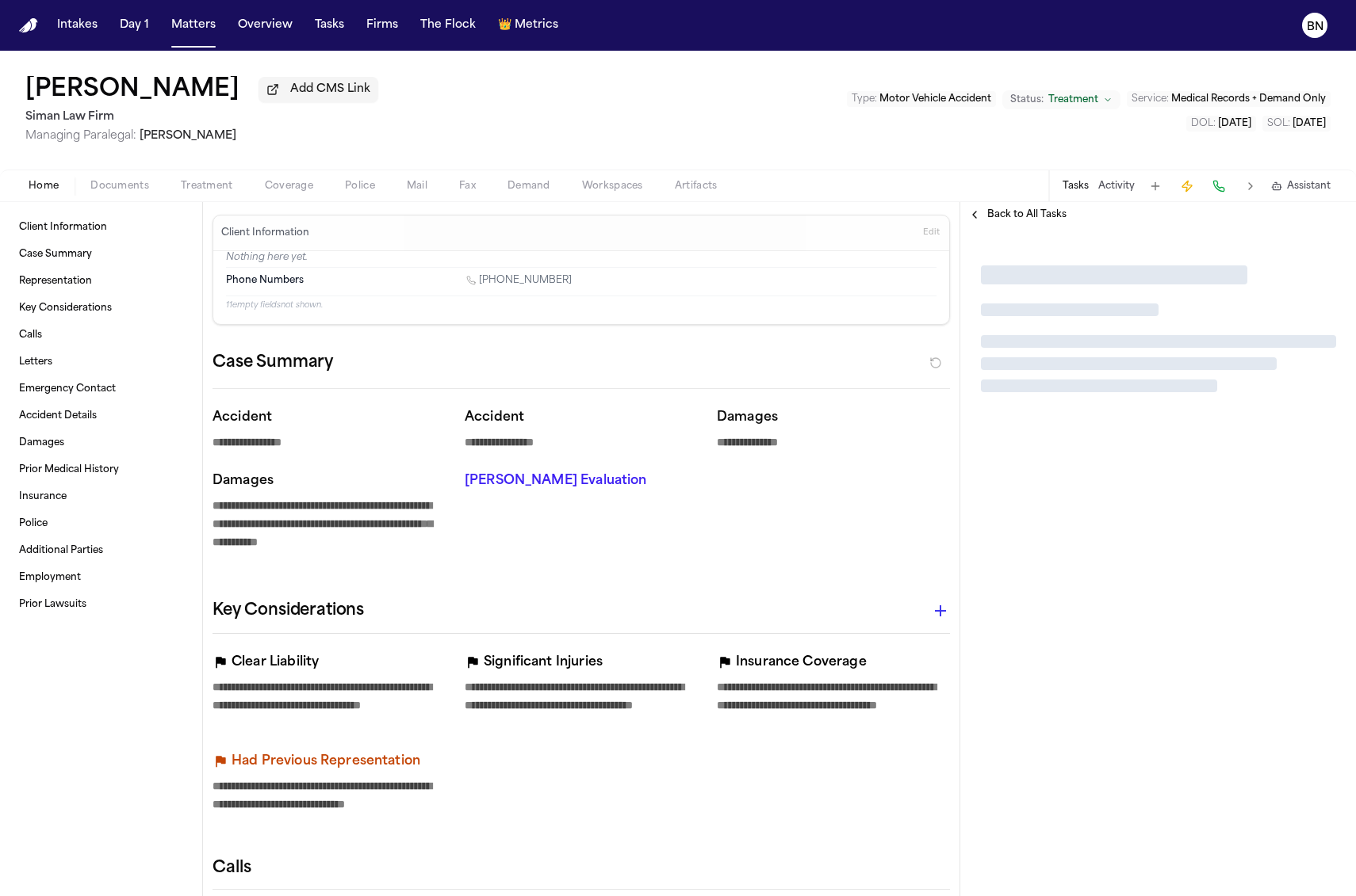
type textarea "*"
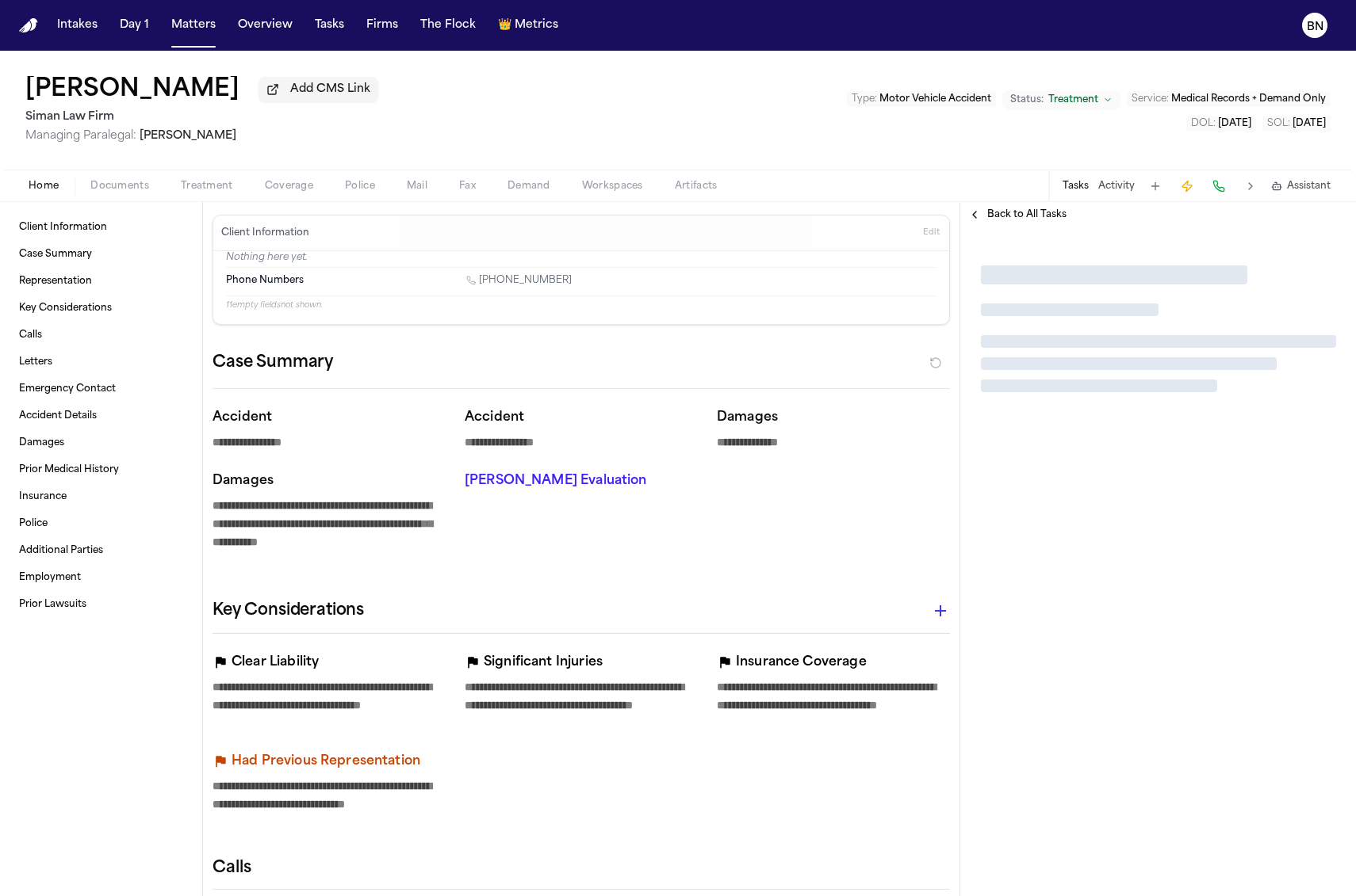
type textarea "*"
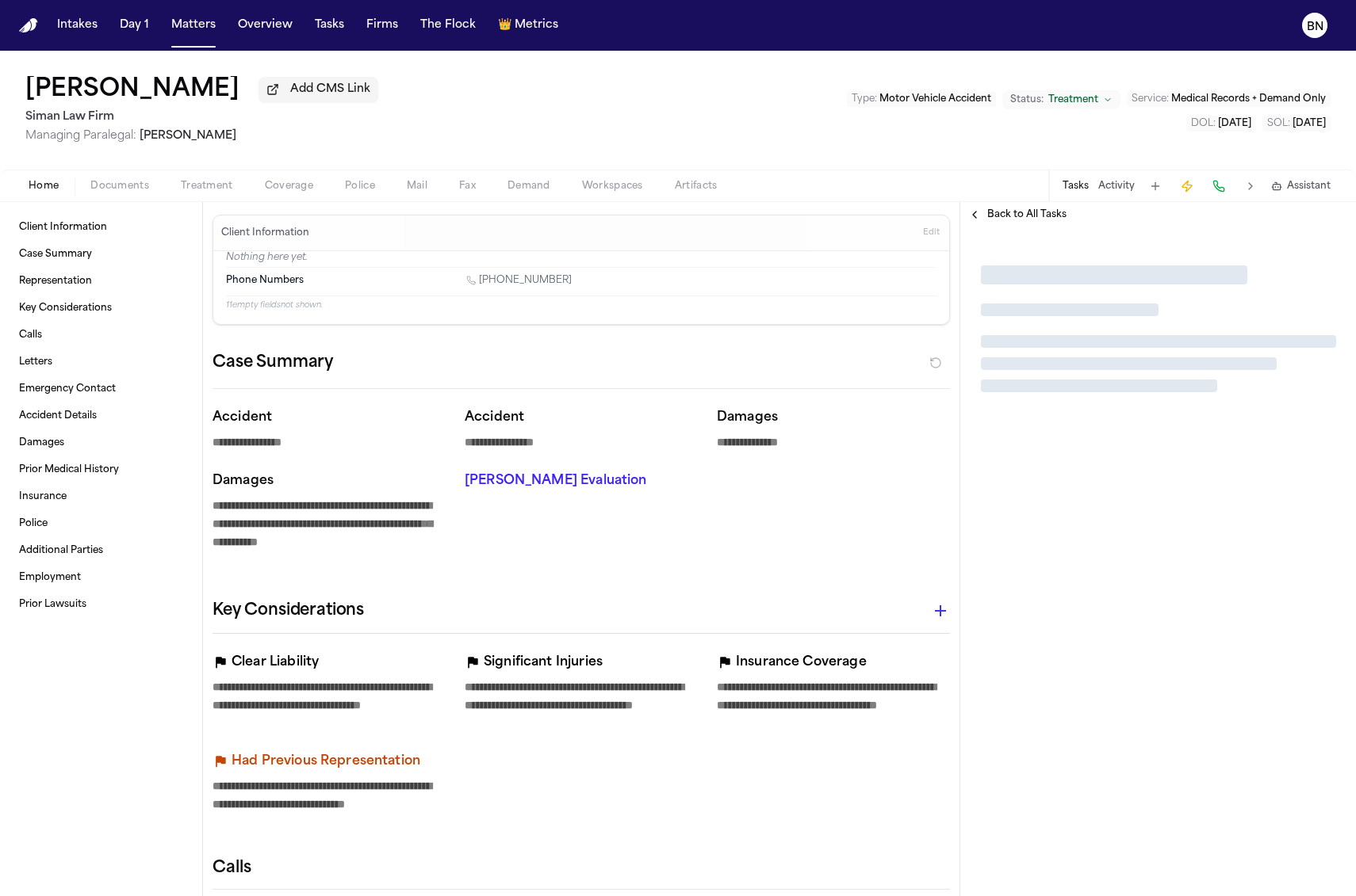
type textarea "*"
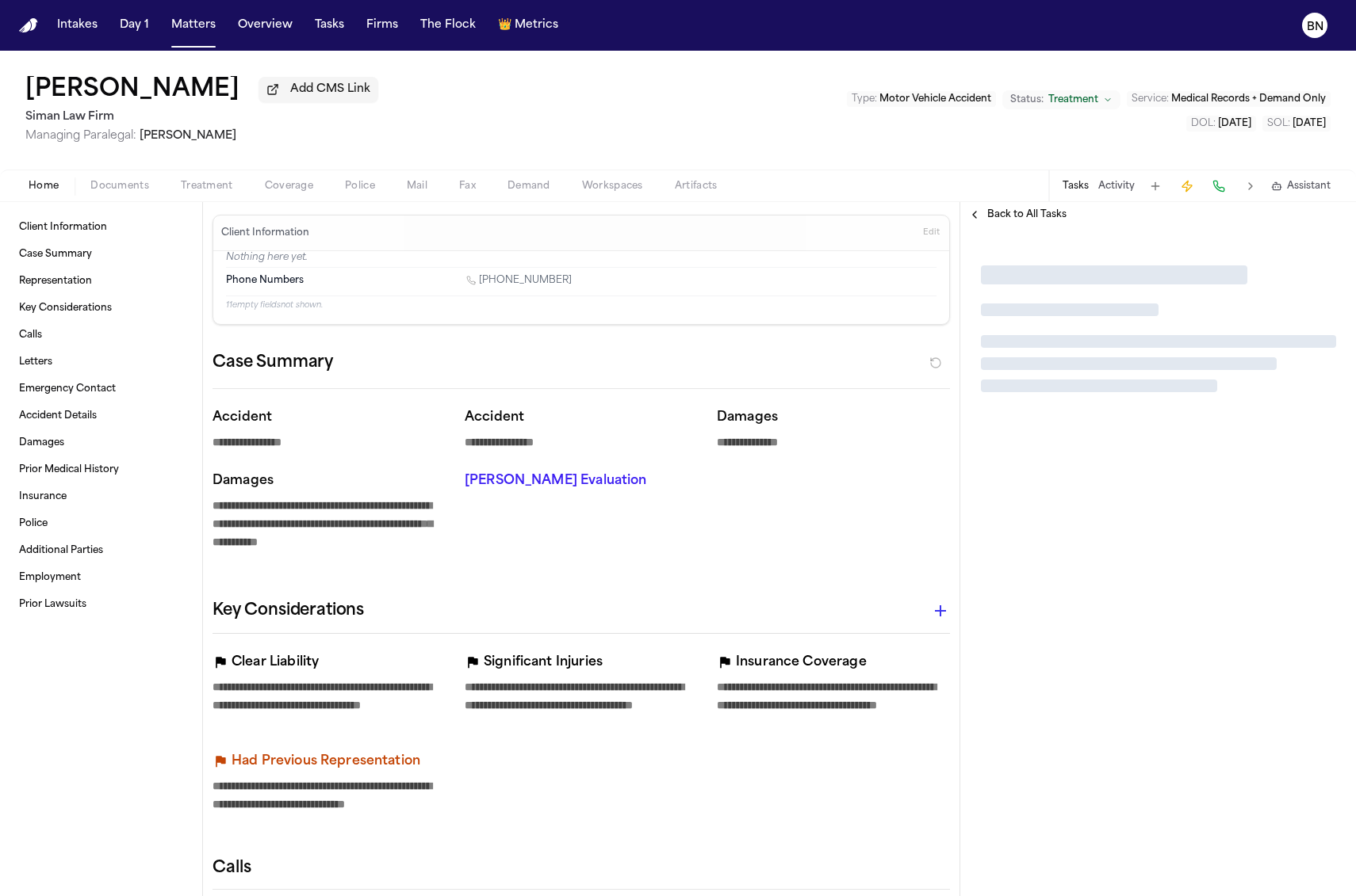
type textarea "*"
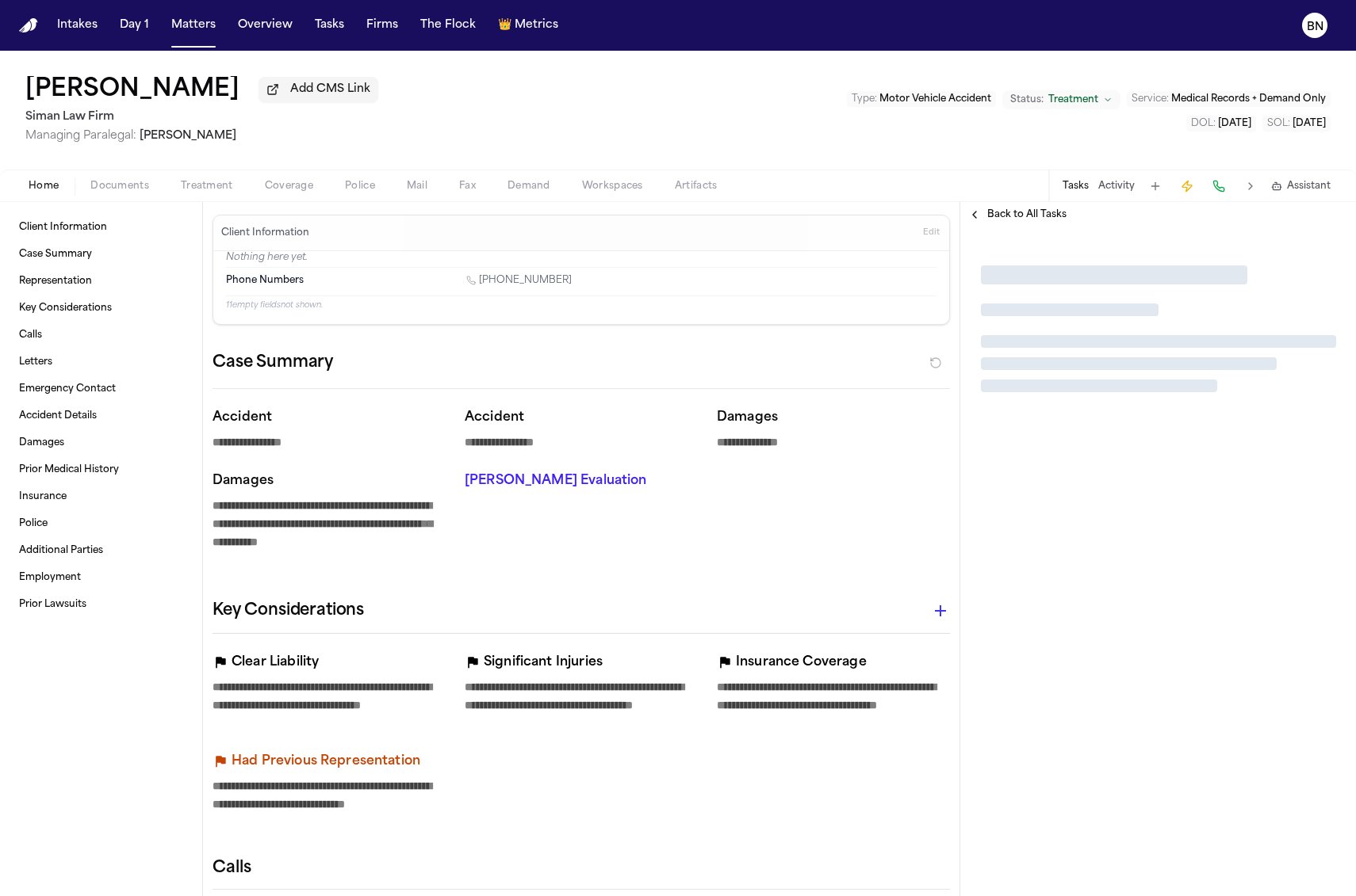
type textarea "*"
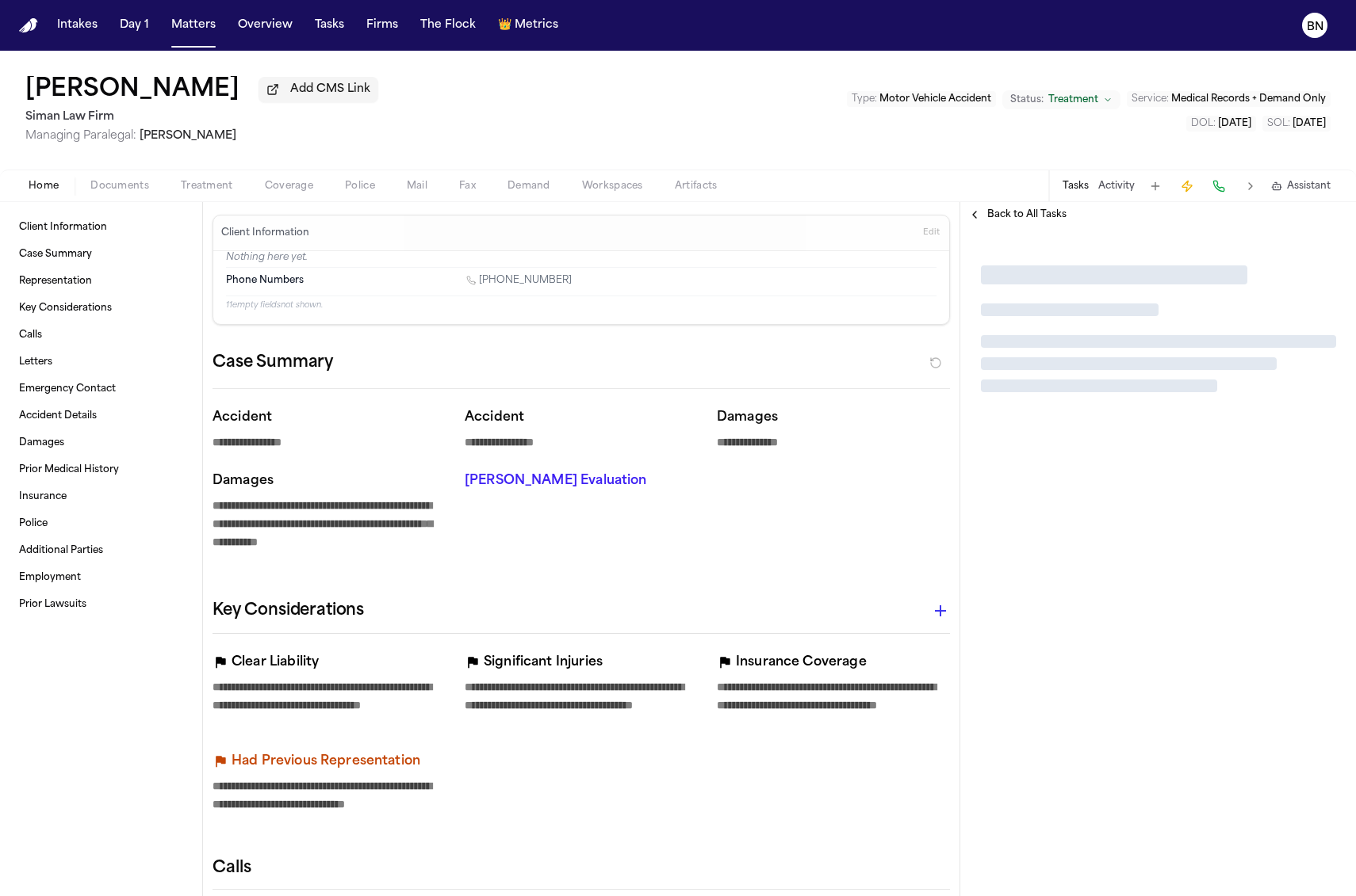
type textarea "*"
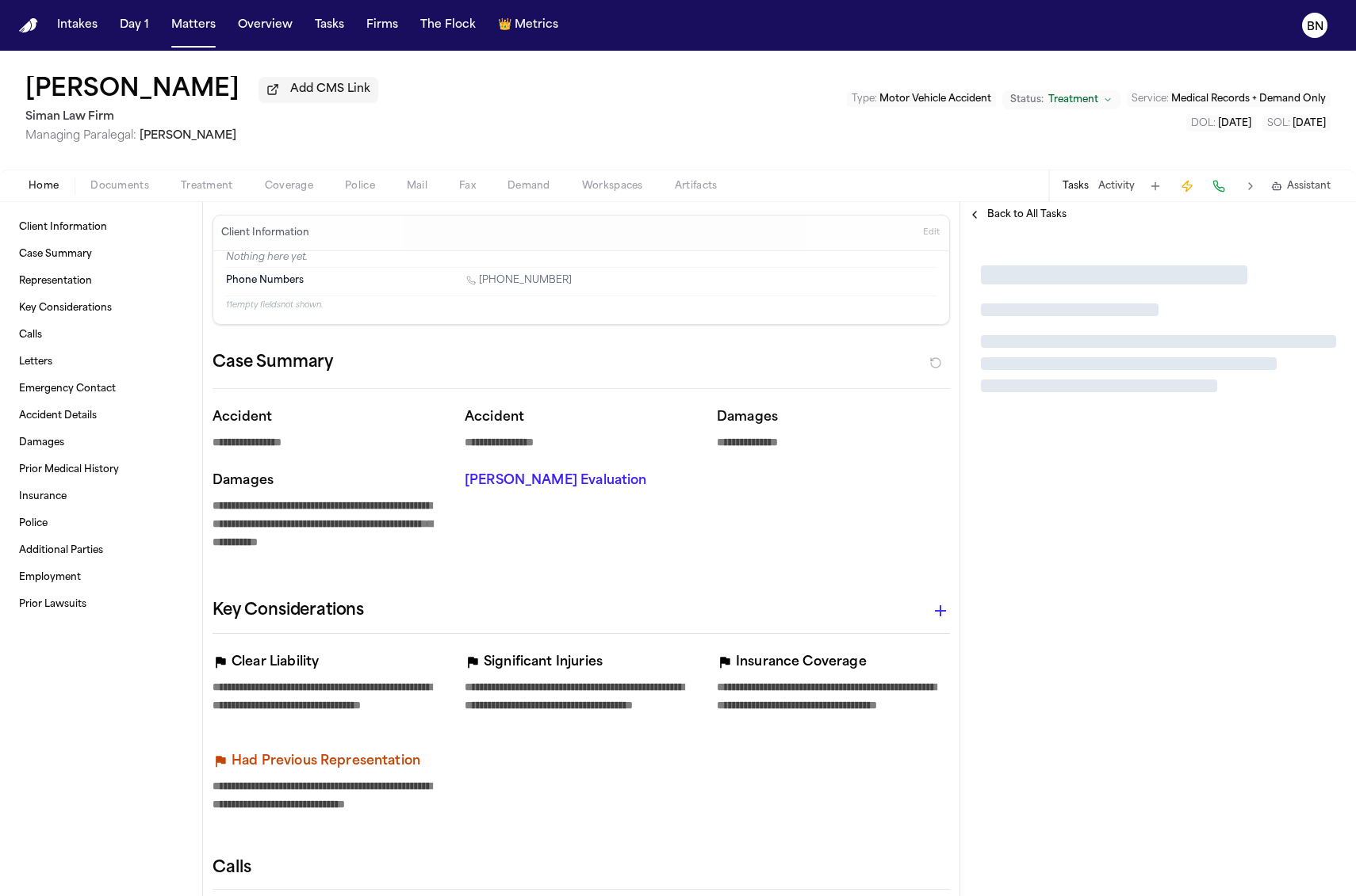
type textarea "*"
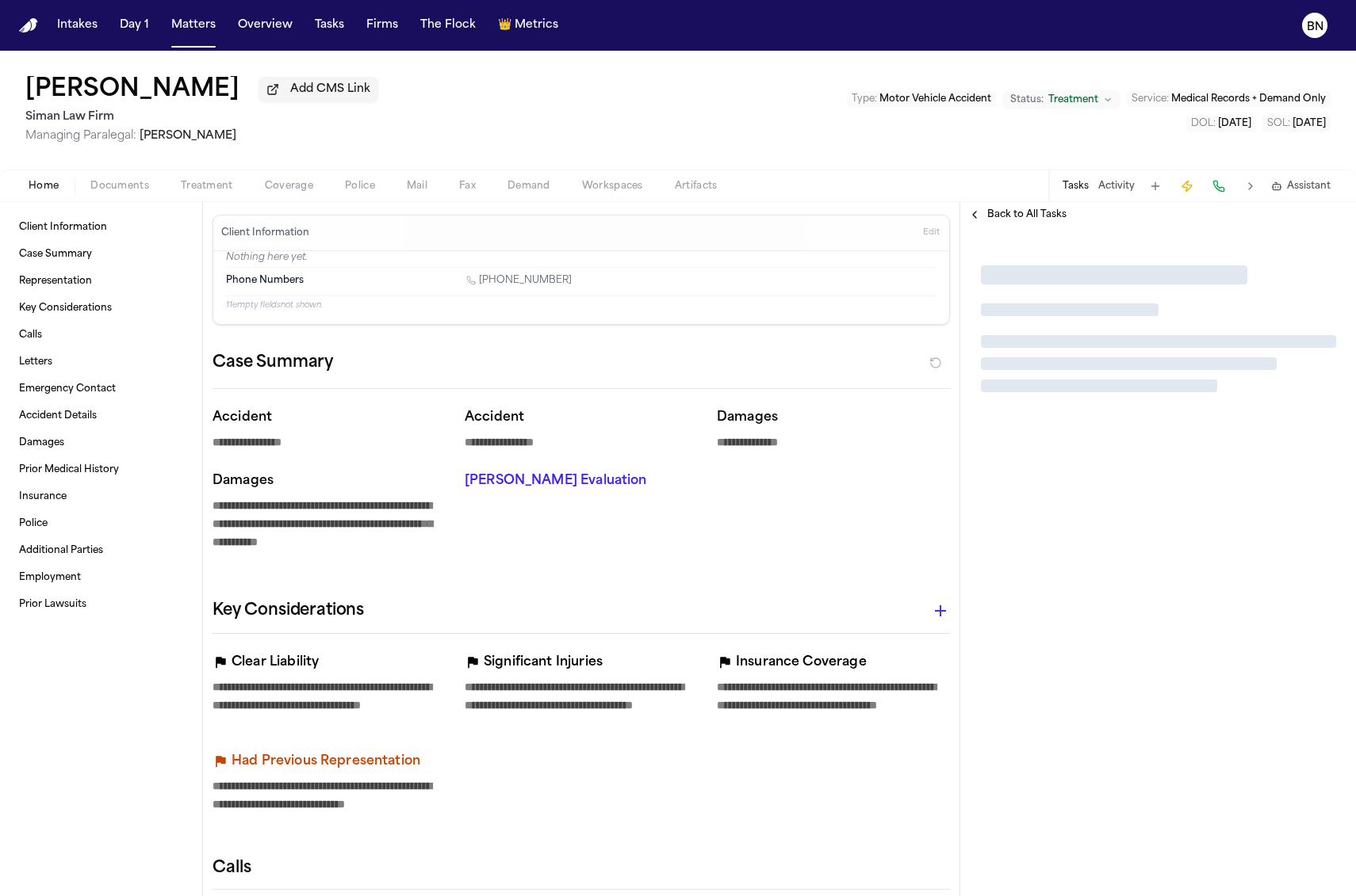
type textarea "*"
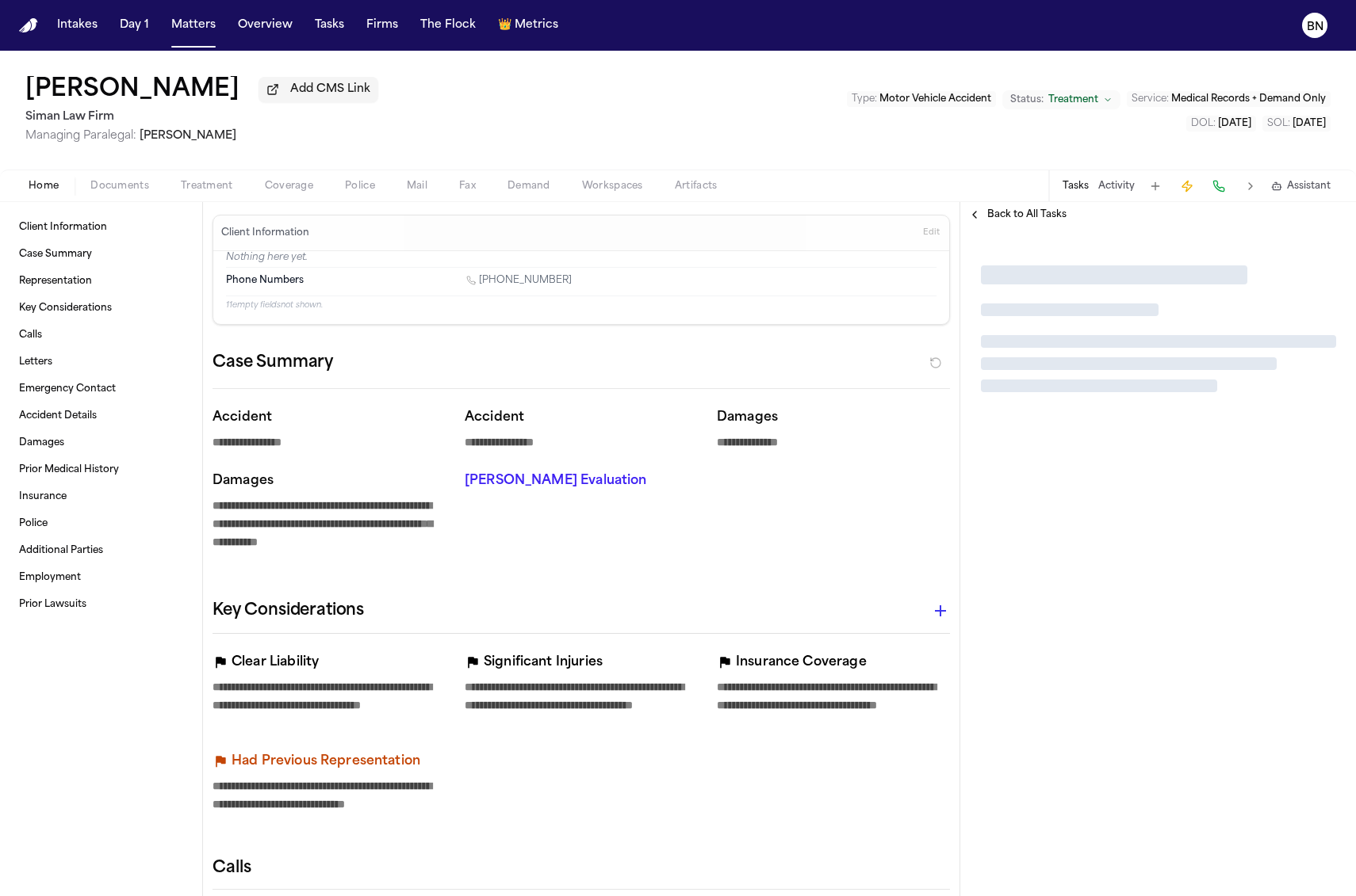
type textarea "*"
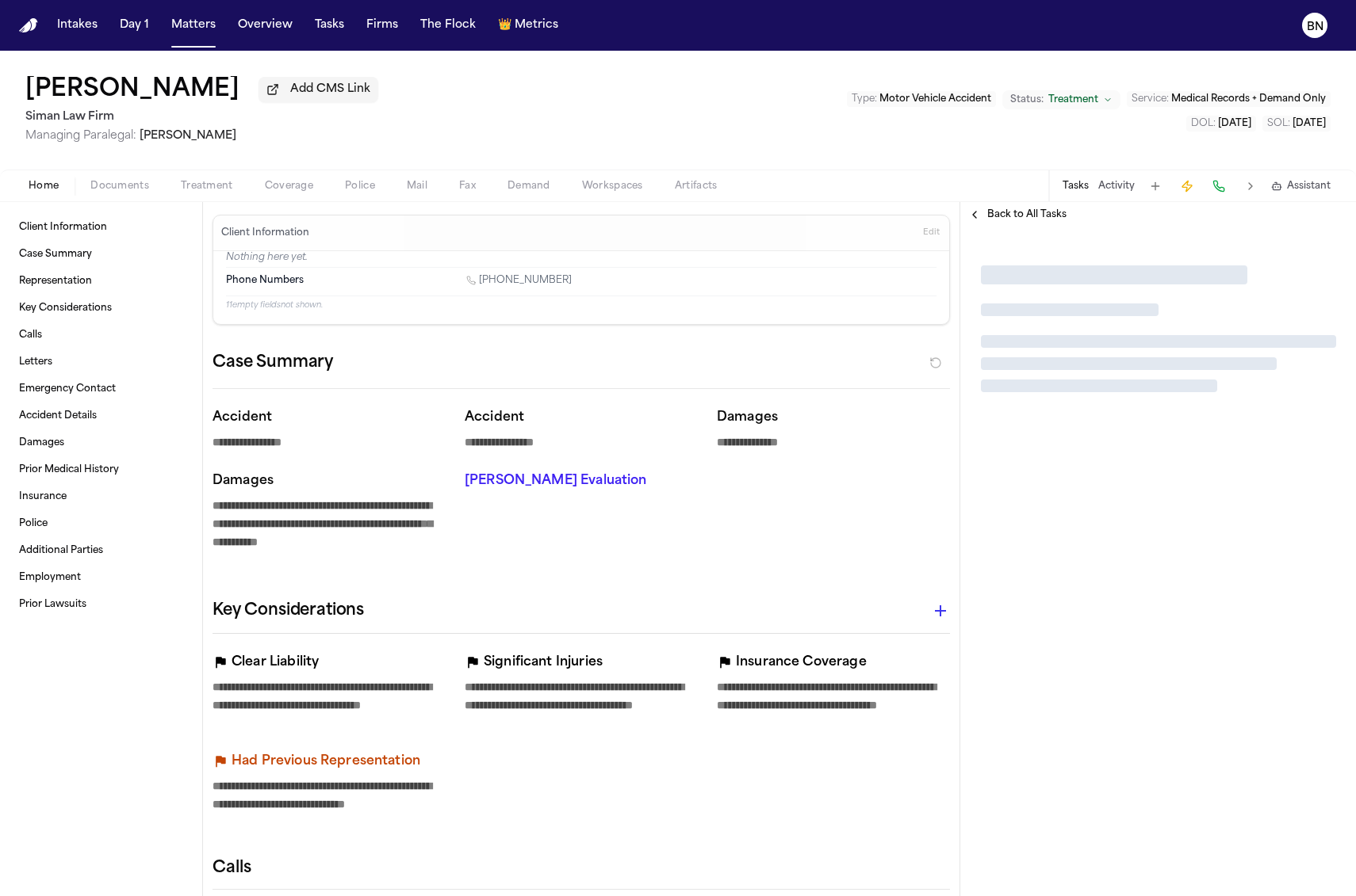
type textarea "*"
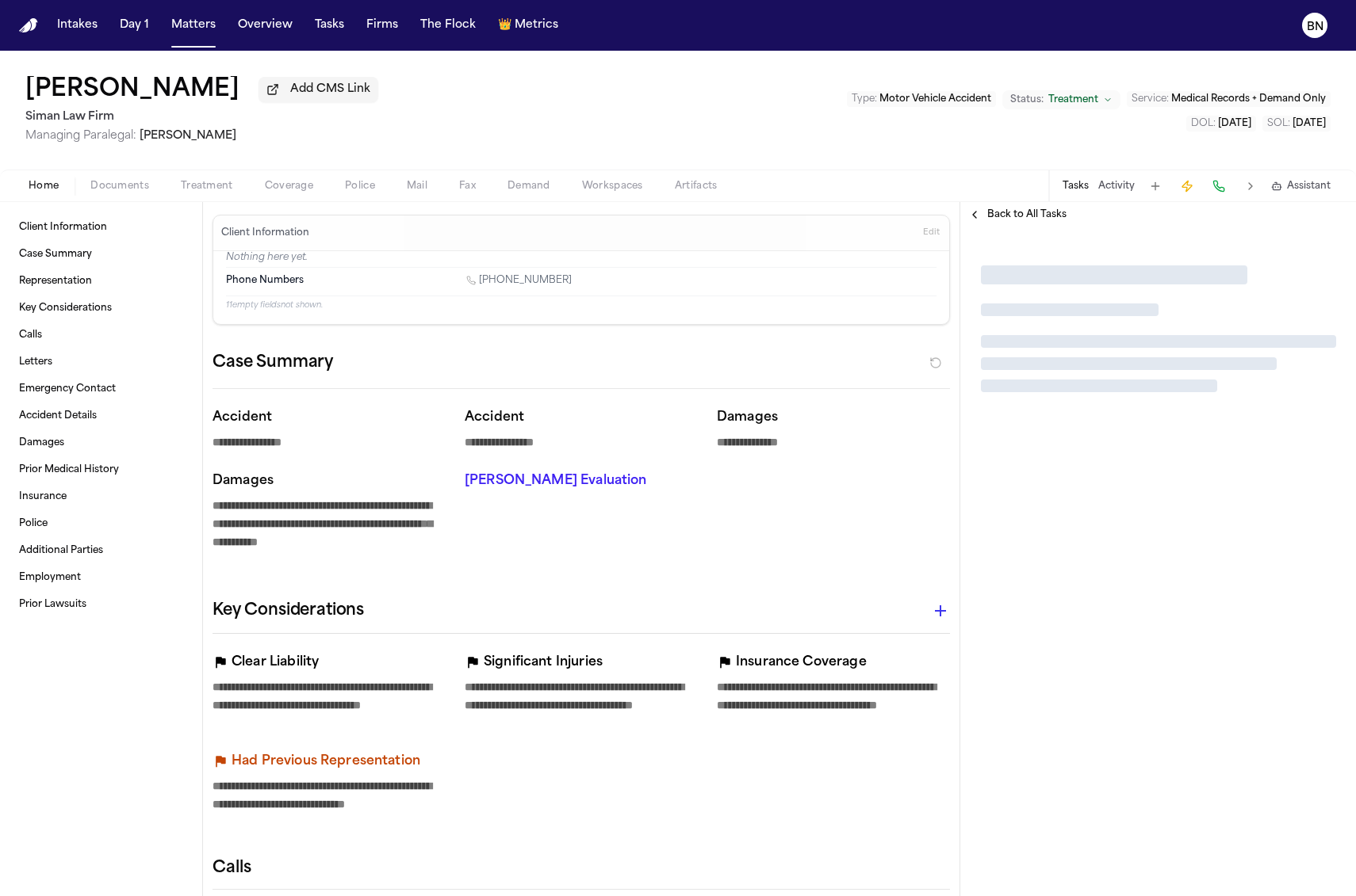
type textarea "*"
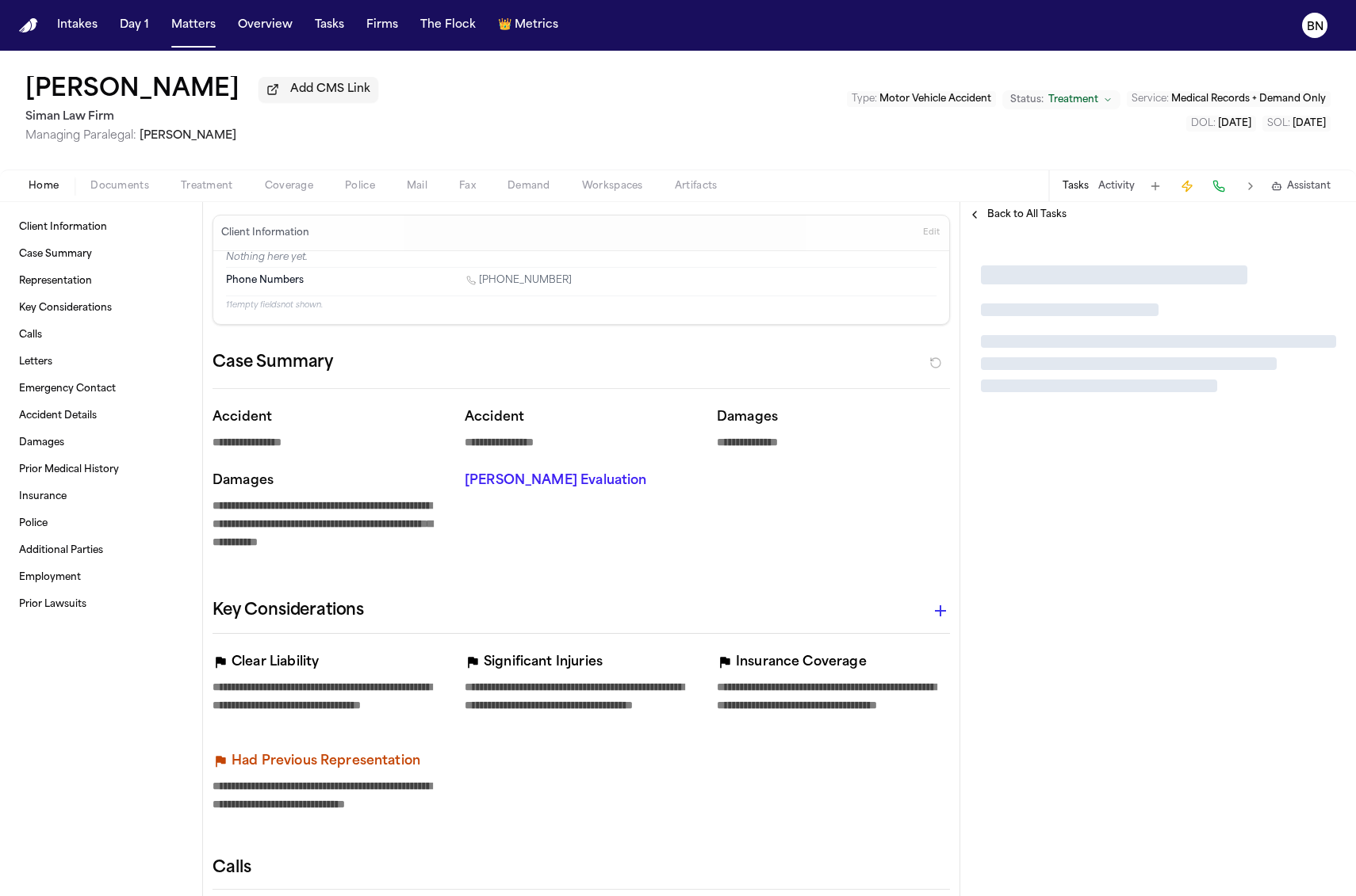
type textarea "*"
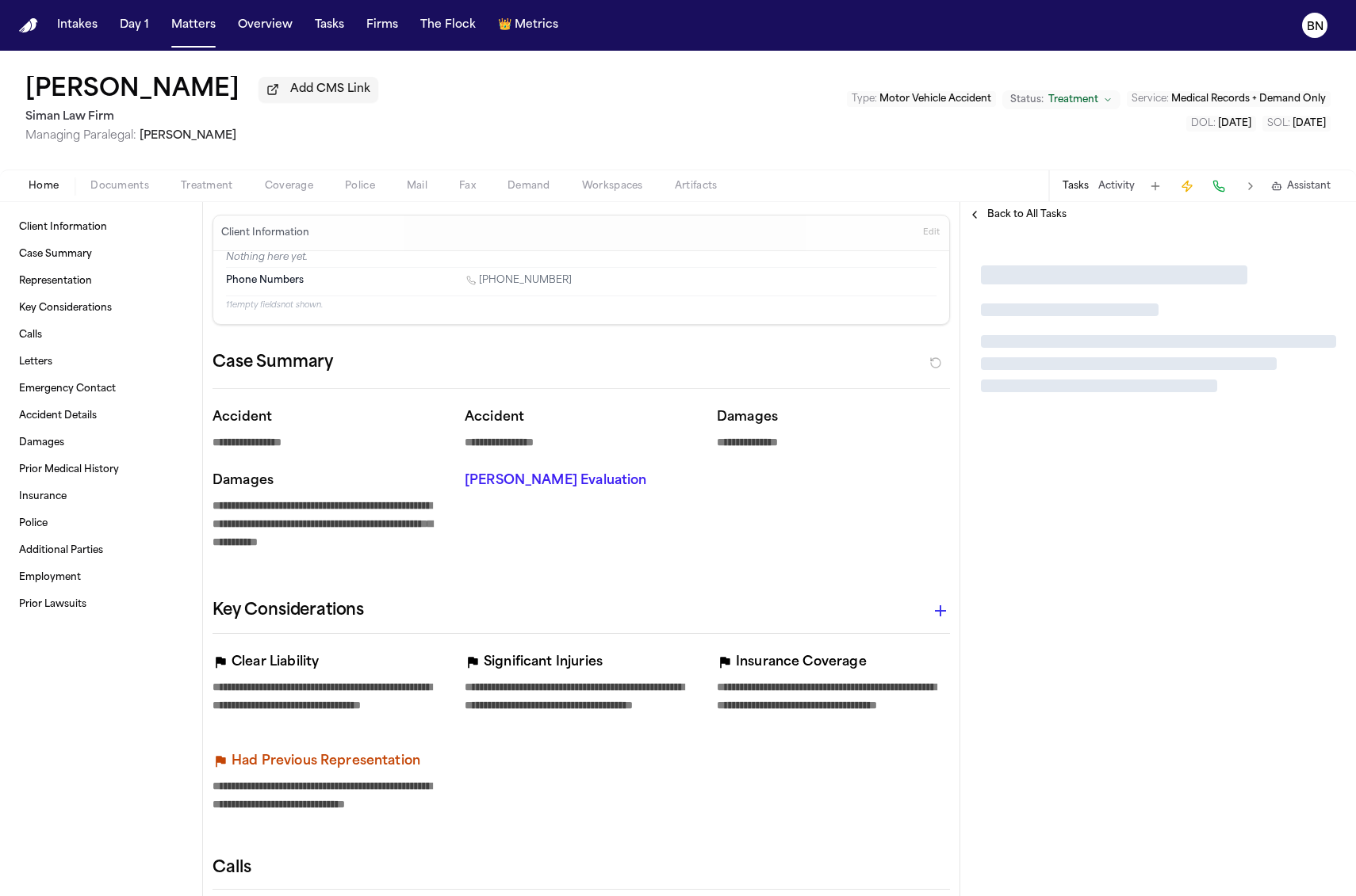
type textarea "*"
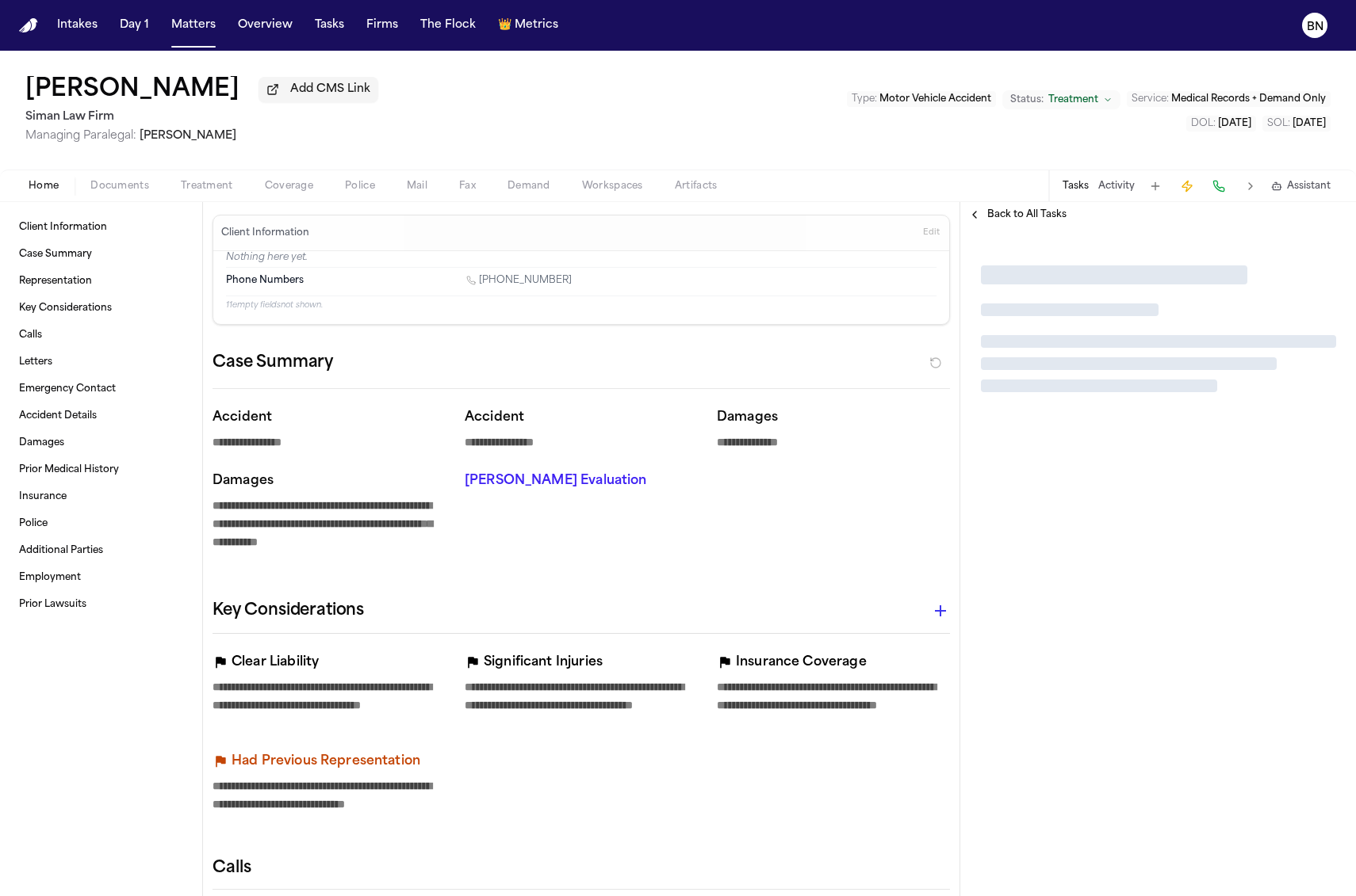
type textarea "*"
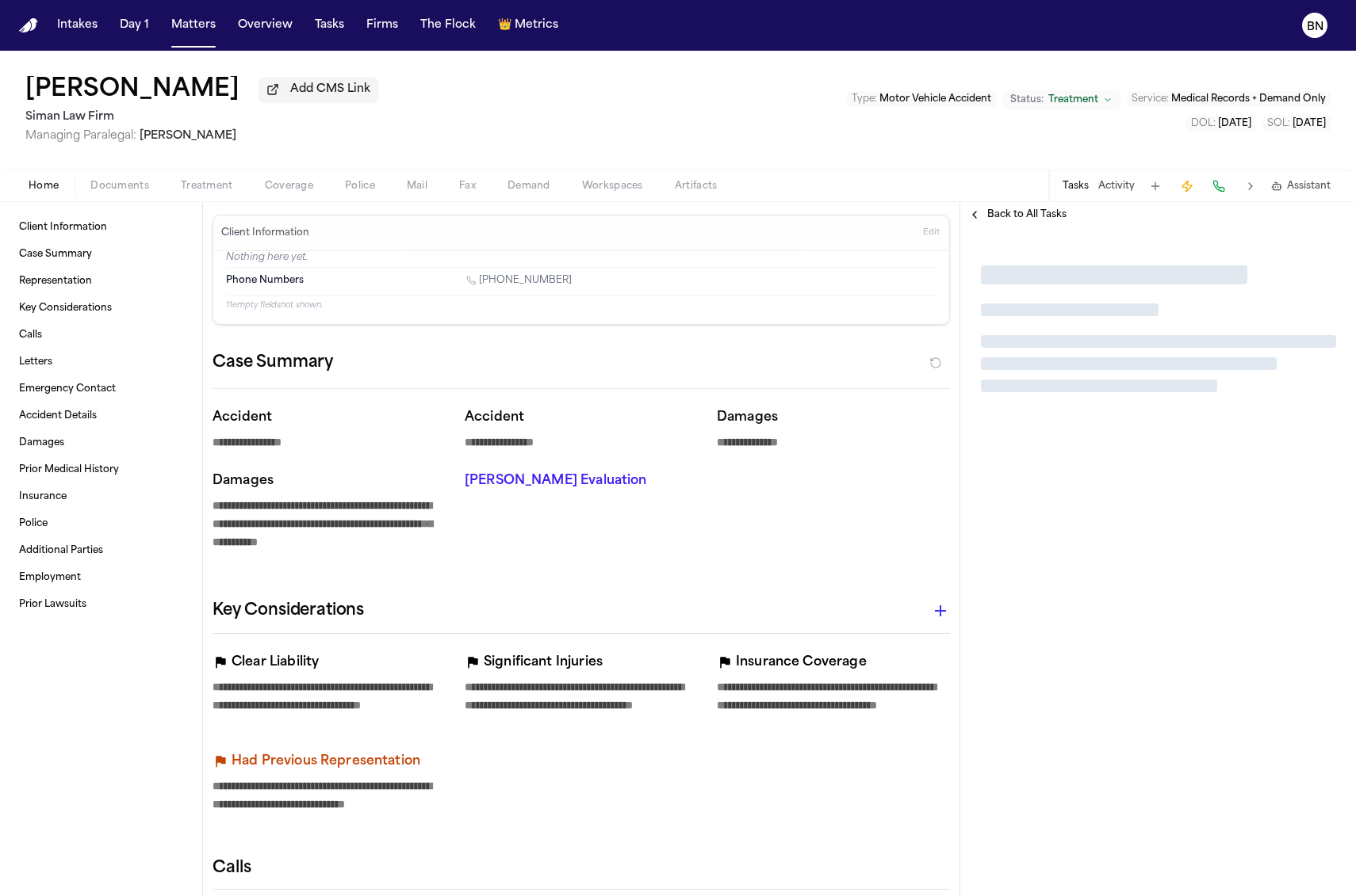
type textarea "*"
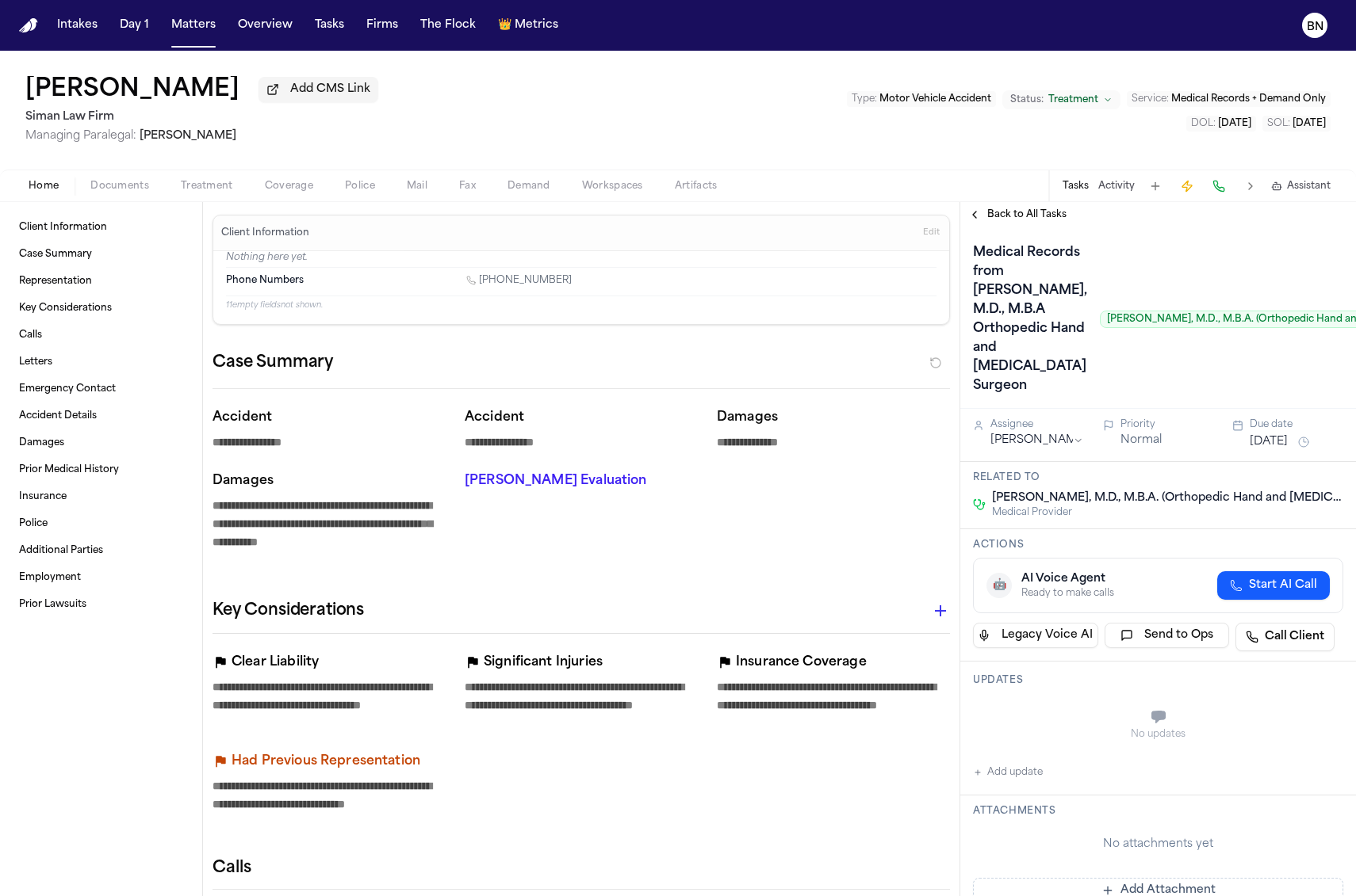
click at [1021, 221] on span "Back to All Tasks" at bounding box center [1027, 214] width 80 height 12
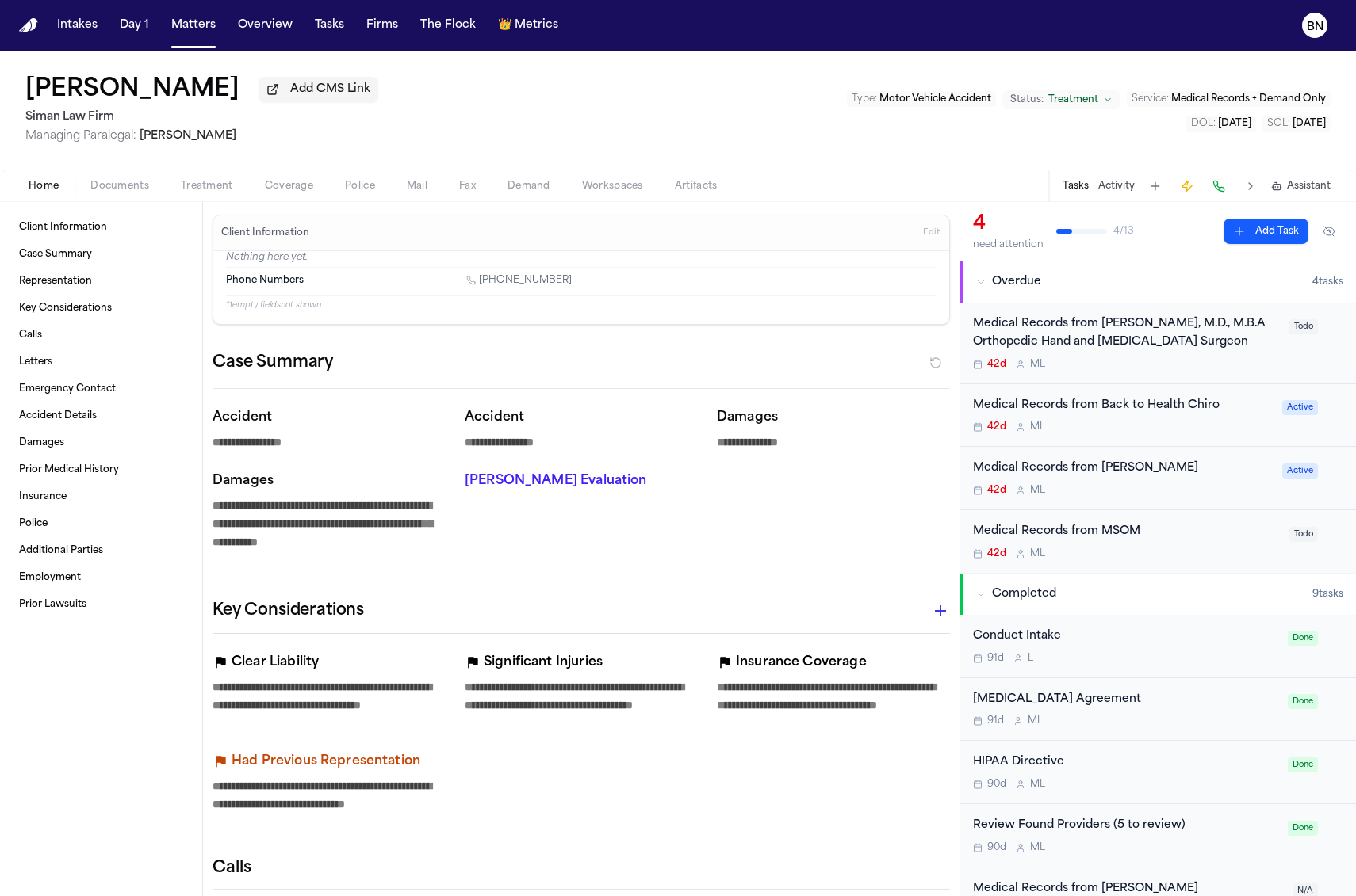
click at [1112, 344] on div "Medical Records from Jonathan Oheb, M.D., M.B.A Orthopedic Hand and Upper Extre…" at bounding box center [1126, 333] width 306 height 36
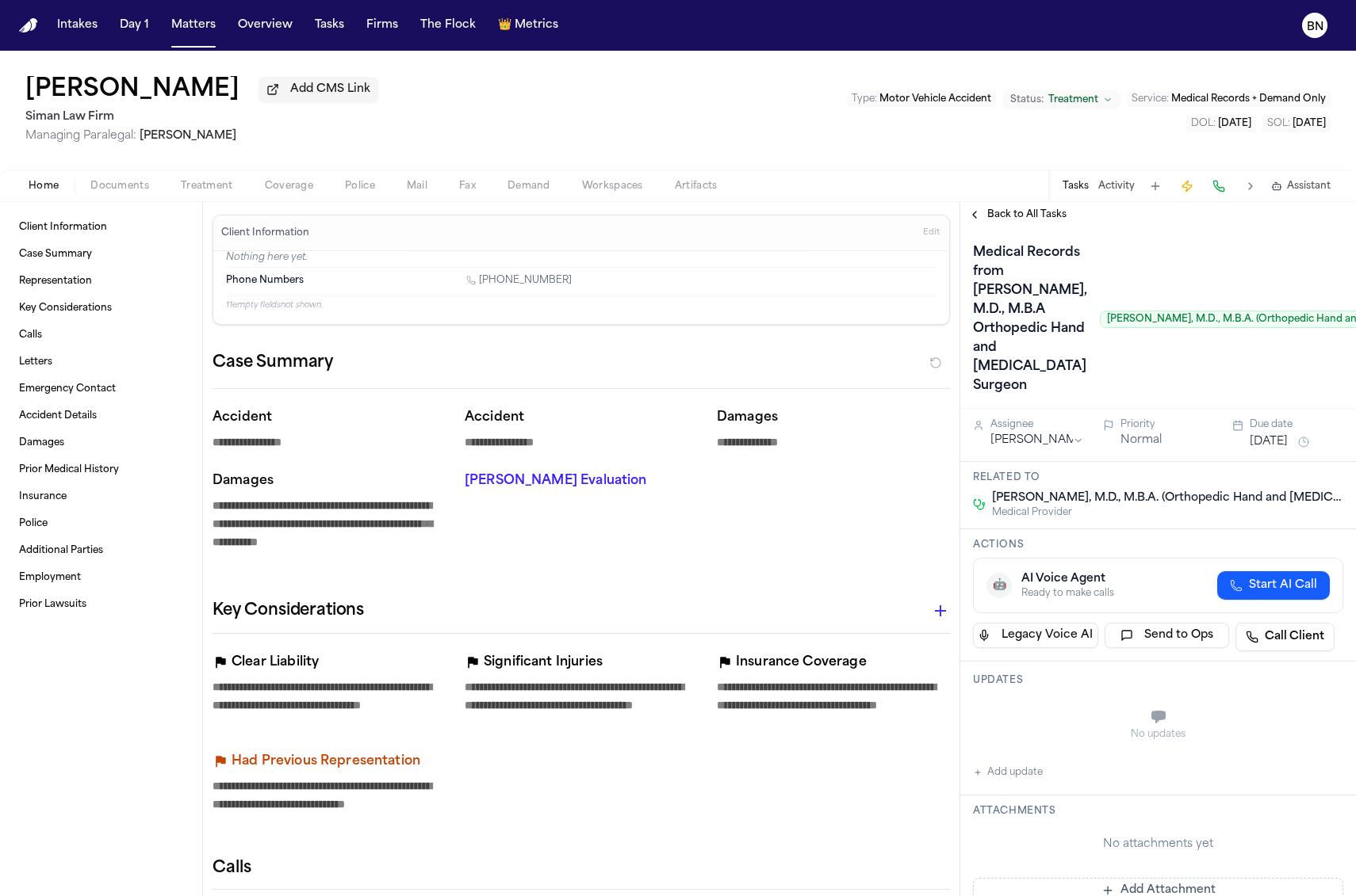
click at [993, 221] on span "Back to All Tasks" at bounding box center [1027, 214] width 80 height 12
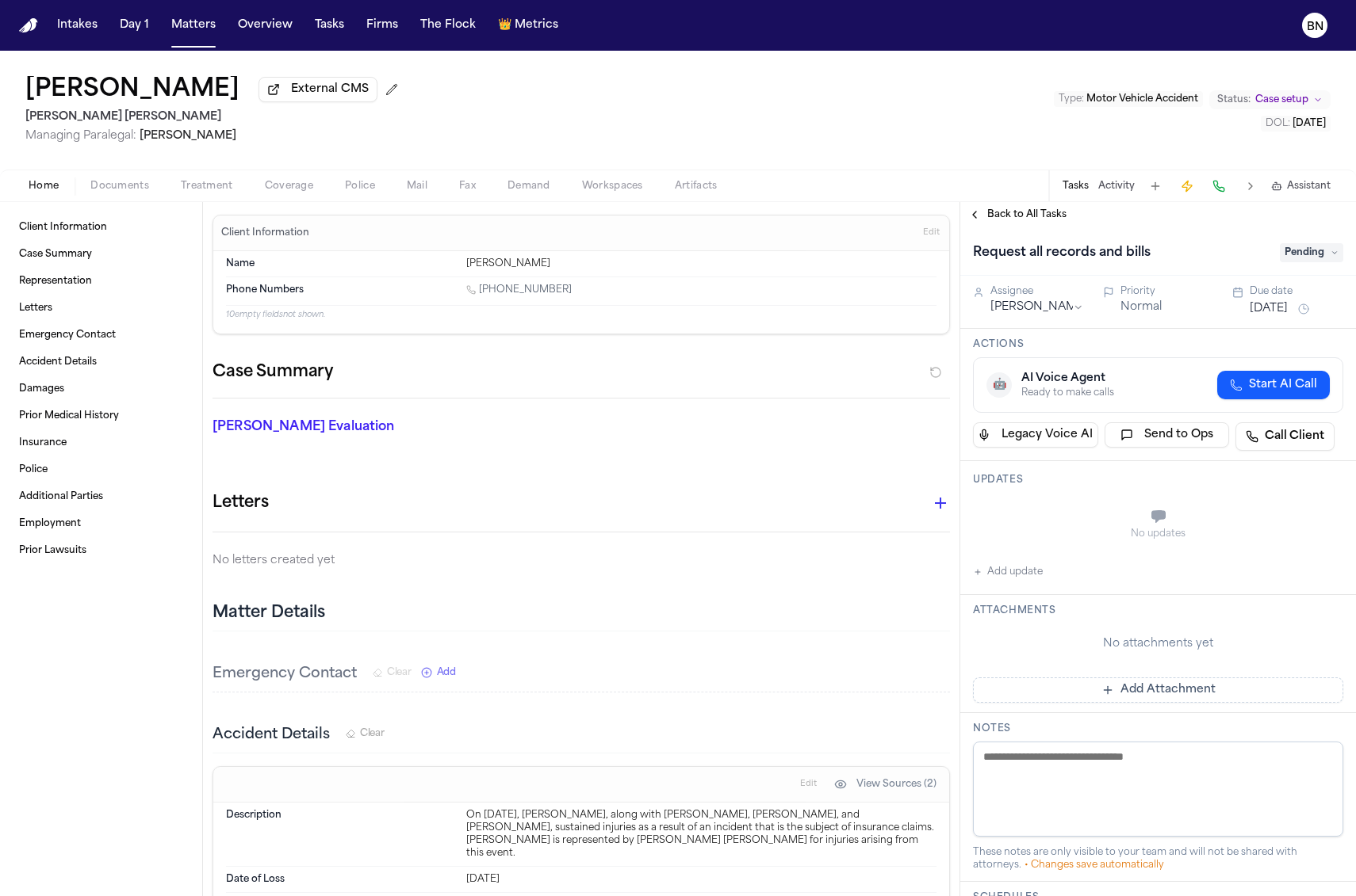
click at [219, 193] on span "Treatment" at bounding box center [206, 186] width 52 height 12
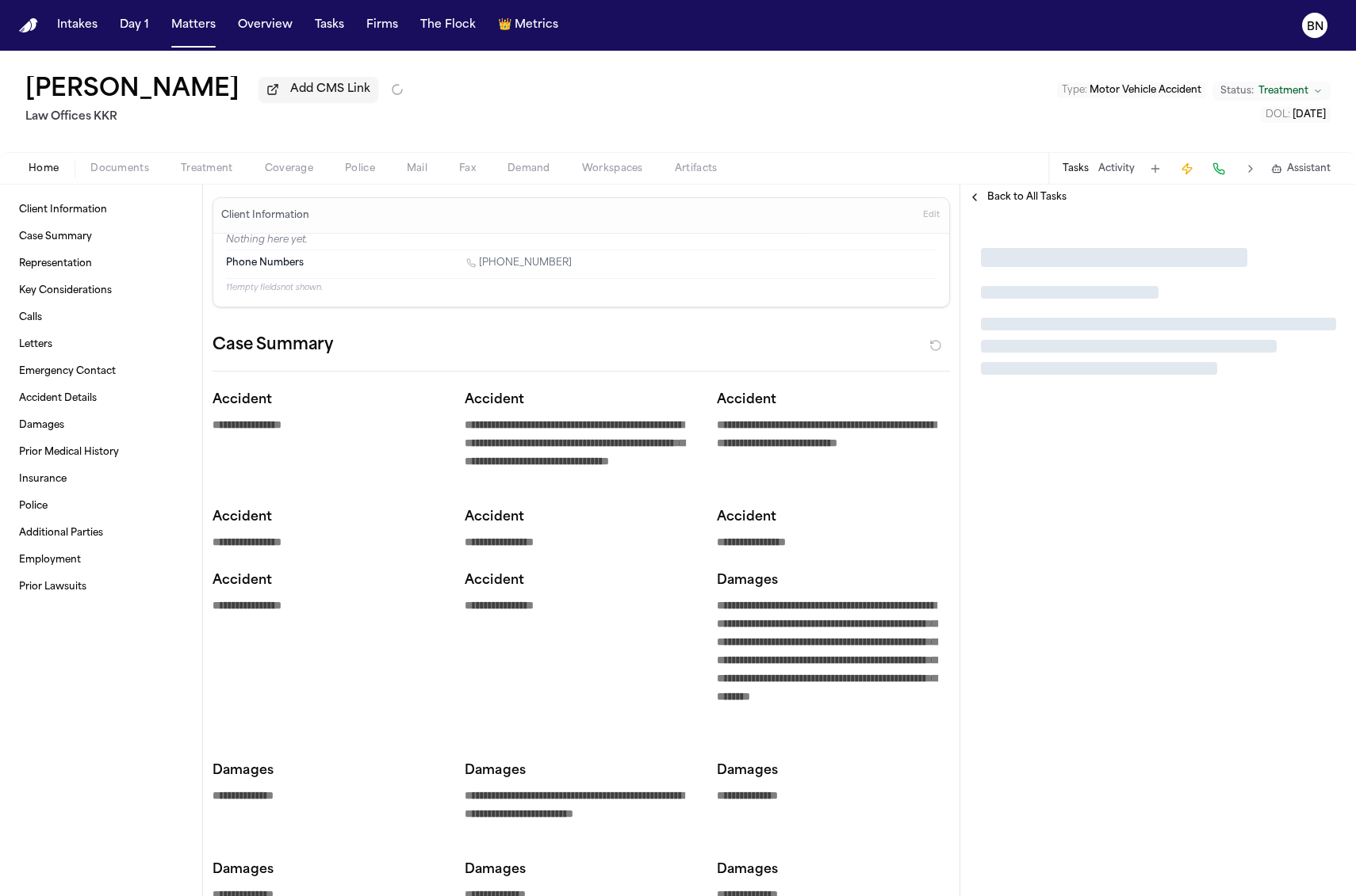
type textarea "*"
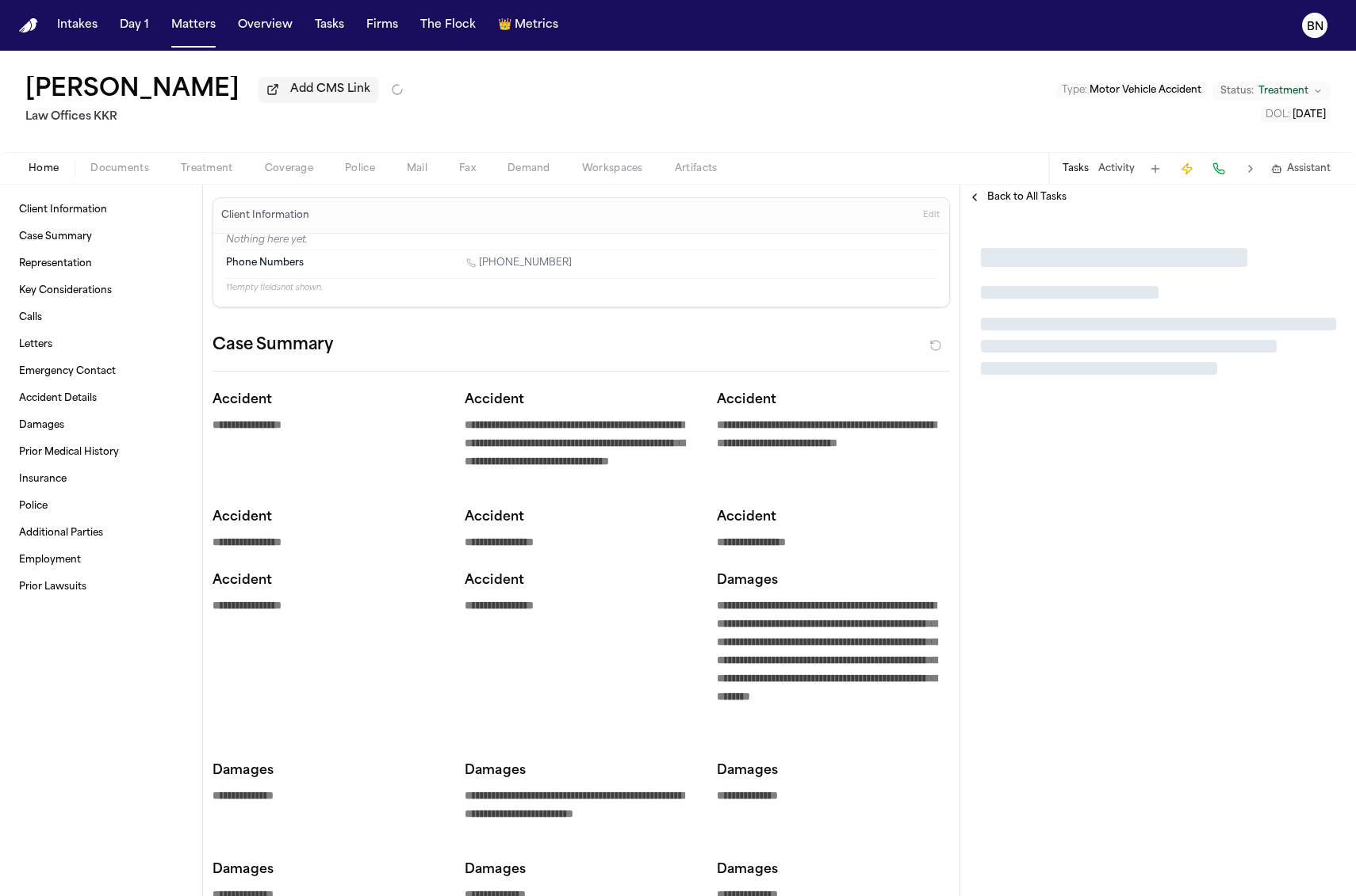
type textarea "*"
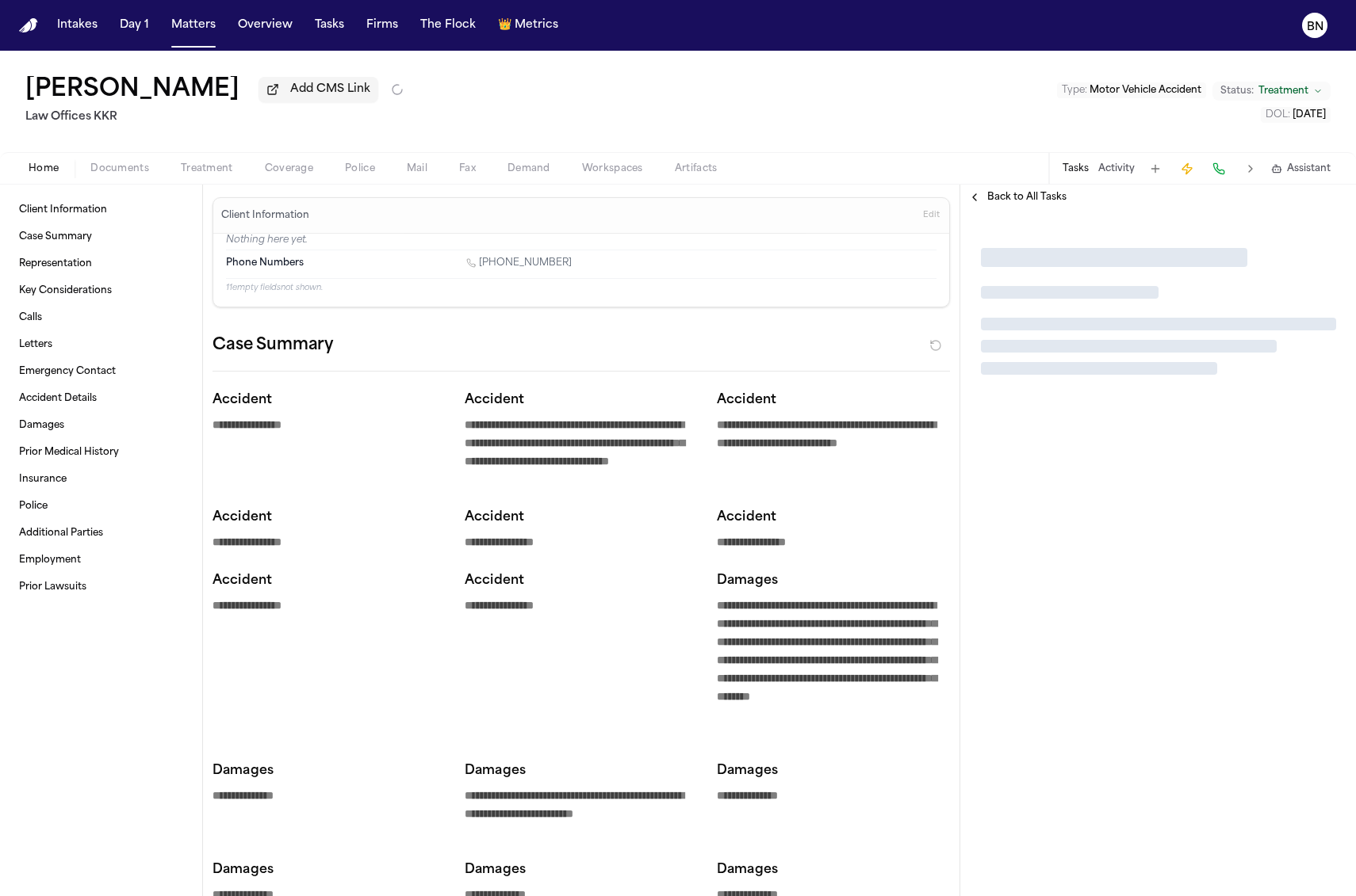
type textarea "*"
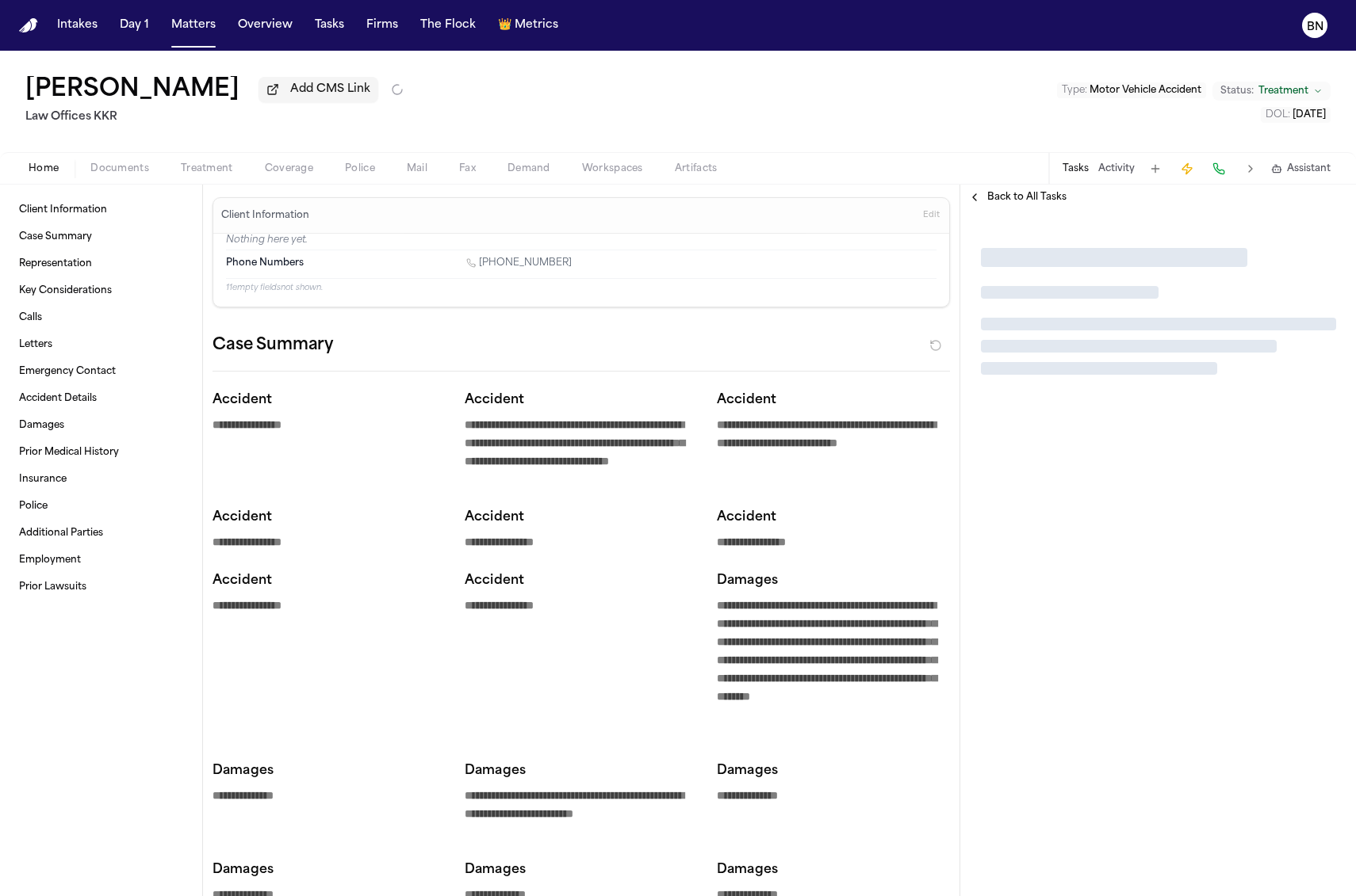
type textarea "*"
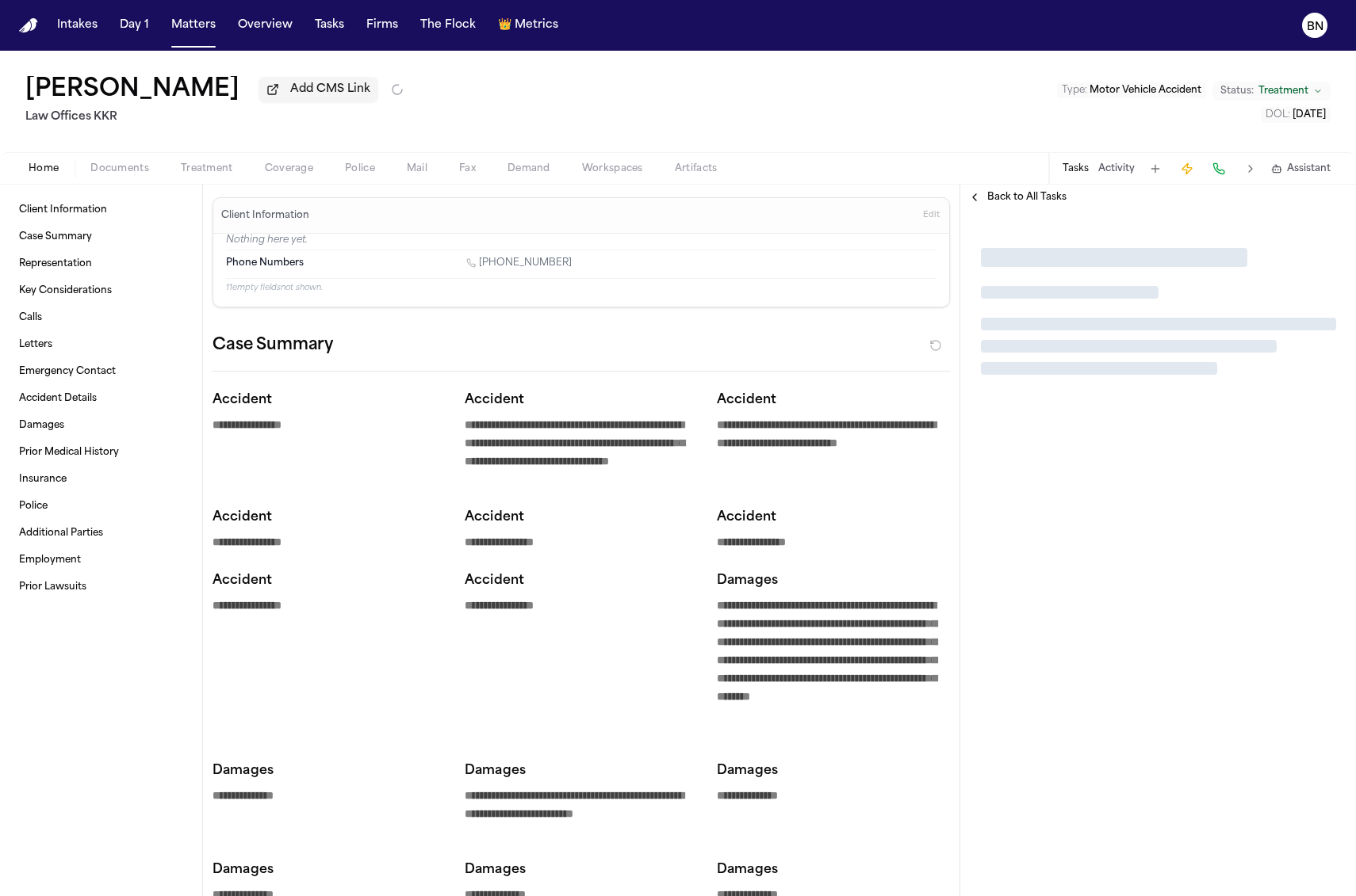
type textarea "*"
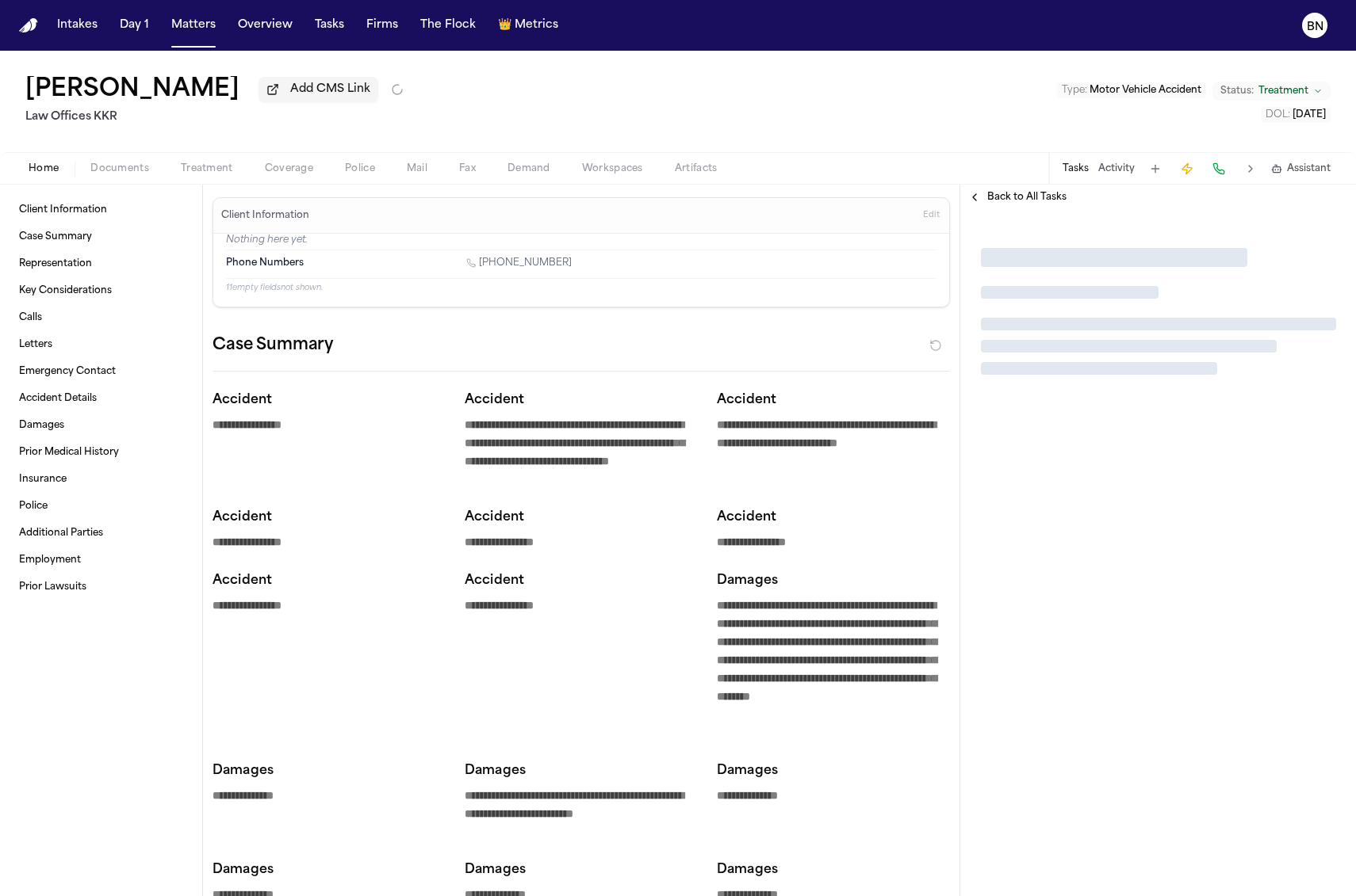
type textarea "*"
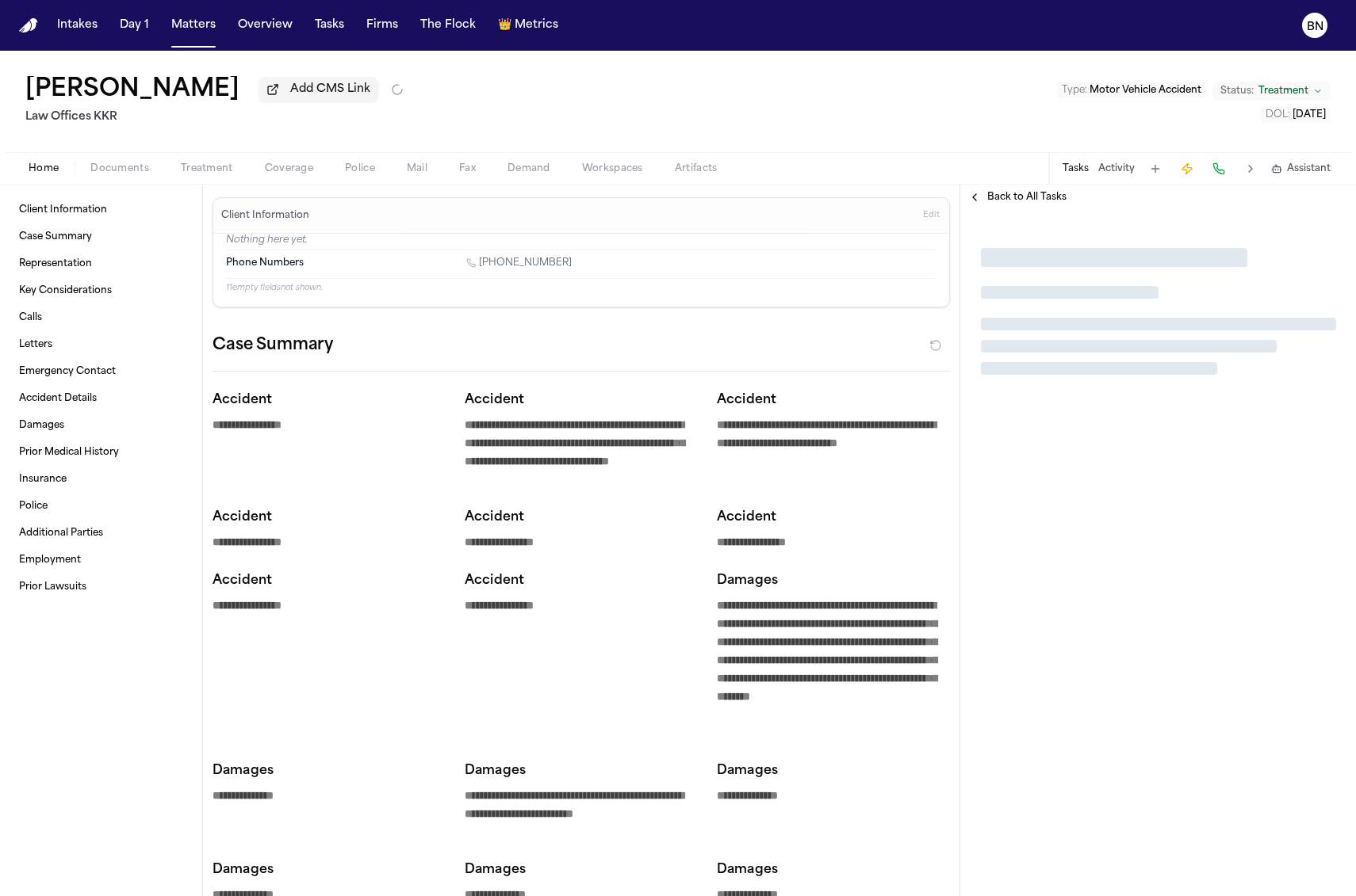
type textarea "*"
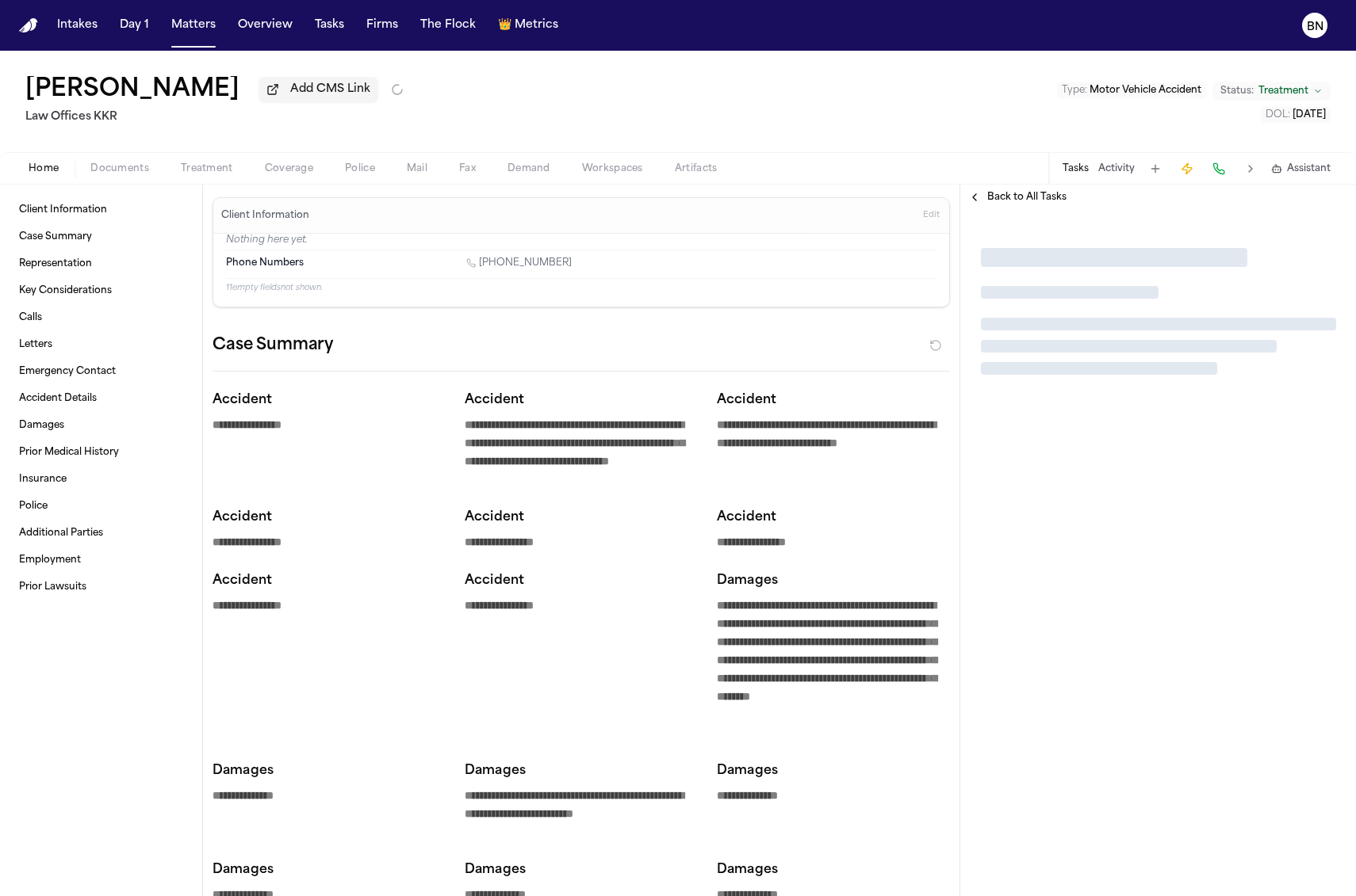
type textarea "*"
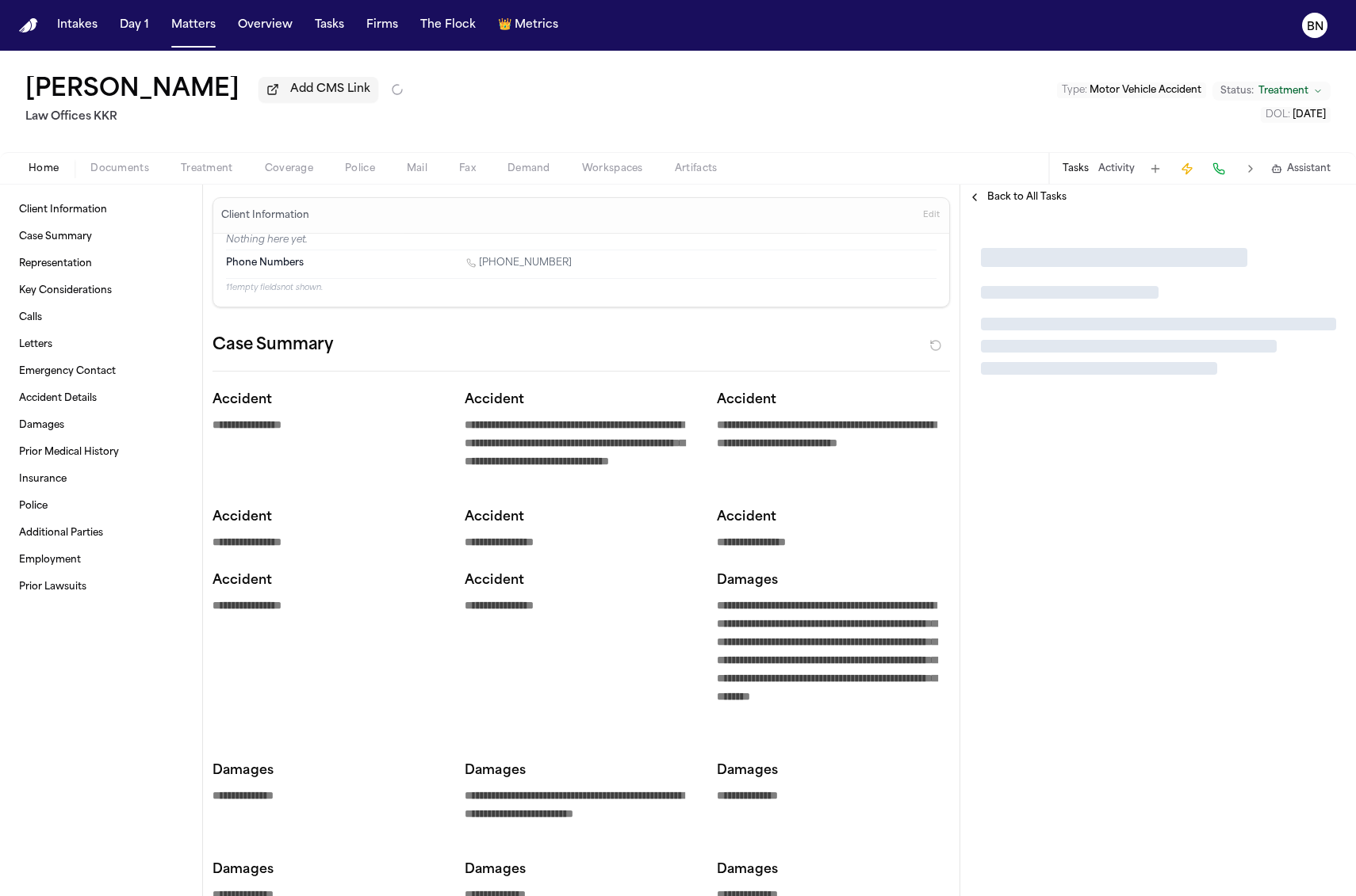
type textarea "*"
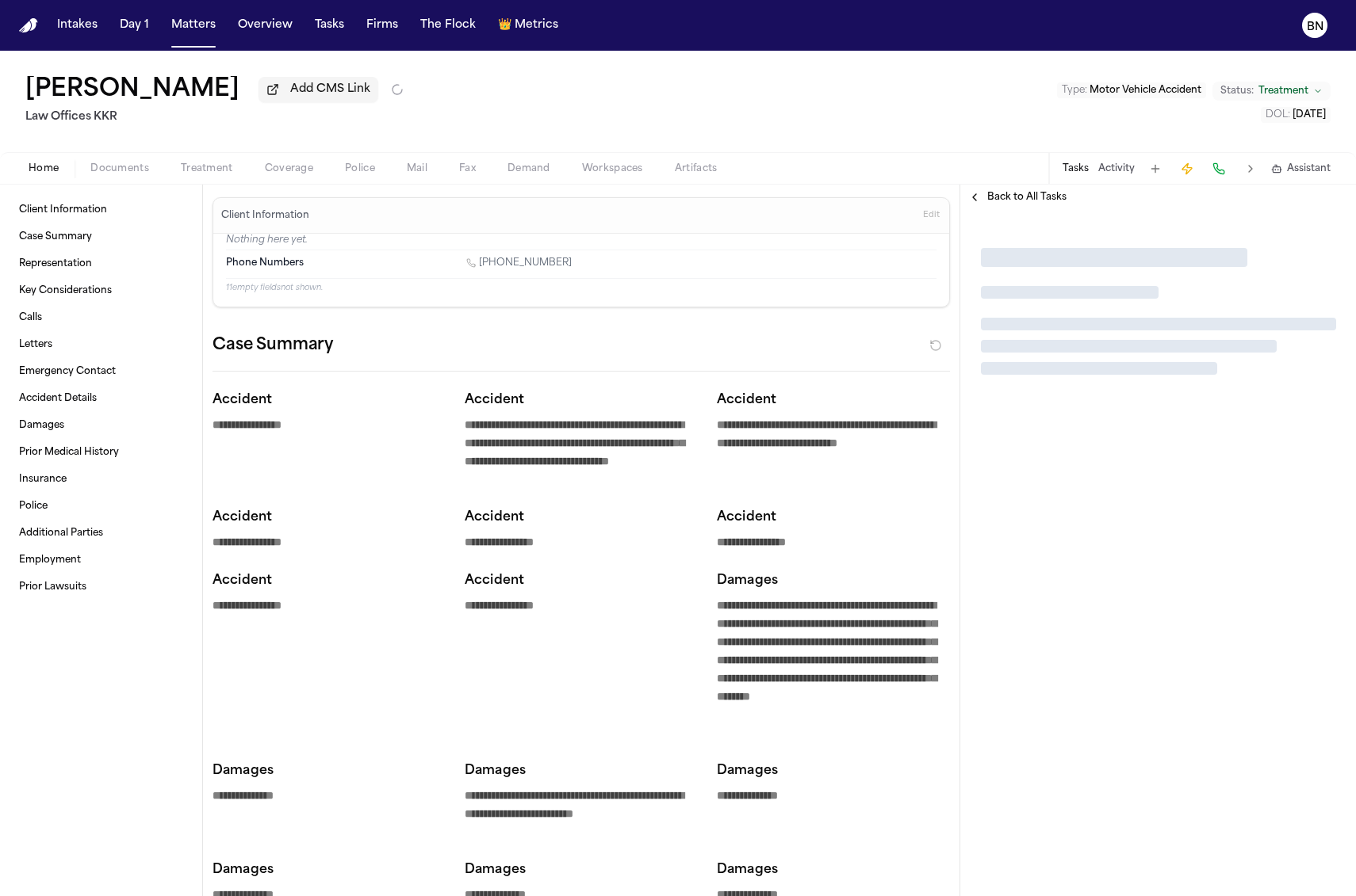
type textarea "*"
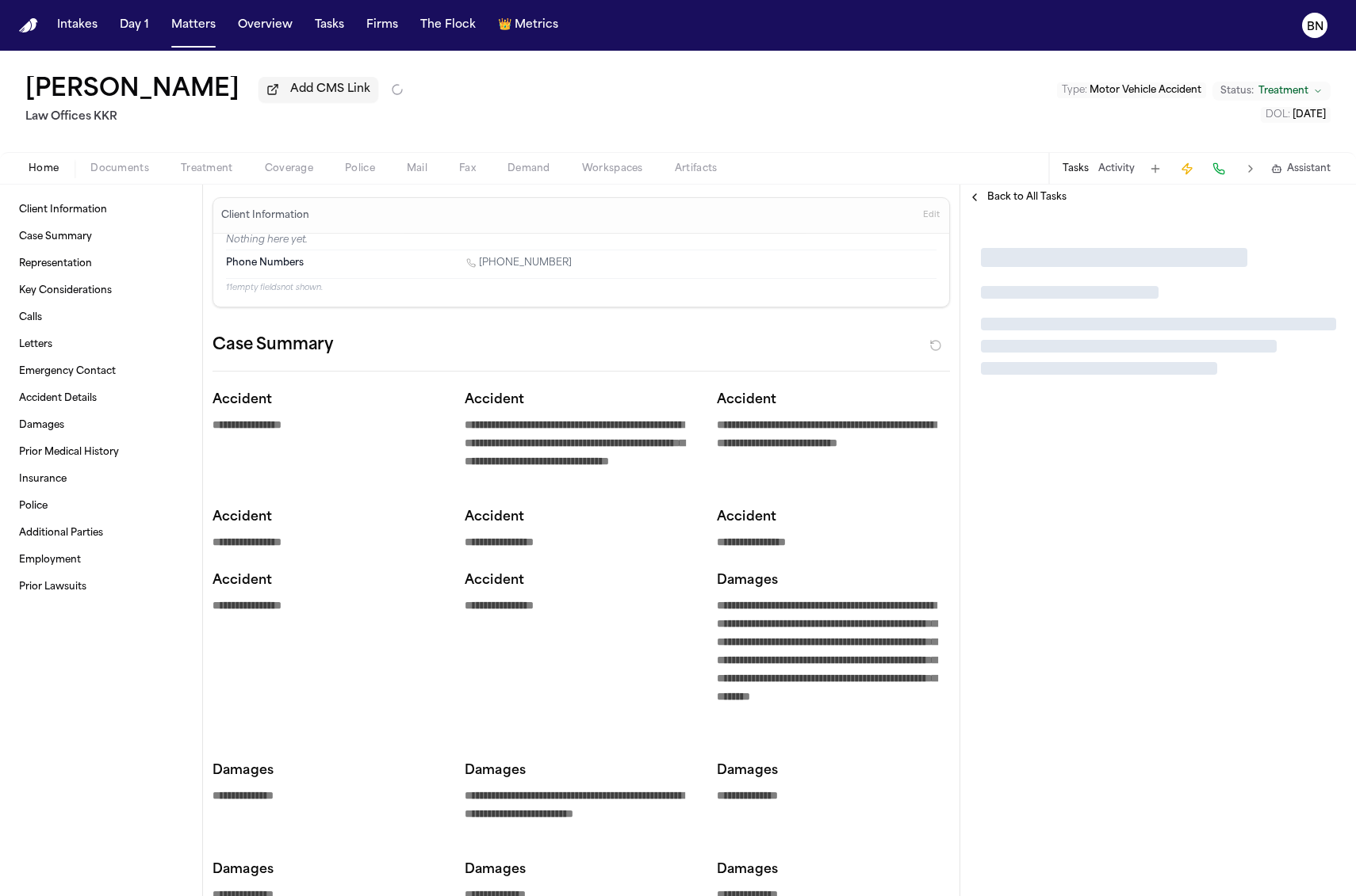
type textarea "*"
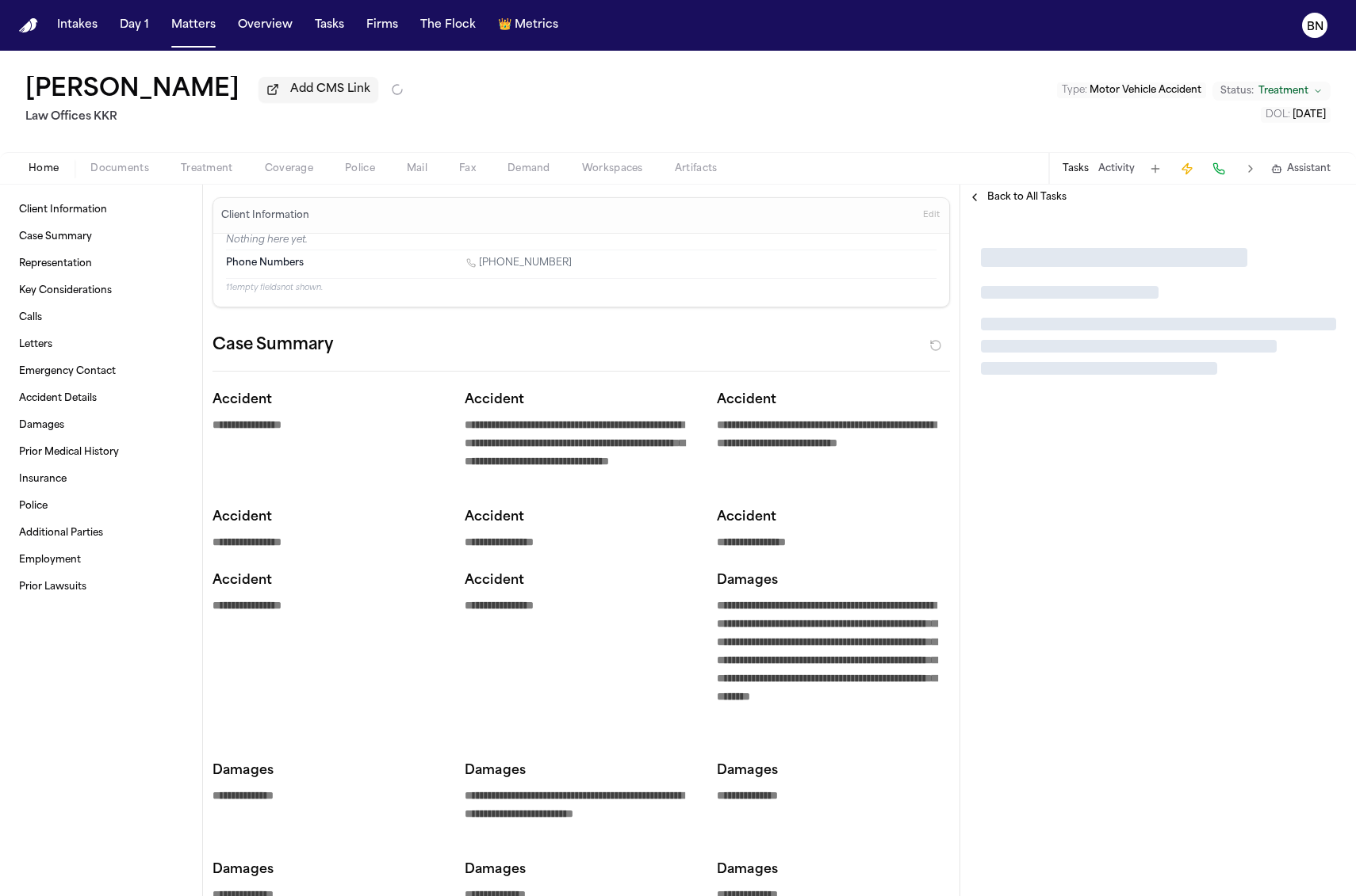
type textarea "*"
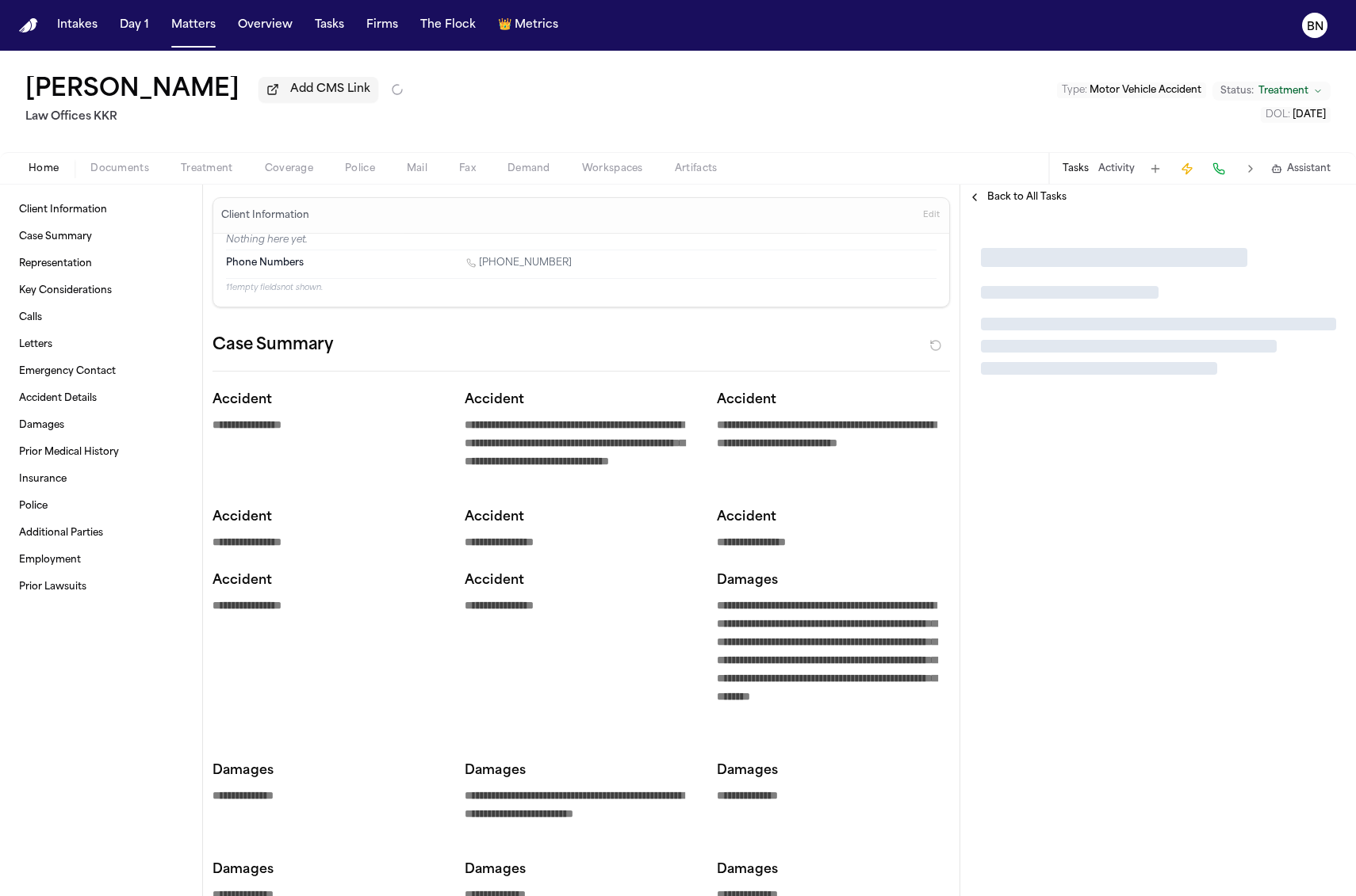
type textarea "*"
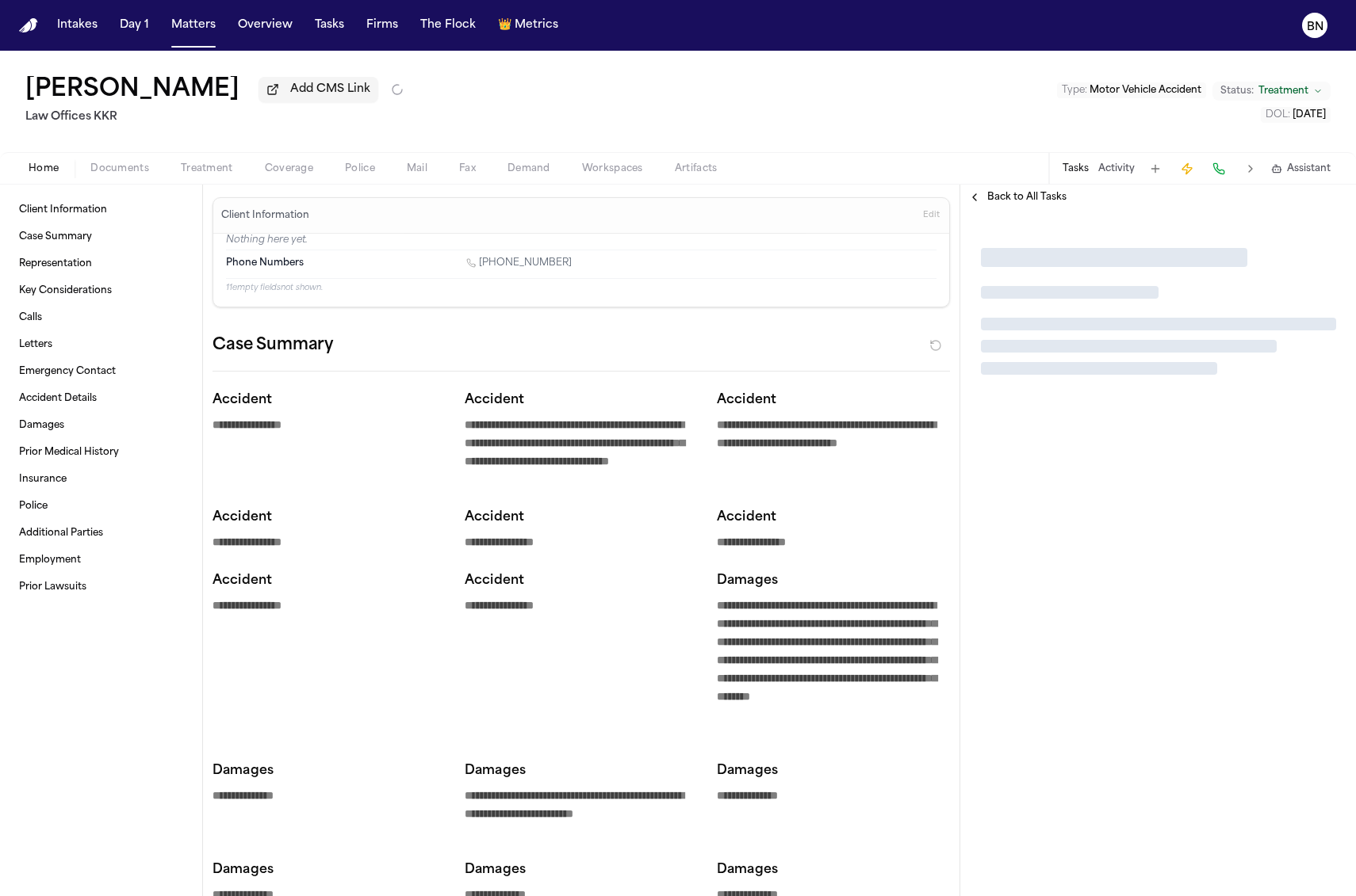
type textarea "*"
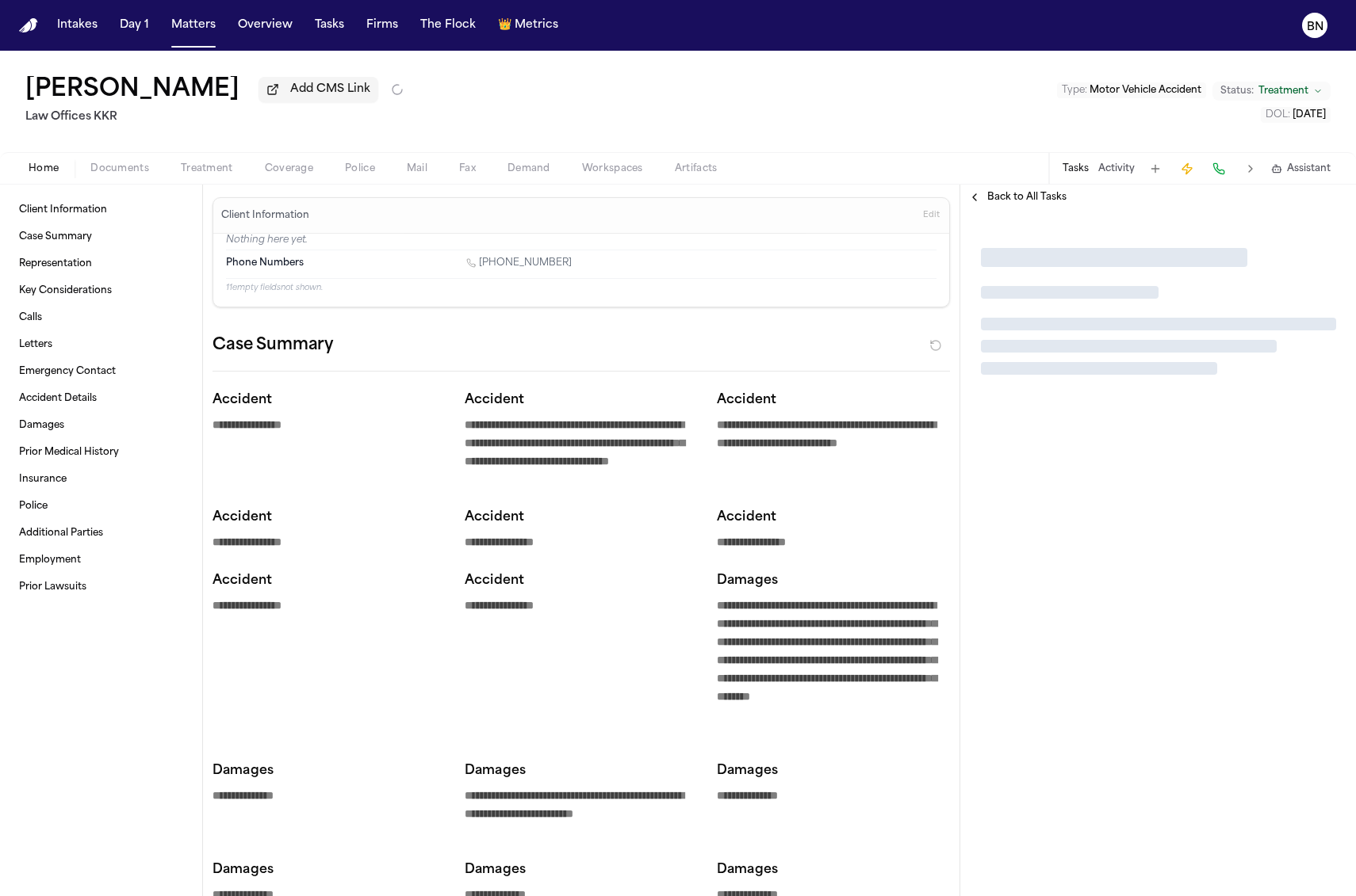
type textarea "*"
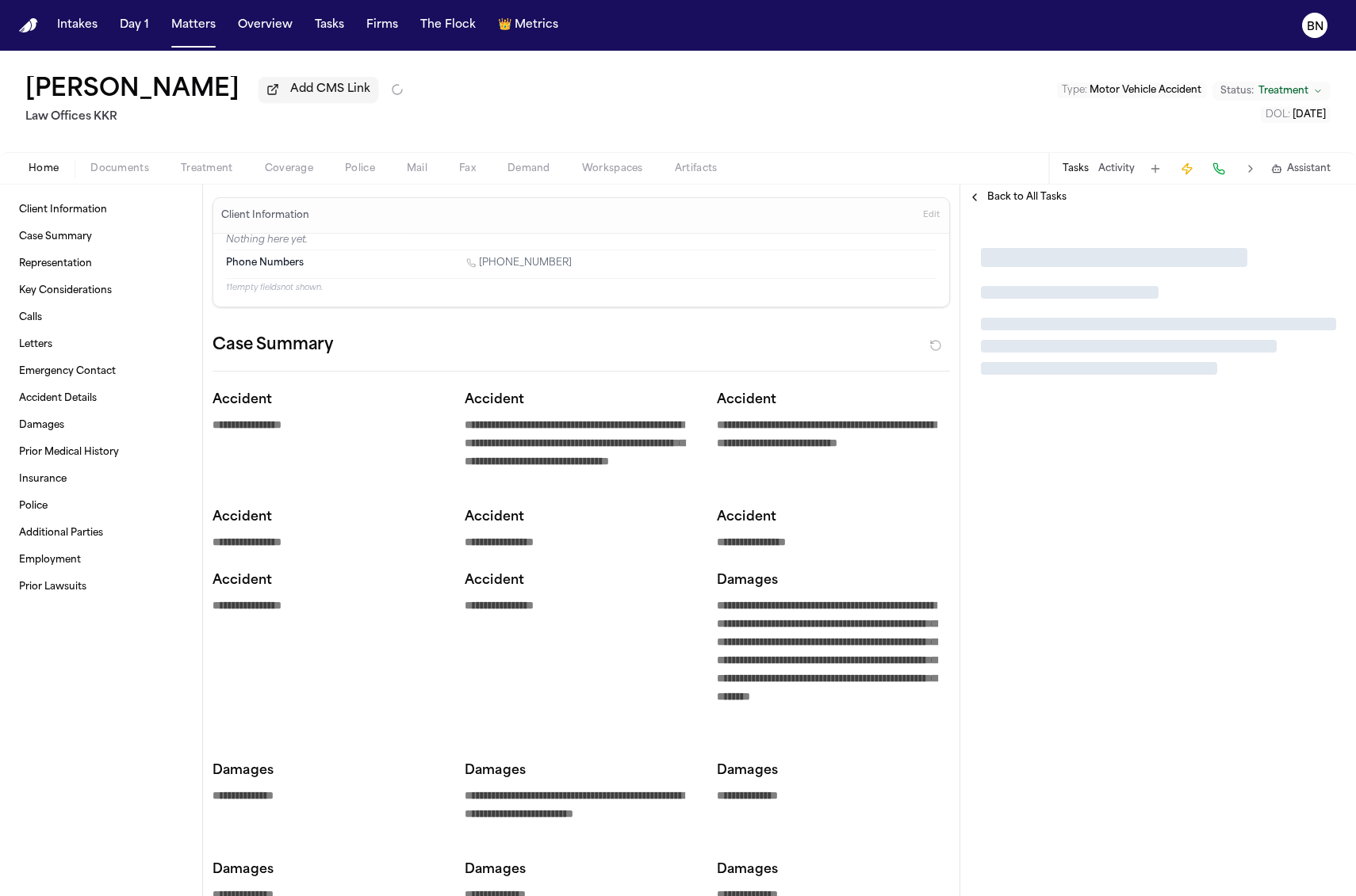
type textarea "*"
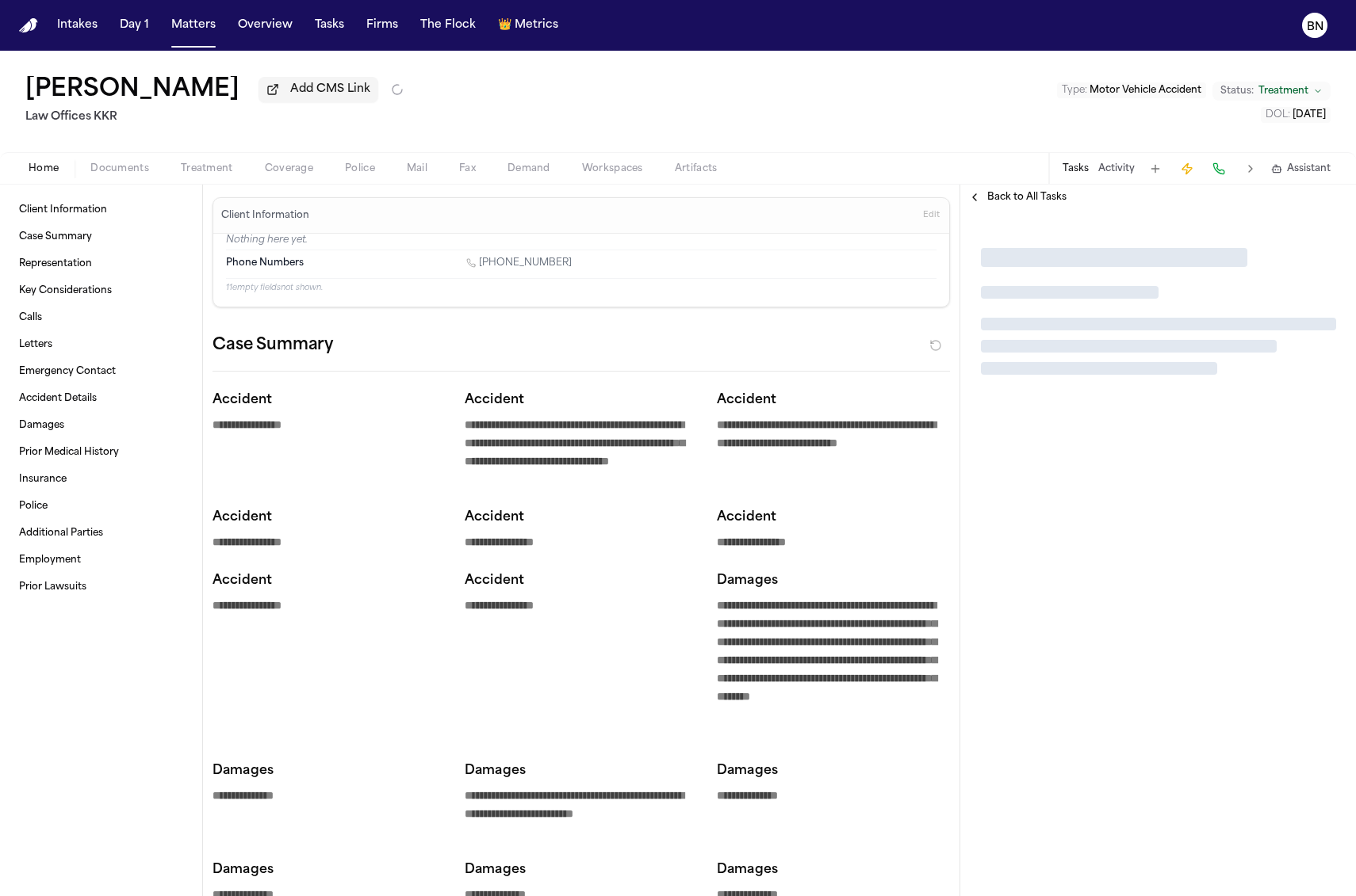
type textarea "*"
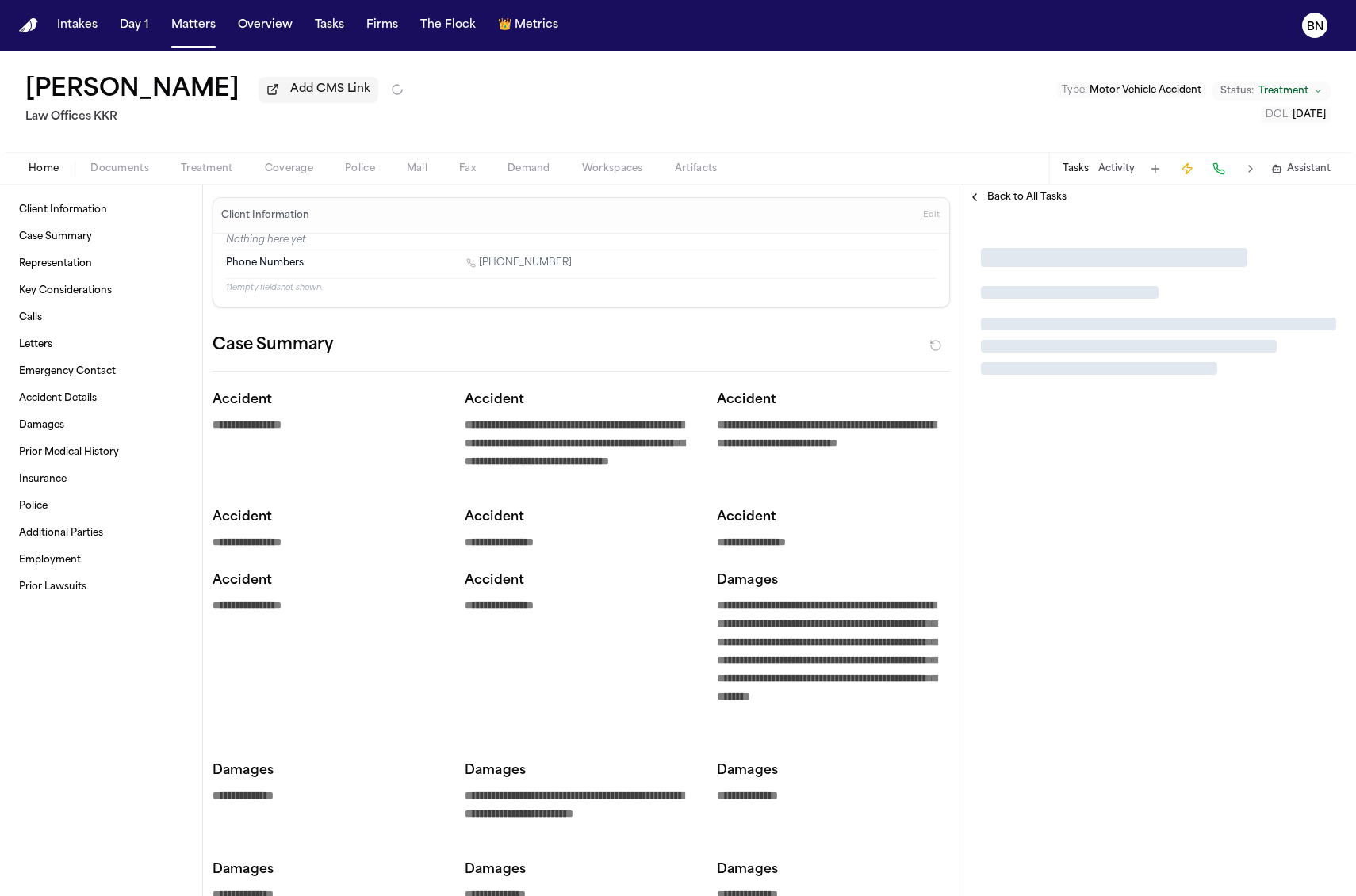
type textarea "*"
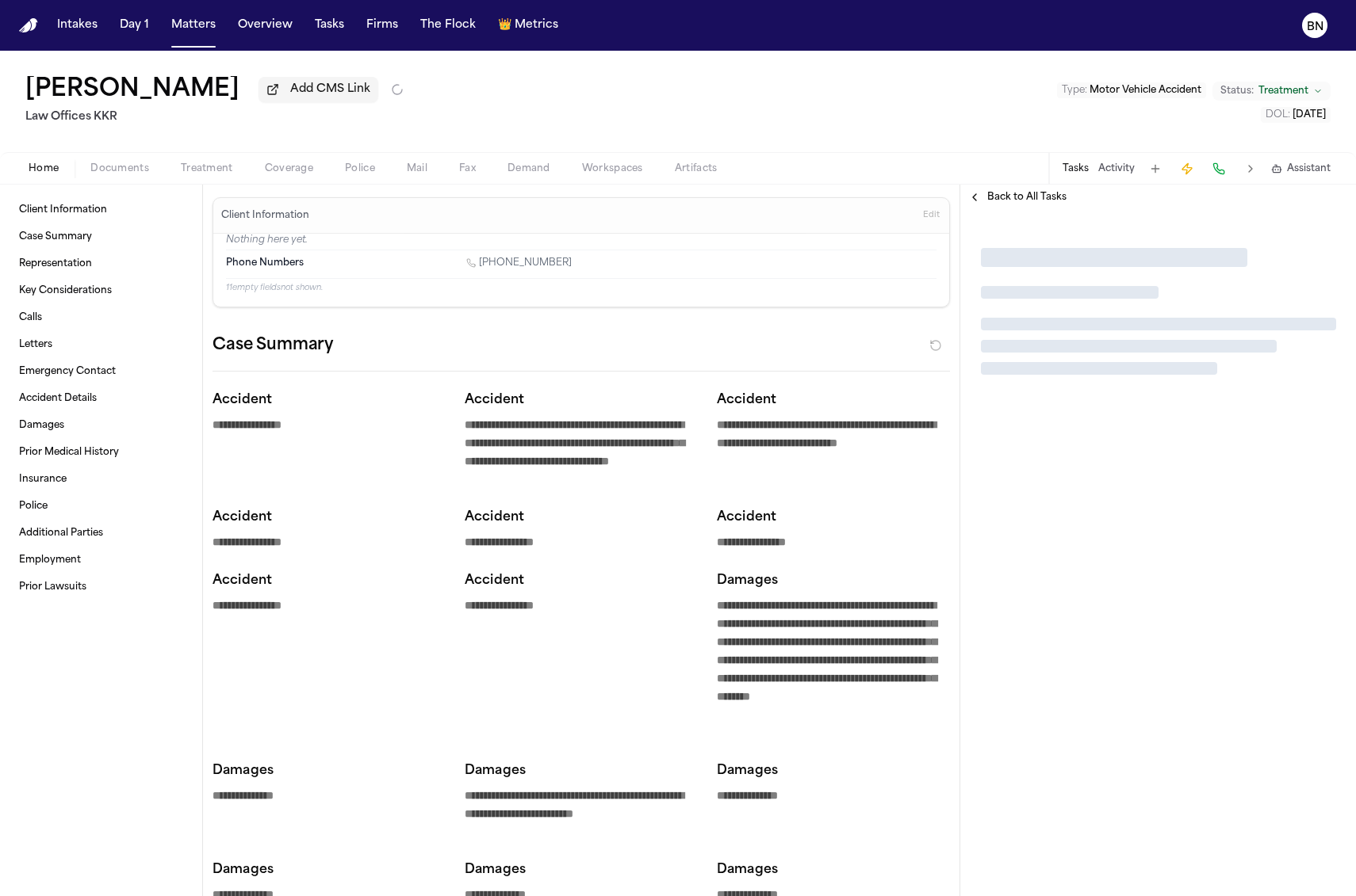
type textarea "*"
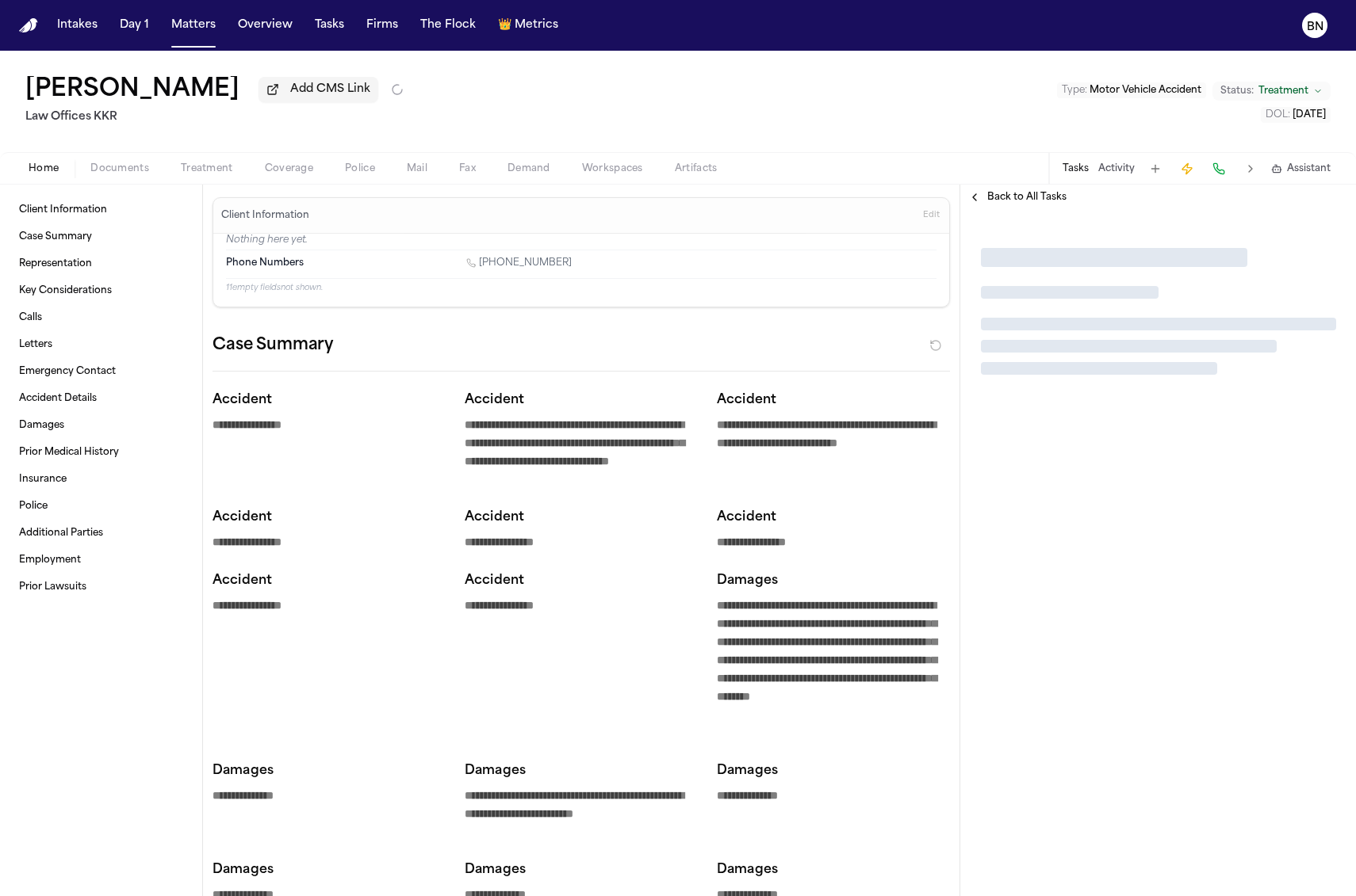
type textarea "*"
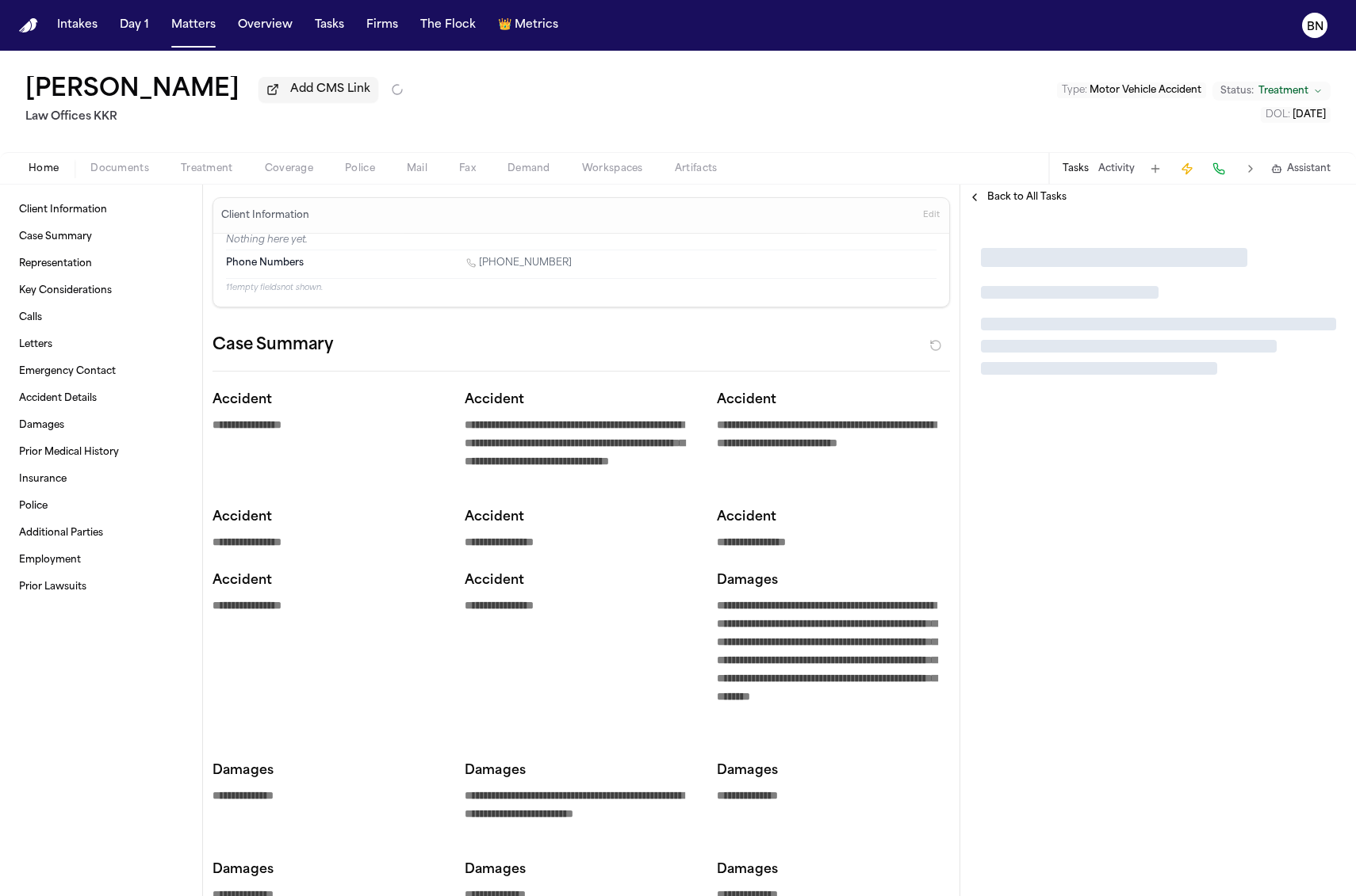
type textarea "*"
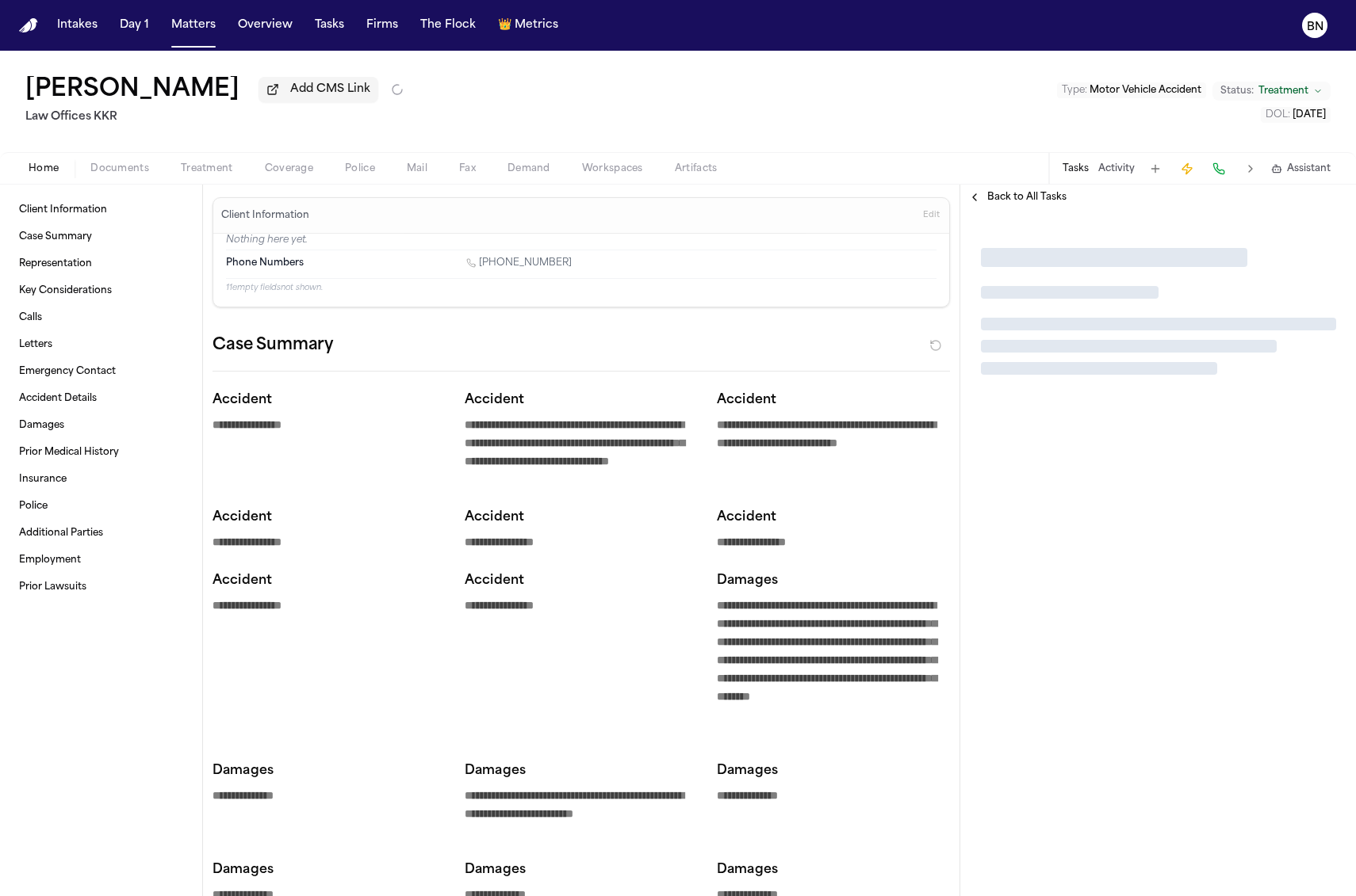
type textarea "*"
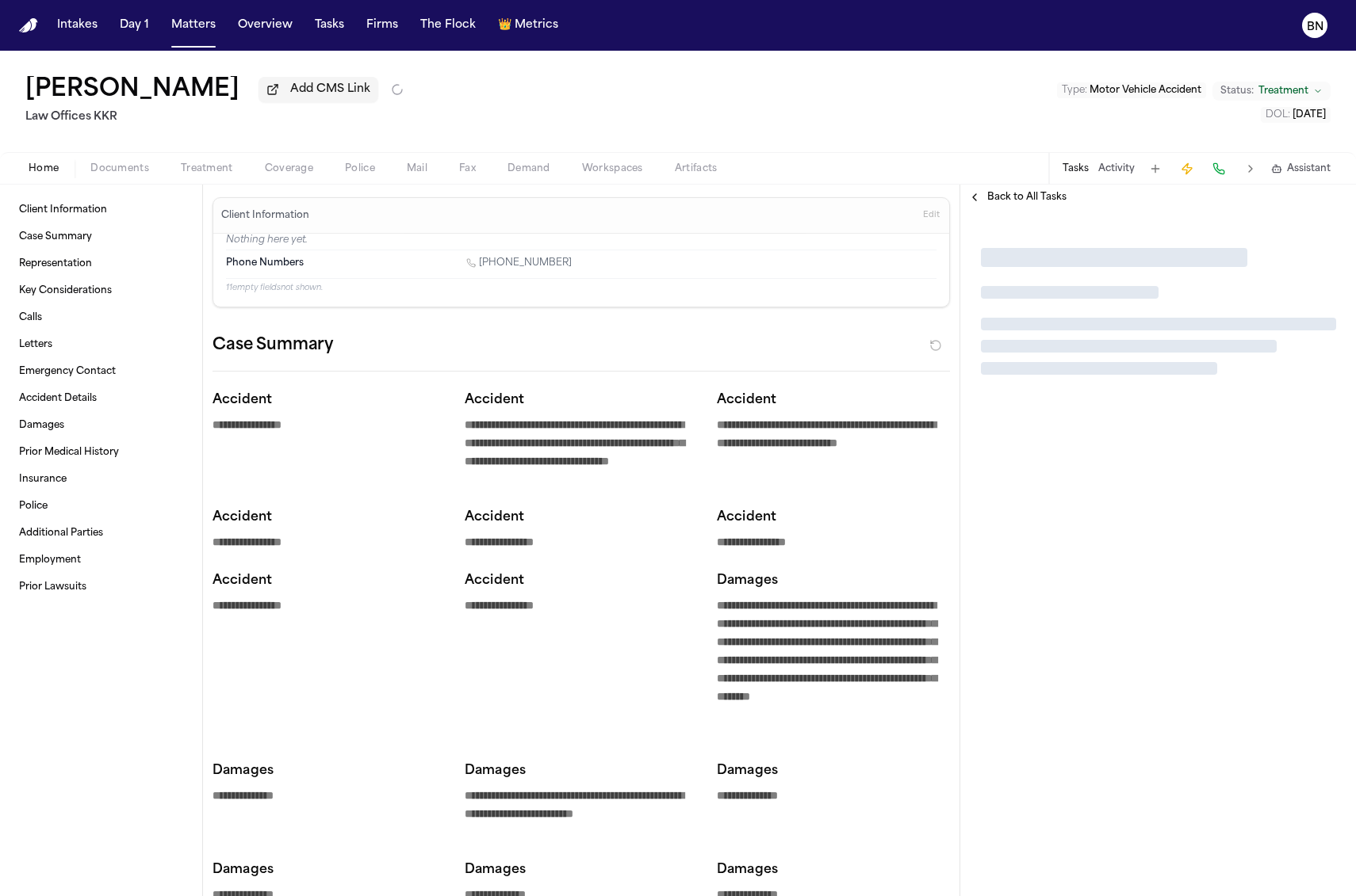
type textarea "*"
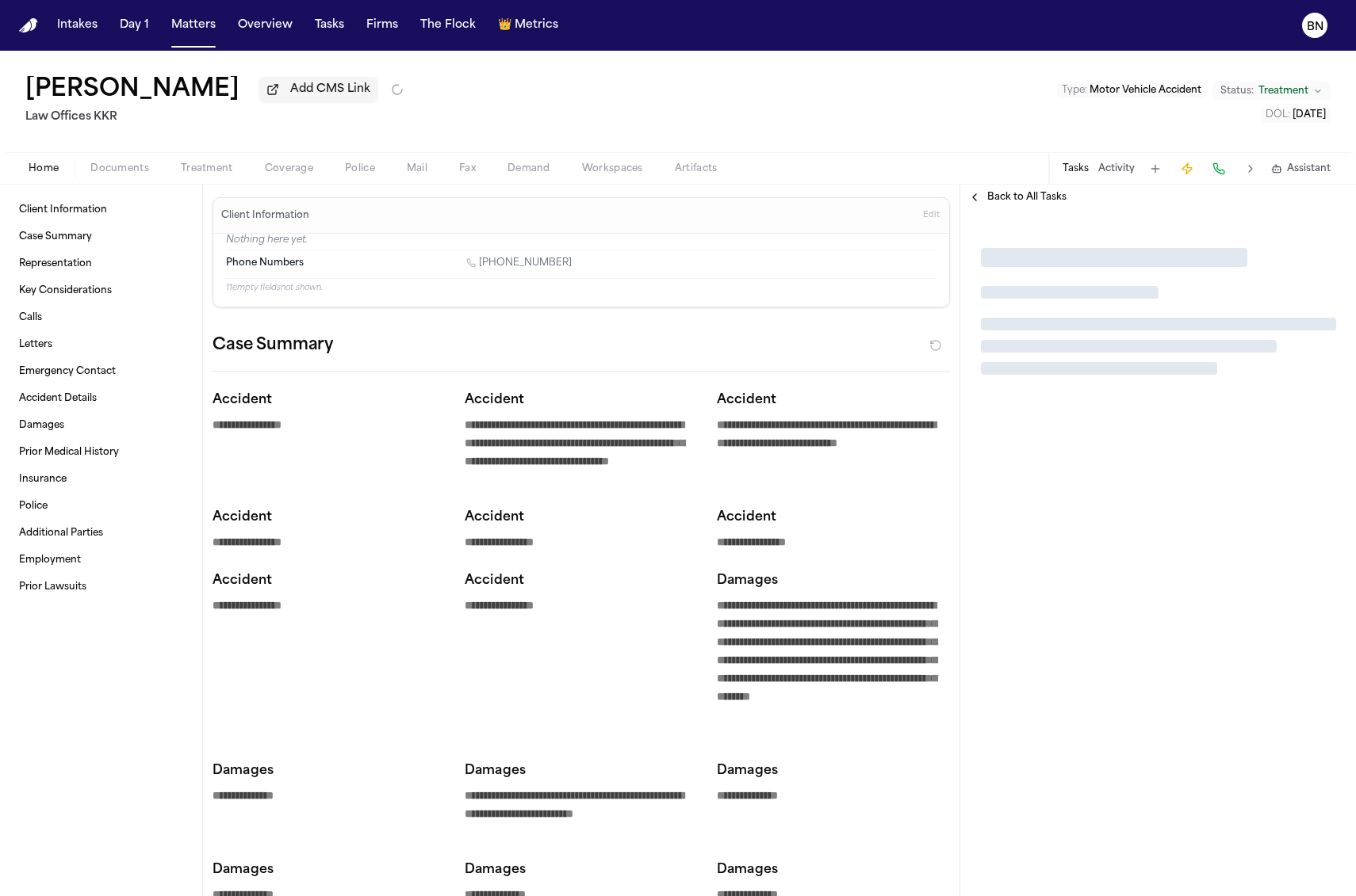
type textarea "*"
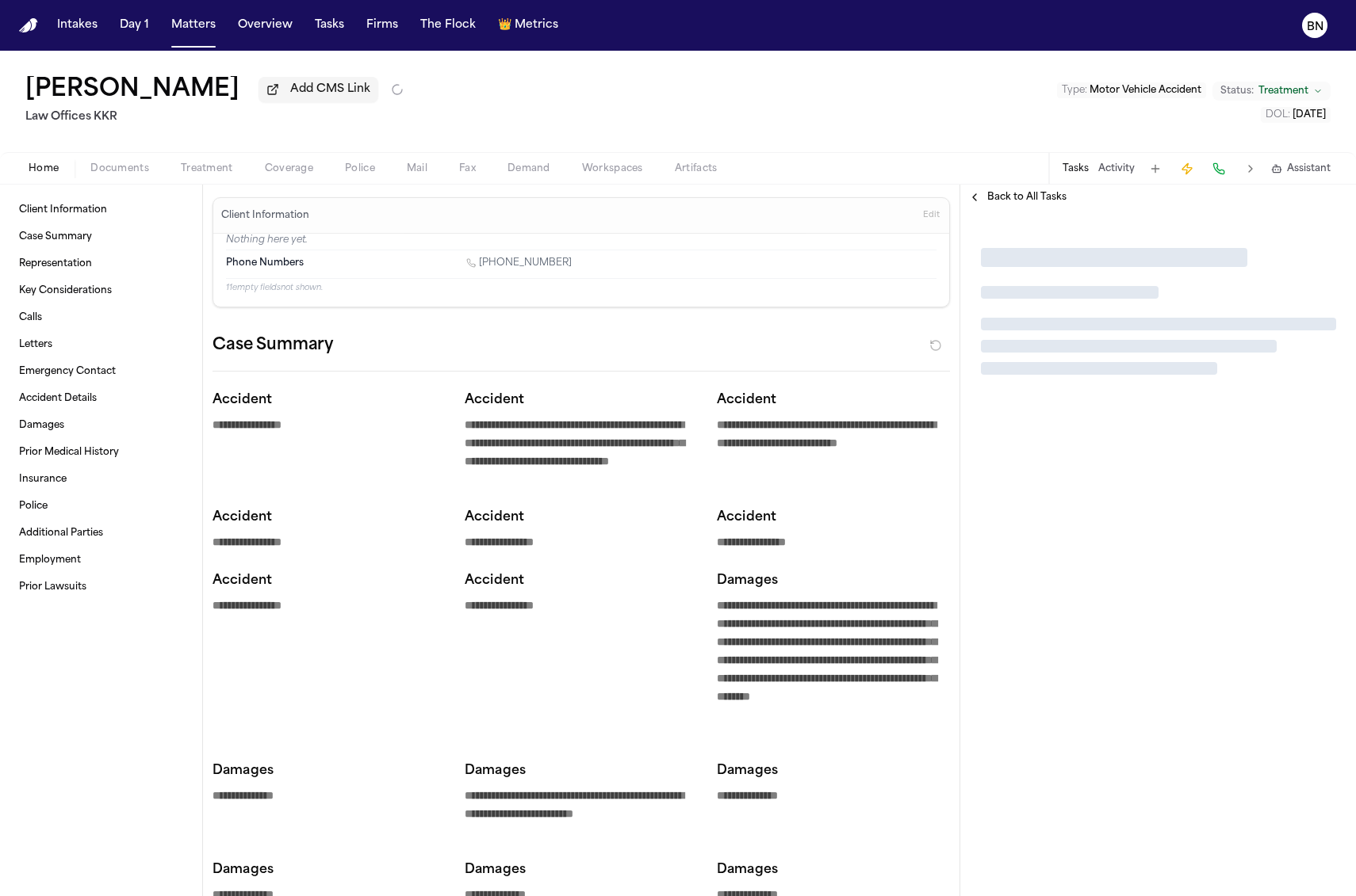
type textarea "*"
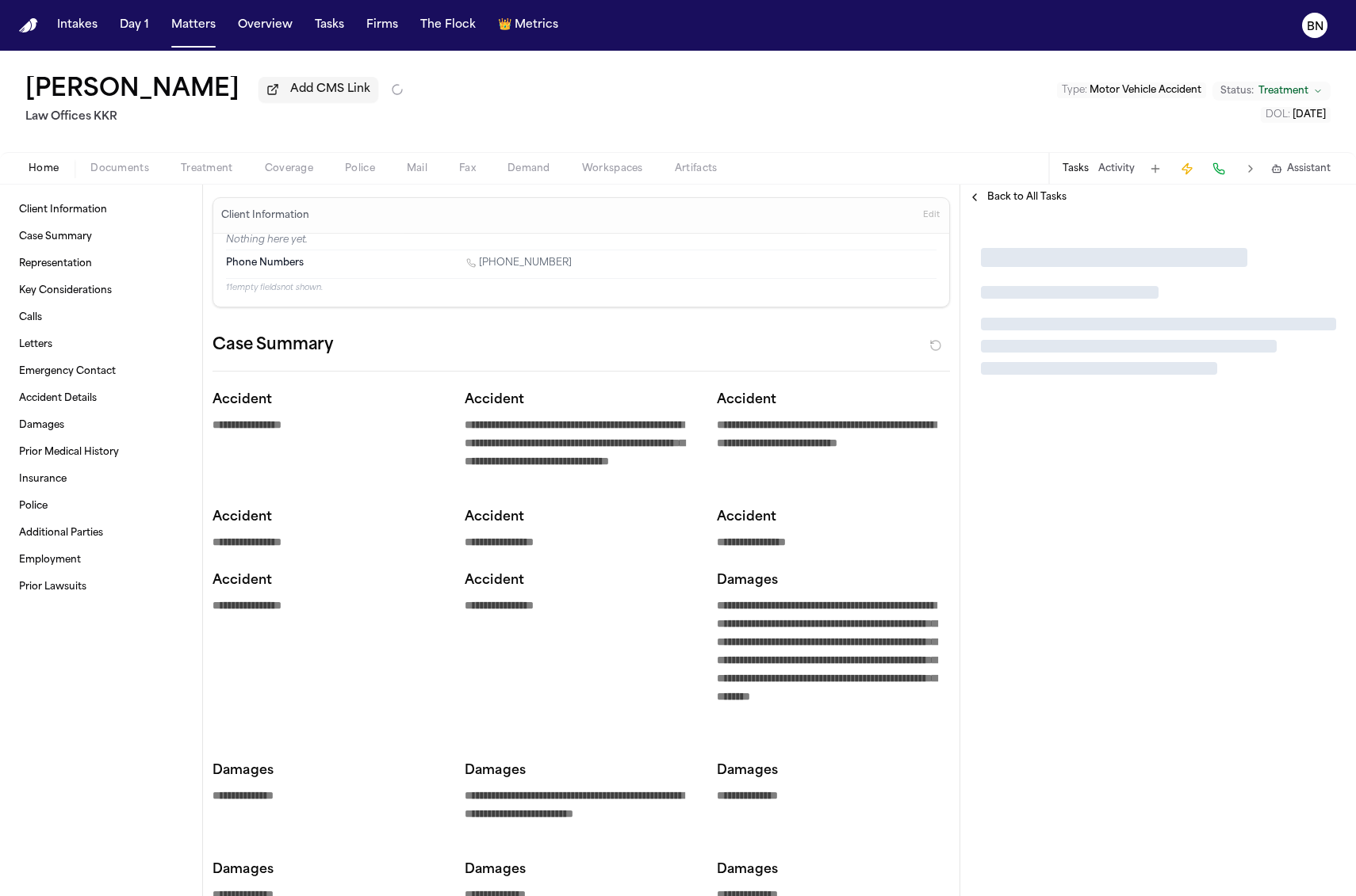
type textarea "*"
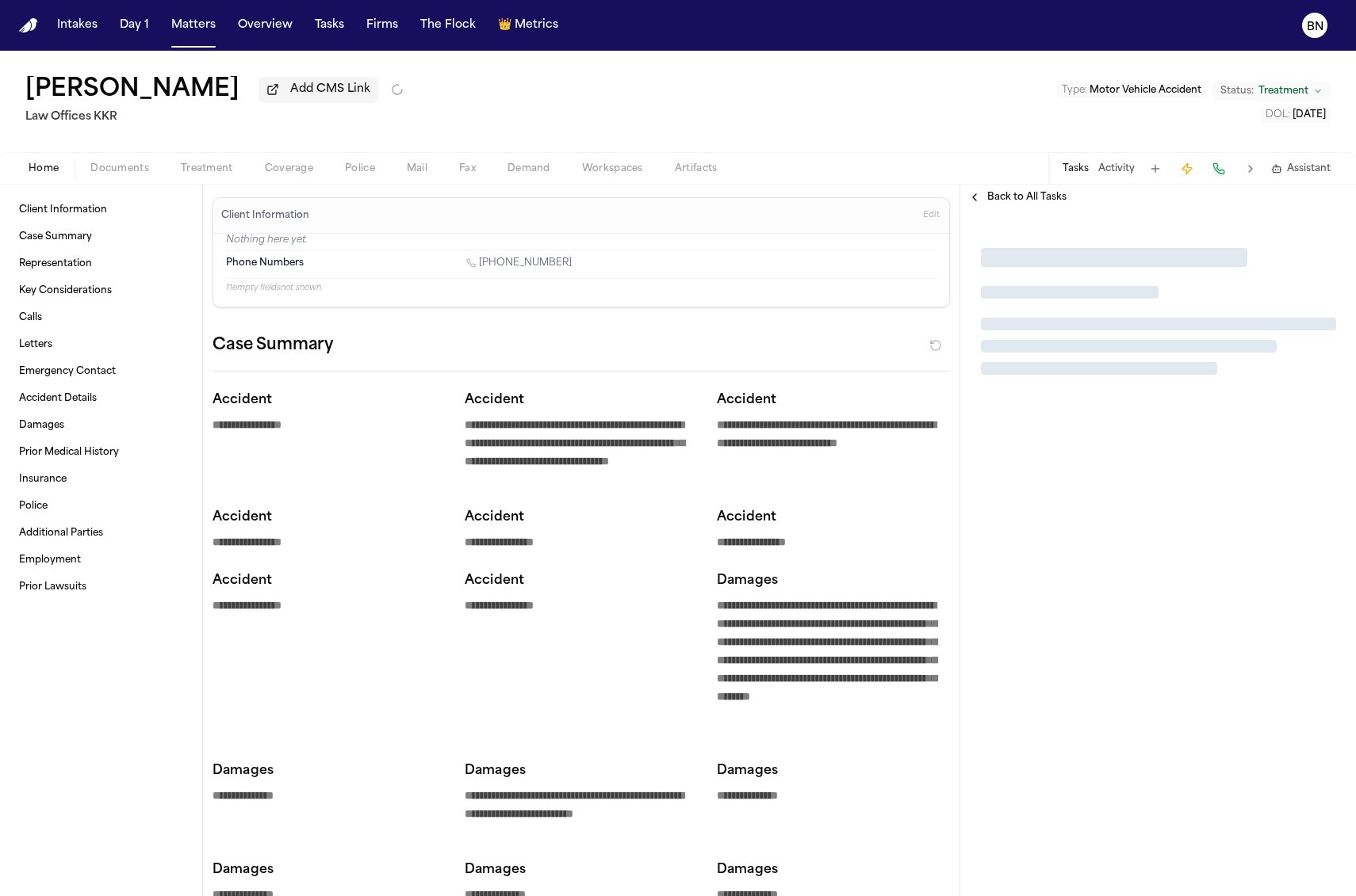
type textarea "*"
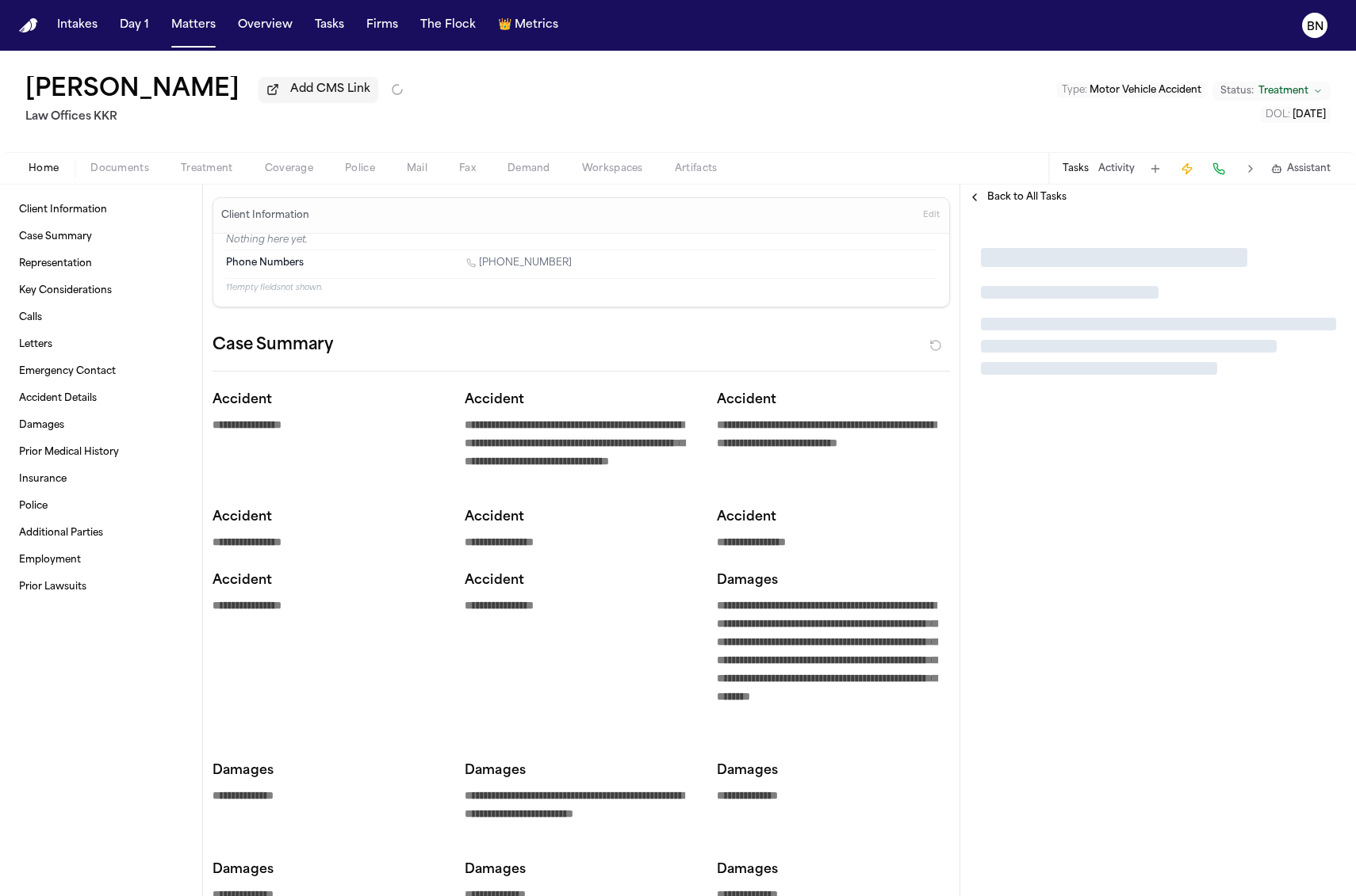
type textarea "*"
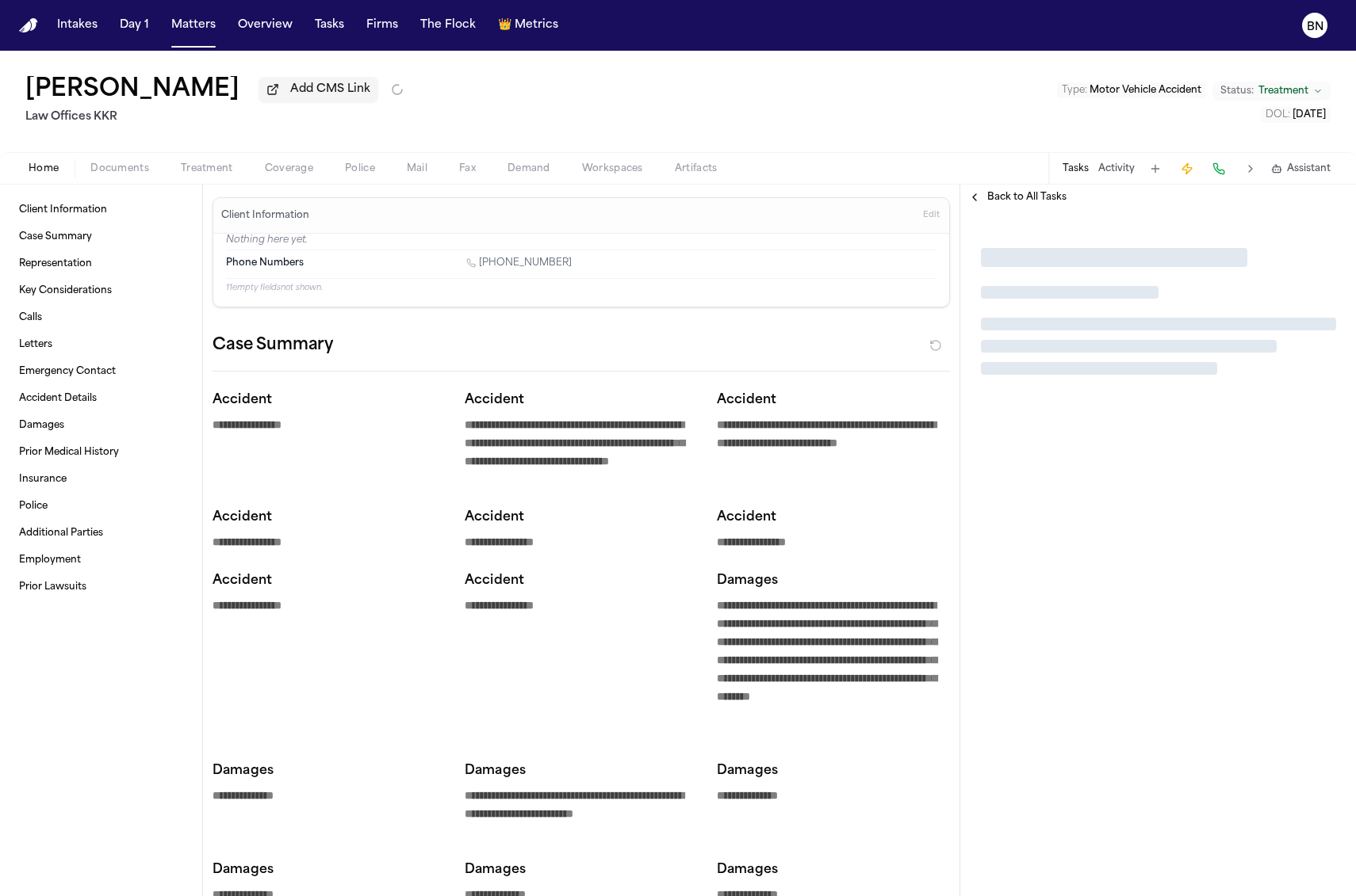
type textarea "*"
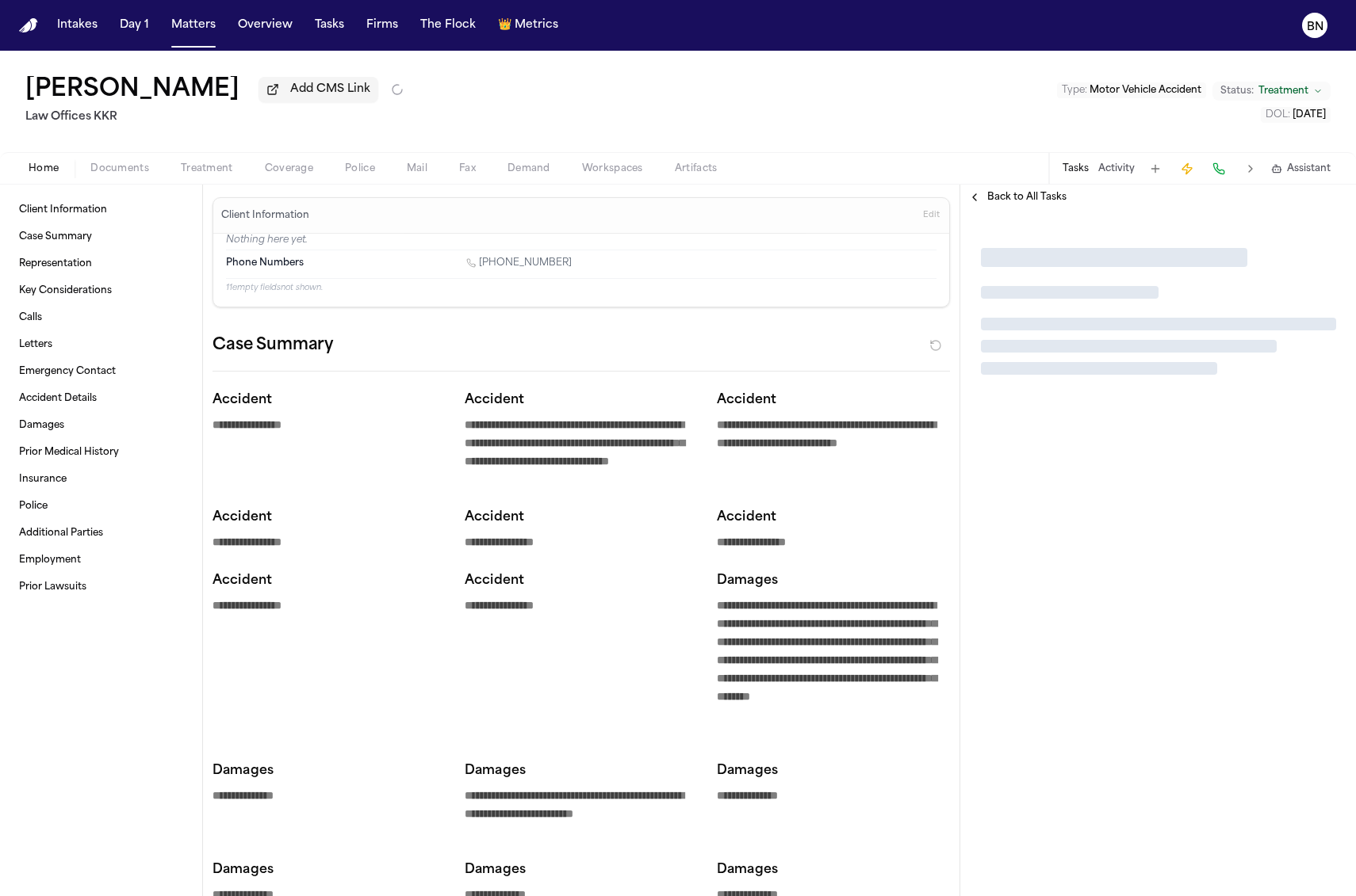
type textarea "*"
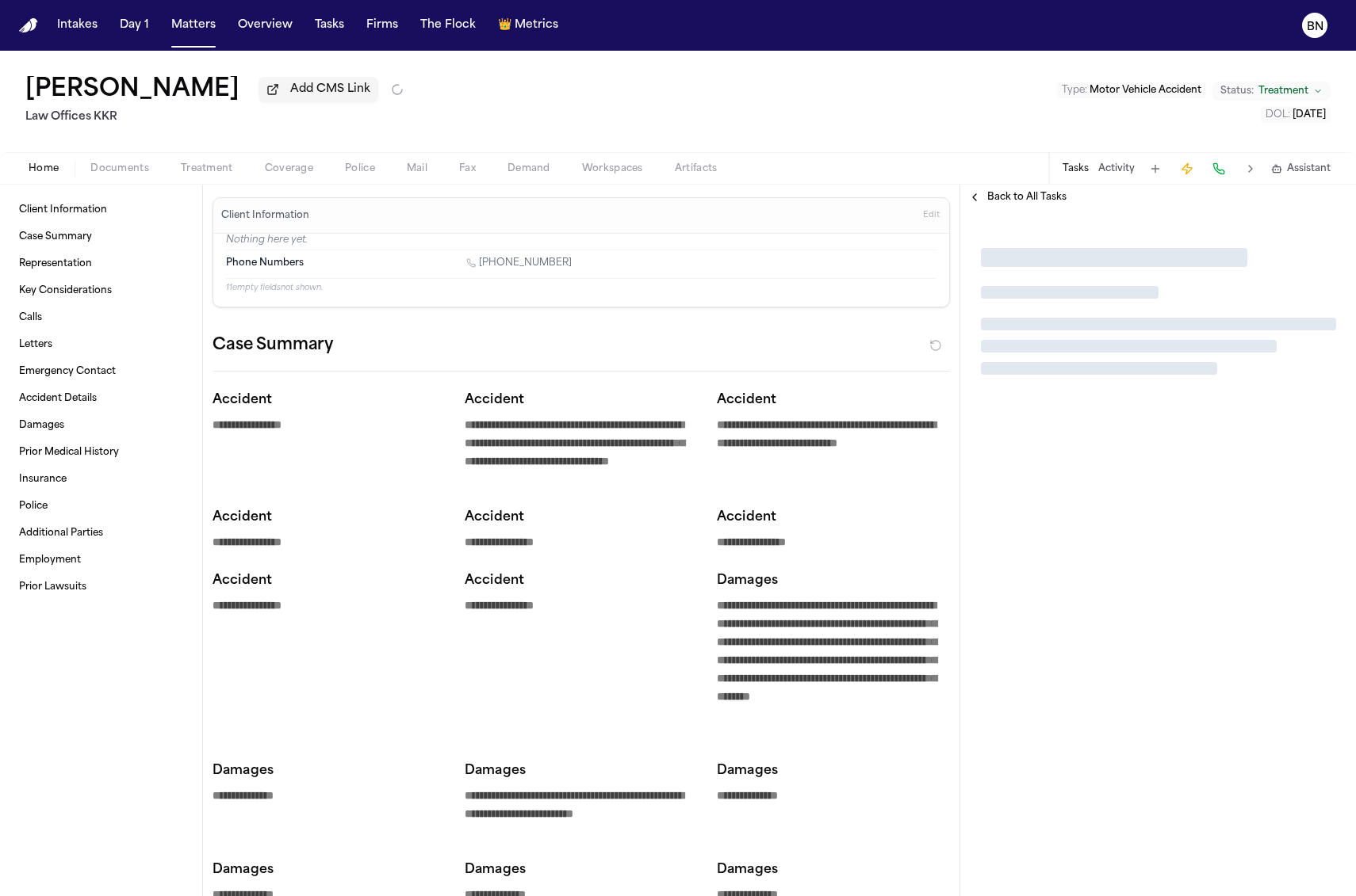
type textarea "*"
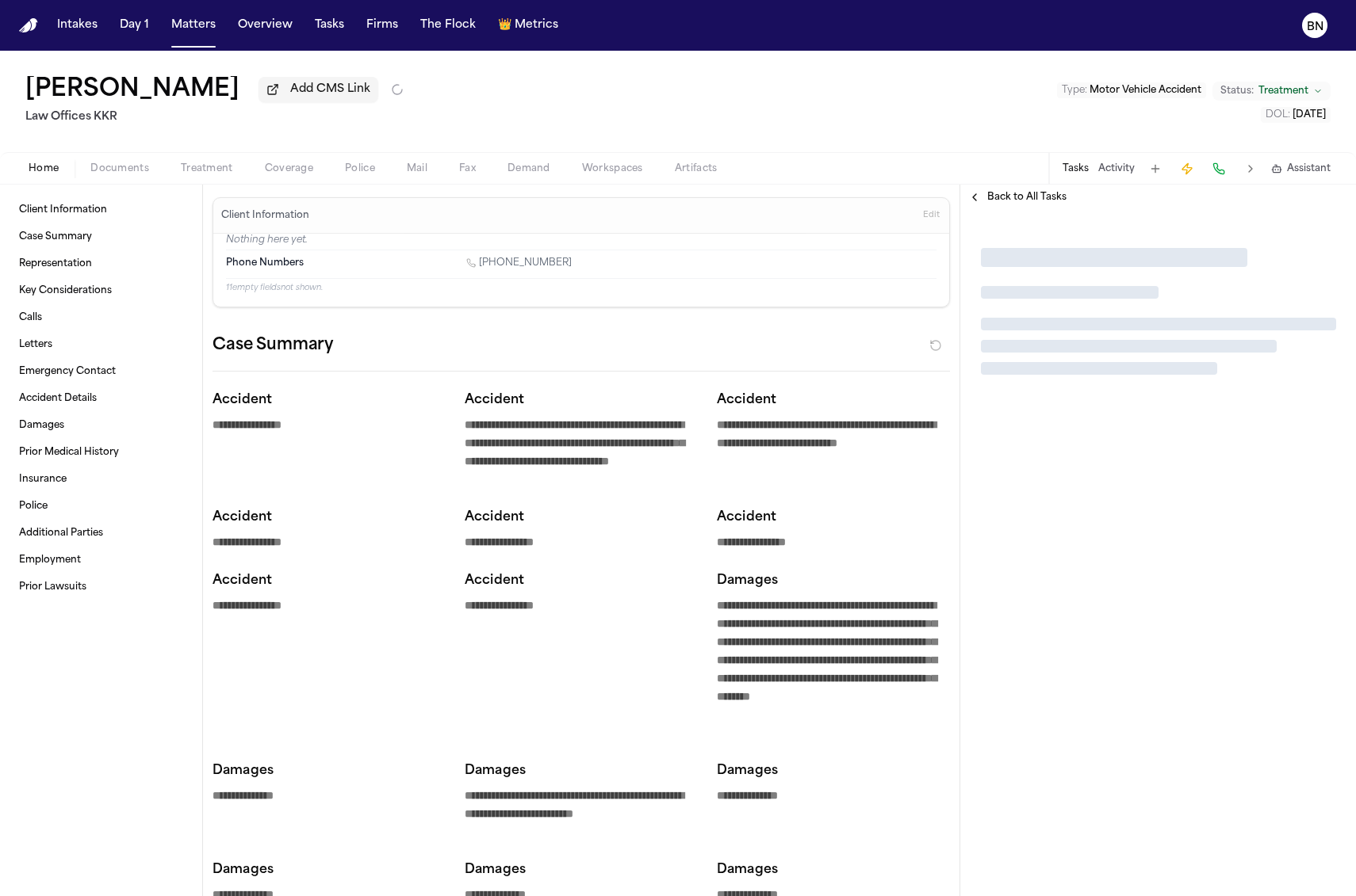
type textarea "*"
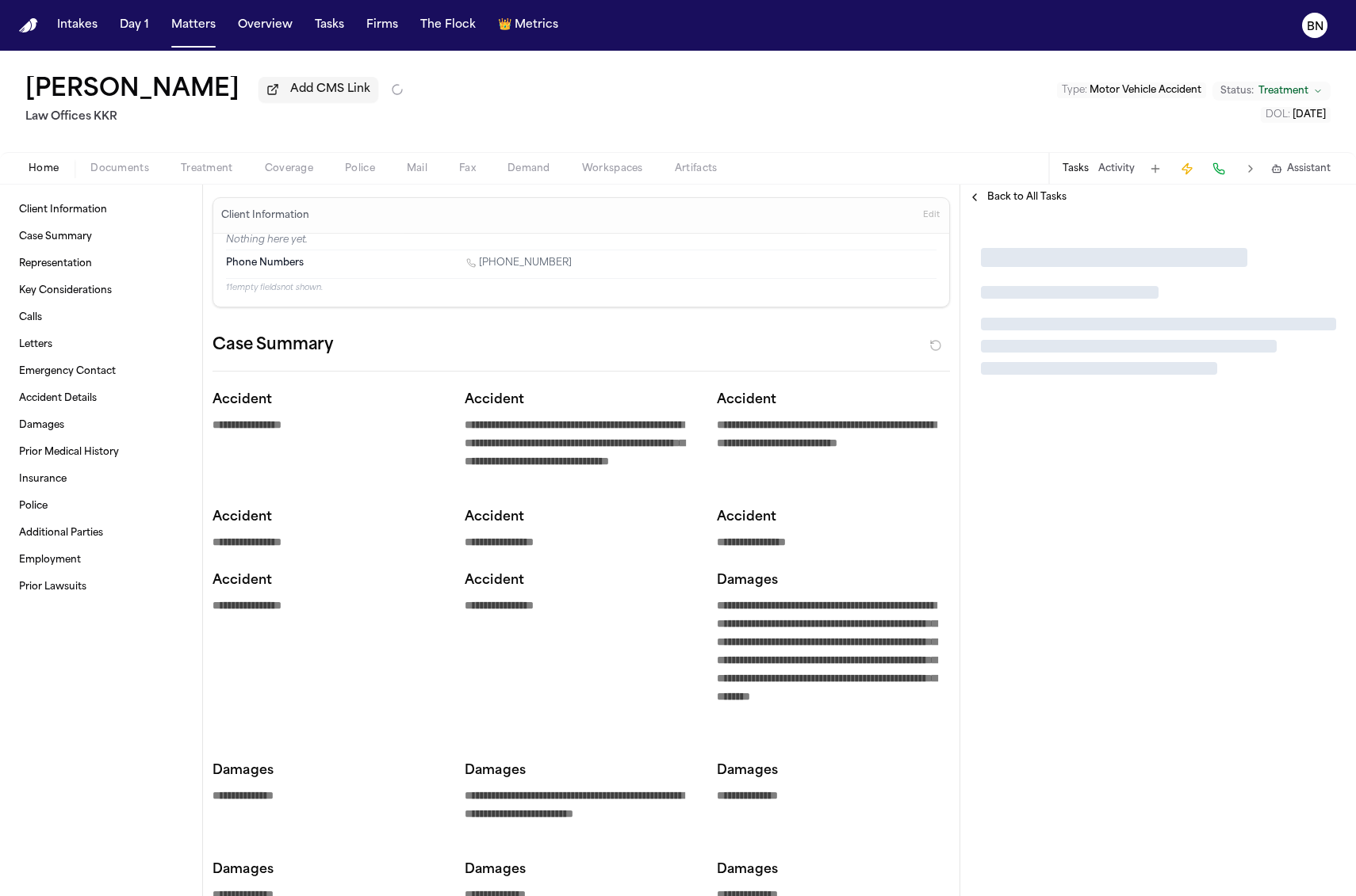
type textarea "*"
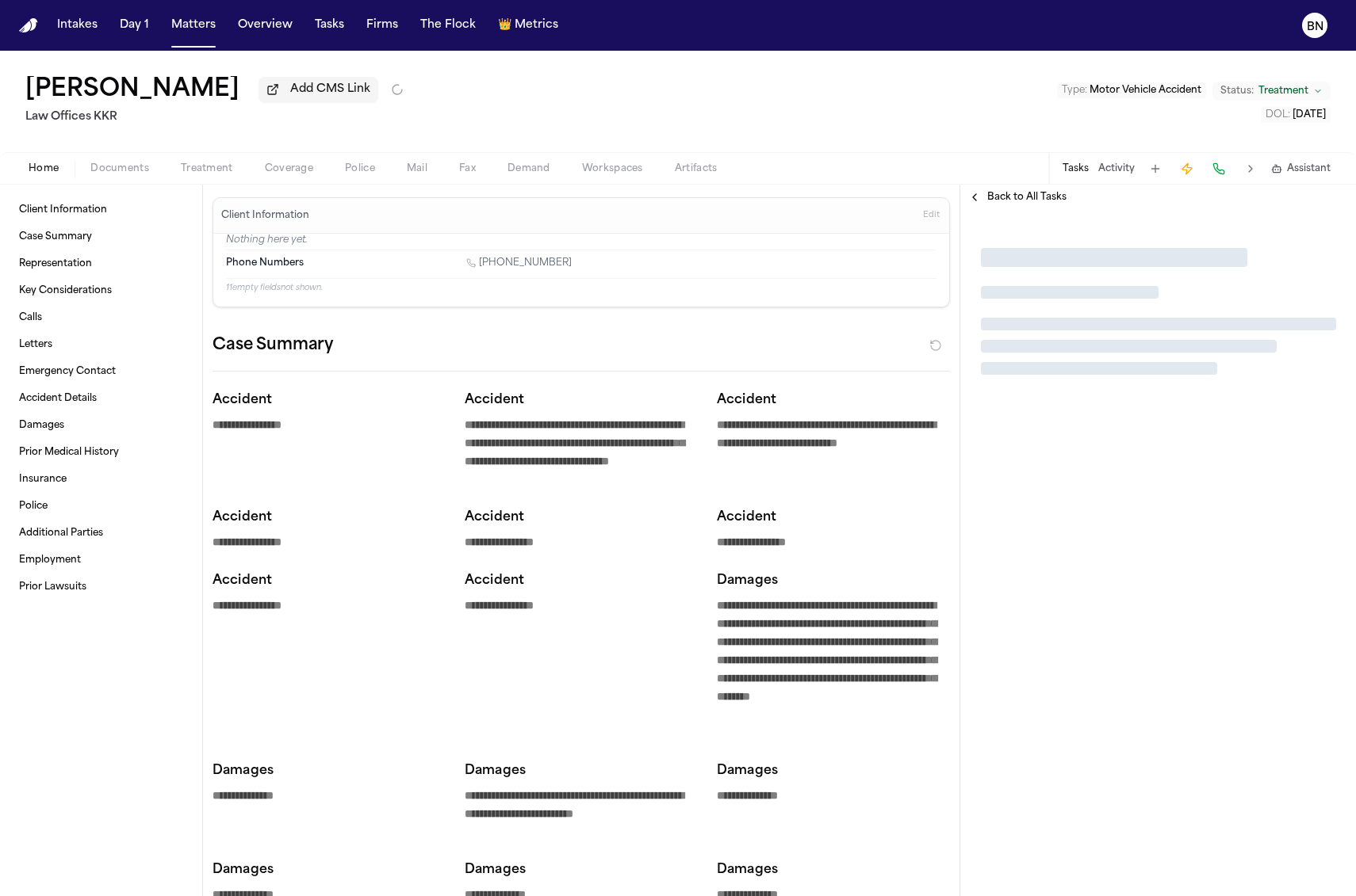
type textarea "*"
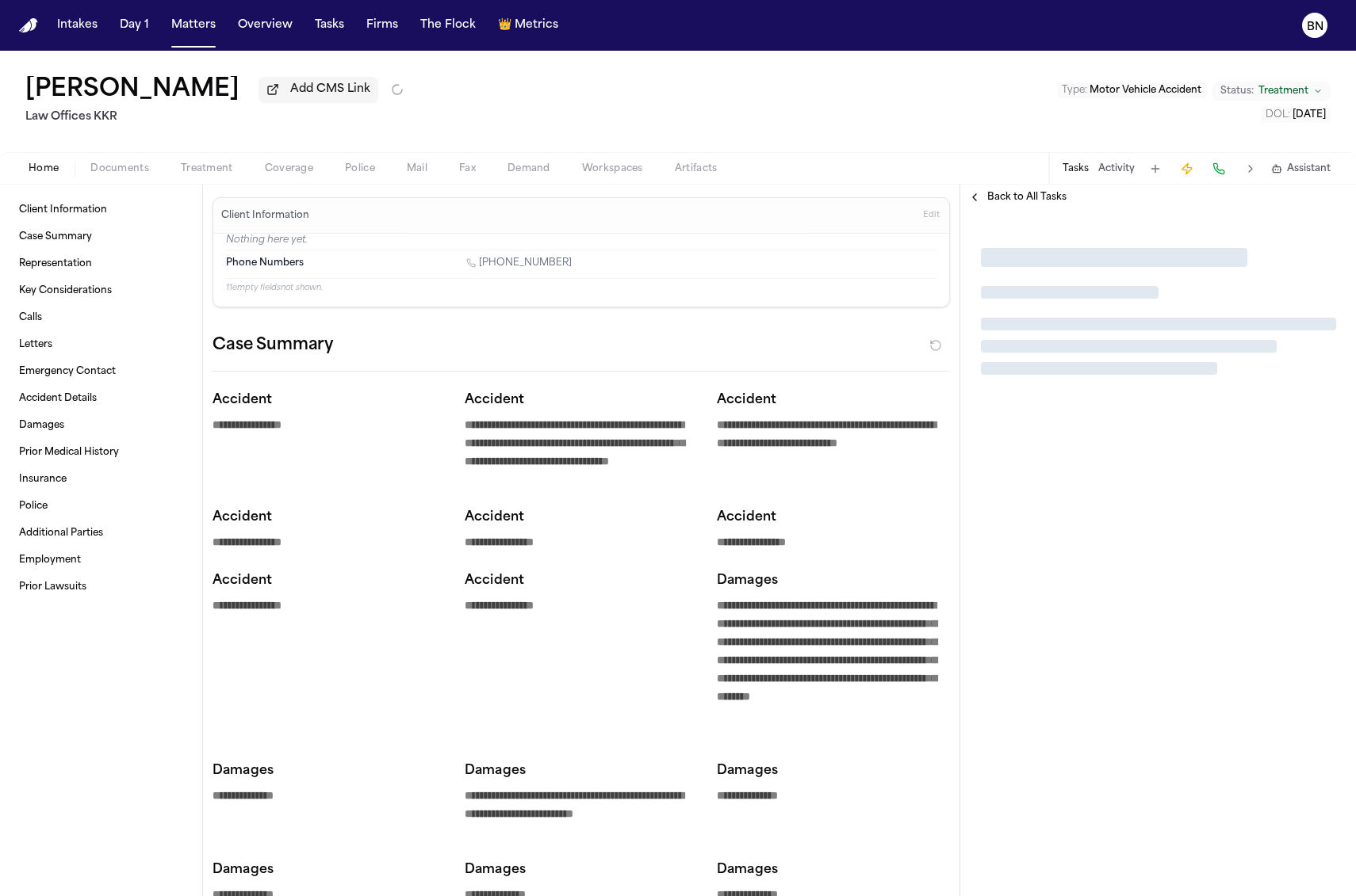
type textarea "*"
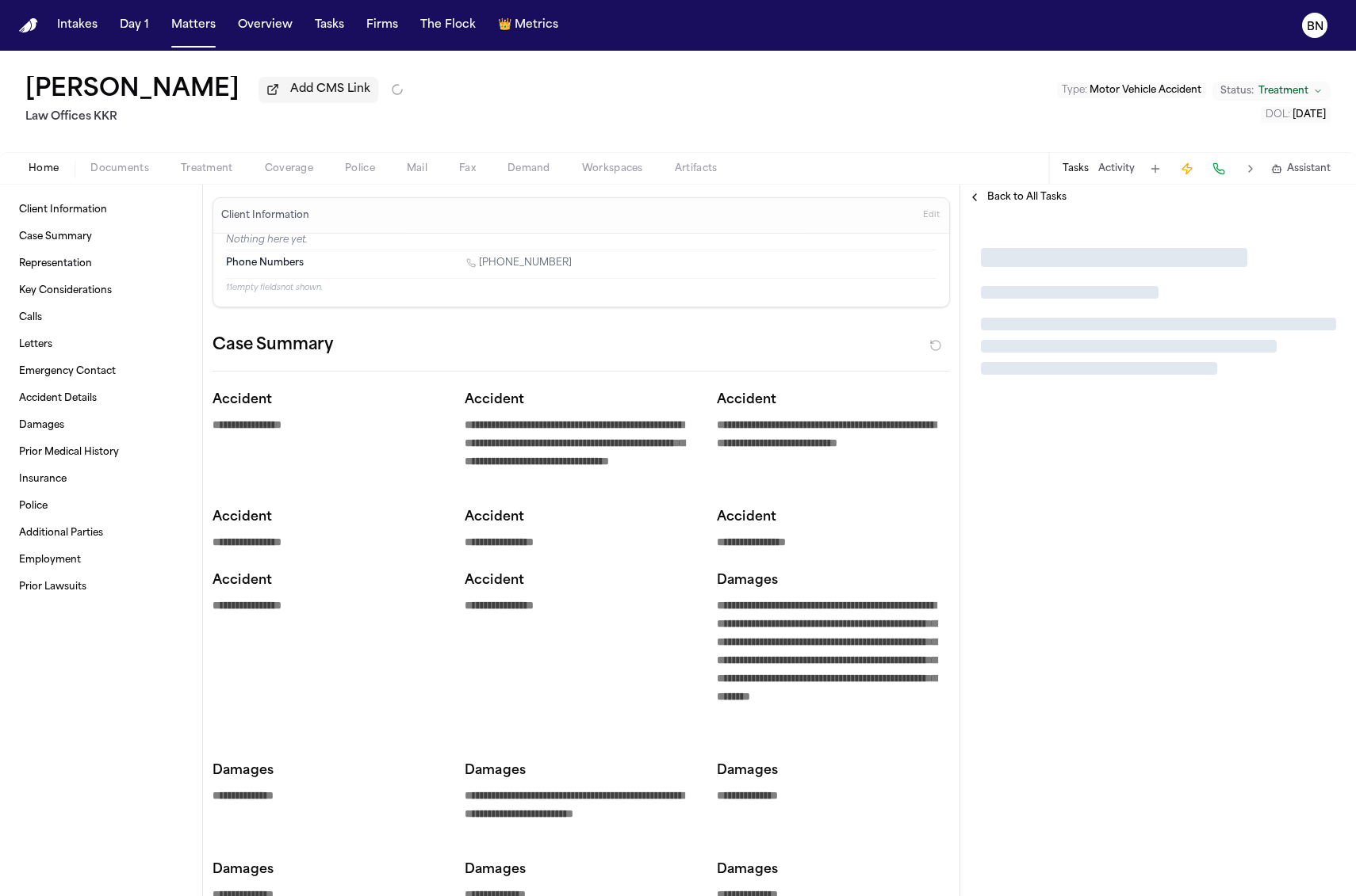
type textarea "*"
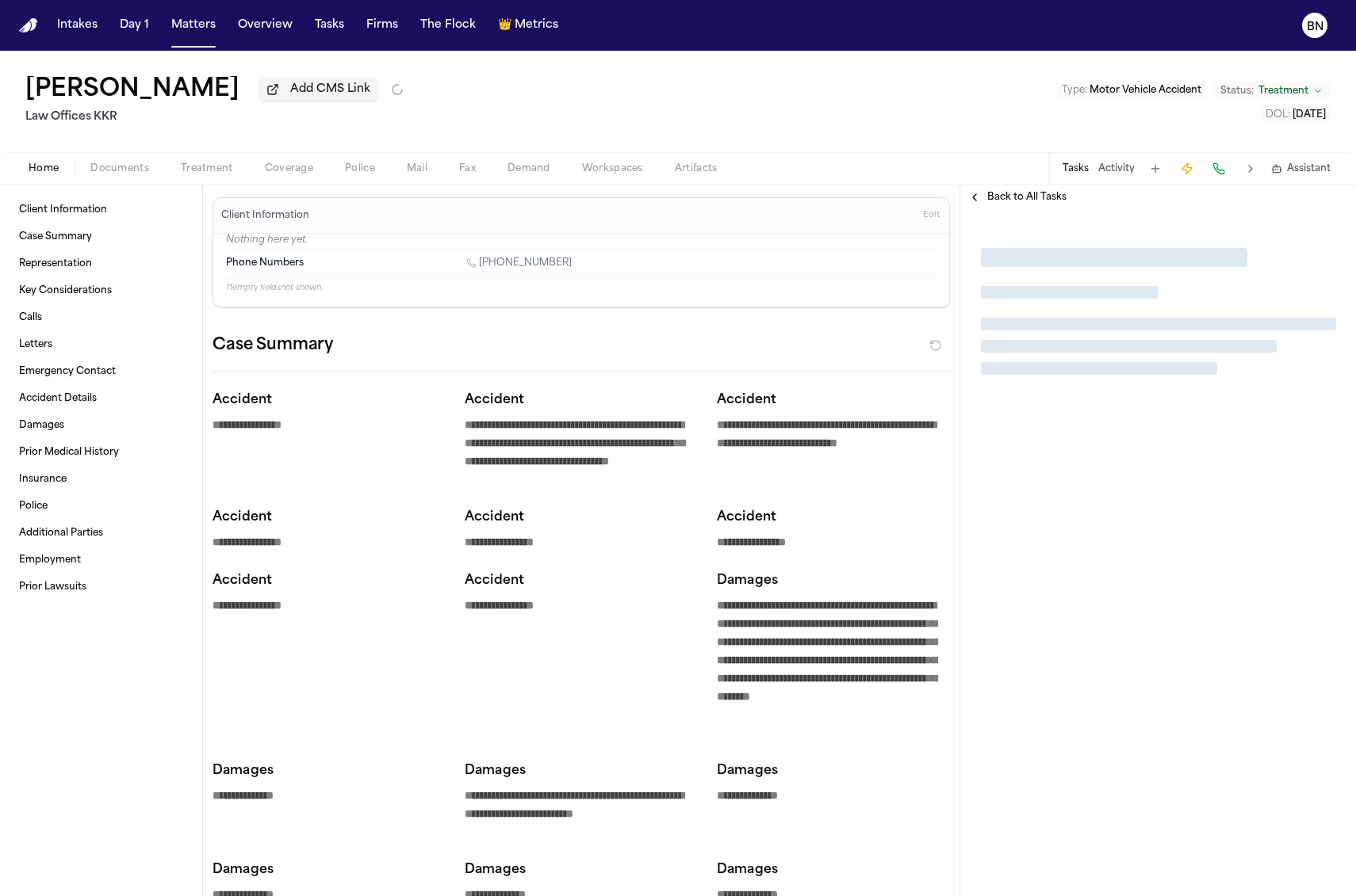
type textarea "*"
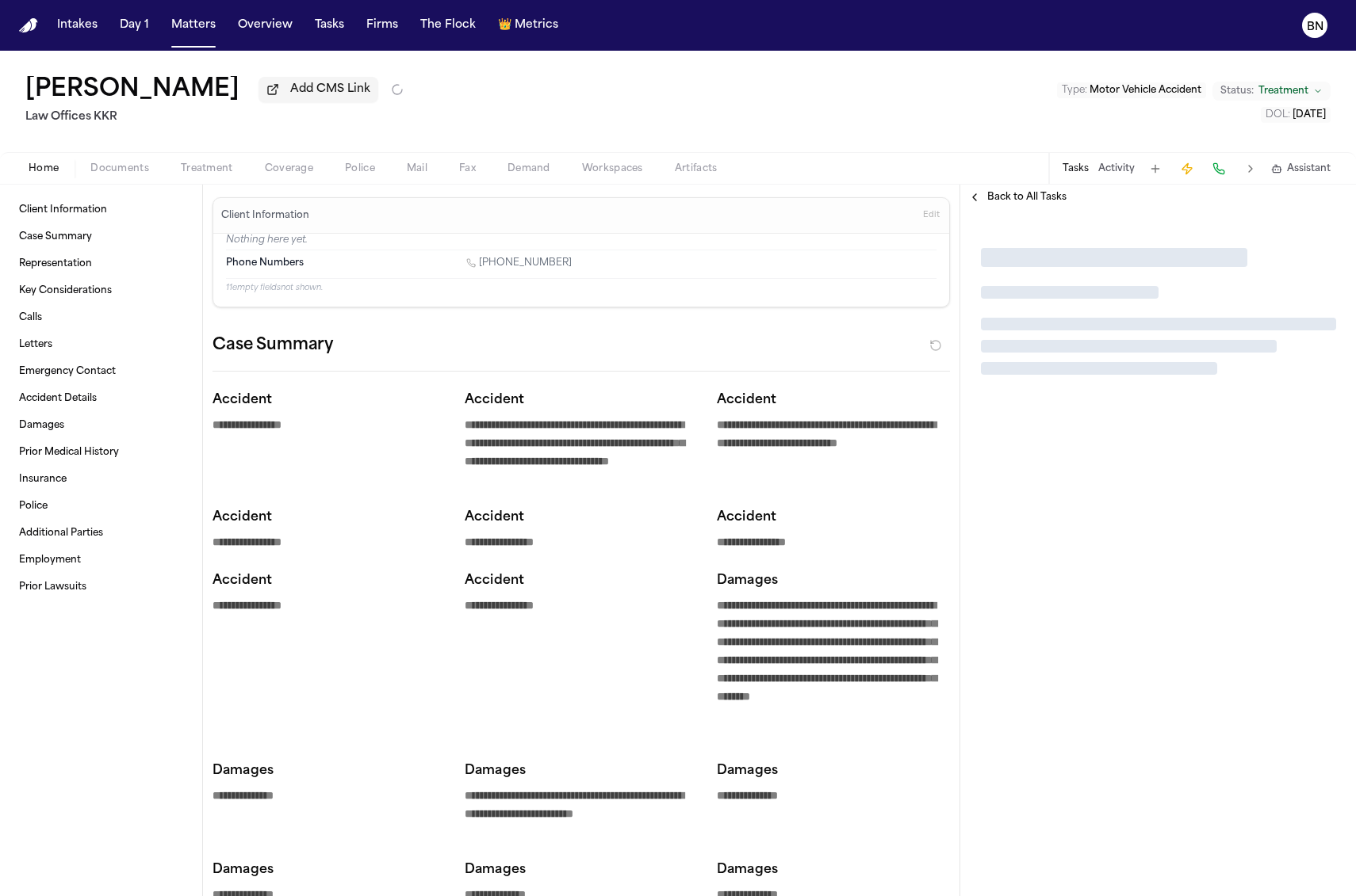
type textarea "*"
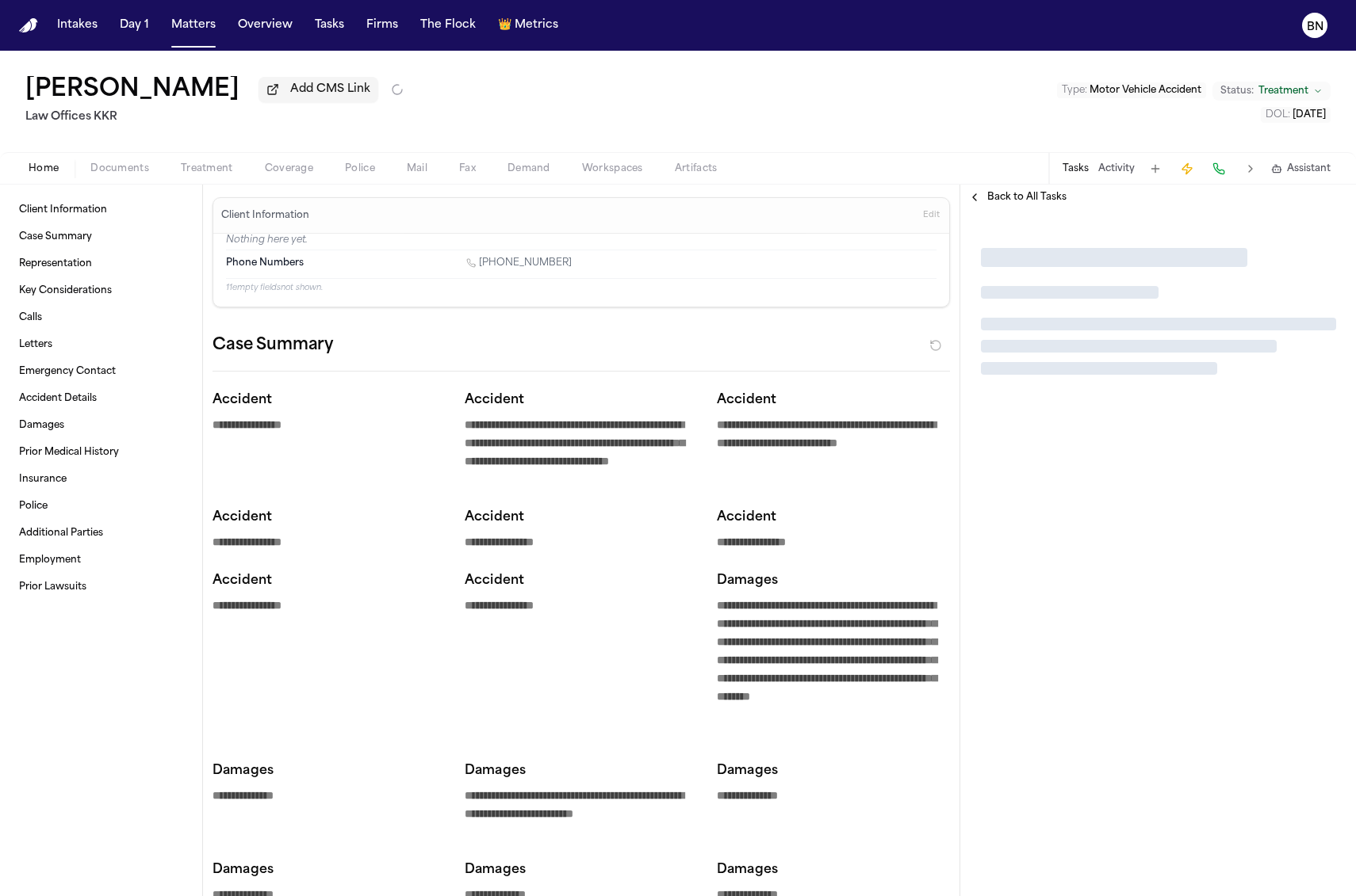
type textarea "*"
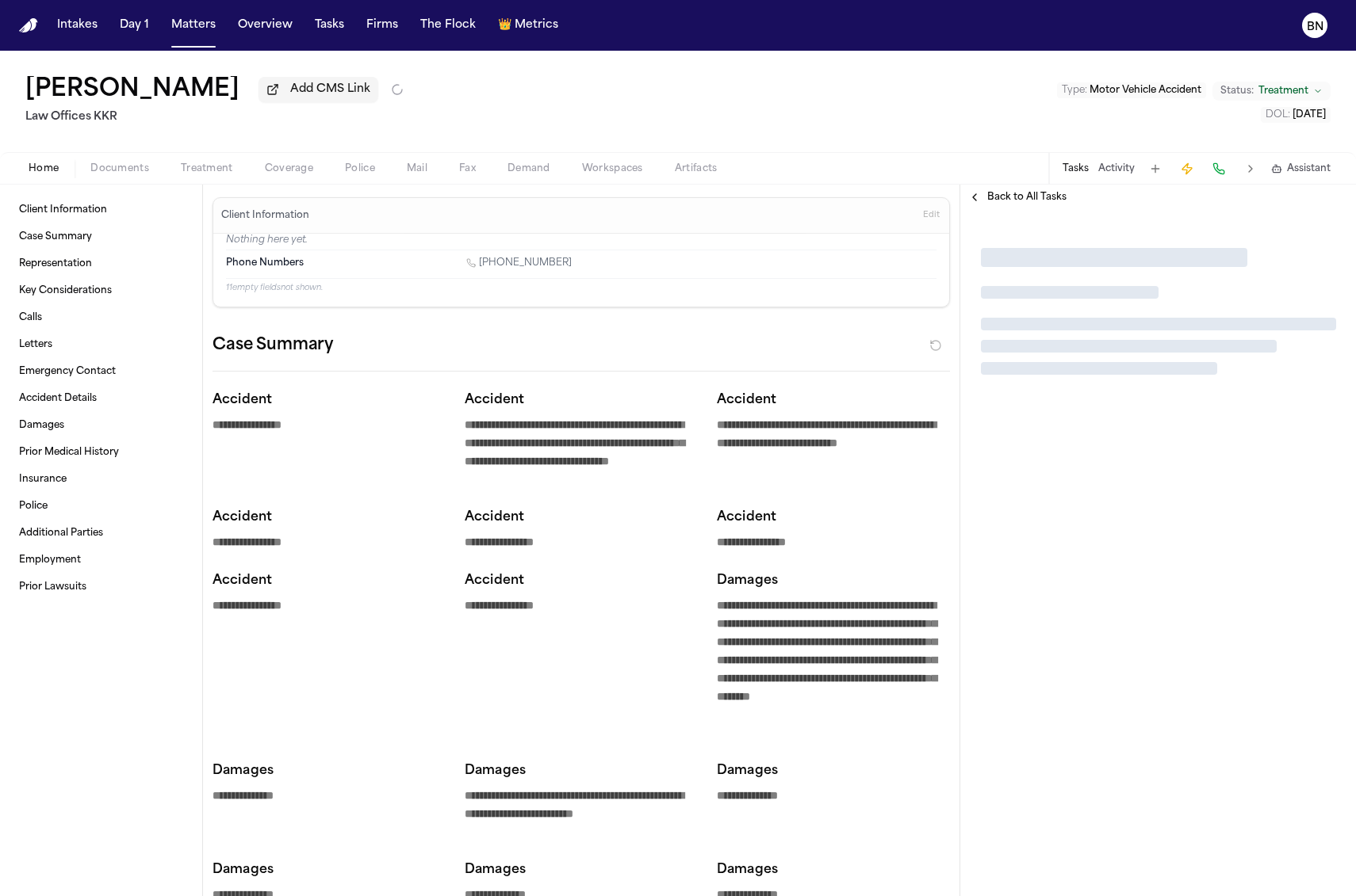
type textarea "*"
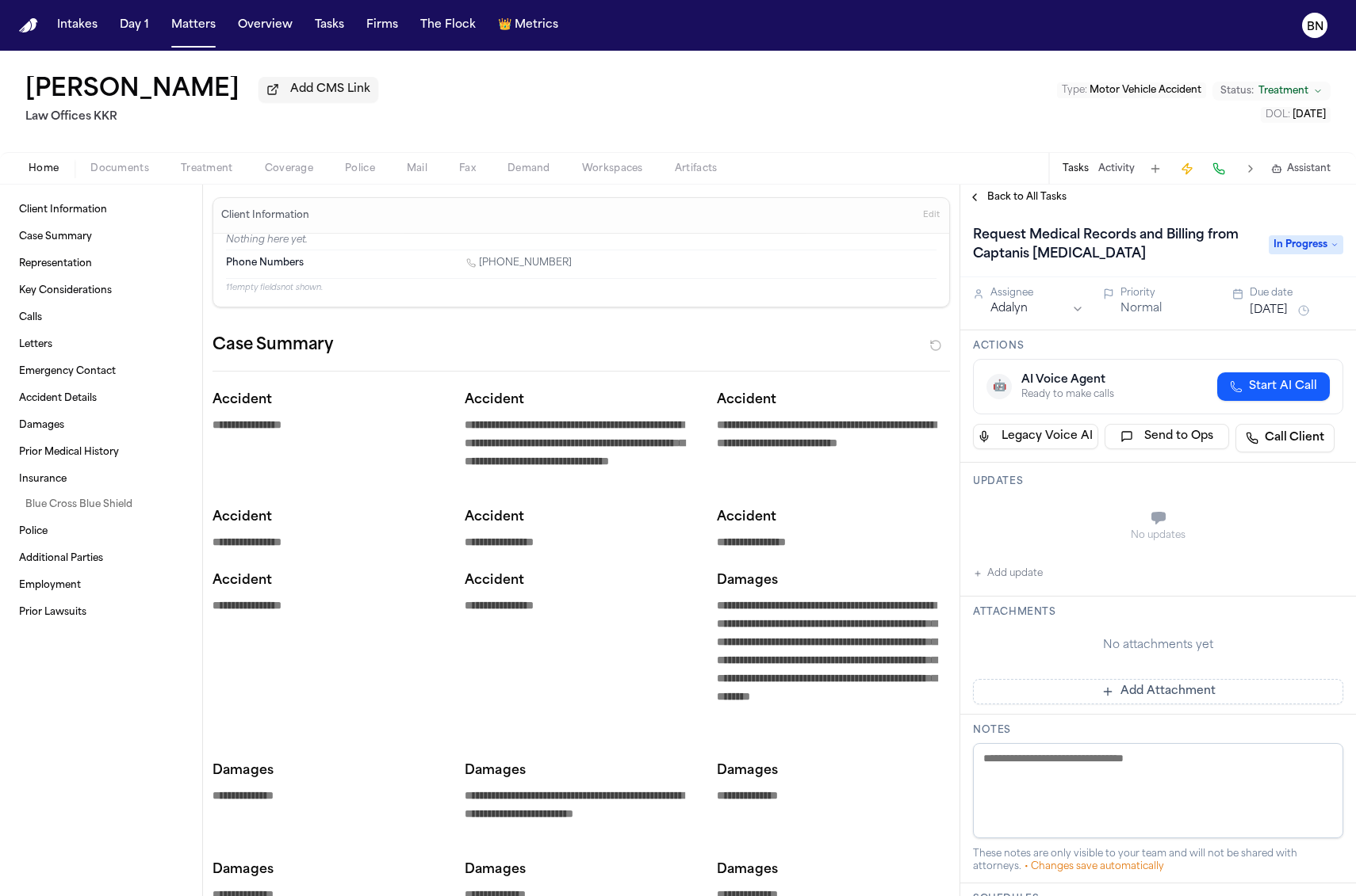
click at [1006, 196] on span "Back to All Tasks" at bounding box center [1027, 197] width 80 height 12
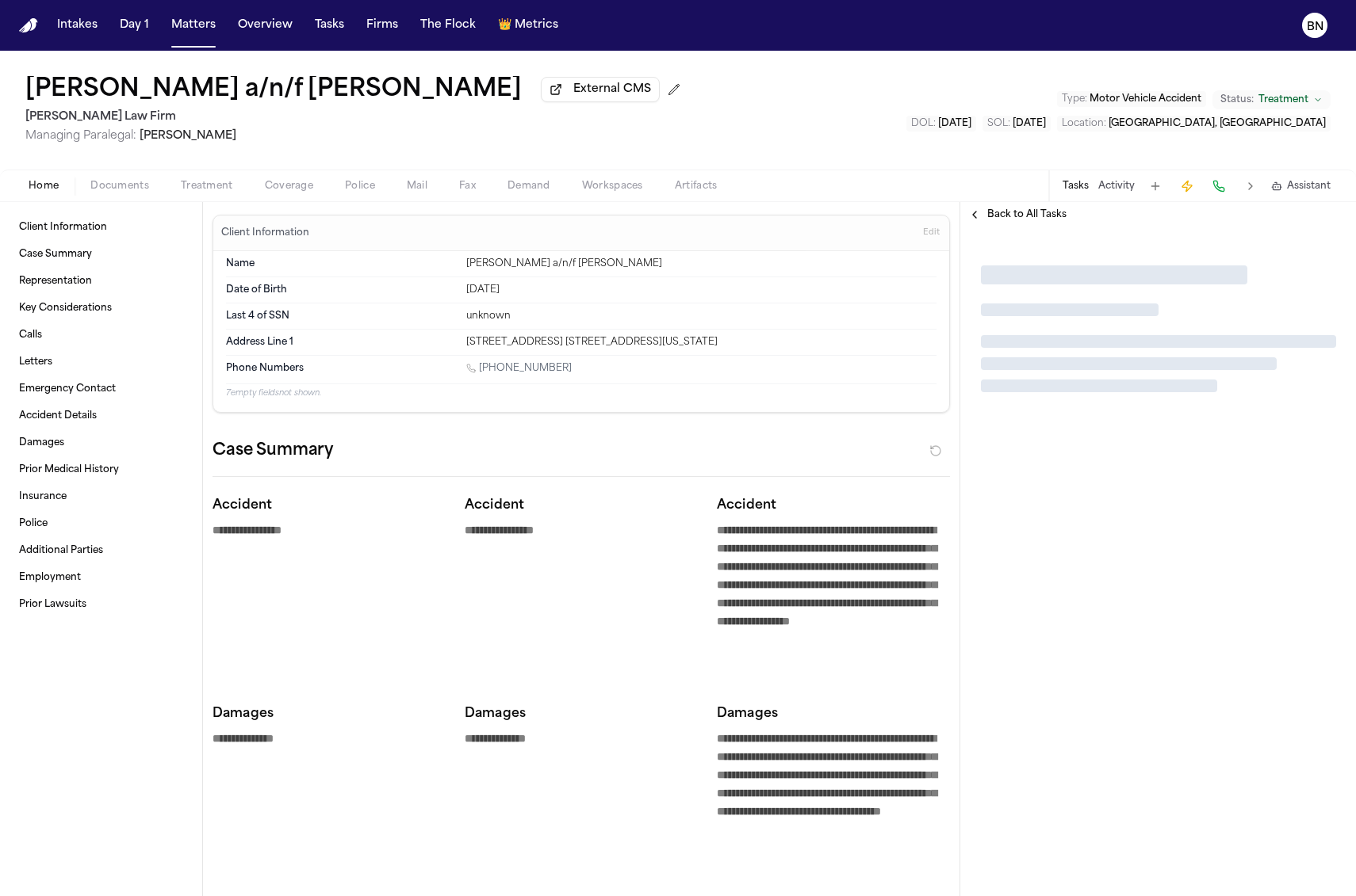
type textarea "*"
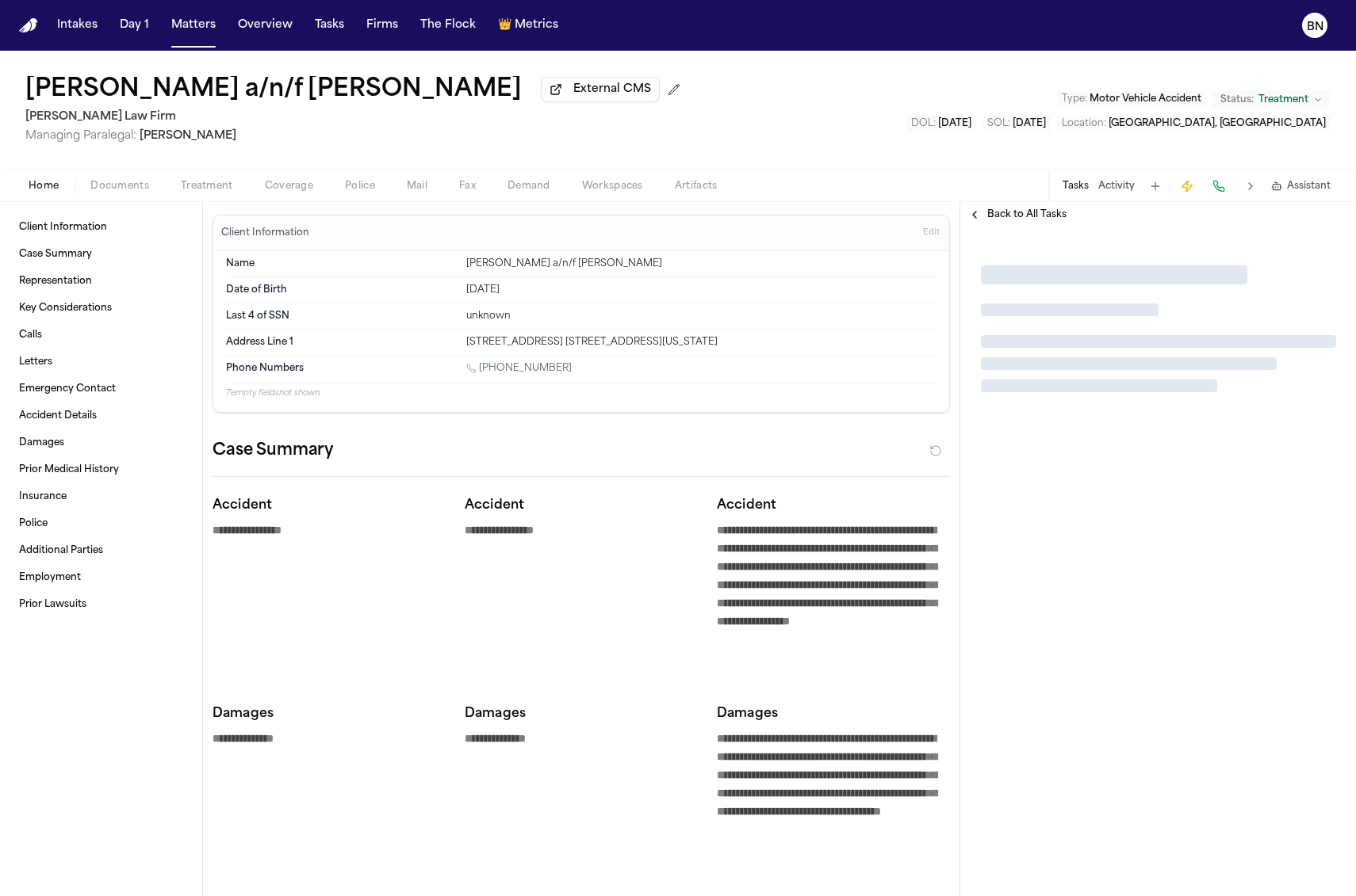
type textarea "*"
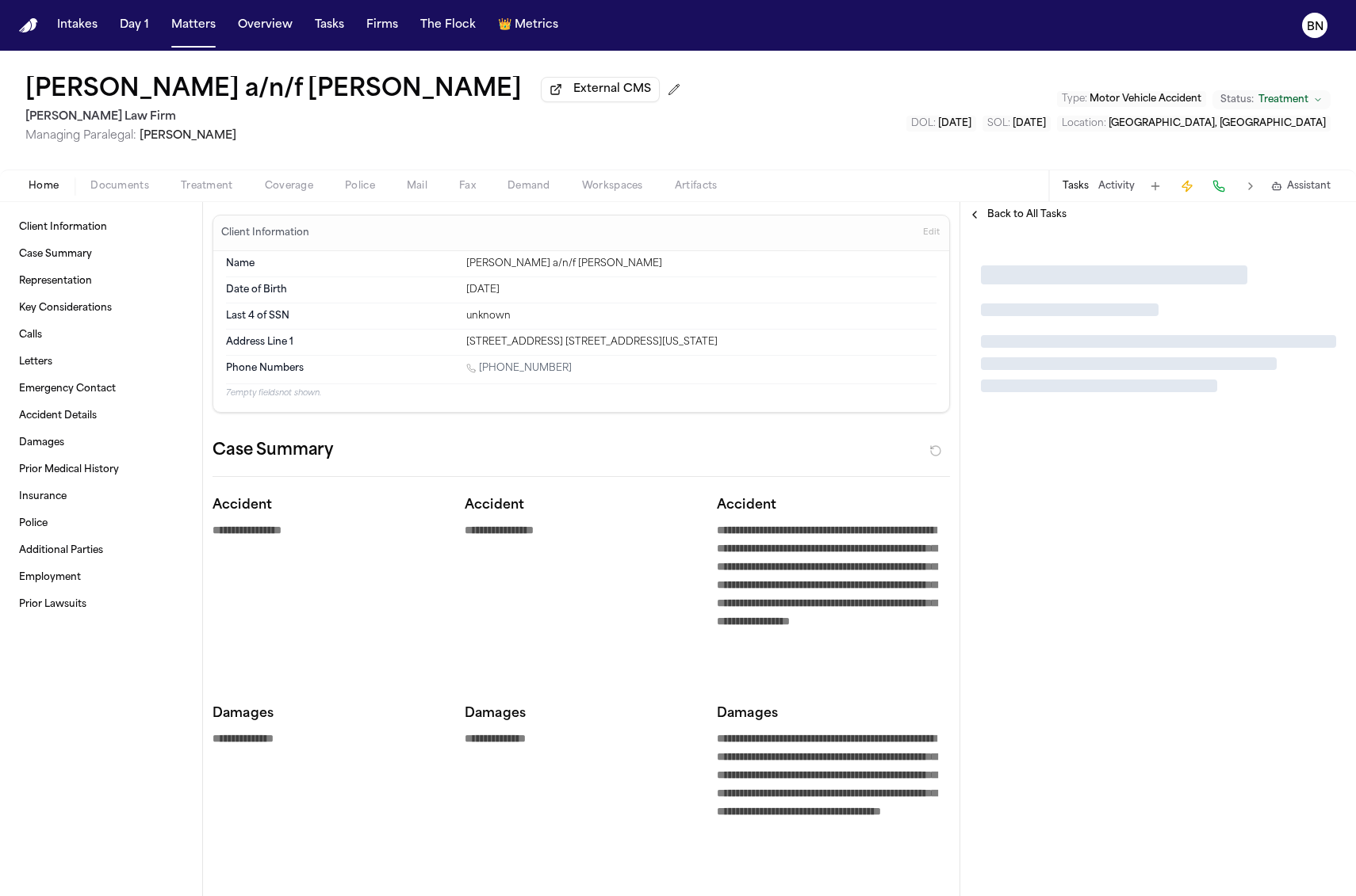
type textarea "*"
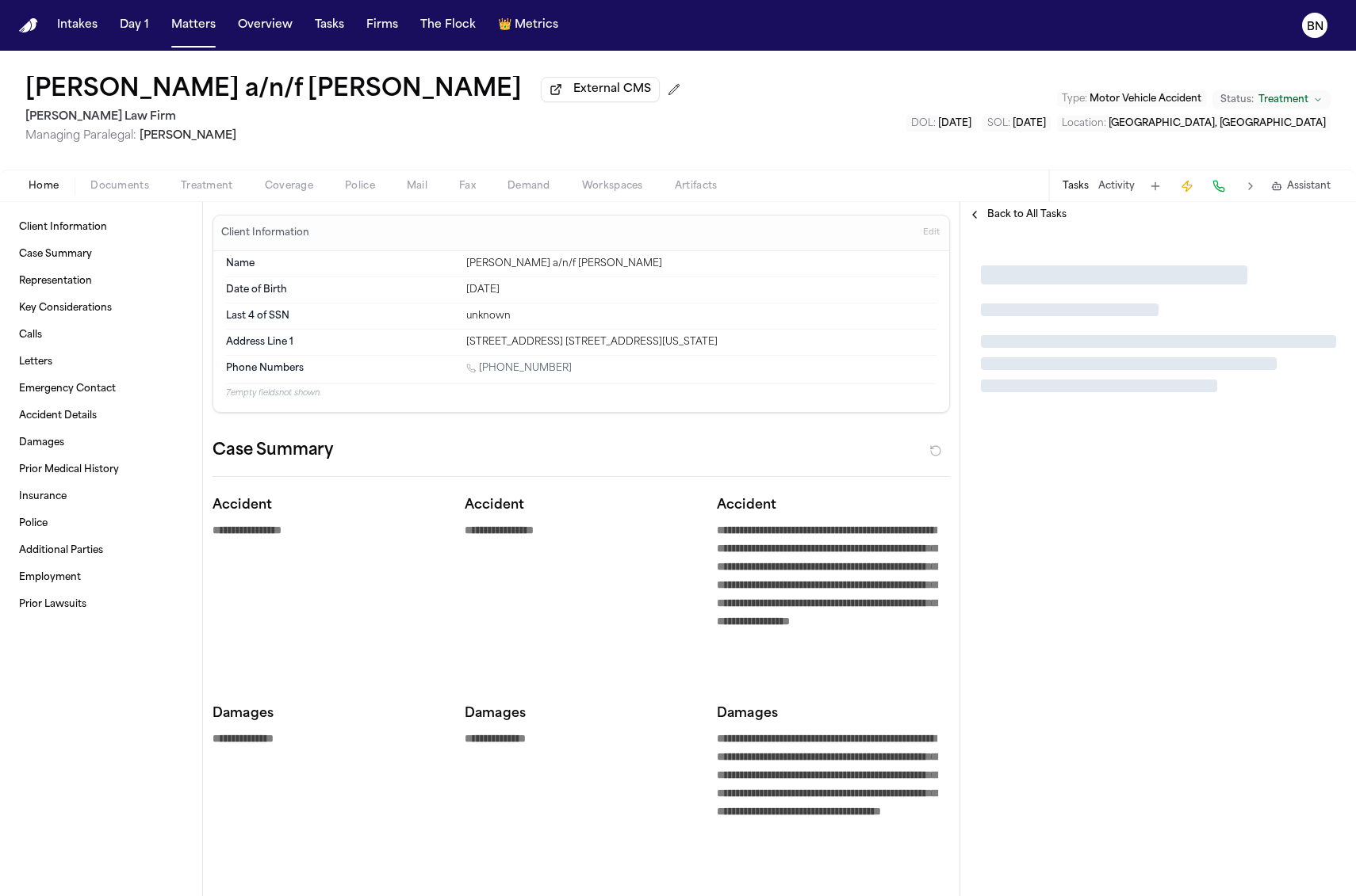
type textarea "*"
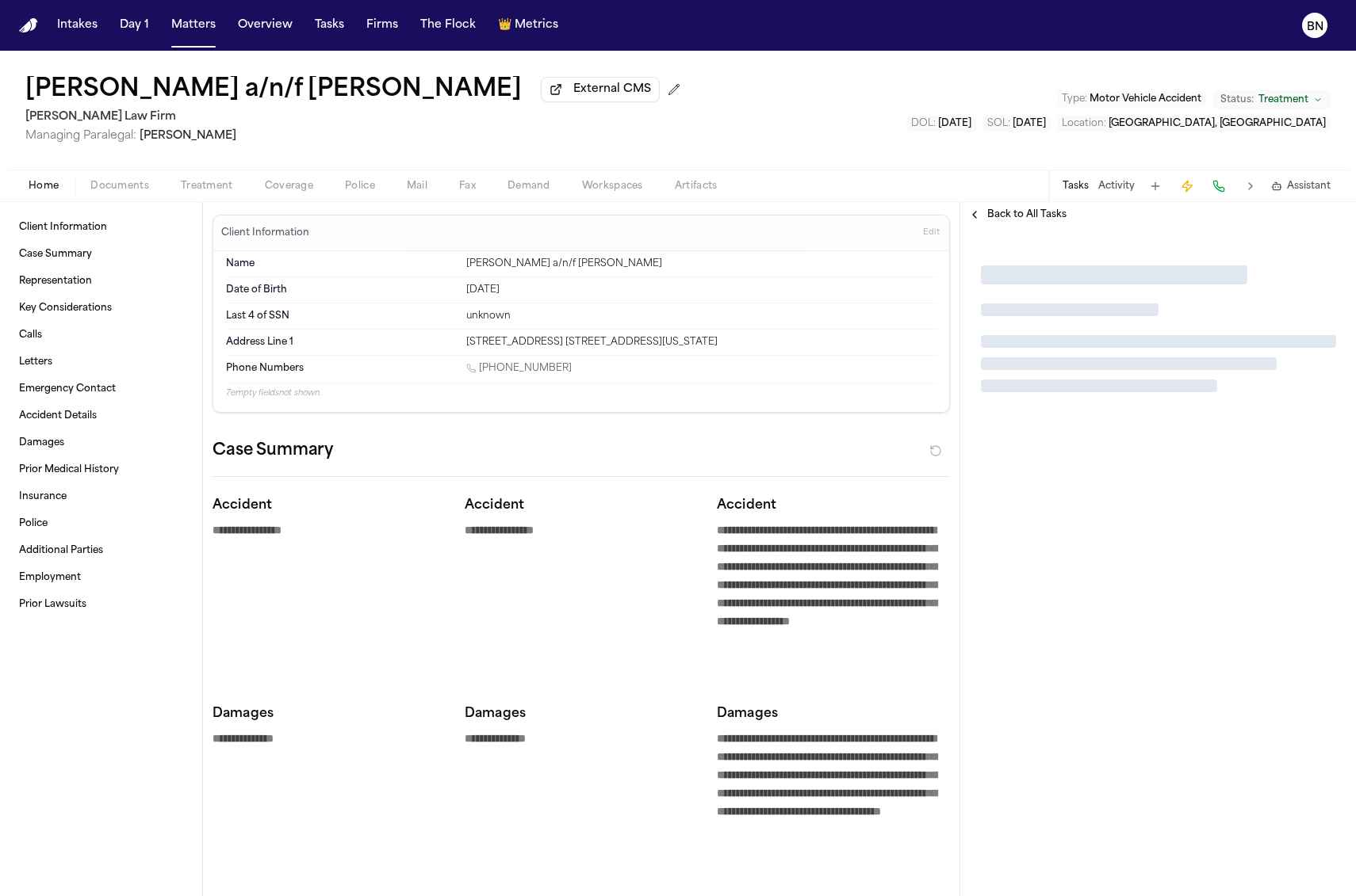
type textarea "*"
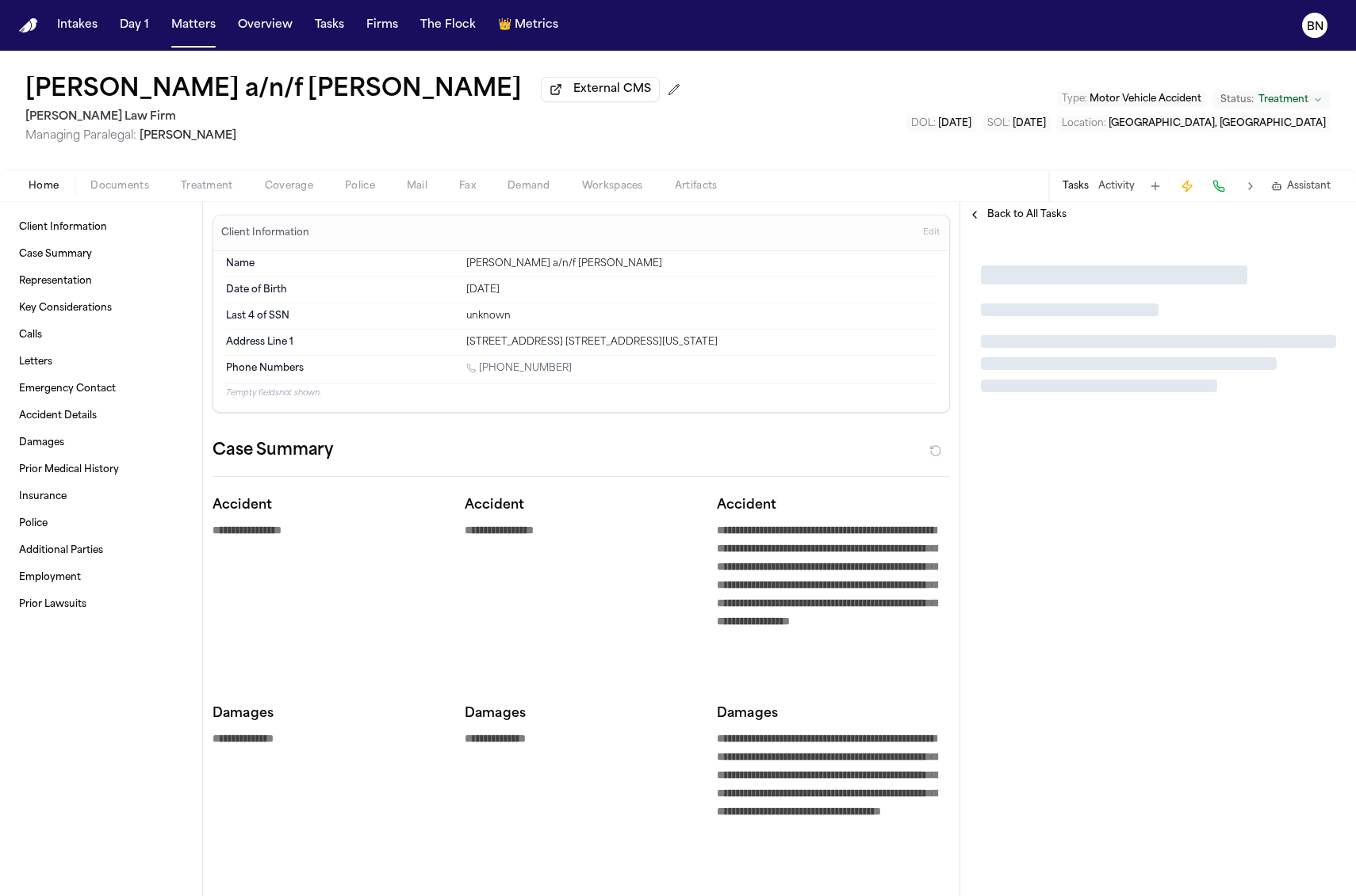
type textarea "*"
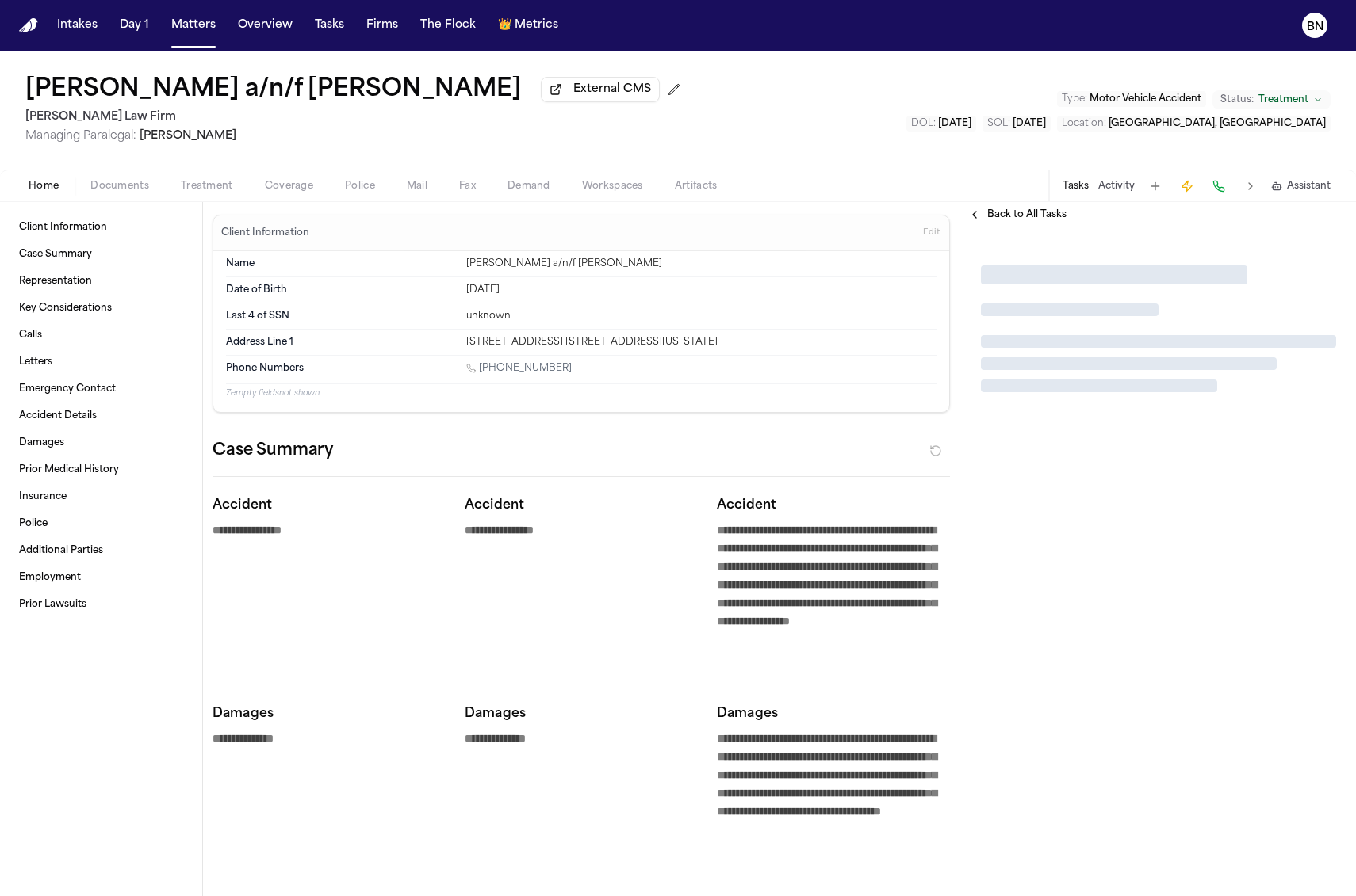
type textarea "*"
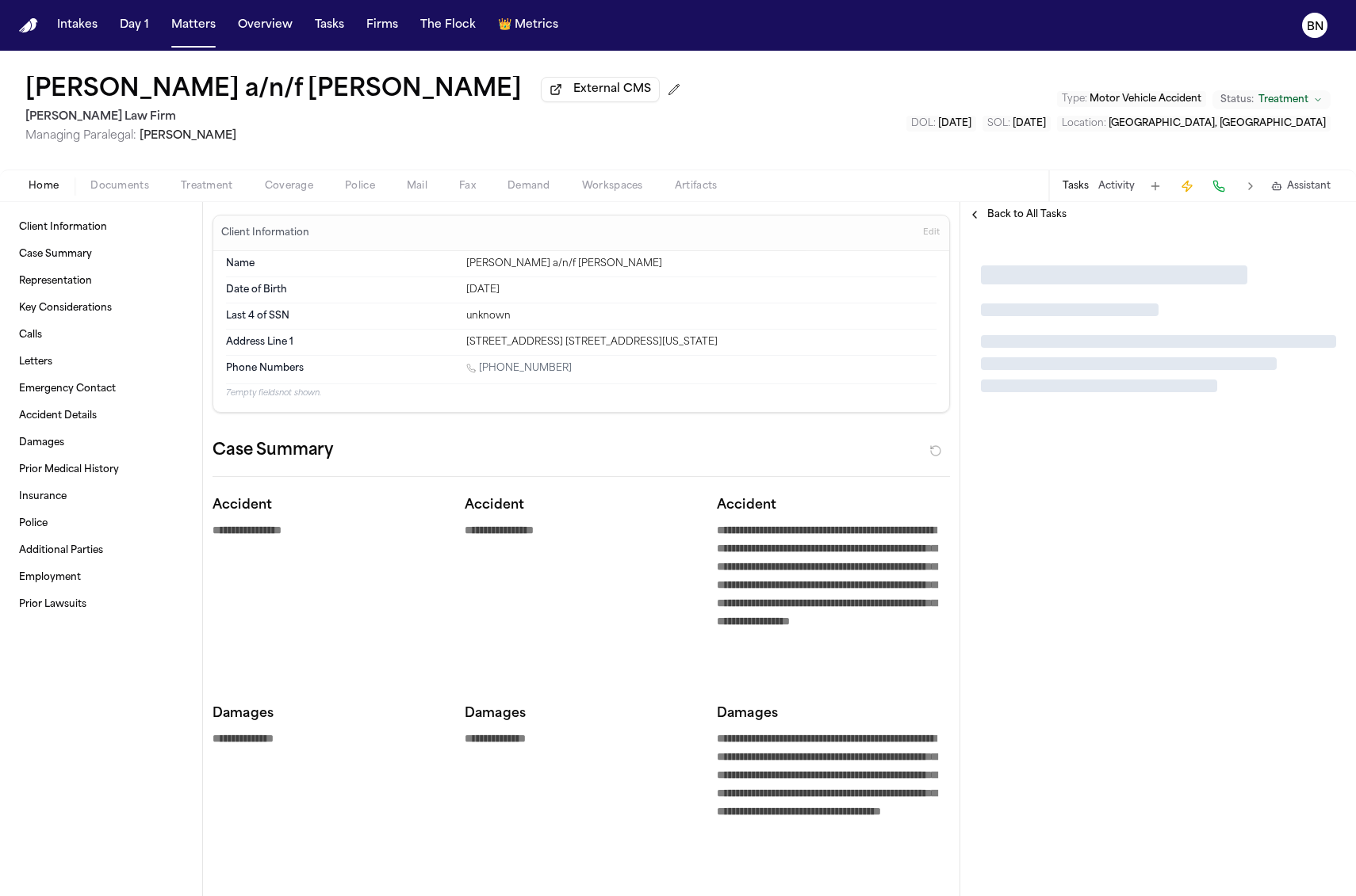
type textarea "*"
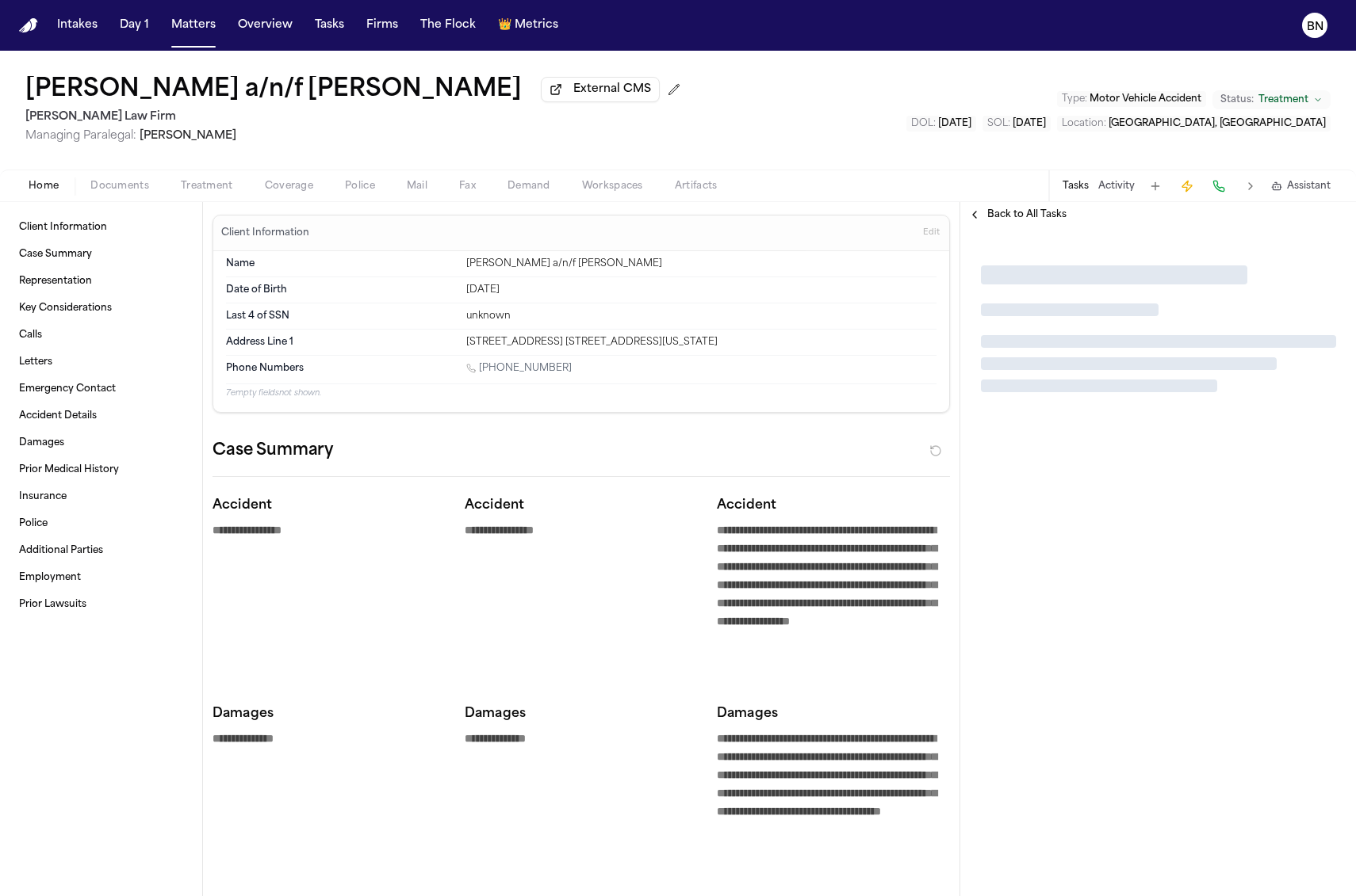
type textarea "*"
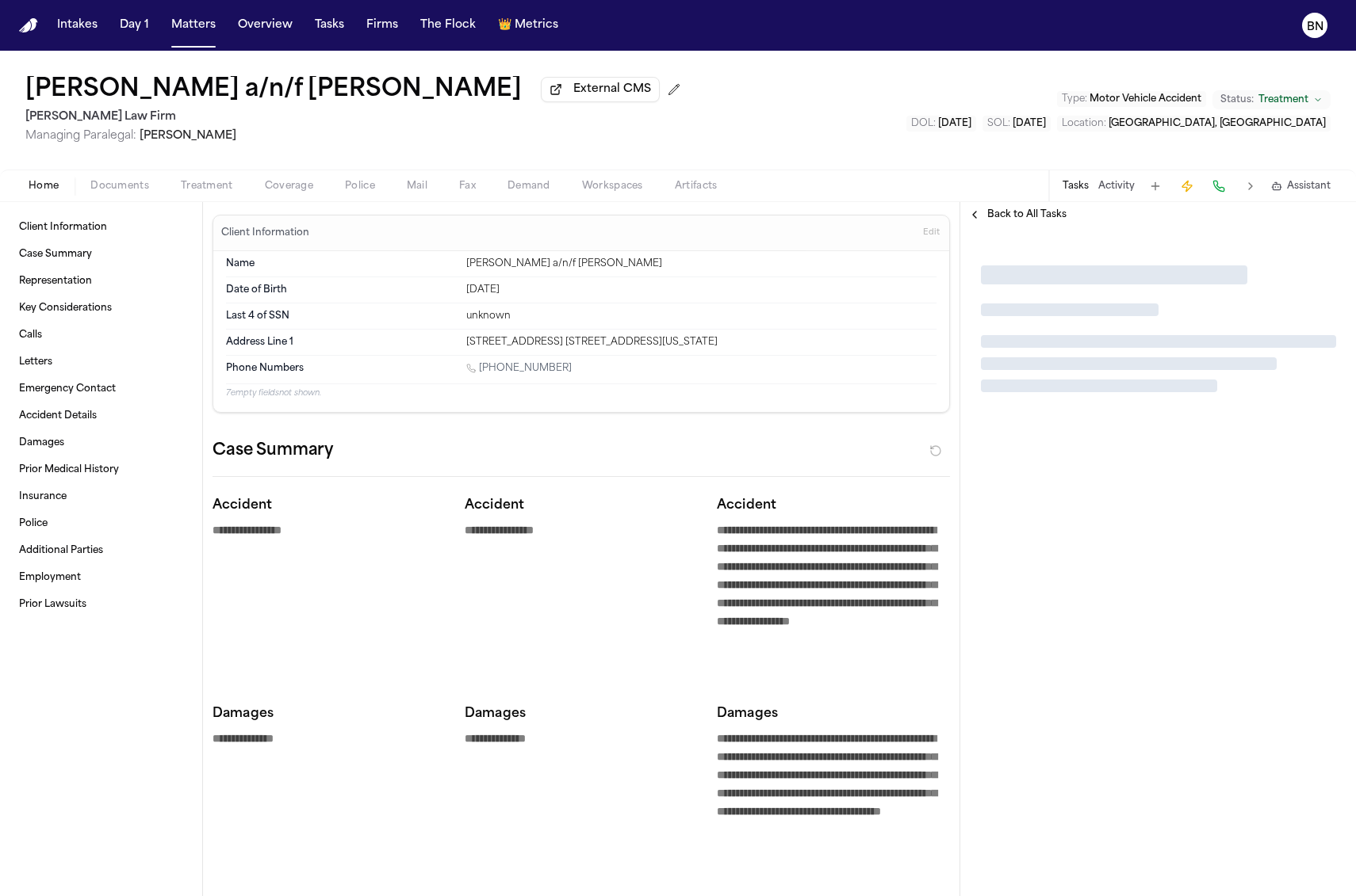
type textarea "*"
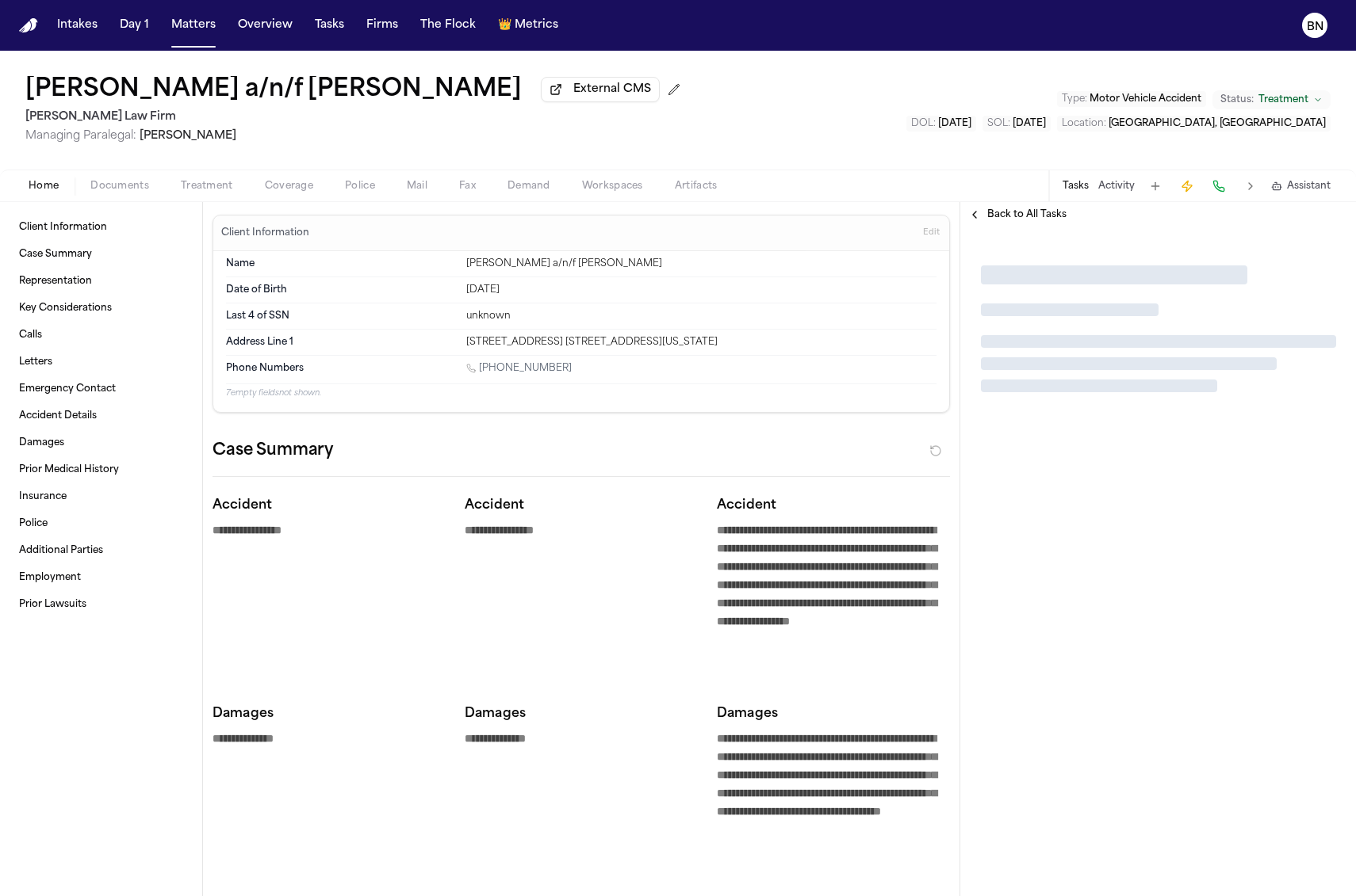
type textarea "*"
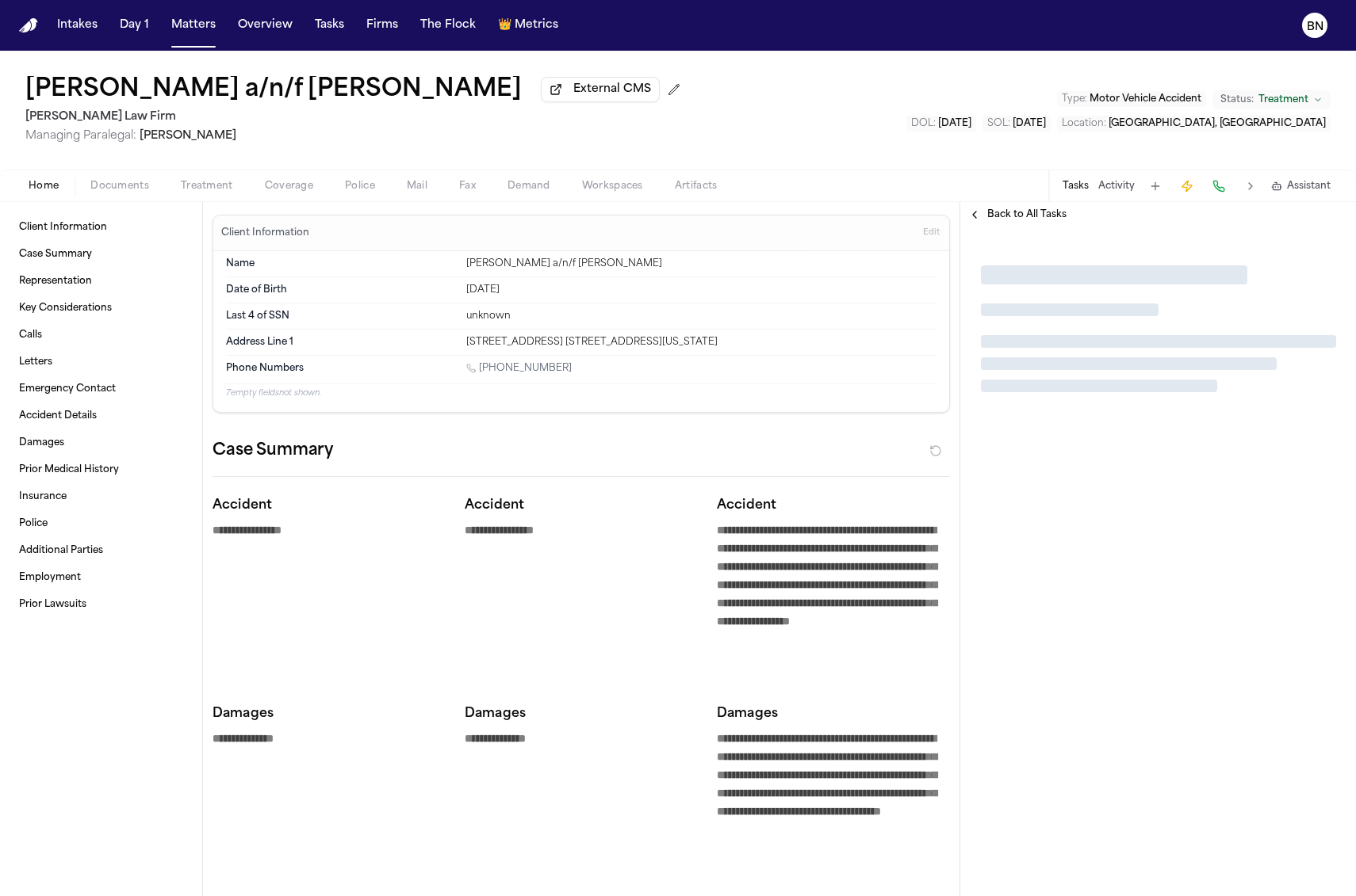
type textarea "*"
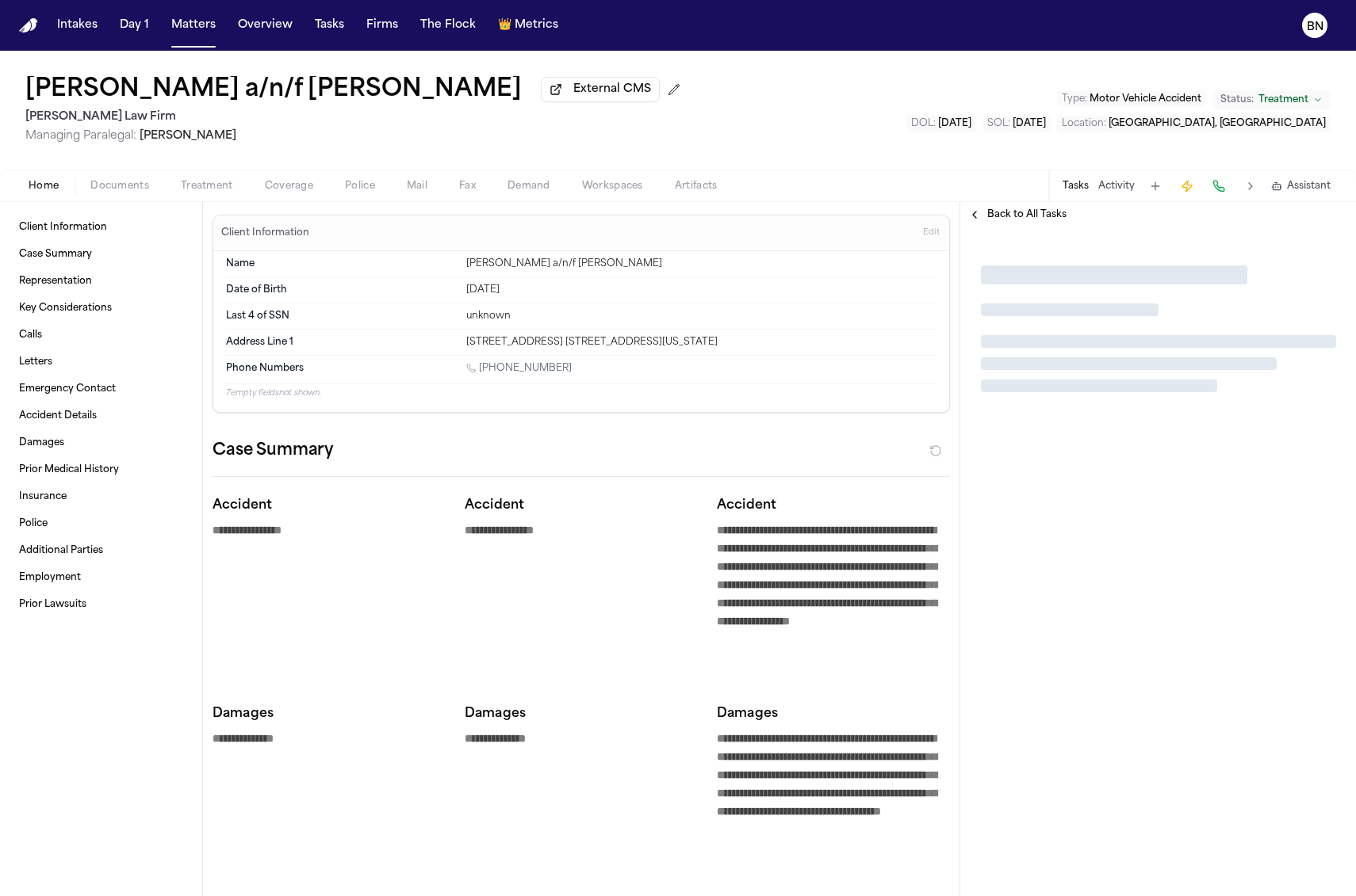
type textarea "*"
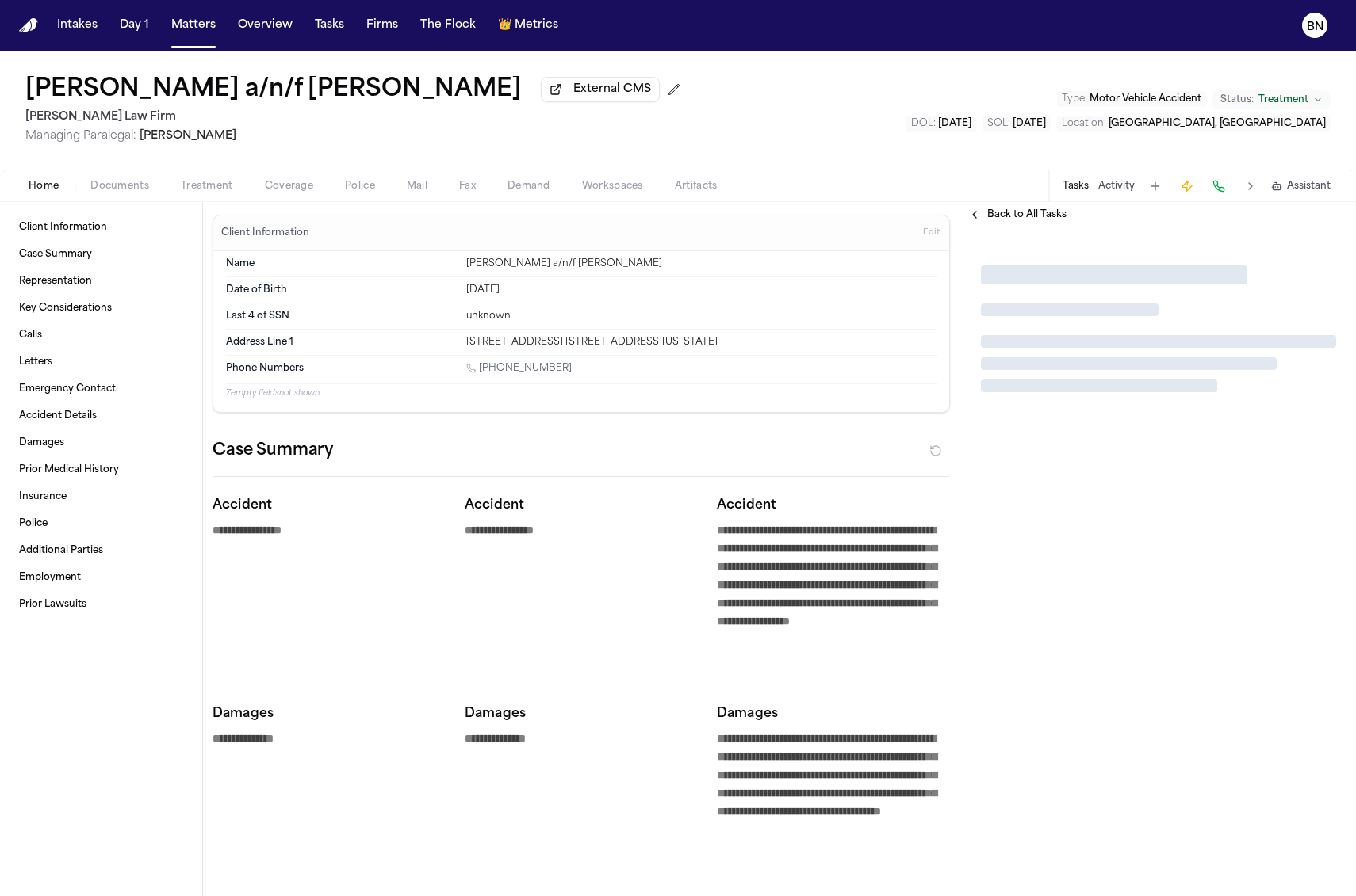
type textarea "*"
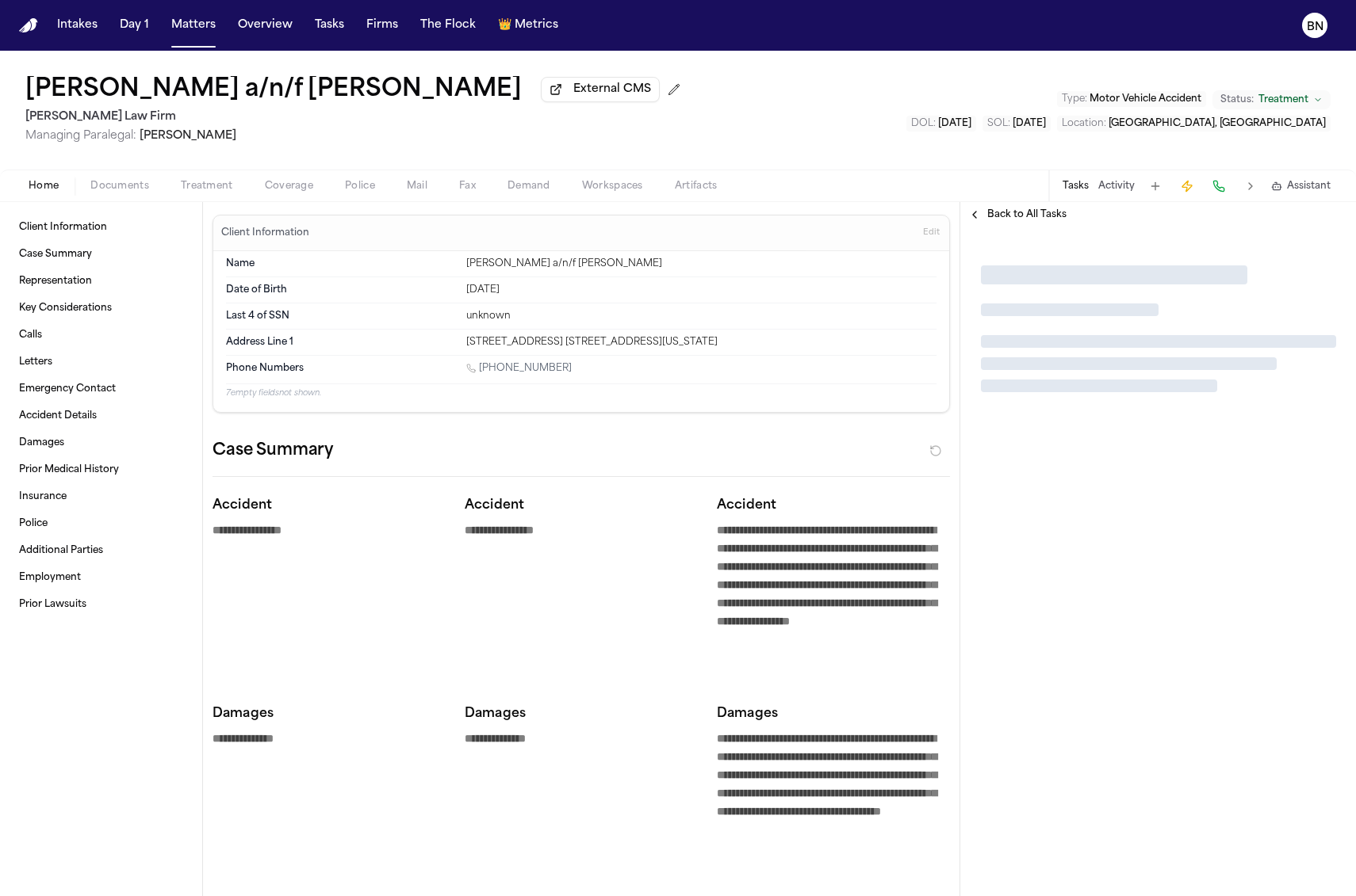
type textarea "*"
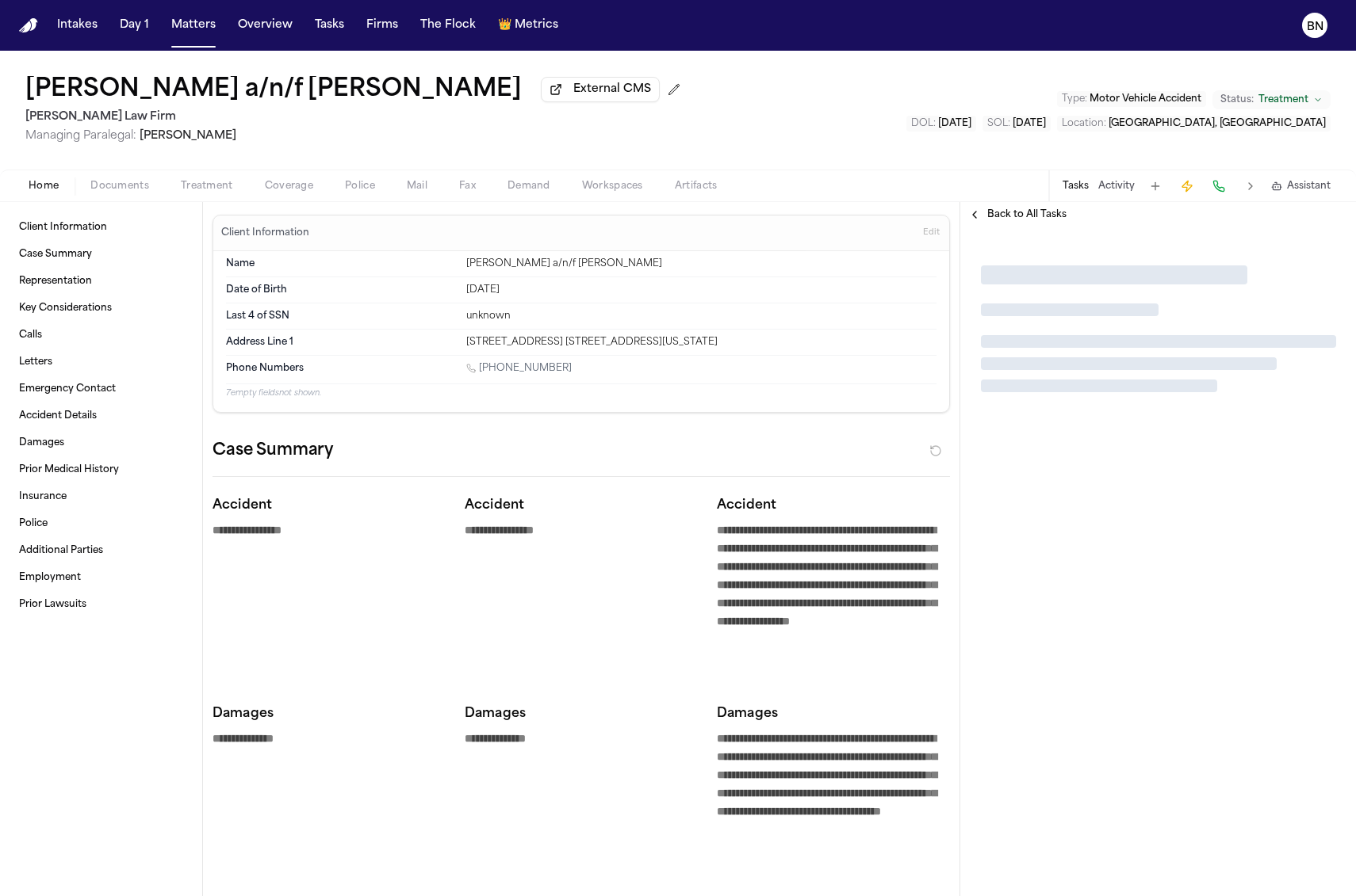
type textarea "*"
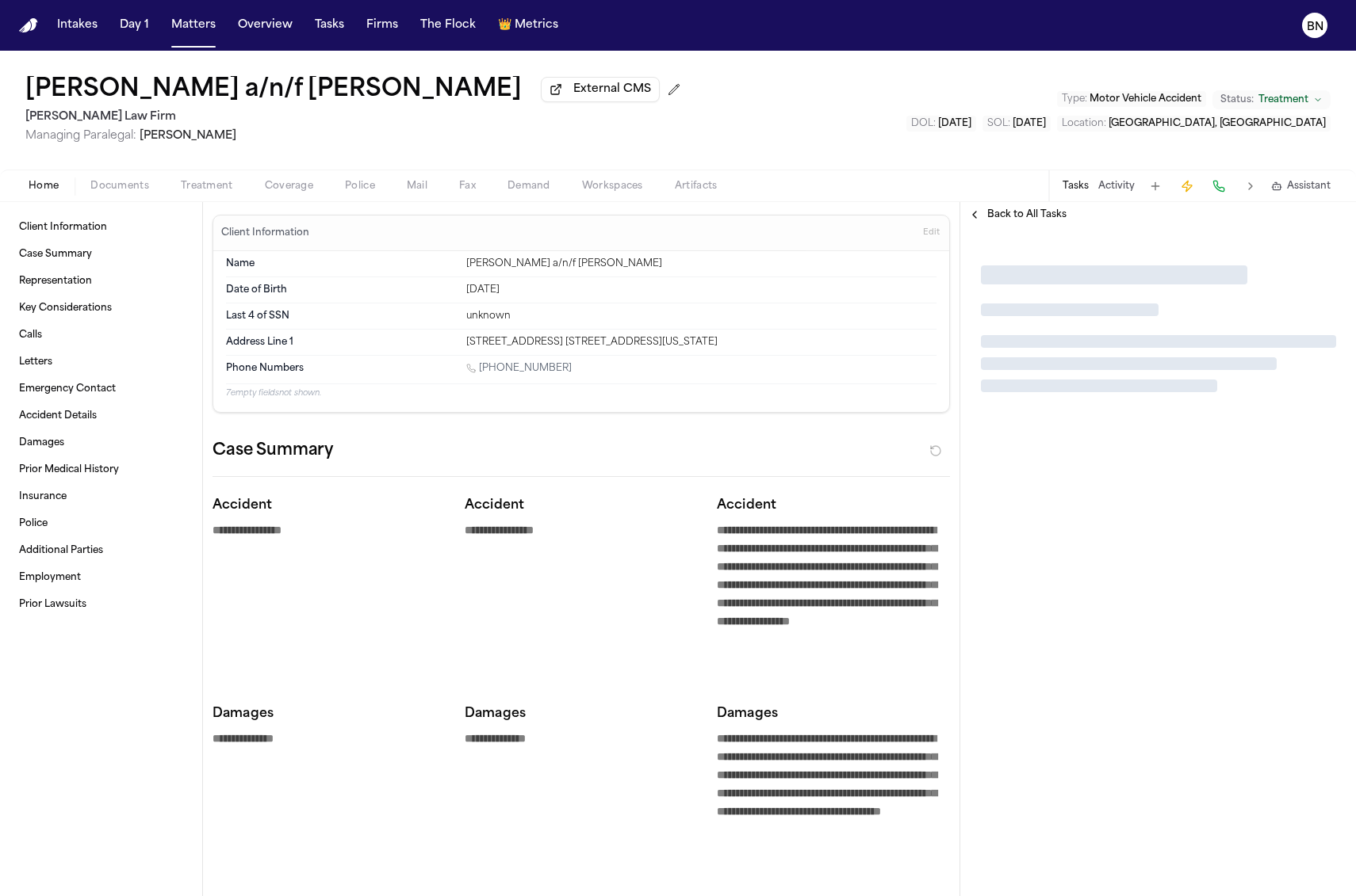
type textarea "*"
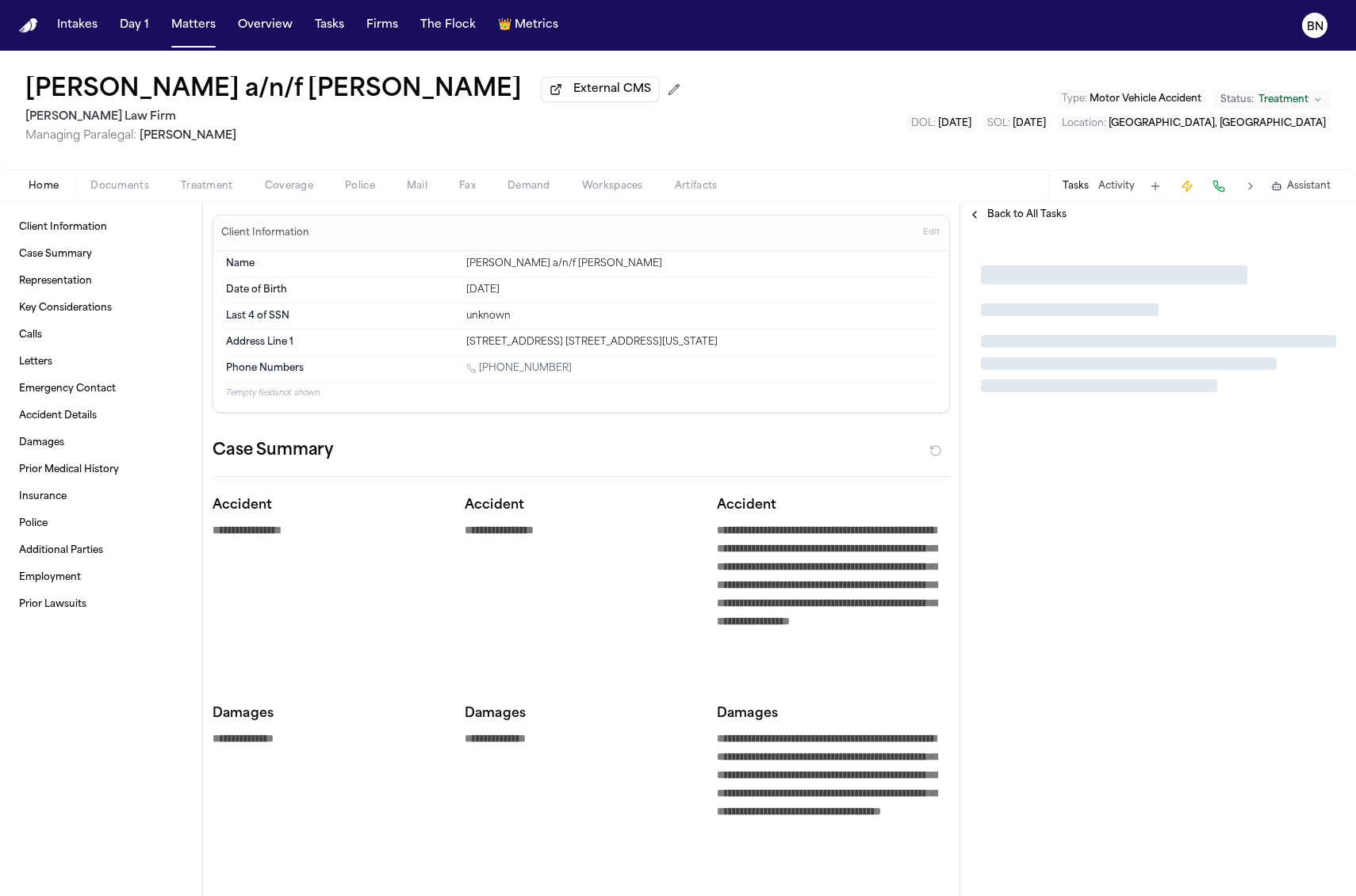
type textarea "*"
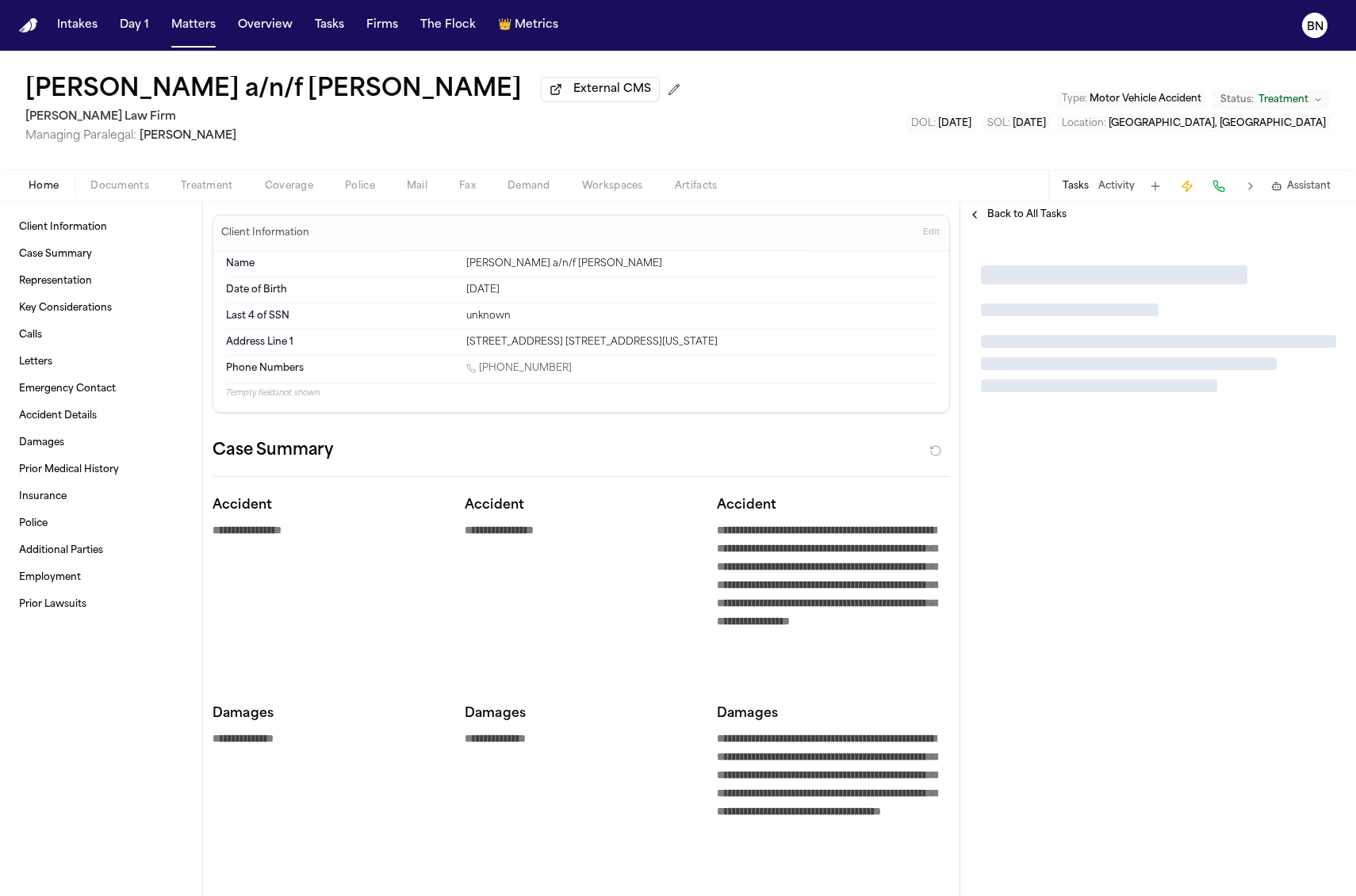
type textarea "*"
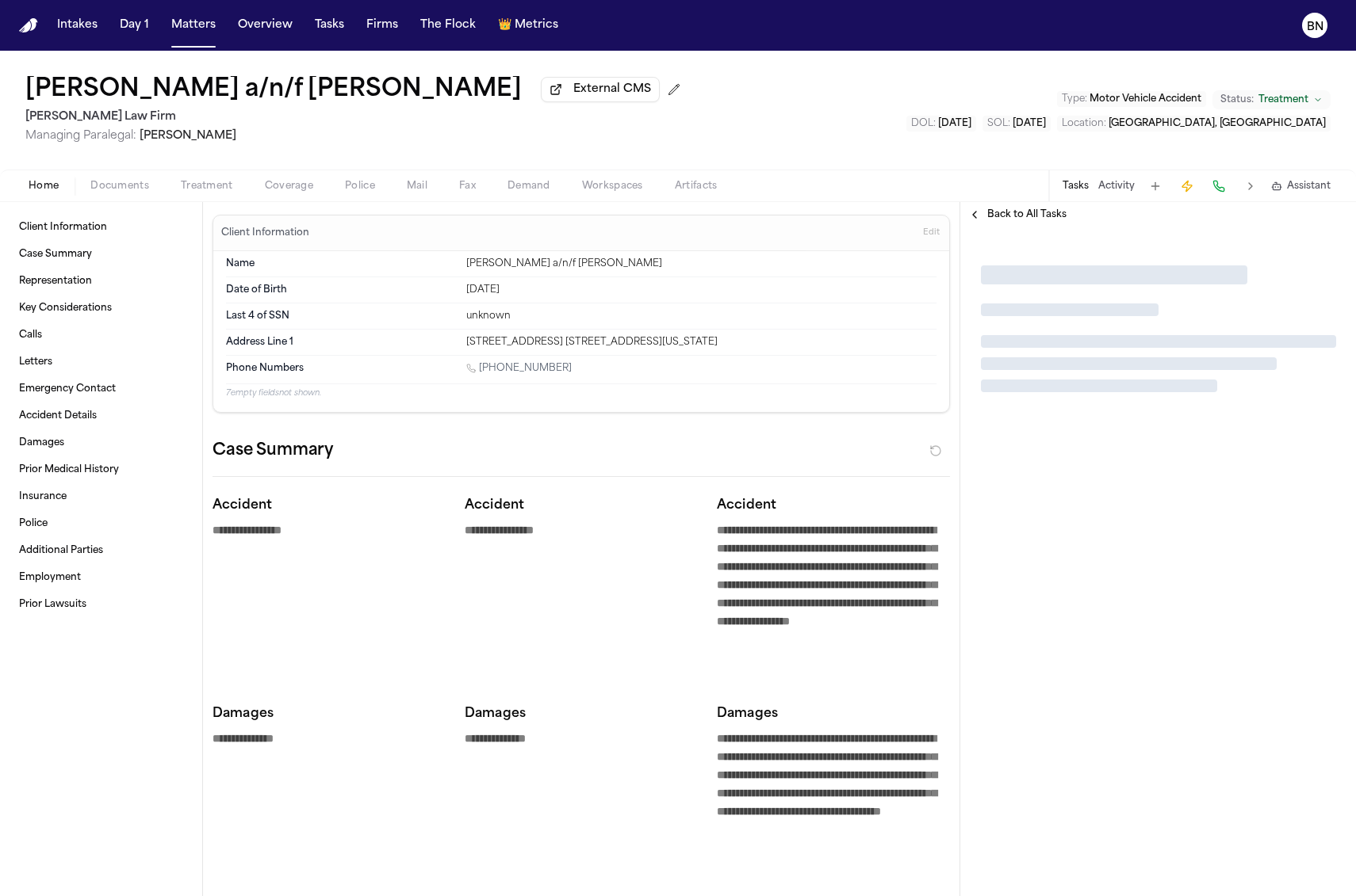
type textarea "*"
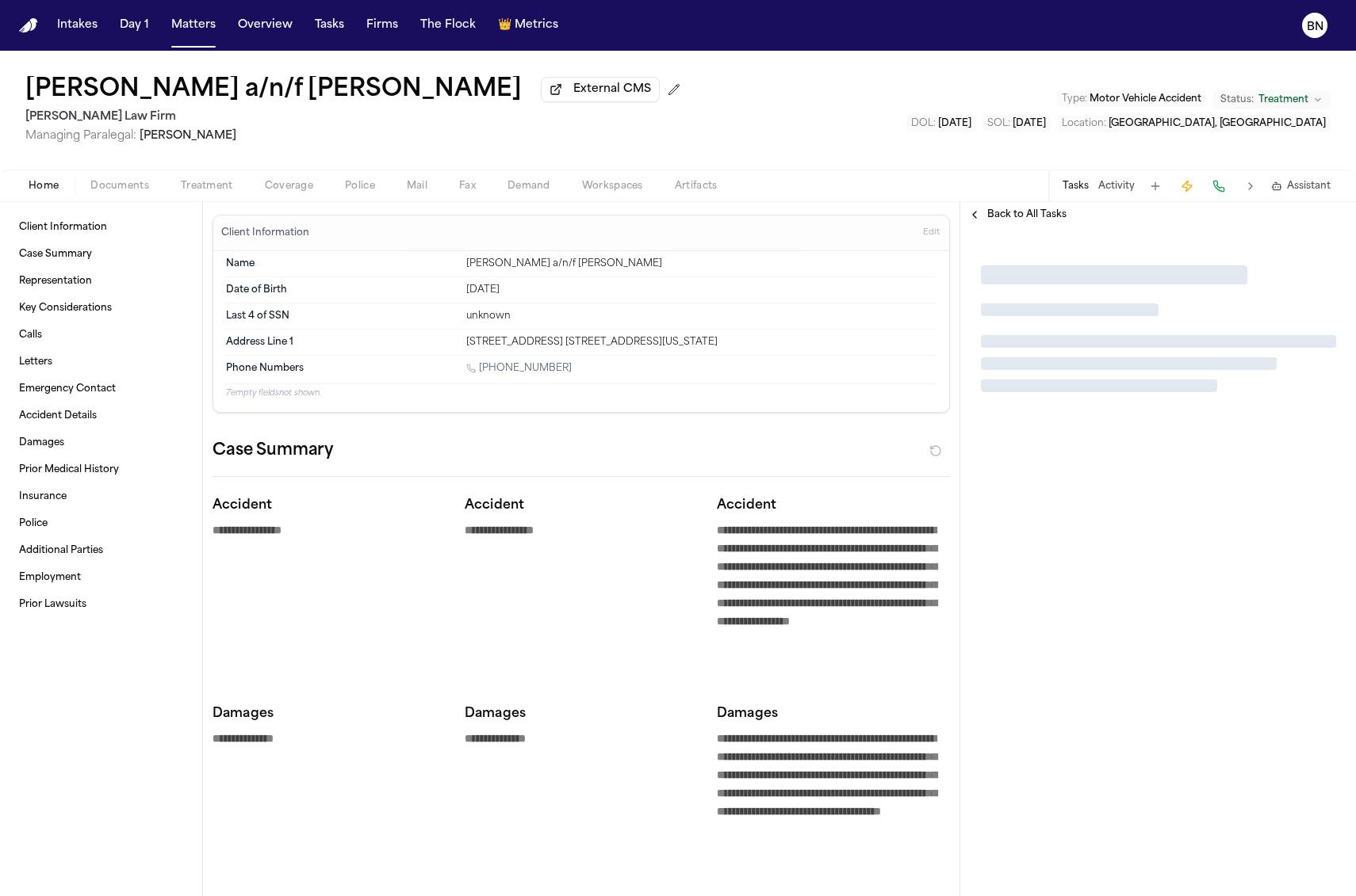
type textarea "*"
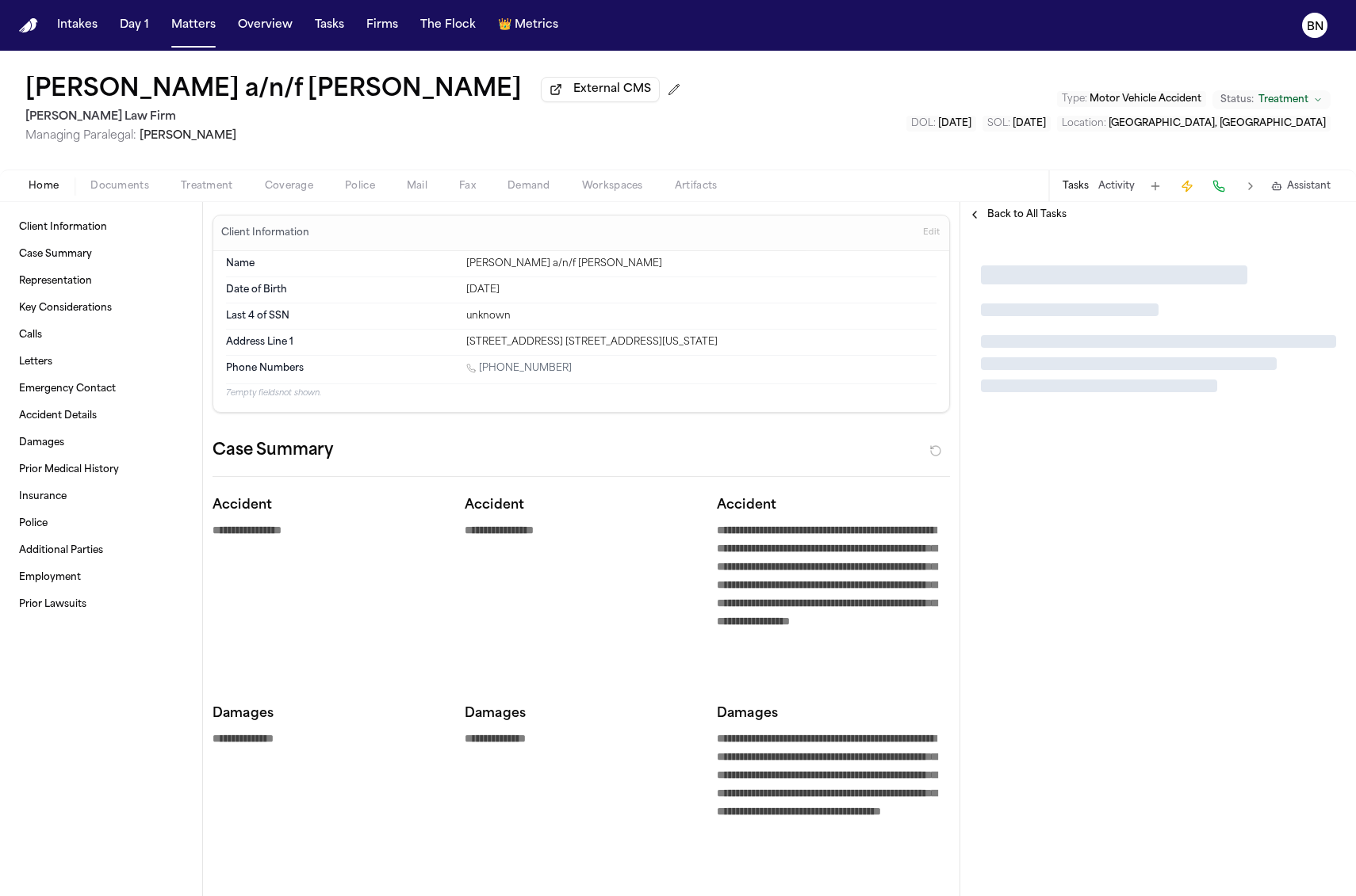
type textarea "*"
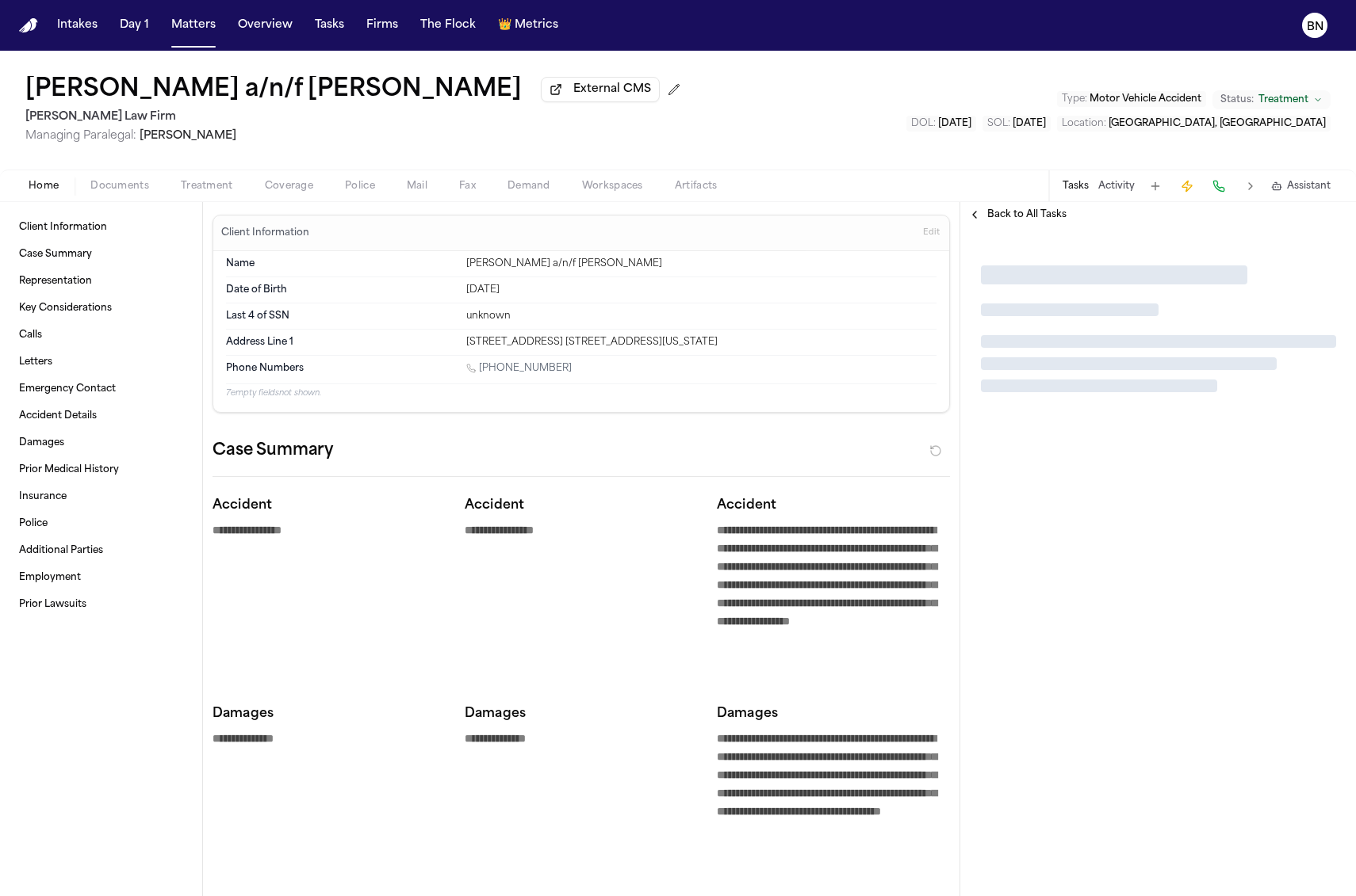
type textarea "*"
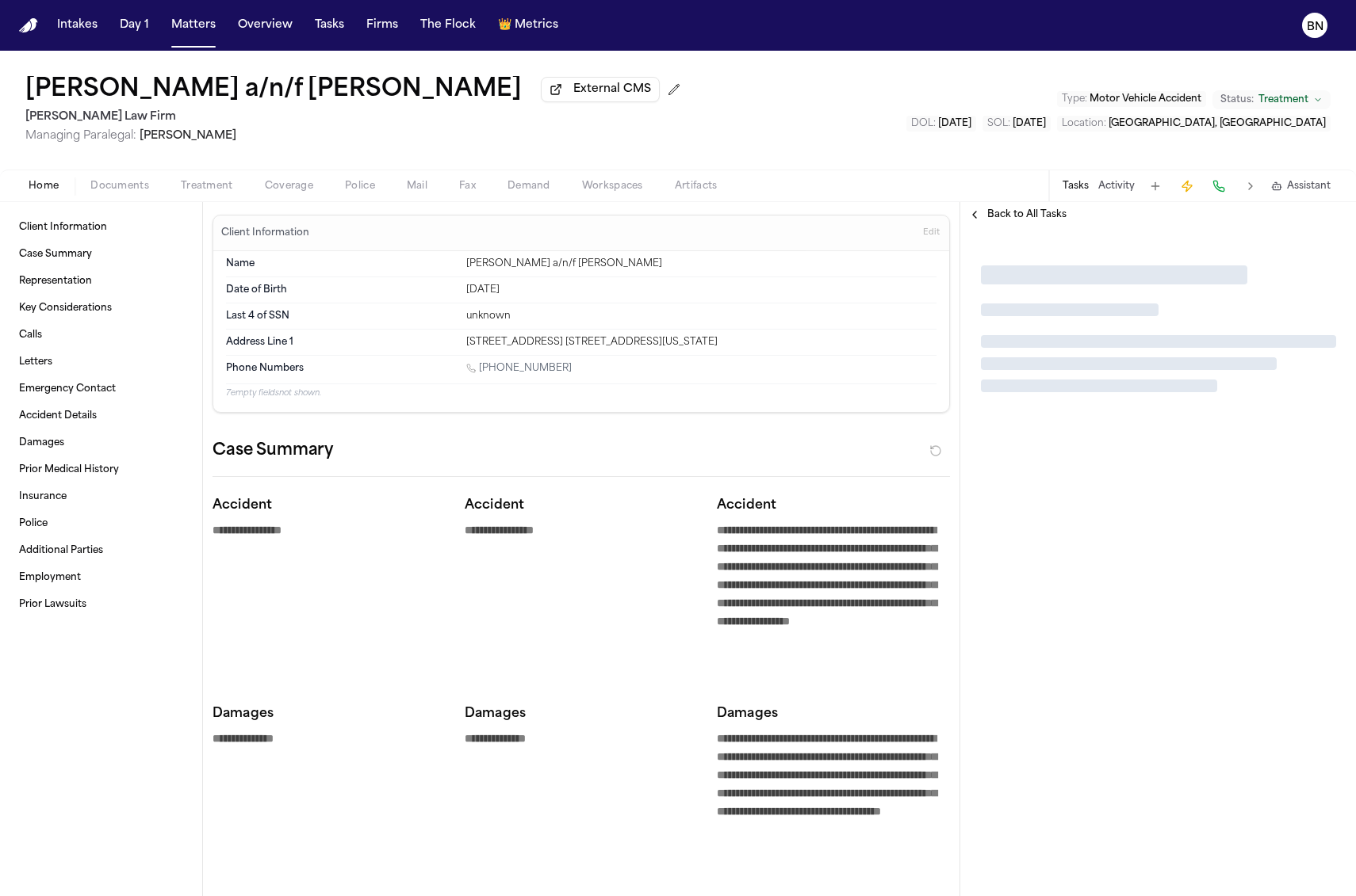
type textarea "*"
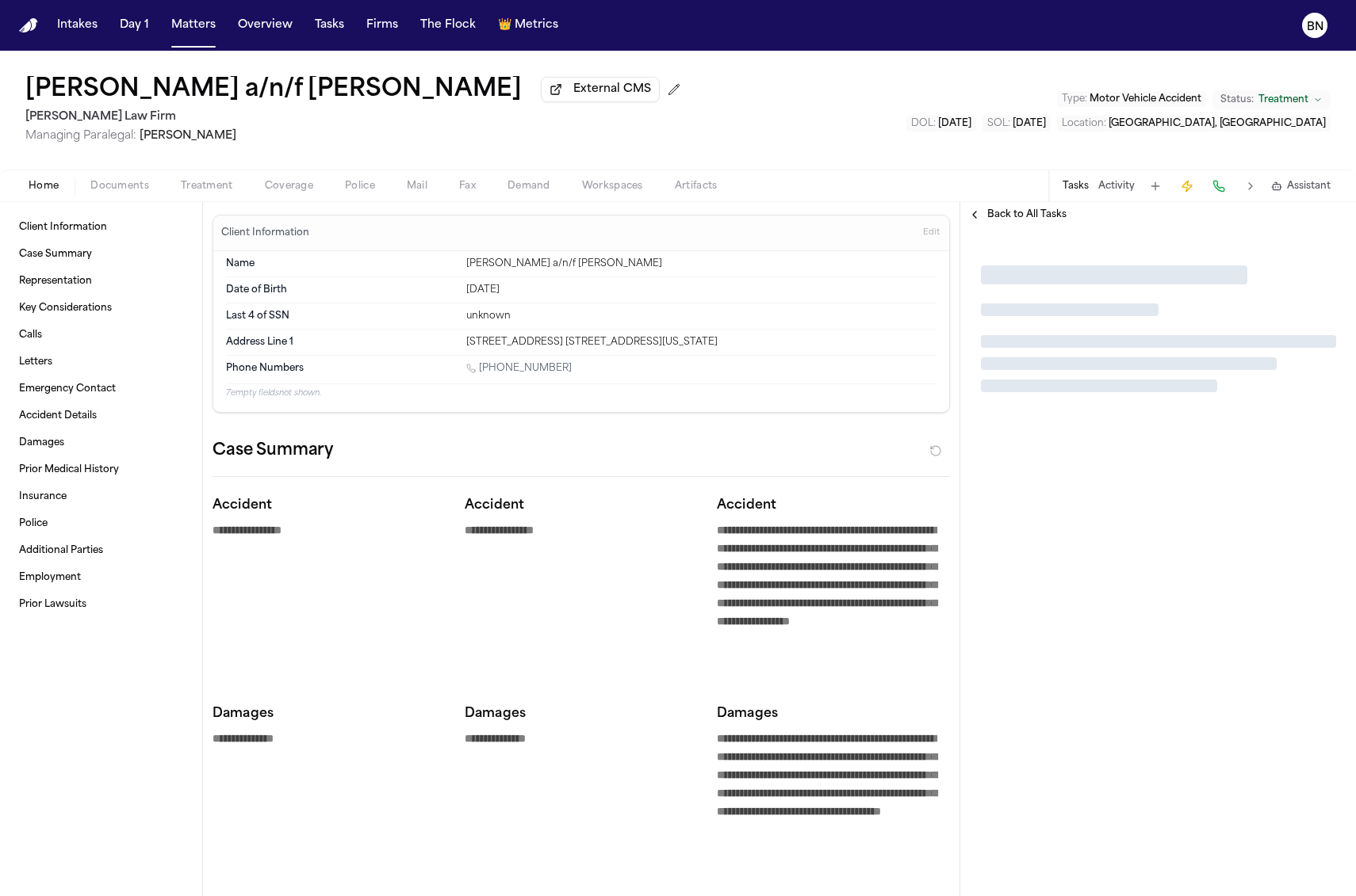
type textarea "*"
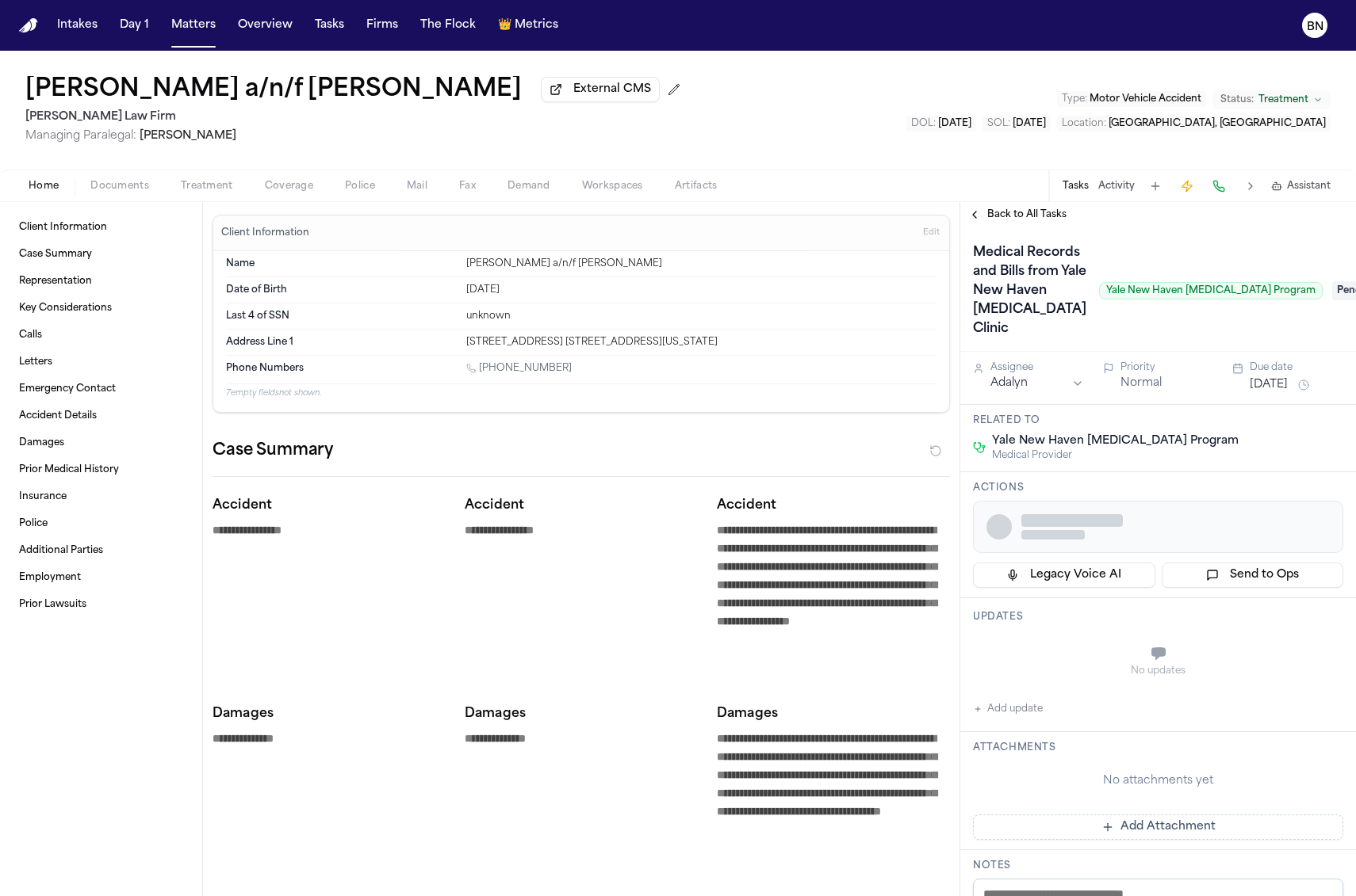
type textarea "*"
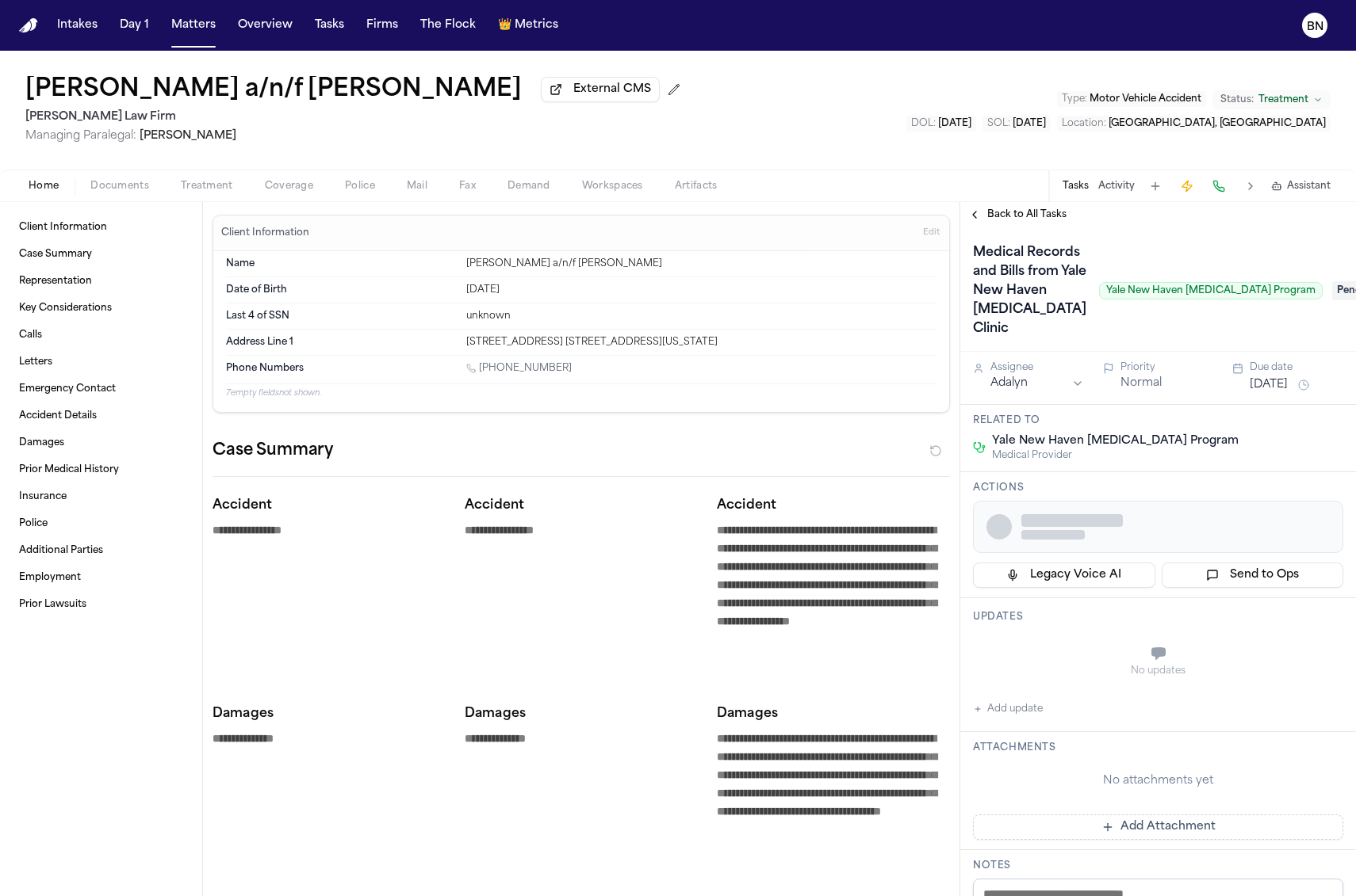
type textarea "*"
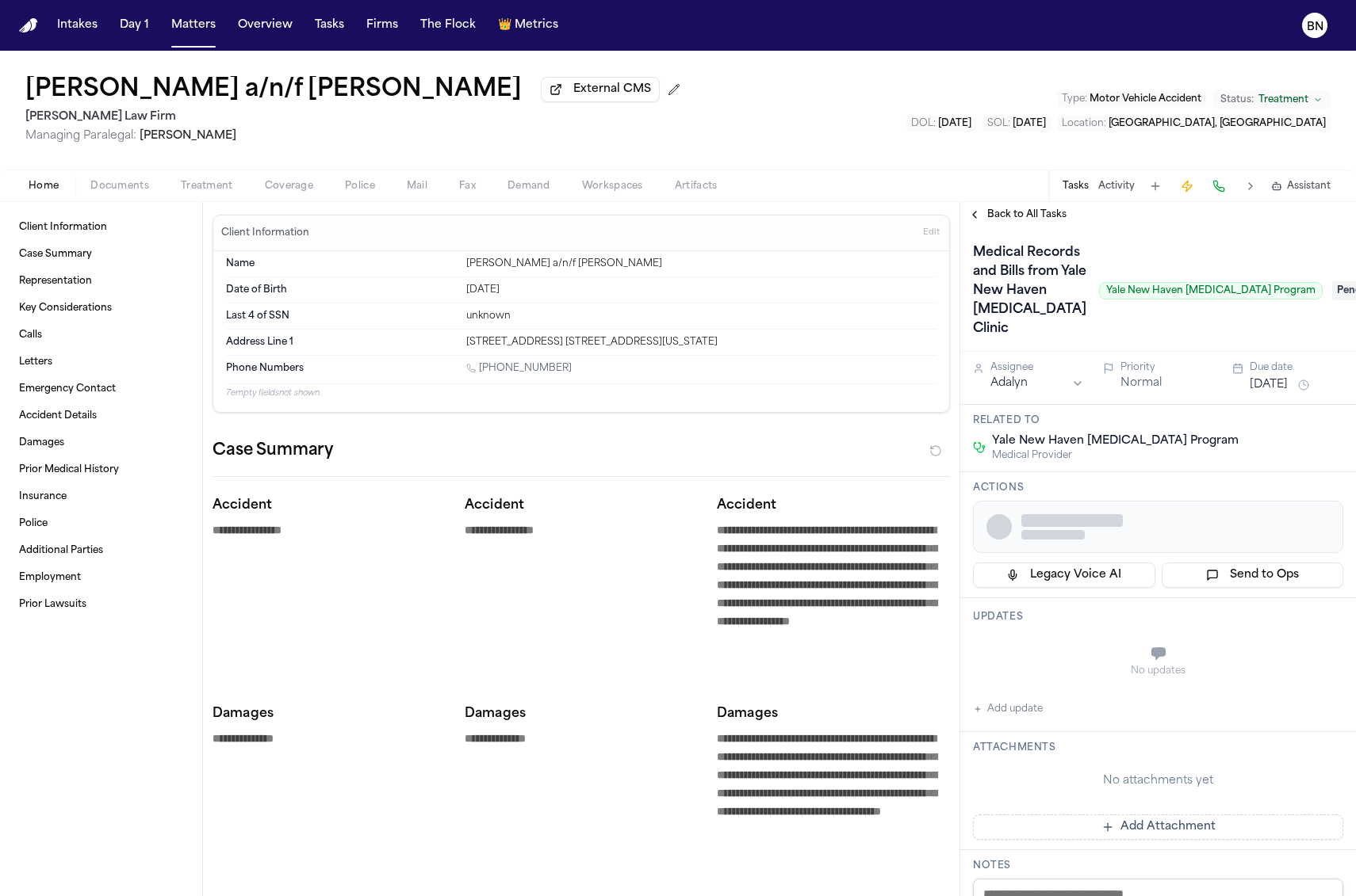
type textarea "*"
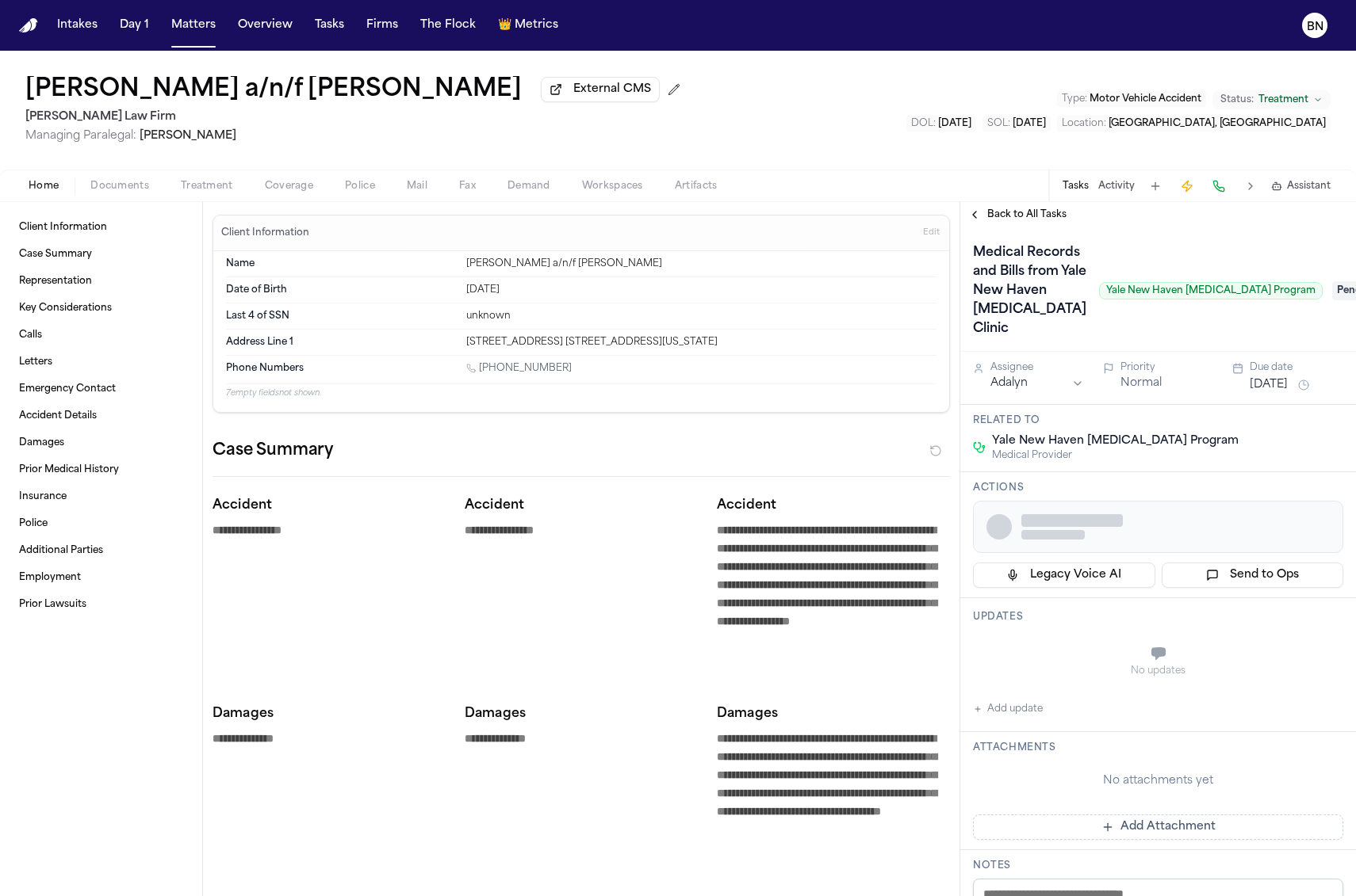
type textarea "*"
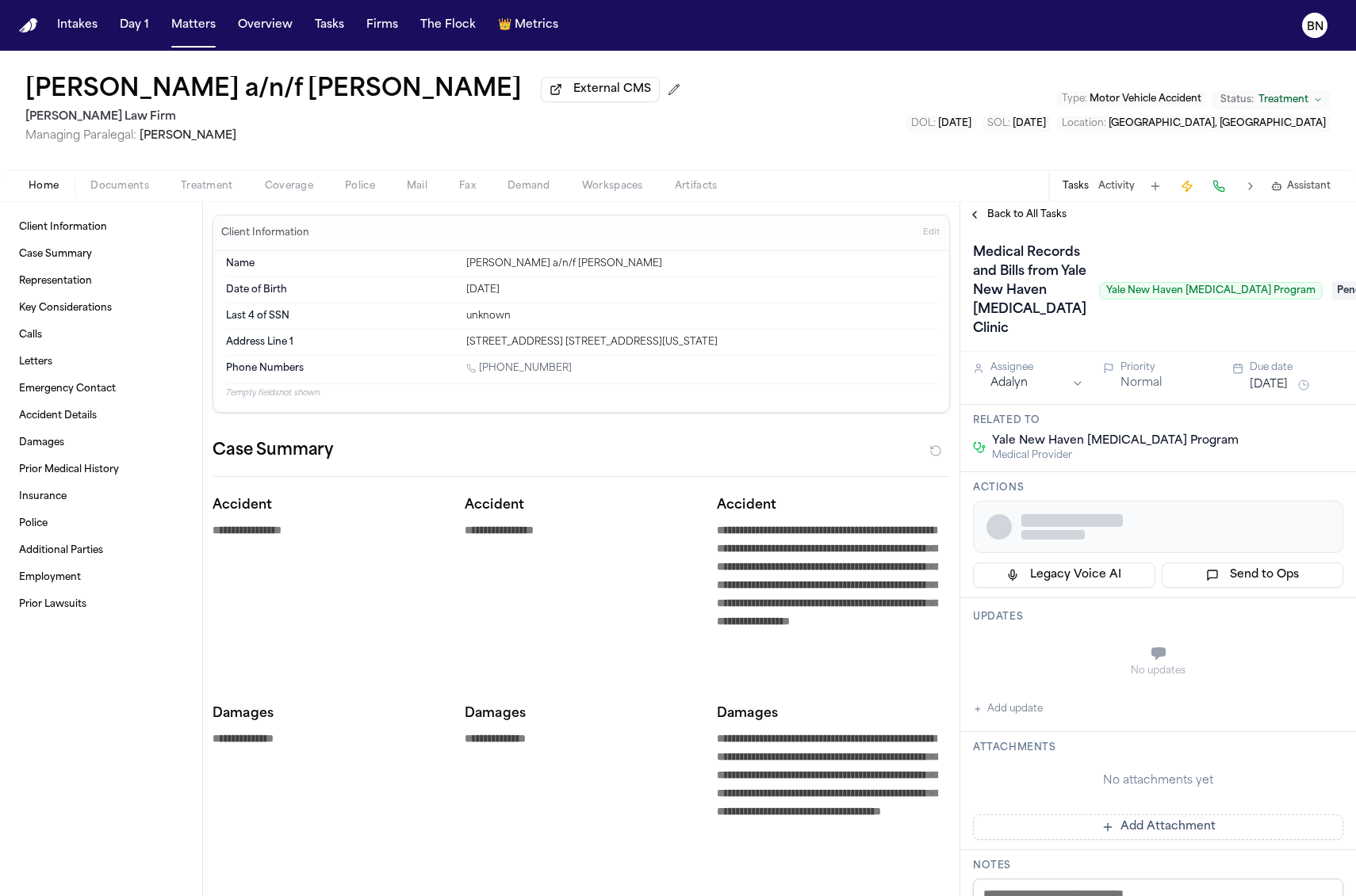
type textarea "*"
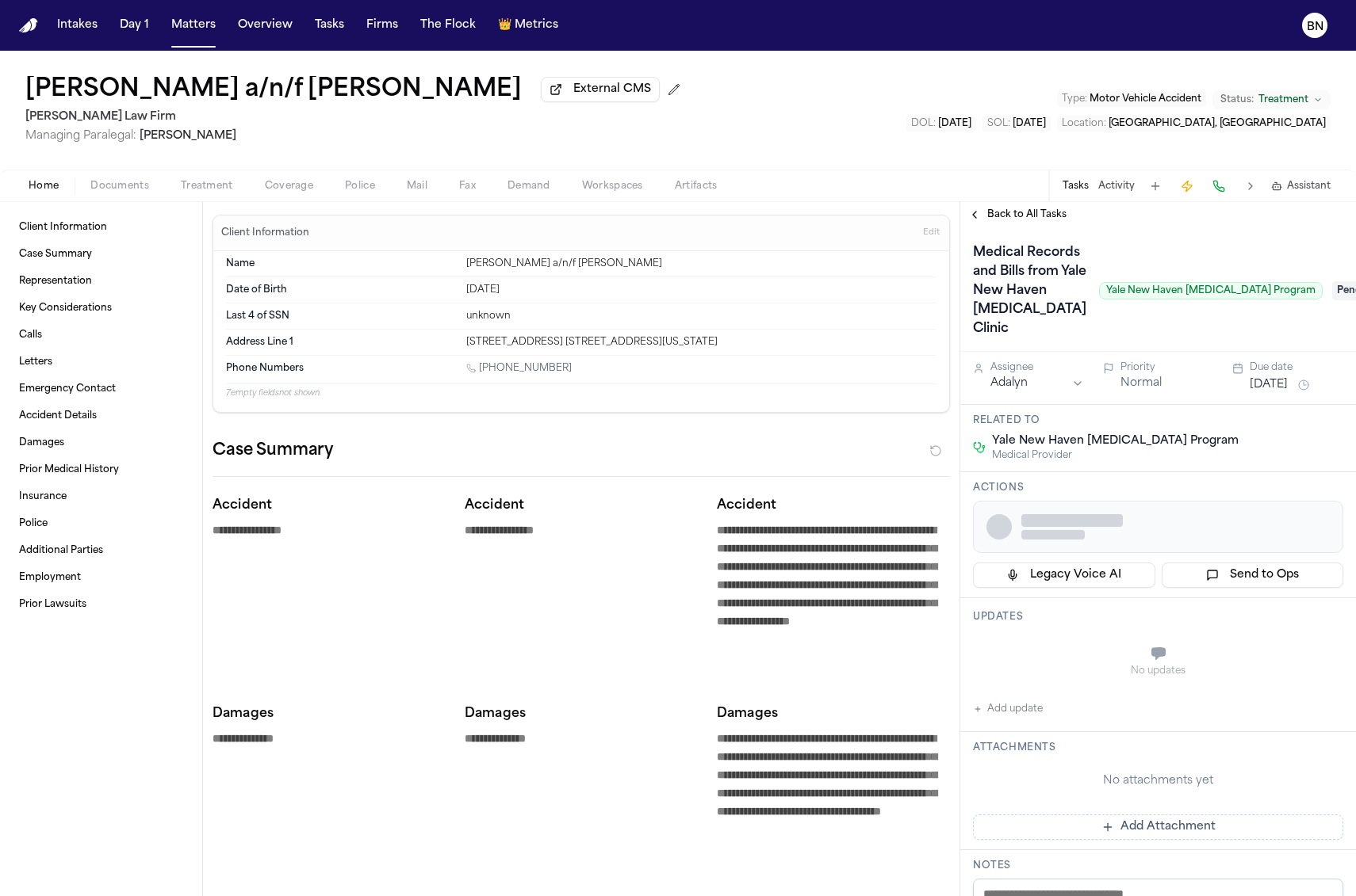
type textarea "*"
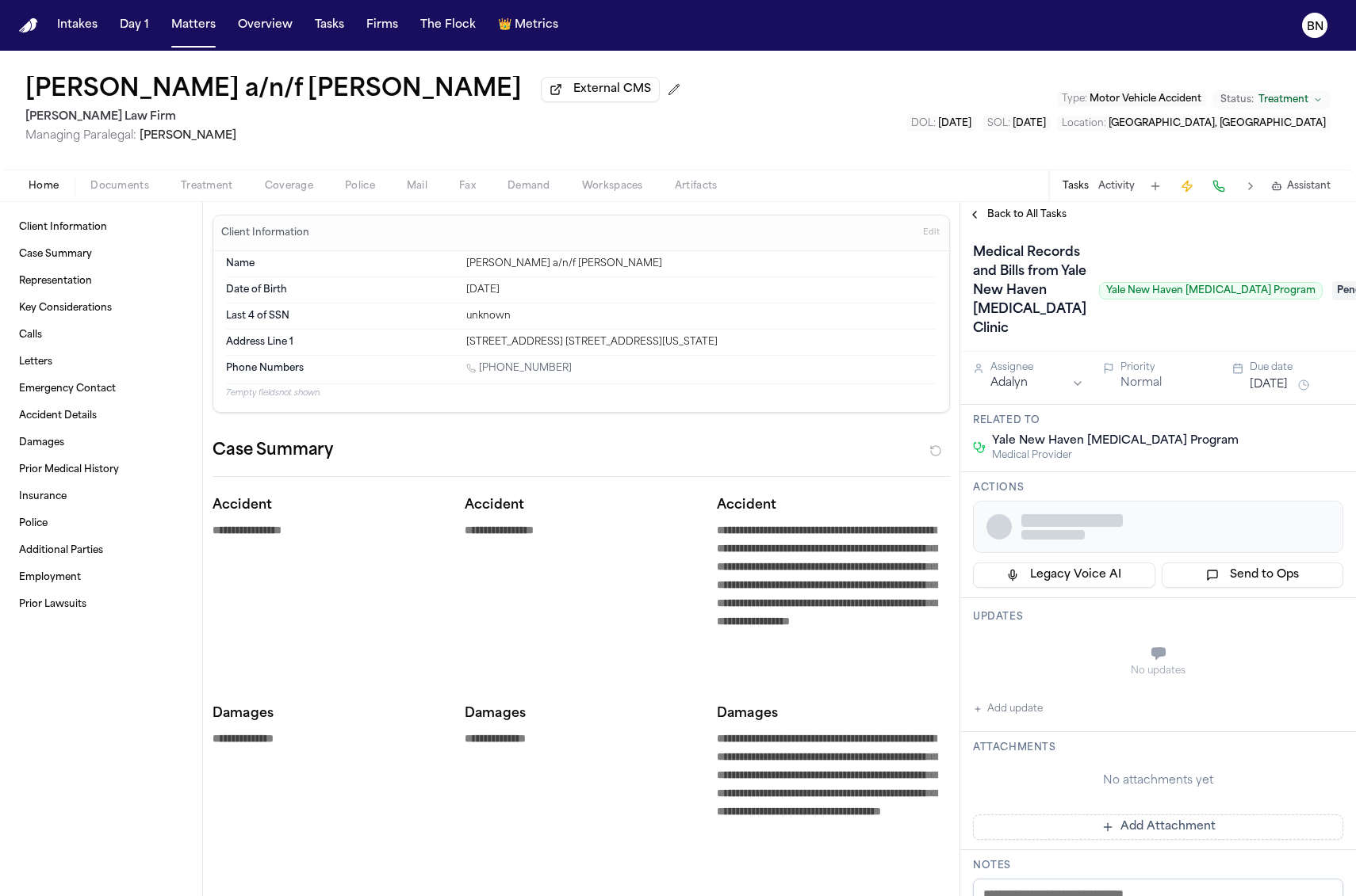
type textarea "*"
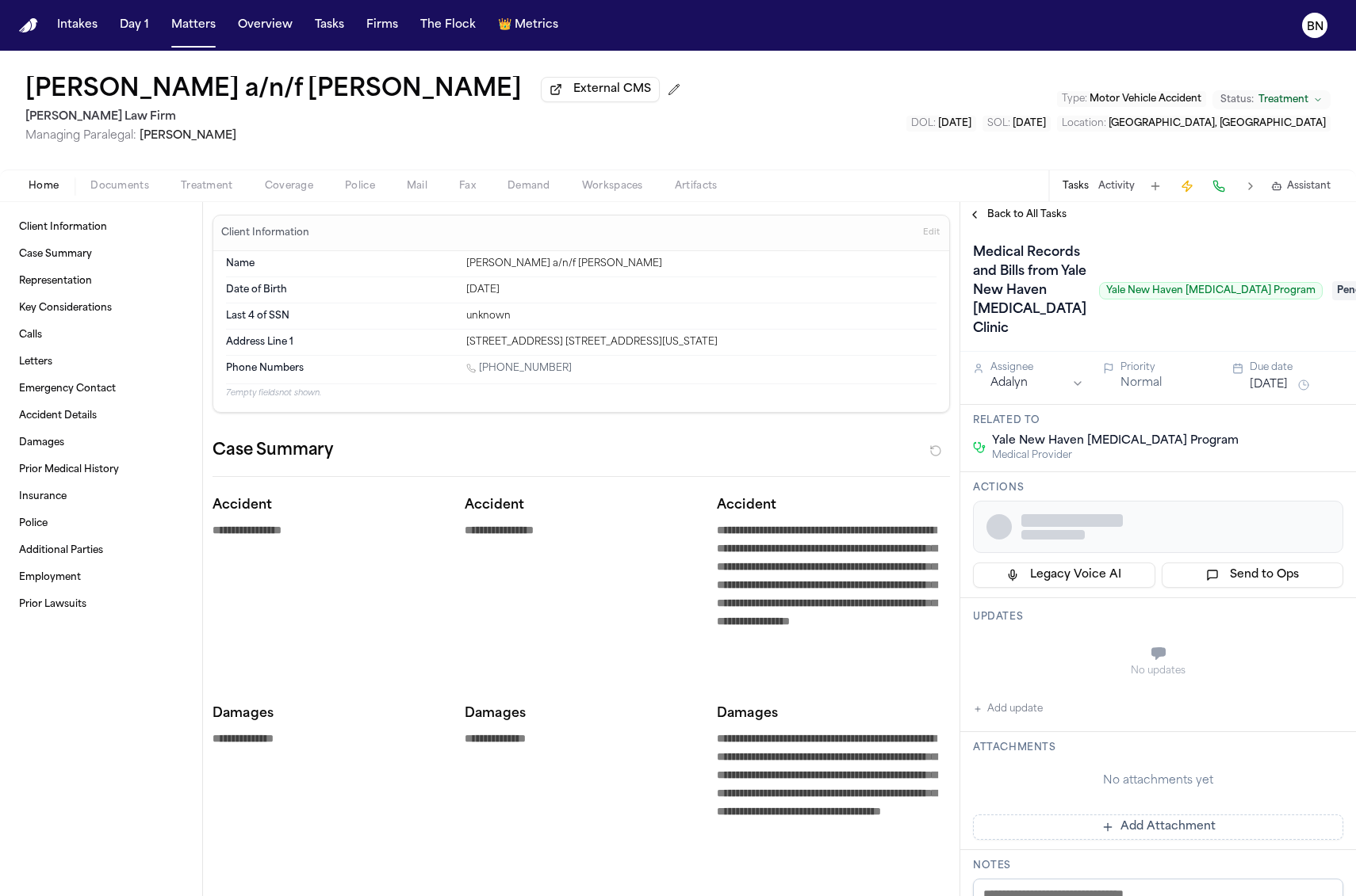
type textarea "*"
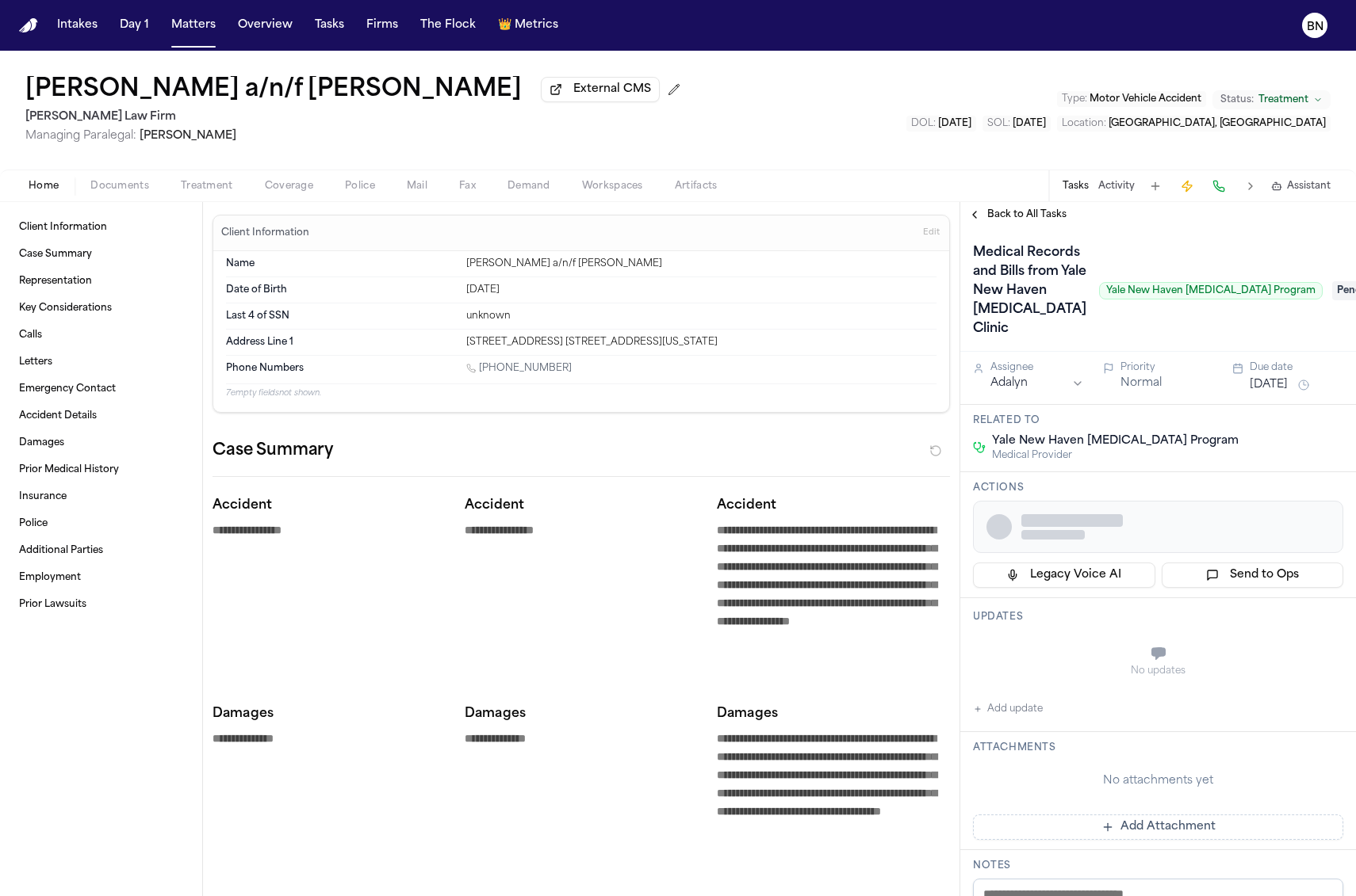
type textarea "*"
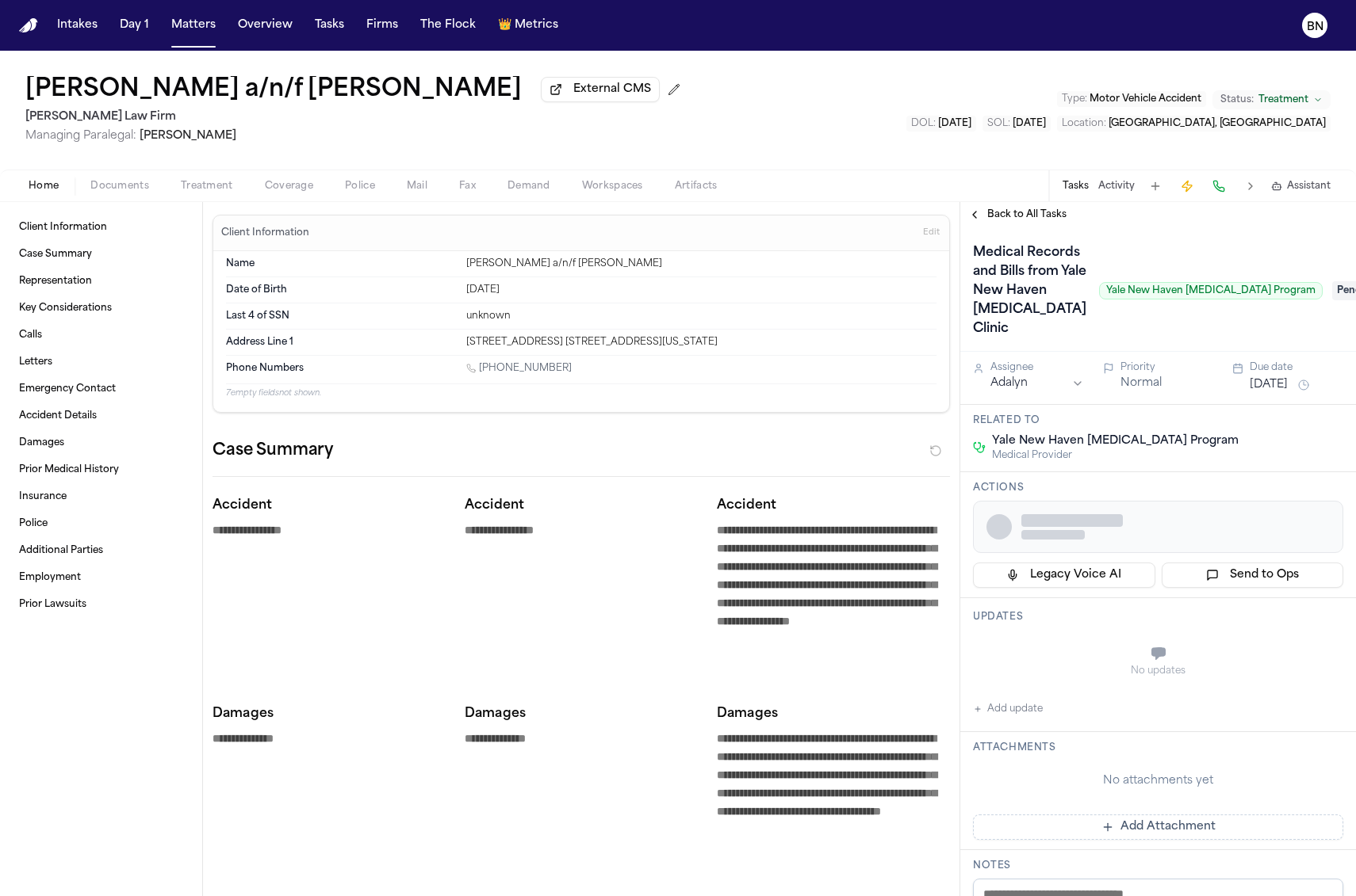
type textarea "*"
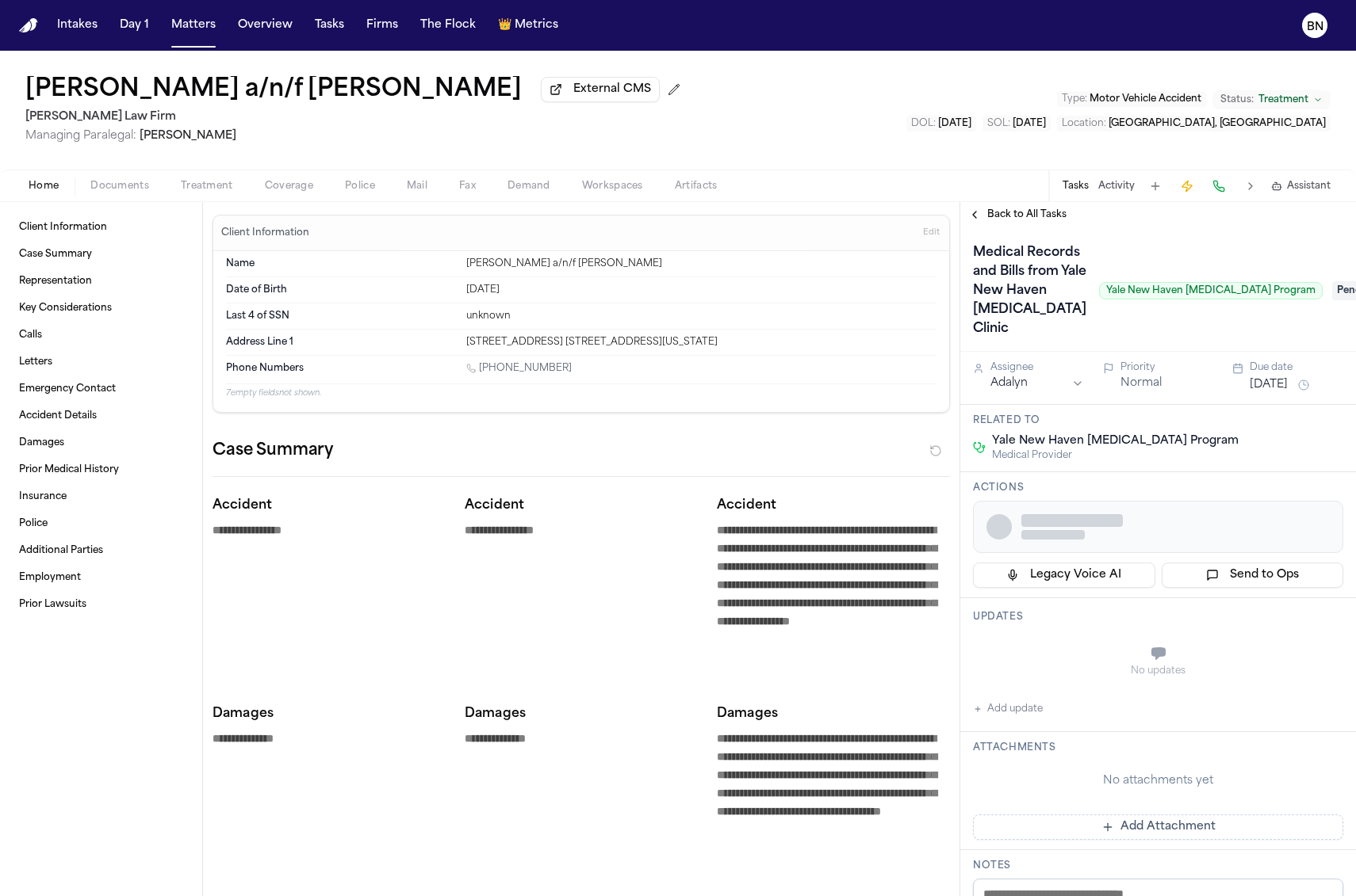
type textarea "*"
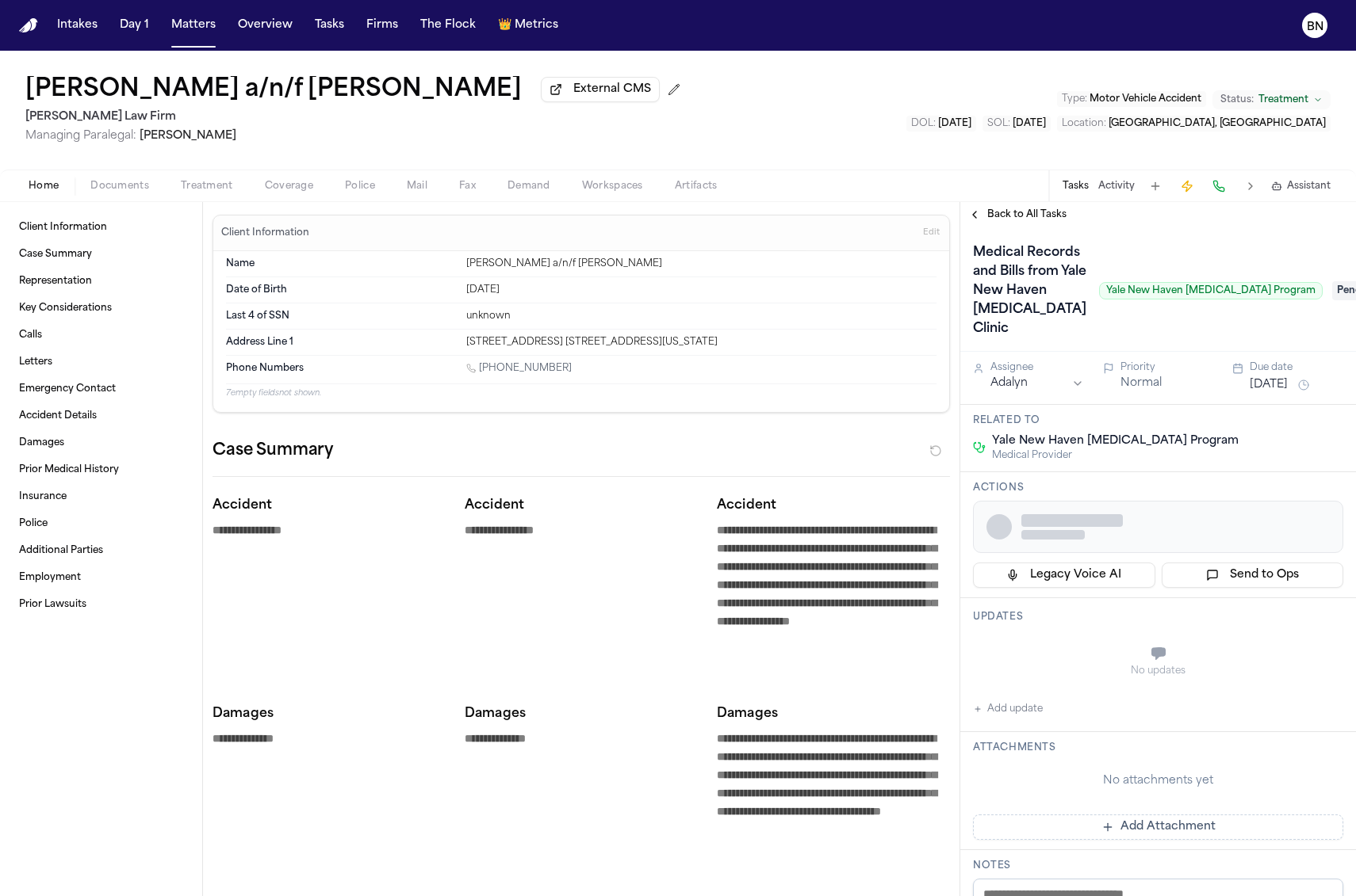
type textarea "*"
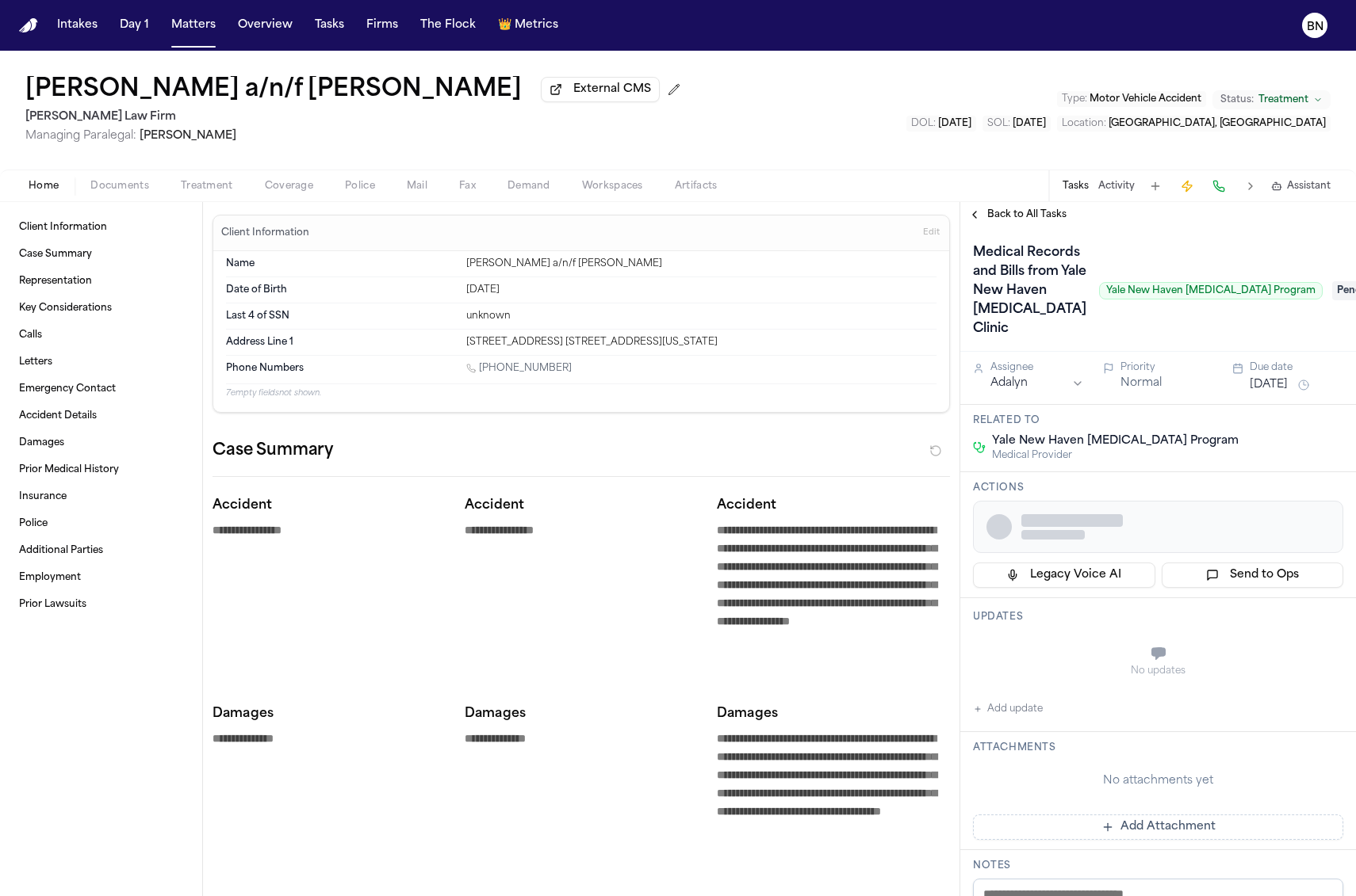
type textarea "*"
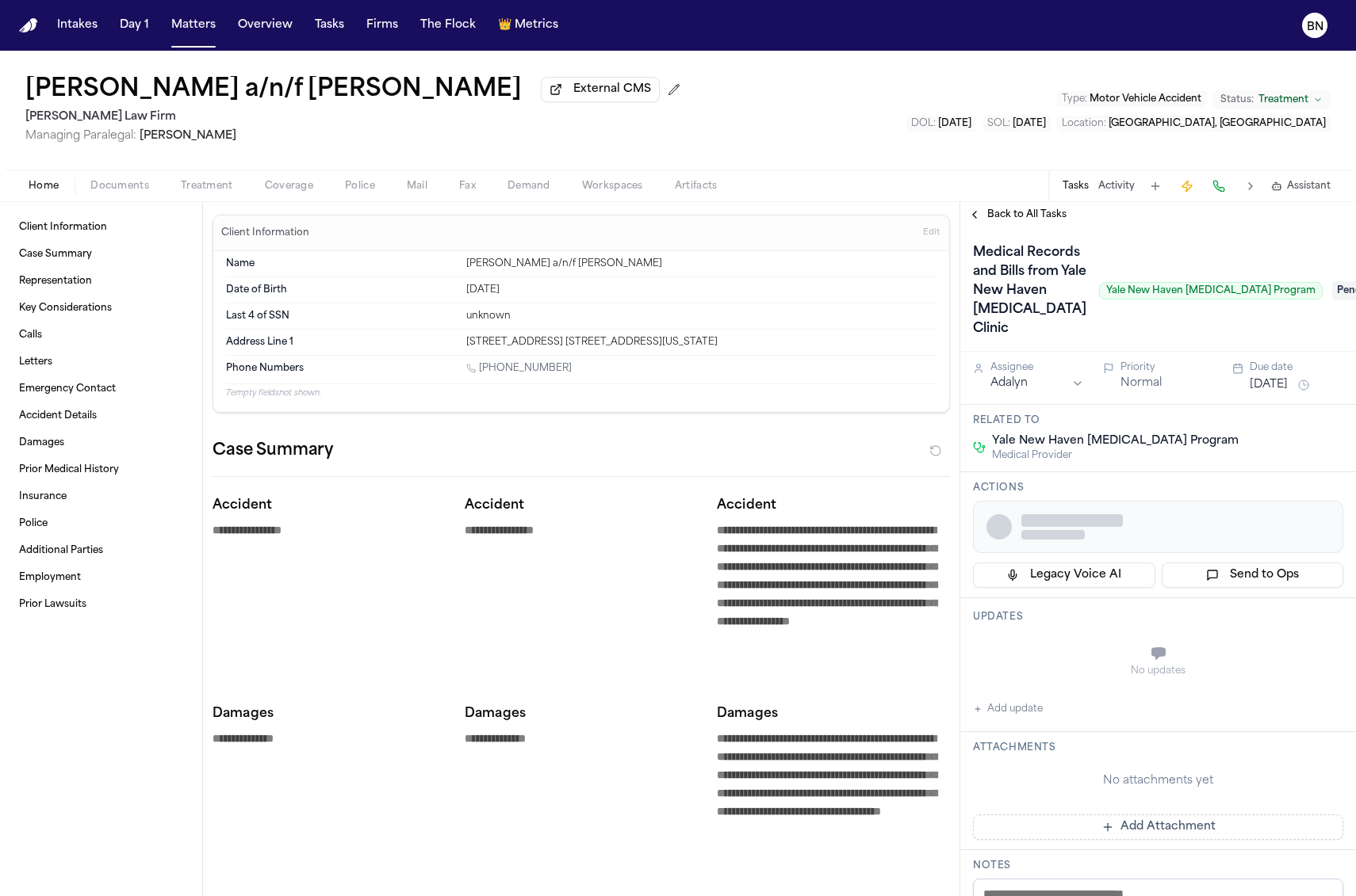
type textarea "*"
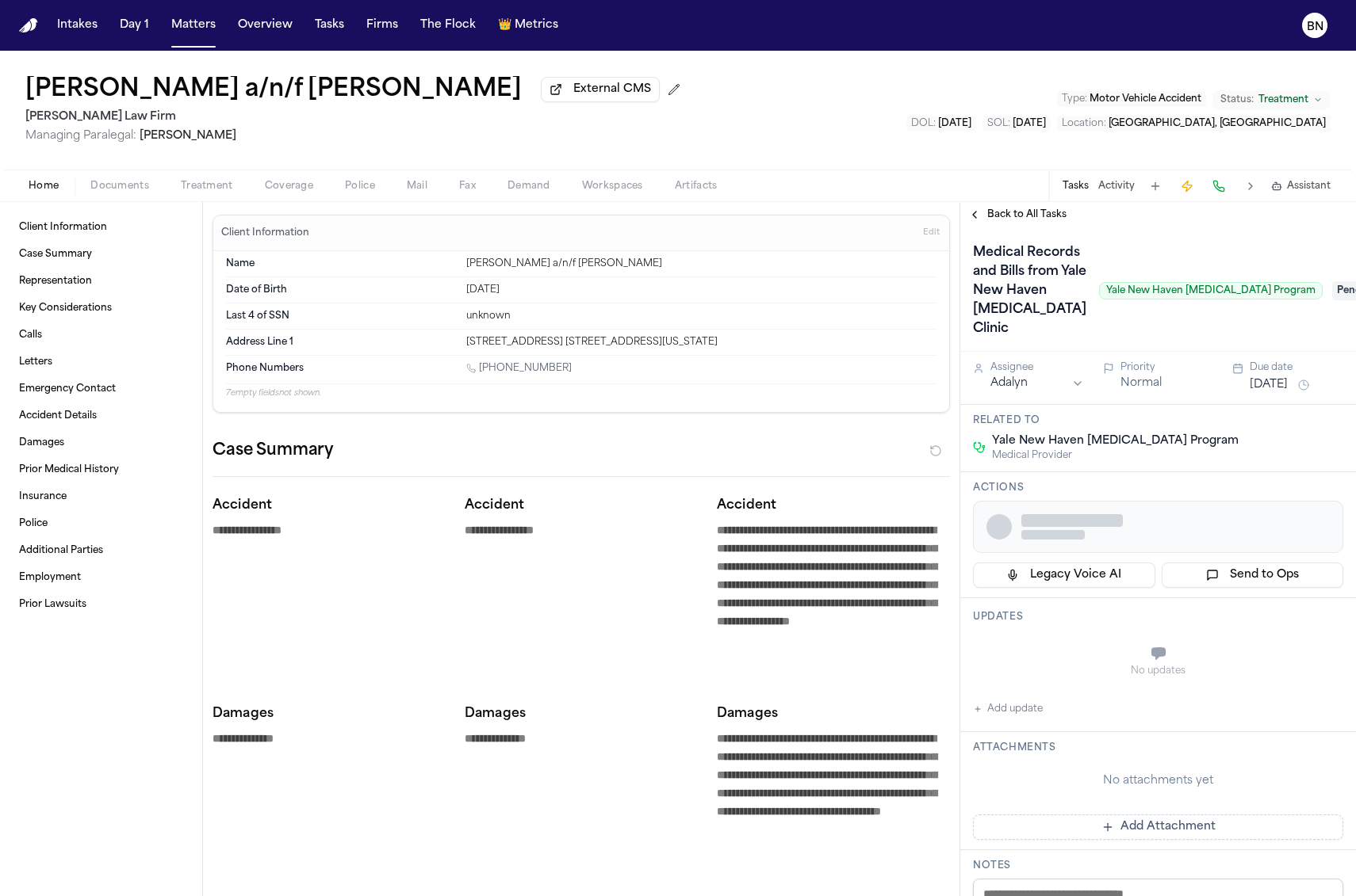
type textarea "*"
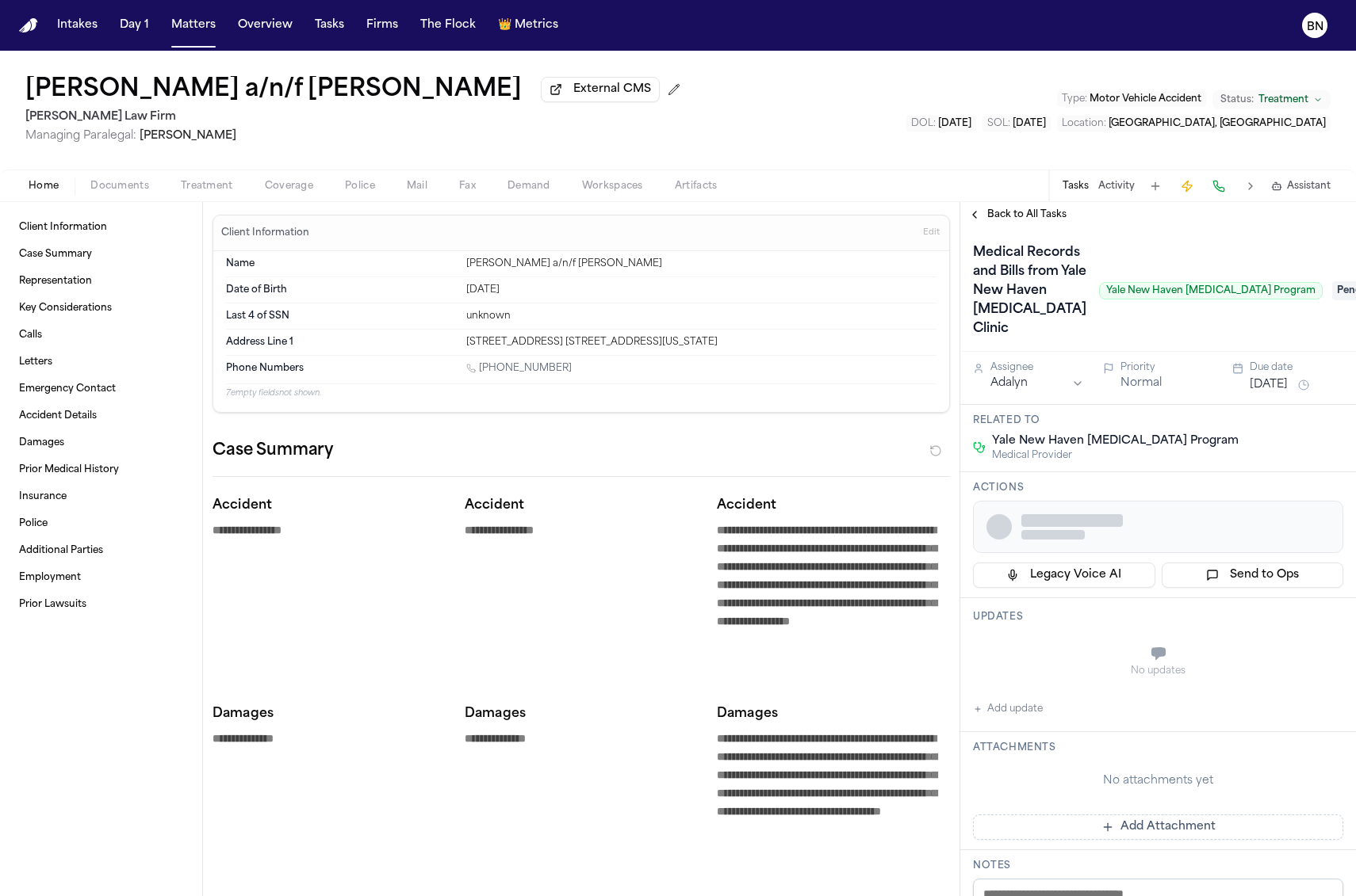
type textarea "*"
